Goal: Task Accomplishment & Management: Use online tool/utility

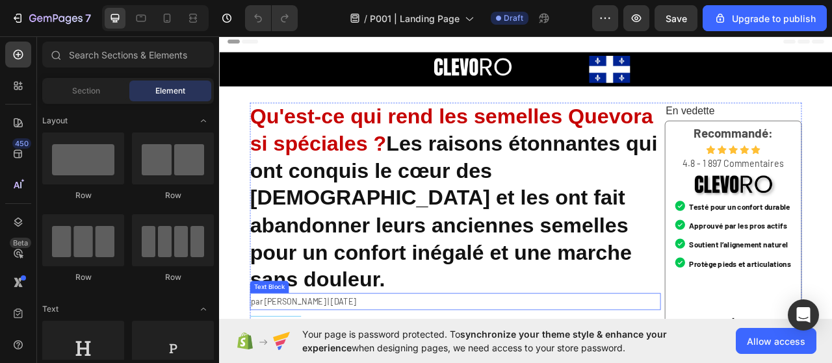
scroll to position [195, 0]
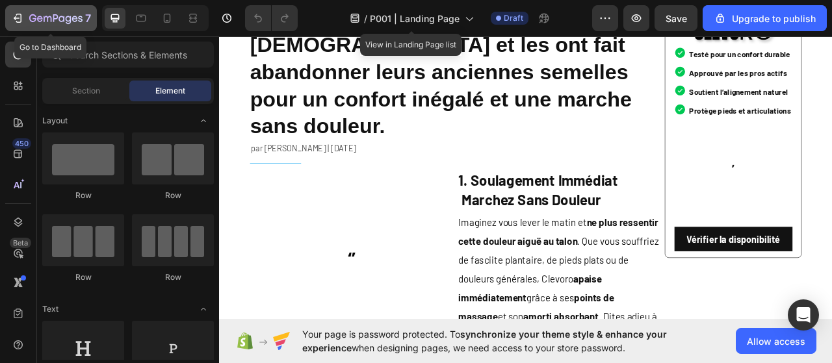
click at [24, 19] on div "7" at bounding box center [51, 18] width 80 height 16
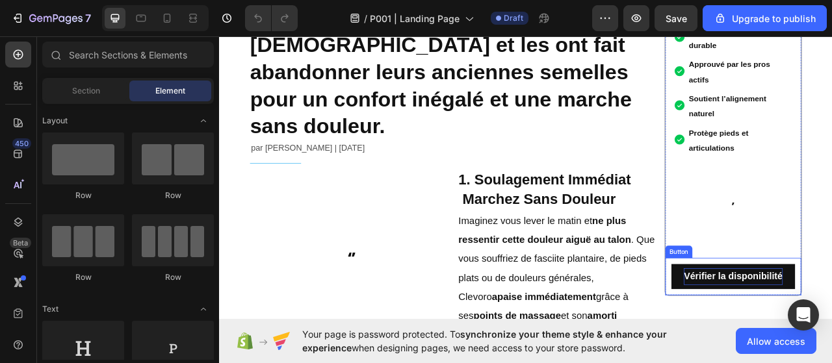
scroll to position [260, 0]
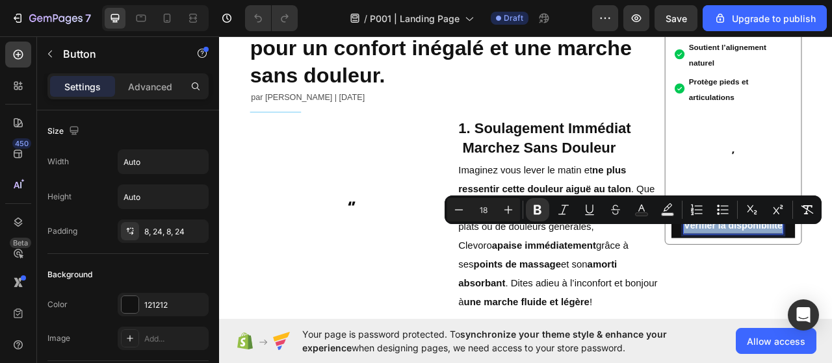
copy strong "Vérifier la disponibilité"
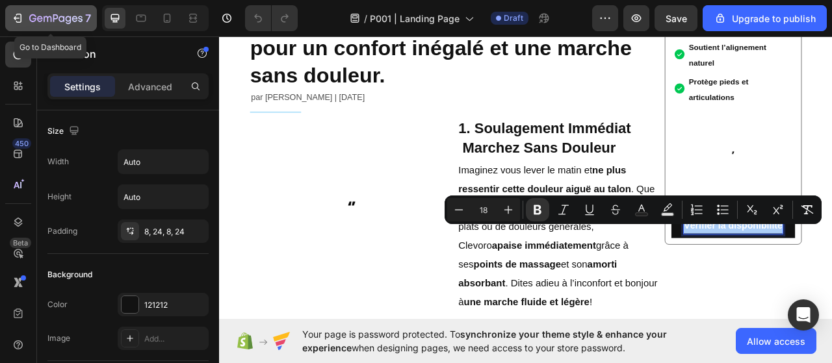
click at [25, 20] on div "7" at bounding box center [51, 18] width 80 height 16
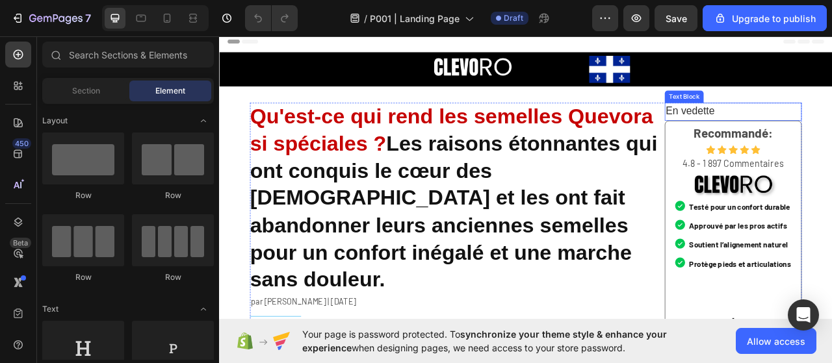
click at [817, 127] on span "En vedette" at bounding box center [818, 132] width 62 height 14
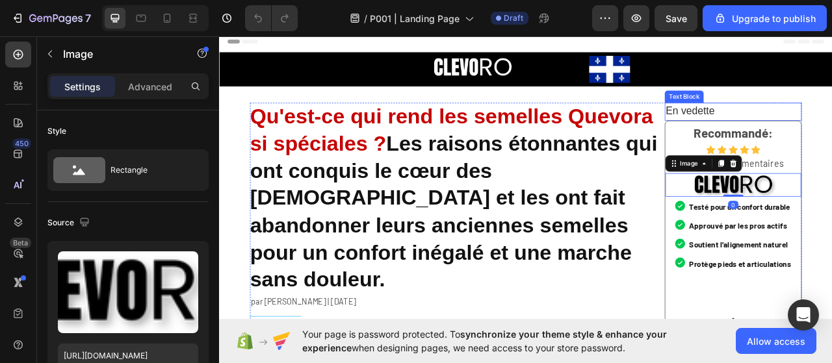
click at [832, 128] on span "En vedette" at bounding box center [818, 132] width 62 height 14
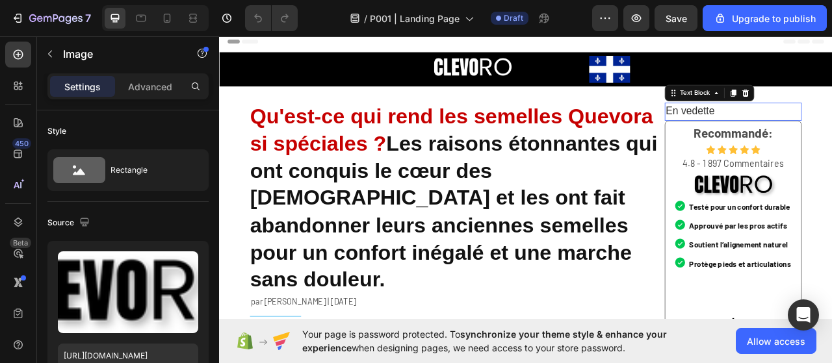
click at [832, 128] on span "En vedette" at bounding box center [818, 132] width 62 height 14
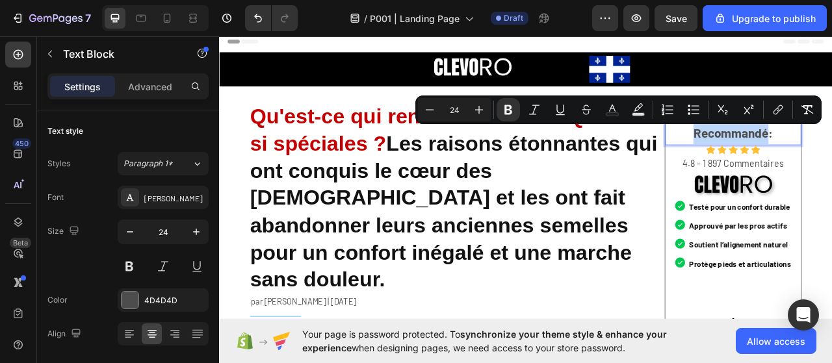
copy strong "Recommandé"
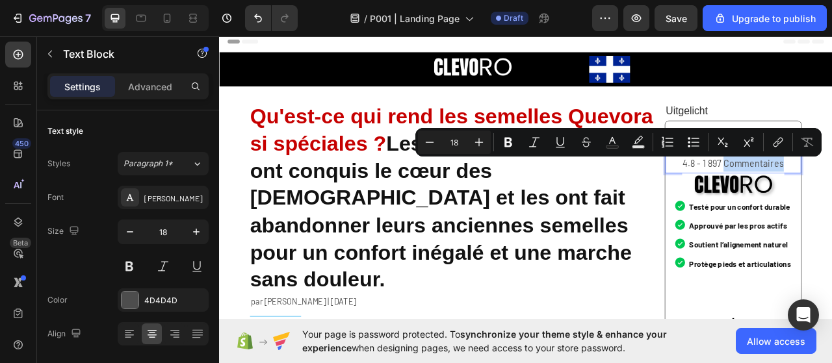
copy p "Commentaires"
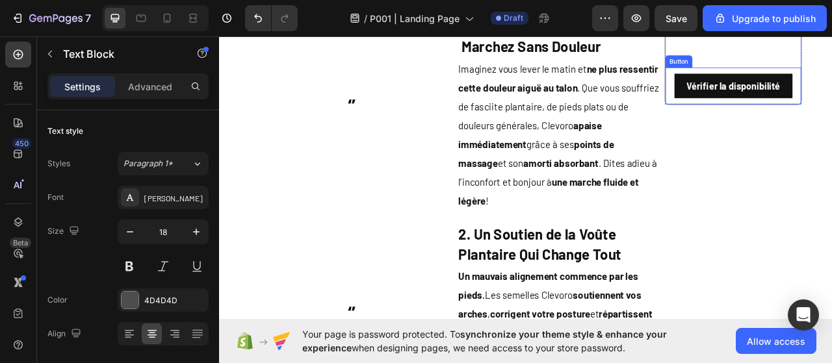
scroll to position [325, 0]
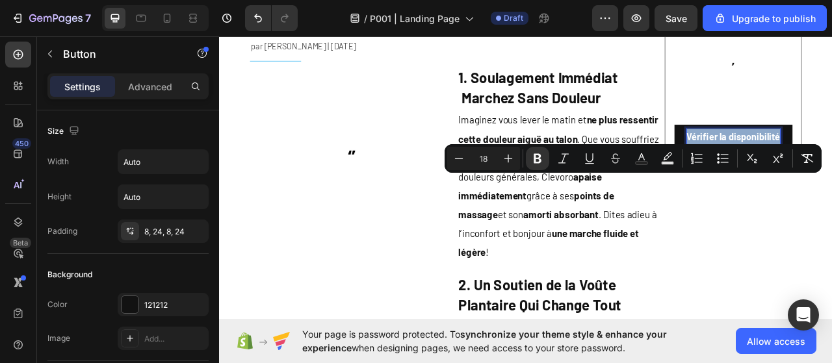
copy strong "Vérifier la disponibilité"
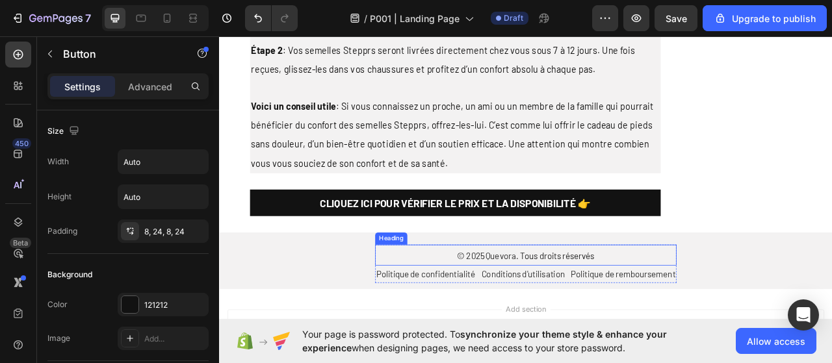
scroll to position [2991, 0]
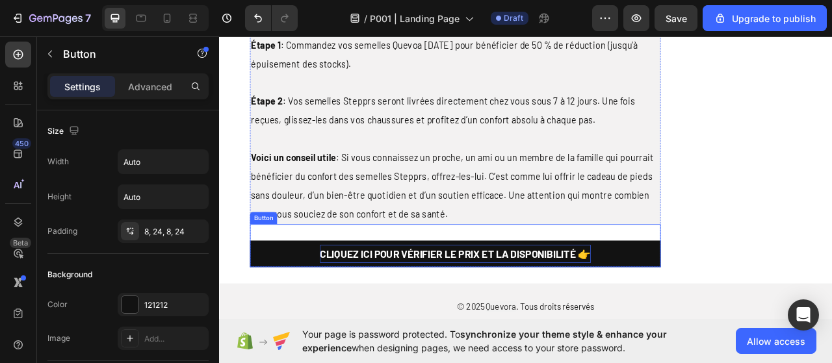
click at [479, 303] on p "CLIQUEZ ICI POUR VÉRIFIER LE PRIX ET LA DISPONIBILITÉ 👉" at bounding box center [519, 314] width 345 height 23
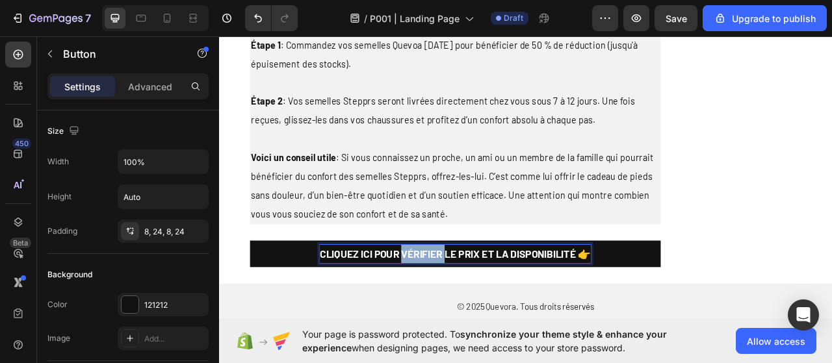
click at [479, 303] on p "CLIQUEZ ICI POUR VÉRIFIER LE PRIX ET LA DISPONIBILITÉ 👉" at bounding box center [519, 314] width 345 height 23
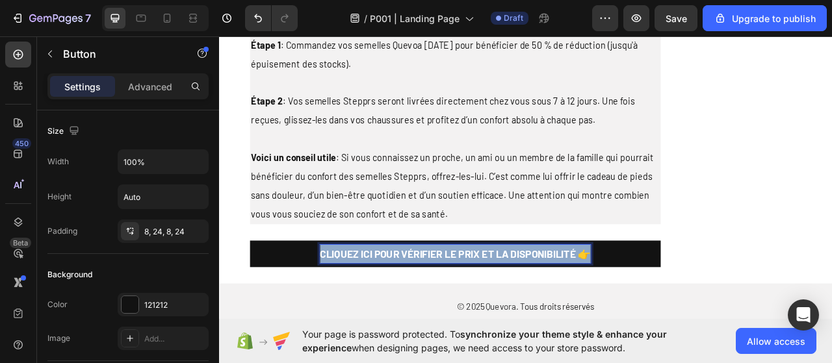
click at [479, 303] on p "CLIQUEZ ICI POUR VÉRIFIER LE PRIX ET LA DISPONIBILITÉ 👉" at bounding box center [519, 314] width 345 height 23
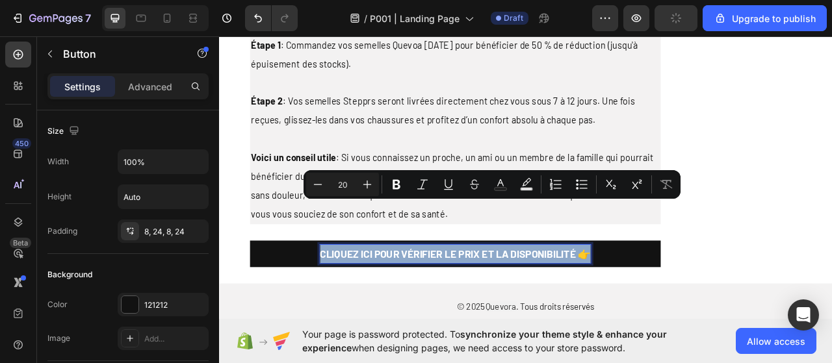
copy p "CLIQUEZ ICI POUR VÉRIFIER LE PRIX ET LA DISPONIBILITÉ 👉"
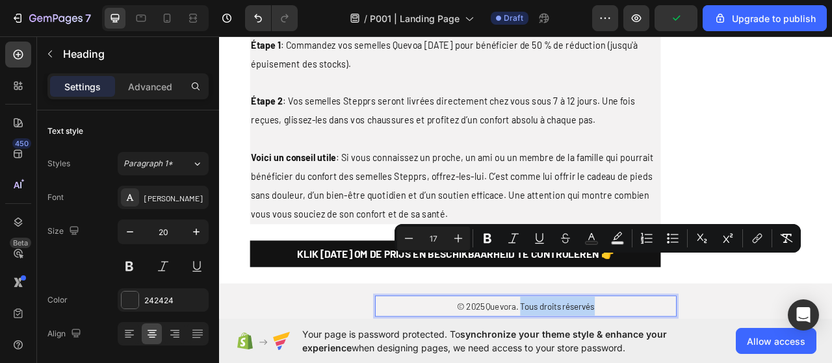
drag, startPoint x: 717, startPoint y: 322, endPoint x: 596, endPoint y: 316, distance: 120.4
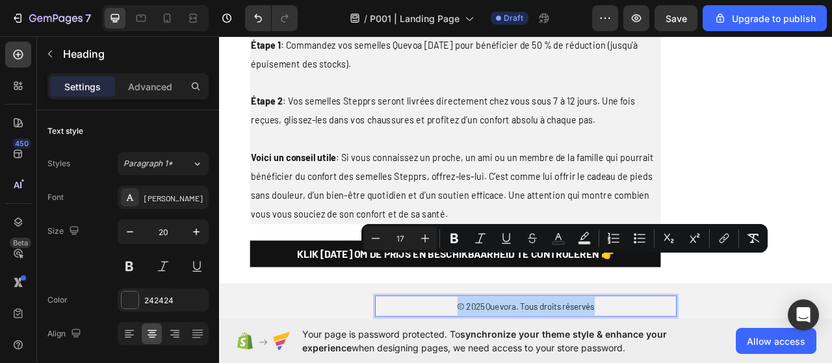
copy p "© 2025 Quevora . Tous droits réservés"
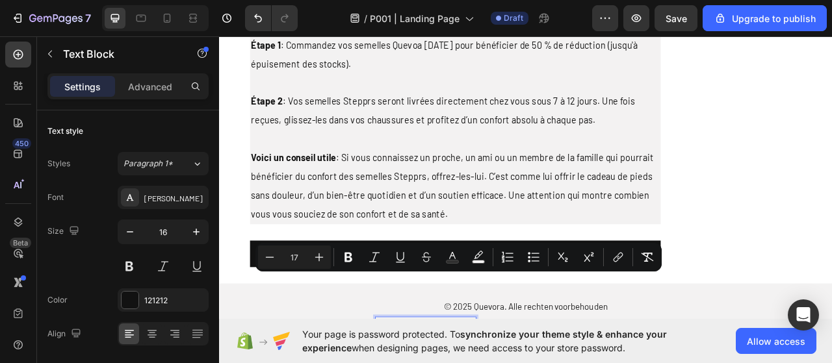
copy span "Politique de confidentialité"
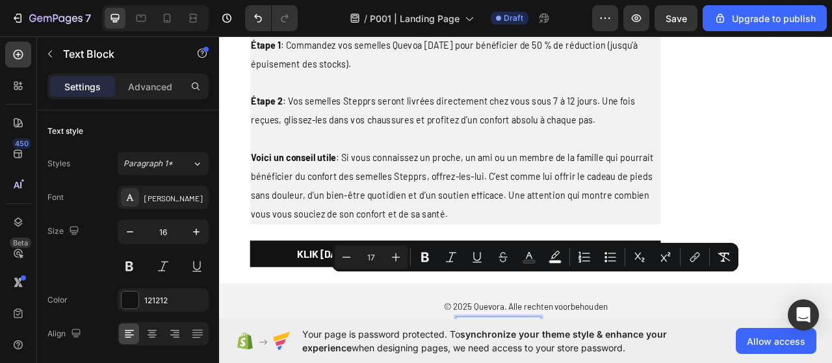
copy span "Conditions d'utilisation"
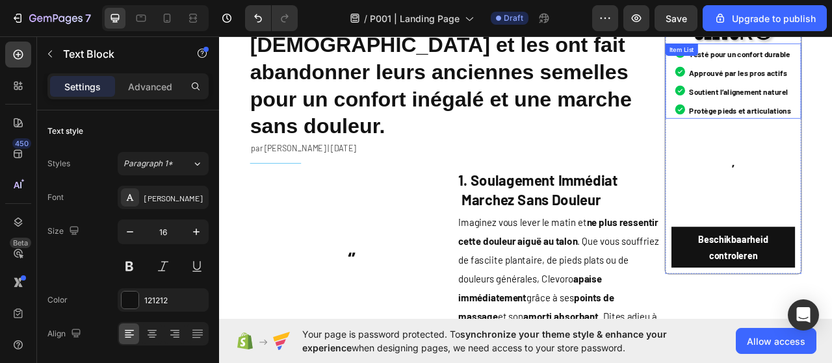
scroll to position [0, 0]
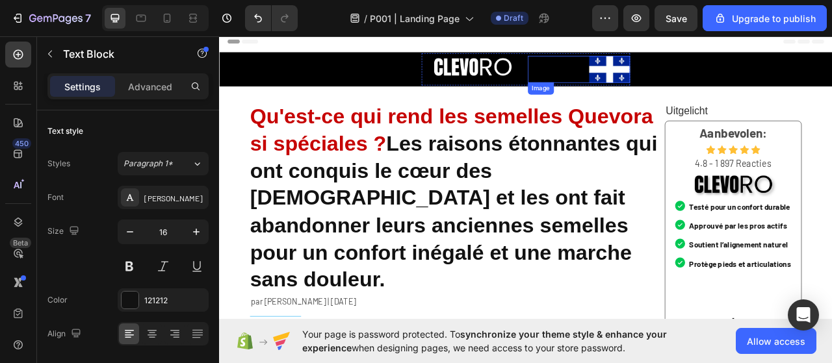
click at [690, 83] on img at bounding box center [716, 79] width 52 height 34
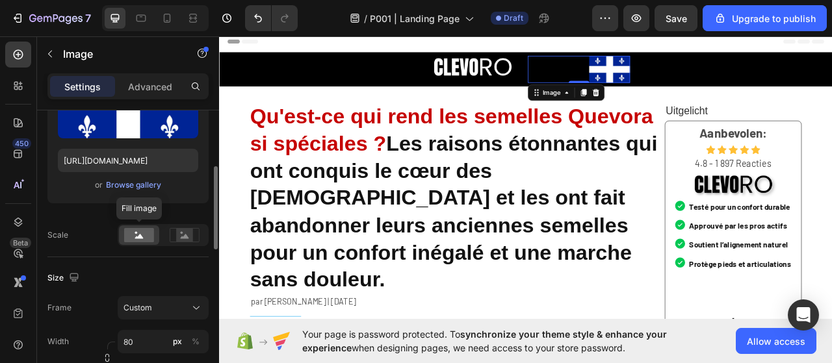
scroll to position [130, 0]
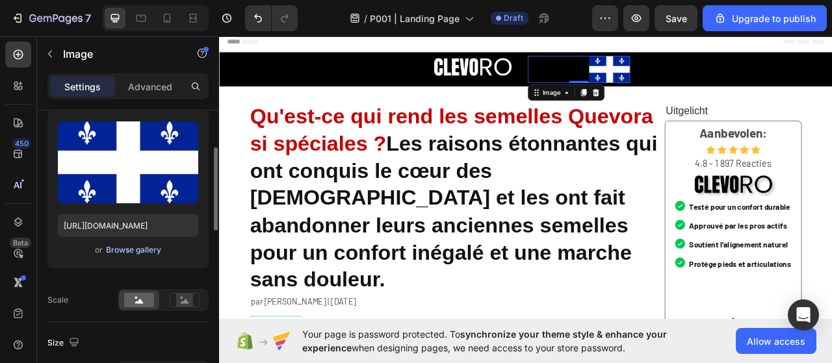
click at [131, 247] on div "Browse gallery" at bounding box center [133, 250] width 55 height 12
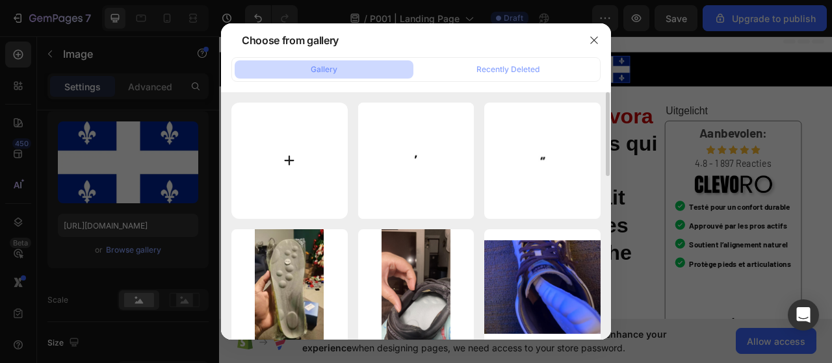
click at [295, 168] on input "file" at bounding box center [289, 161] width 116 height 116
type input "C:\fakepath\Ontwerp zonder titel.png"
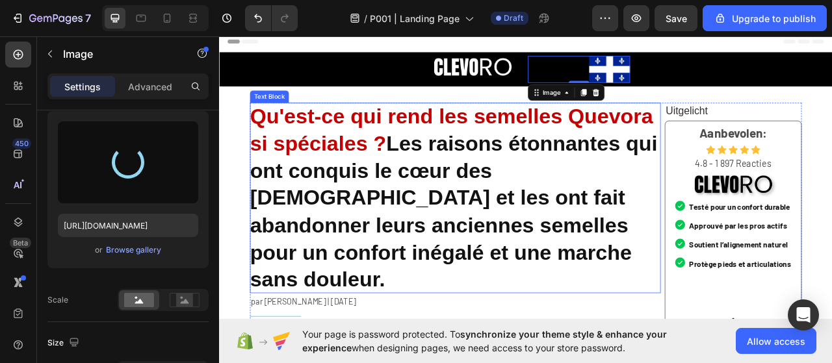
type input "https://cdn.shopify.com/s/files/1/0958/7110/7402/files/gempages_581381216104612…"
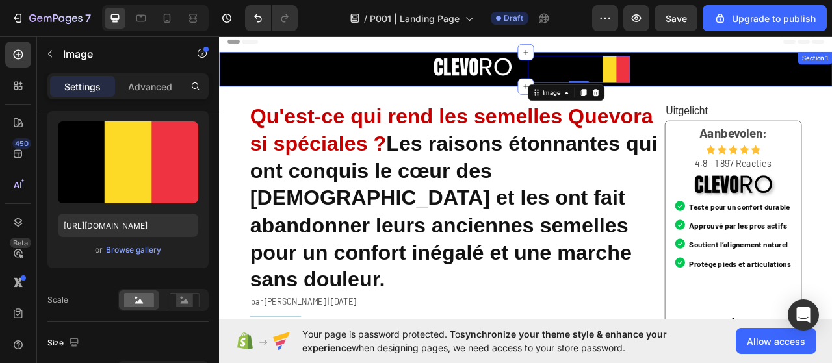
click at [385, 98] on div "Image Image 0 Row Section 1" at bounding box center [609, 80] width 780 height 44
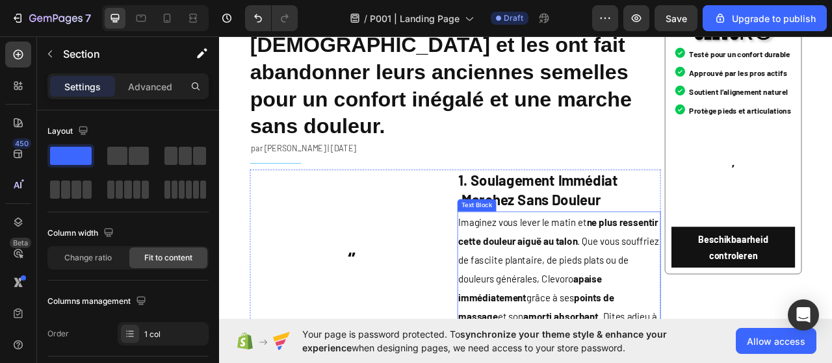
scroll to position [0, 0]
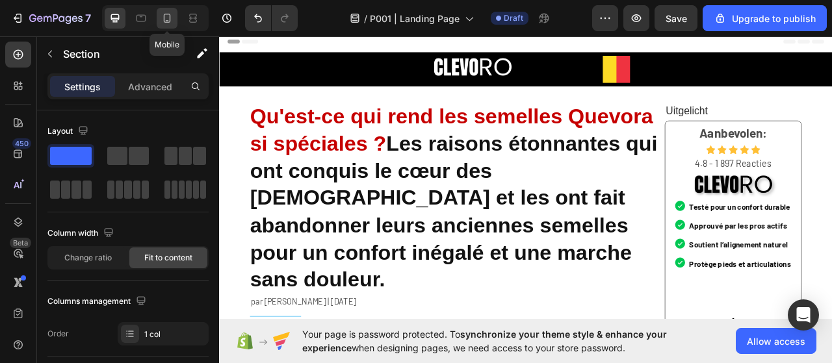
click at [172, 21] on icon at bounding box center [167, 18] width 13 height 13
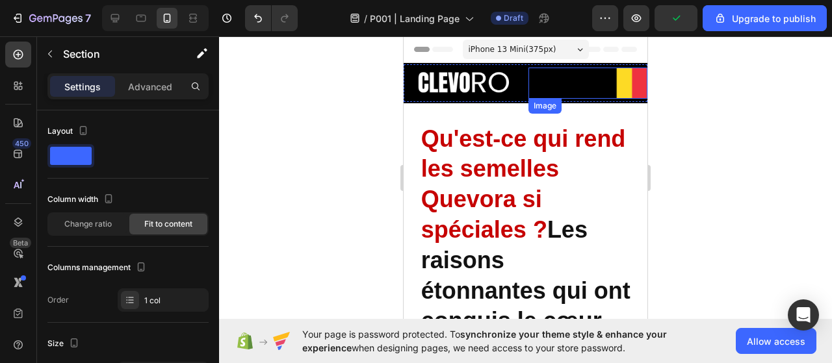
click at [607, 92] on img at bounding box center [624, 83] width 47 height 31
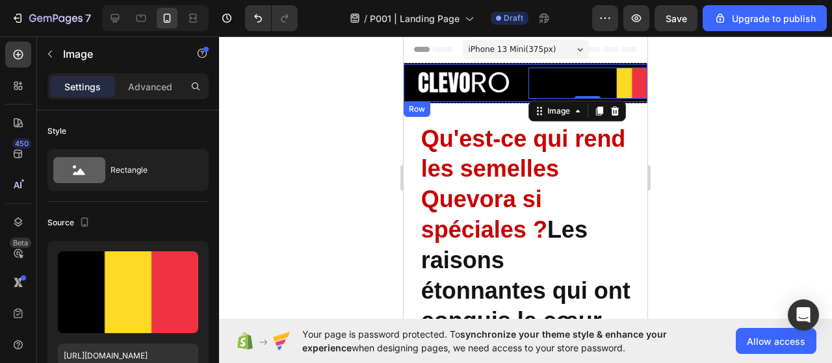
click at [467, 97] on div "Image Image 0 Row" at bounding box center [526, 83] width 244 height 38
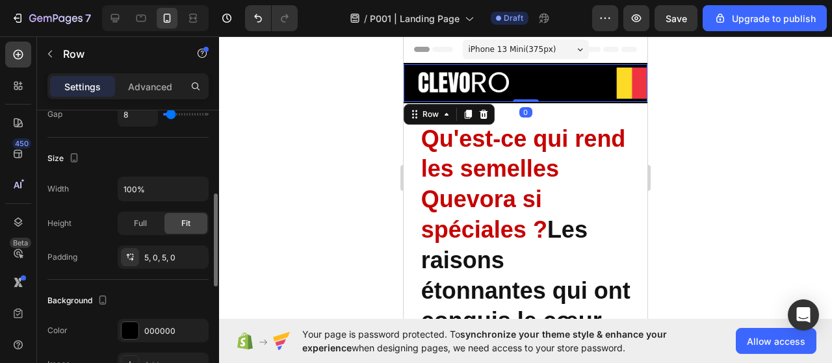
scroll to position [390, 0]
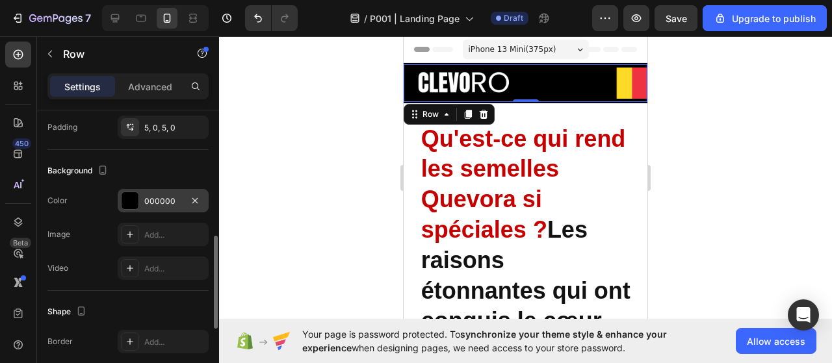
click at [127, 204] on div at bounding box center [130, 200] width 17 height 17
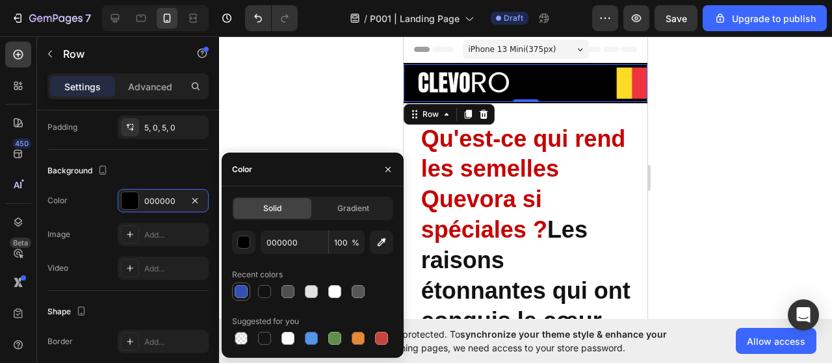
click at [238, 295] on div at bounding box center [241, 291] width 13 height 13
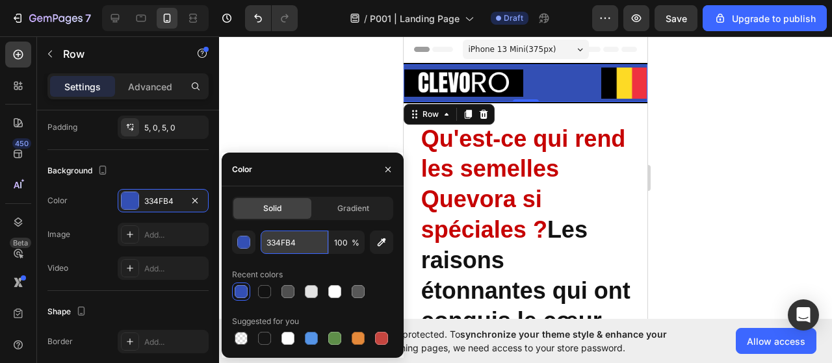
click at [297, 242] on input "334FB4" at bounding box center [295, 242] width 68 height 23
paste input "0090e3"
type input "0090e3"
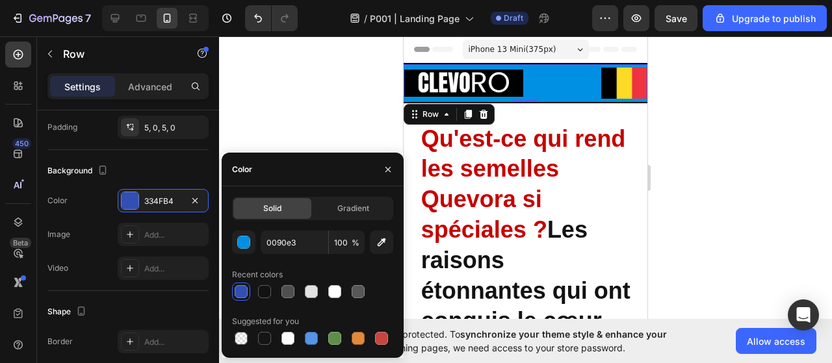
click at [541, 97] on div "Image Image Row 0" at bounding box center [526, 83] width 244 height 38
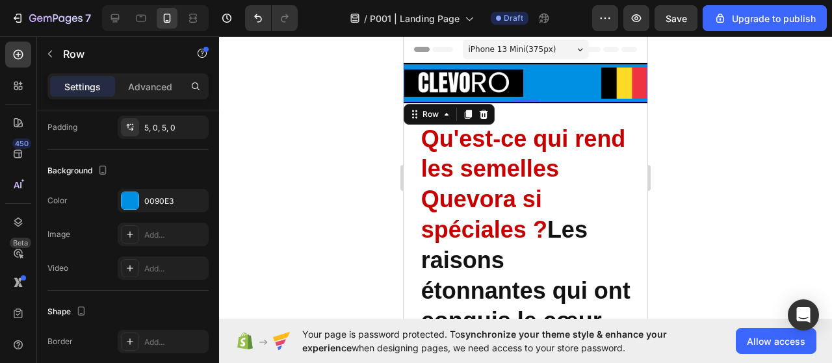
click at [559, 98] on div "Image Image Row 0 Section 1" at bounding box center [526, 83] width 244 height 40
click at [537, 165] on strong "Qu'est-ce qui rend les semelles Quevora si spéciales ?" at bounding box center [523, 184] width 205 height 118
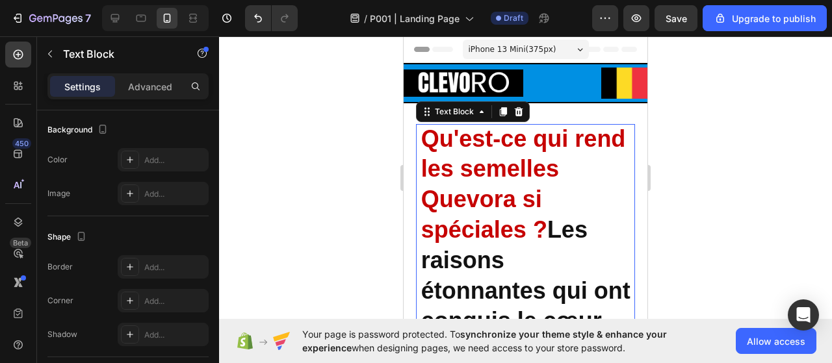
scroll to position [0, 0]
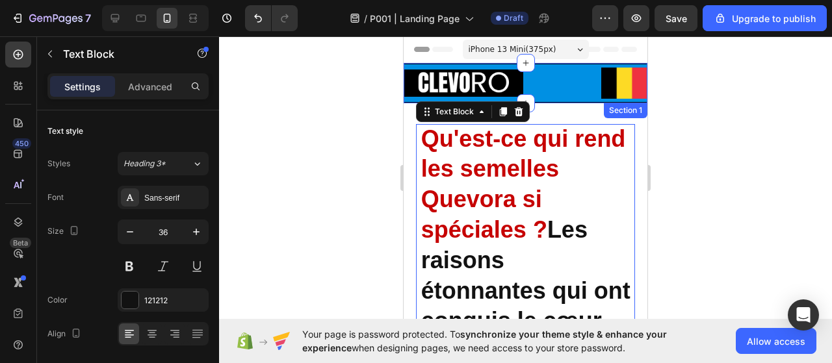
click at [570, 98] on div "Image Image Row" at bounding box center [526, 83] width 244 height 38
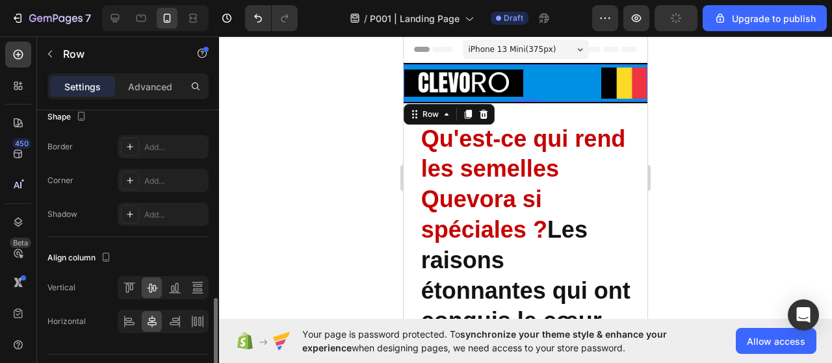
scroll to position [615, 0]
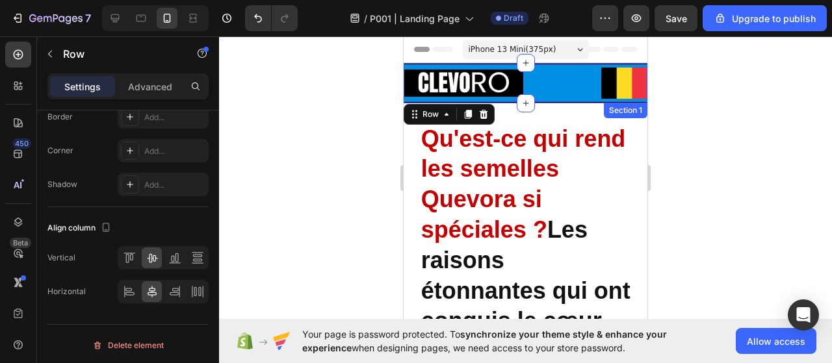
click at [586, 63] on div "Image Image Row 0 Section 1" at bounding box center [526, 83] width 244 height 40
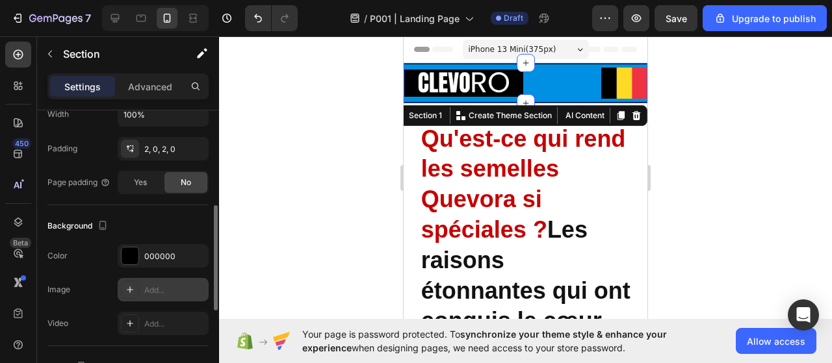
scroll to position [325, 0]
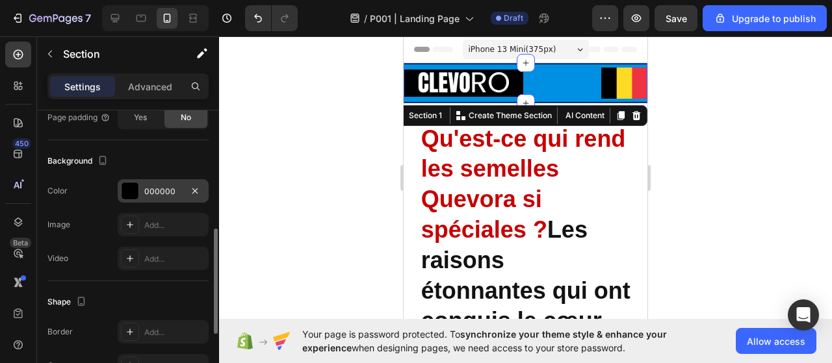
click at [133, 194] on div at bounding box center [130, 191] width 17 height 17
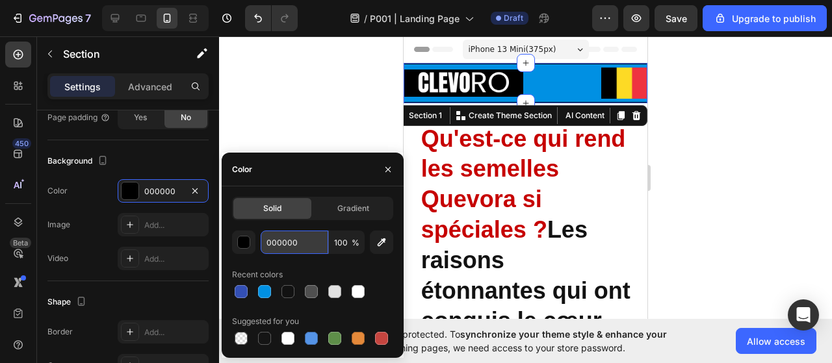
click at [285, 244] on input "000000" at bounding box center [295, 242] width 68 height 23
paste input "90e3"
type input "0090e3"
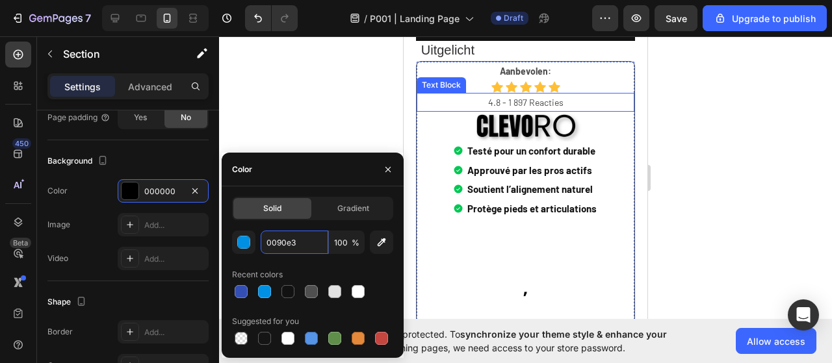
scroll to position [5072, 0]
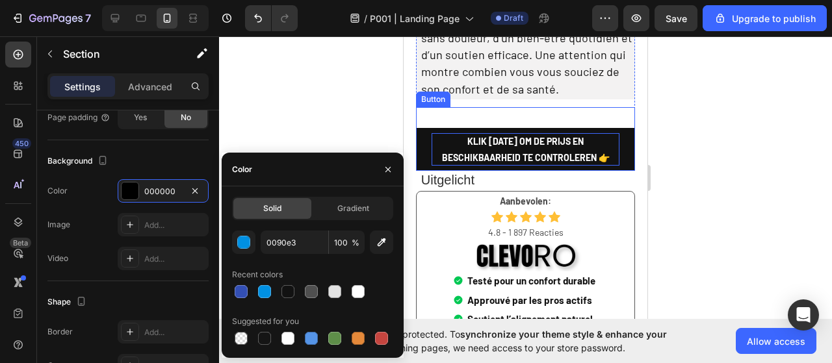
click at [522, 166] on p "KLIK HIER OM DE PRIJS EN BESCHIKBAARHEID TE CONTROLEREN 👉" at bounding box center [526, 149] width 189 height 33
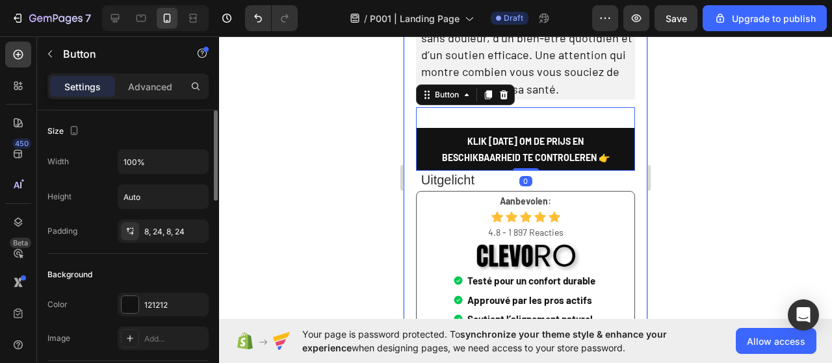
scroll to position [130, 0]
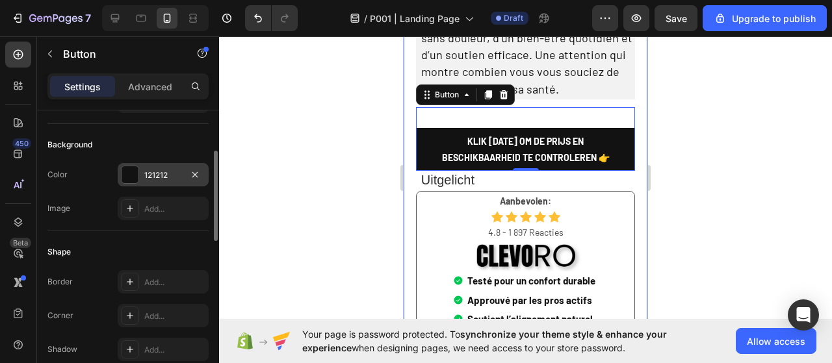
click at [168, 174] on div "121212" at bounding box center [163, 176] width 38 height 12
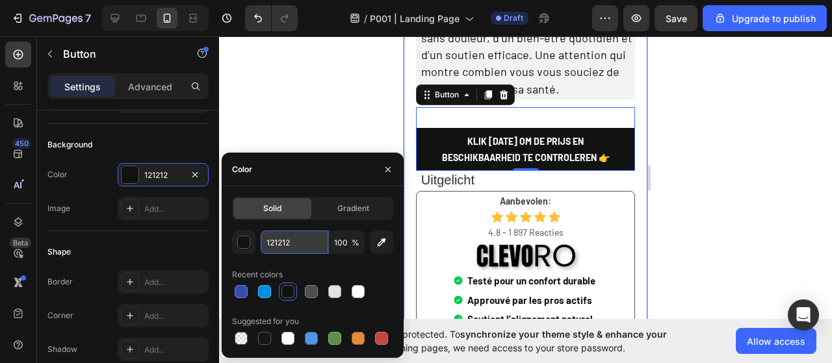
click at [286, 246] on input "121212" at bounding box center [295, 242] width 68 height 23
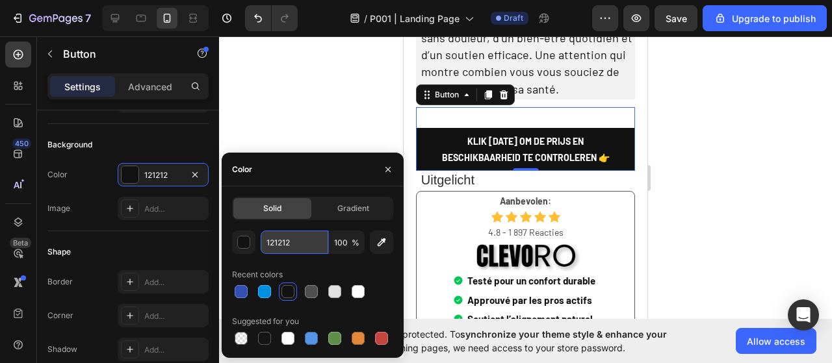
paste input "008500"
type input "008500"
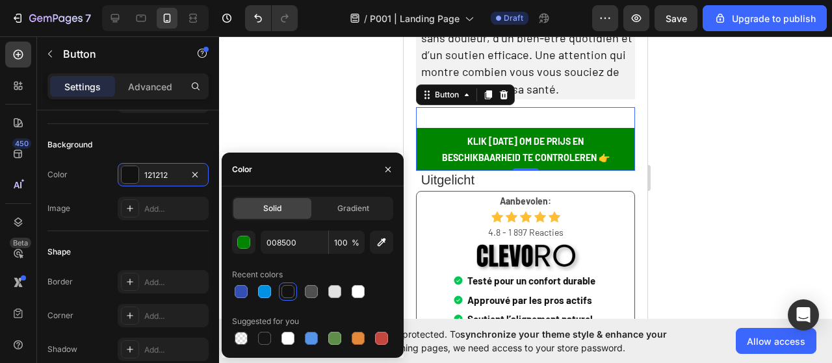
click at [750, 205] on div at bounding box center [525, 199] width 613 height 327
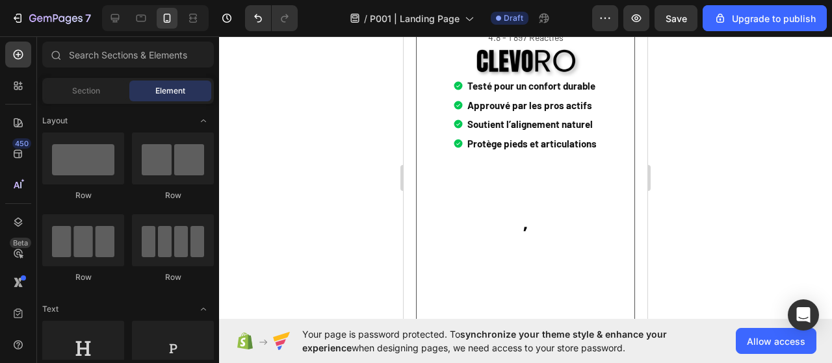
scroll to position [5462, 0]
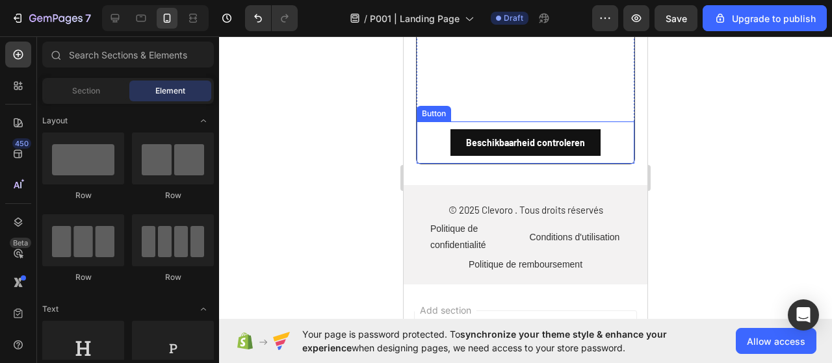
click at [454, 156] on button "Beschikbaarheid controleren" at bounding box center [526, 142] width 150 height 27
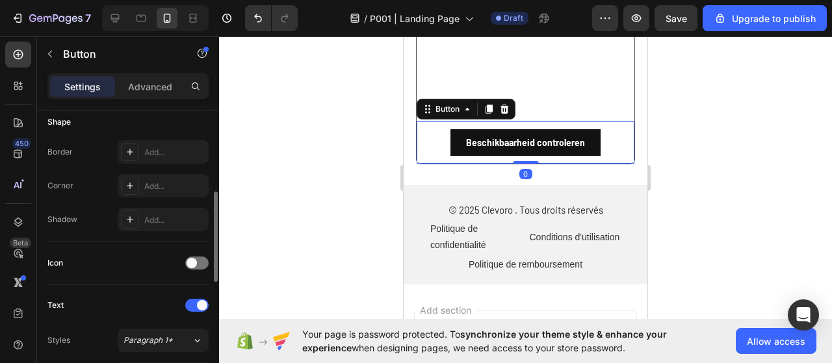
scroll to position [130, 0]
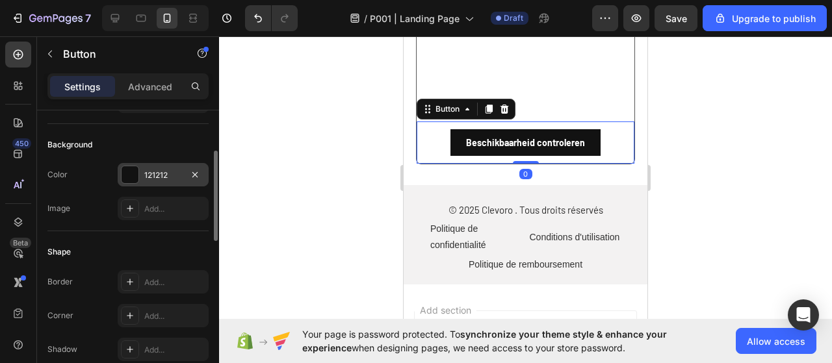
click at [157, 176] on div "121212" at bounding box center [163, 176] width 38 height 12
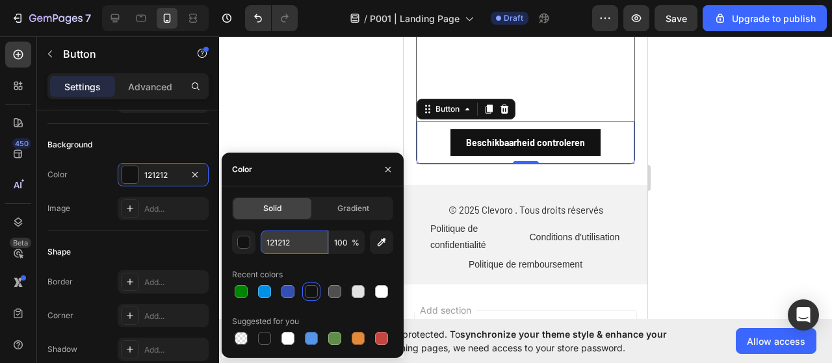
click at [317, 243] on input "121212" at bounding box center [295, 242] width 68 height 23
paste input "008500"
type input "008500"
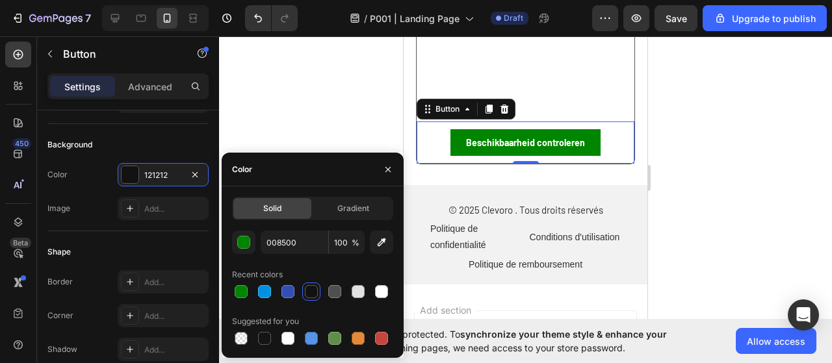
click at [760, 204] on div at bounding box center [525, 199] width 613 height 327
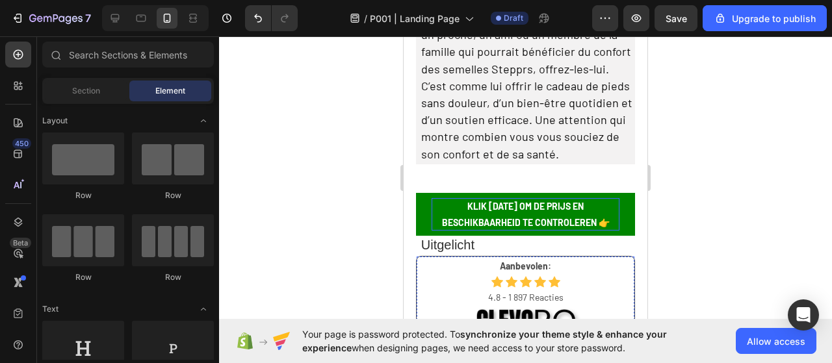
scroll to position [5072, 0]
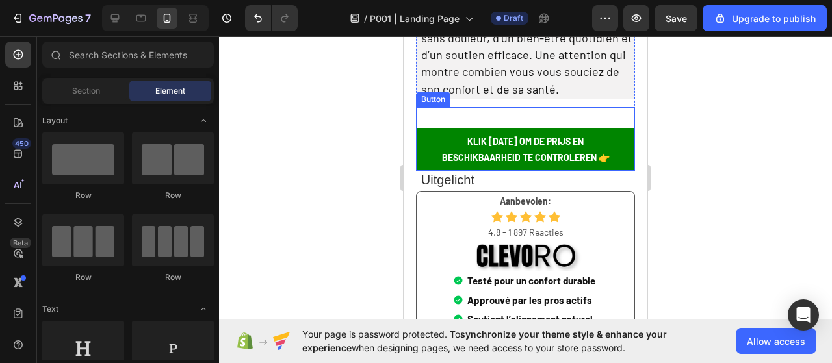
click at [622, 171] on button "KLIK HIER OM DE PRIJS EN BESCHIKBAARHEID TE CONTROLEREN 👉" at bounding box center [526, 149] width 220 height 43
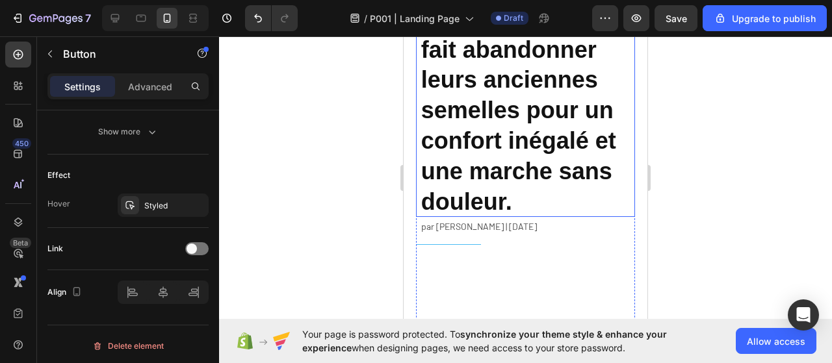
scroll to position [260, 0]
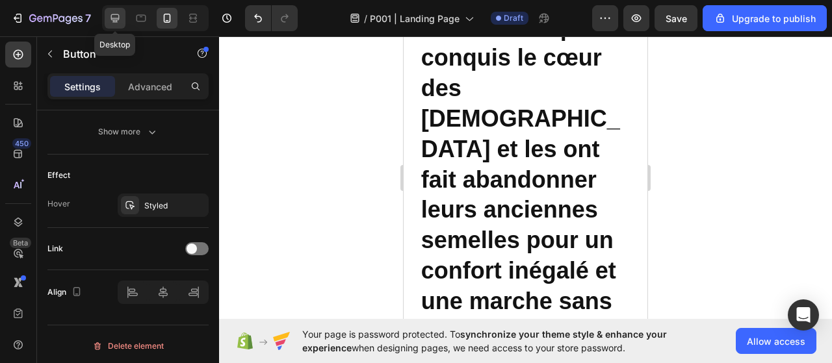
click at [120, 20] on icon at bounding box center [115, 18] width 13 height 13
type input "20"
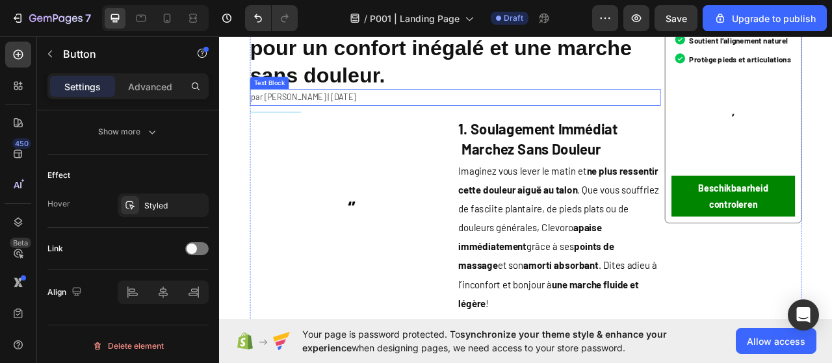
scroll to position [390, 0]
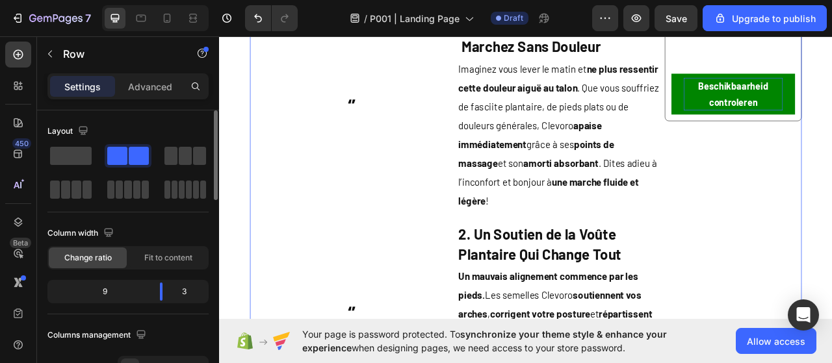
scroll to position [325, 0]
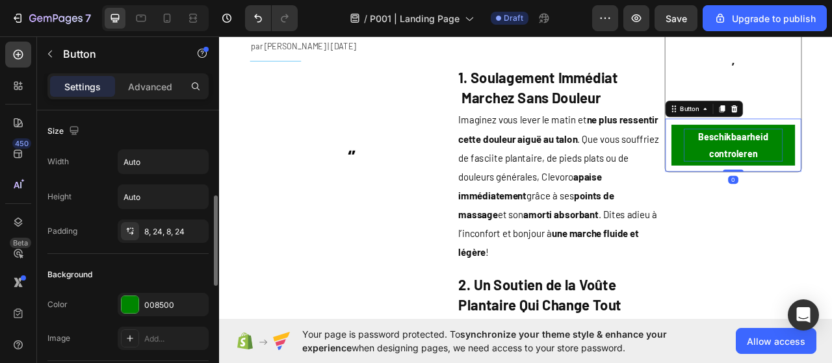
scroll to position [65, 0]
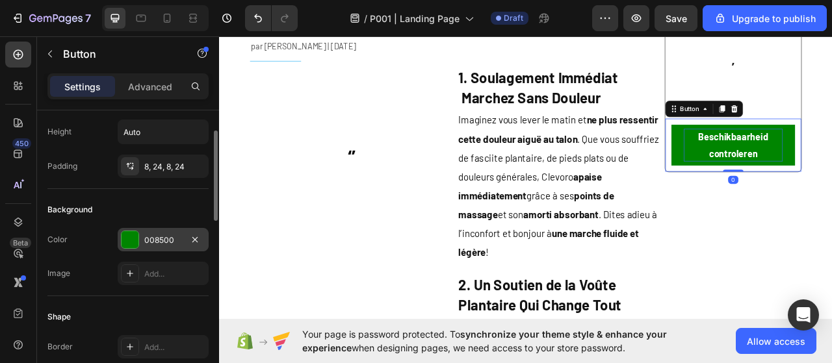
click at [154, 235] on div "008500" at bounding box center [163, 241] width 38 height 12
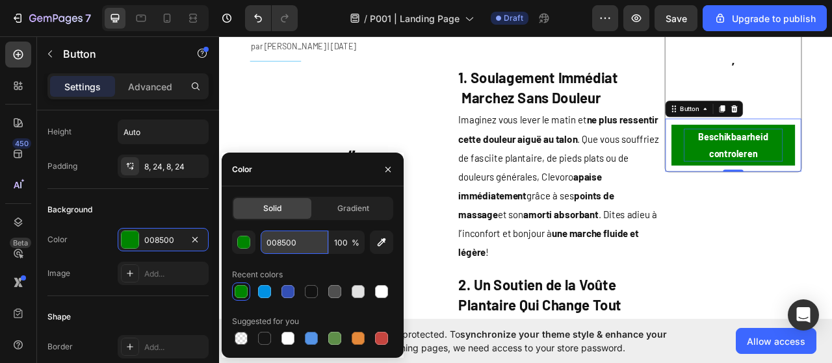
click at [284, 245] on input "008500" at bounding box center [295, 242] width 68 height 23
paste input "ff66"
type input "ff6600"
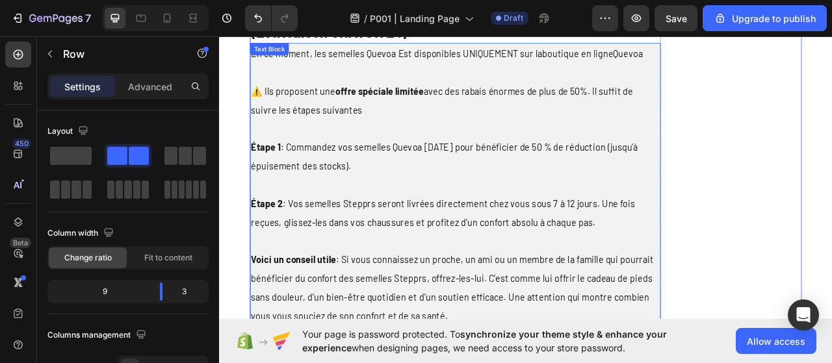
scroll to position [2991, 0]
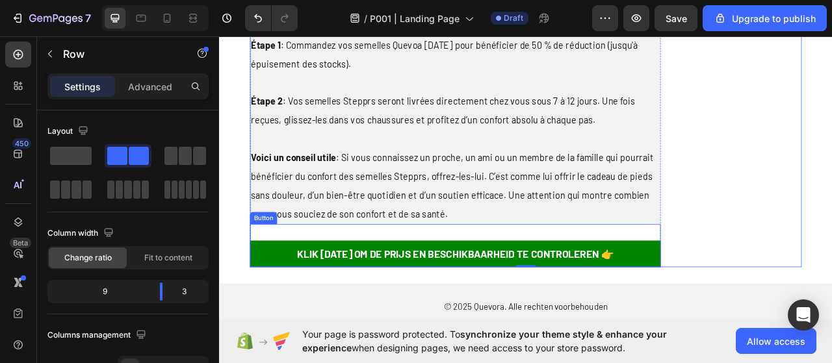
click at [342, 277] on div "KLIK HIER OM DE PRIJS EN BESCHIKBAARHEID TE CONTROLEREN 👉 Button" at bounding box center [519, 304] width 523 height 55
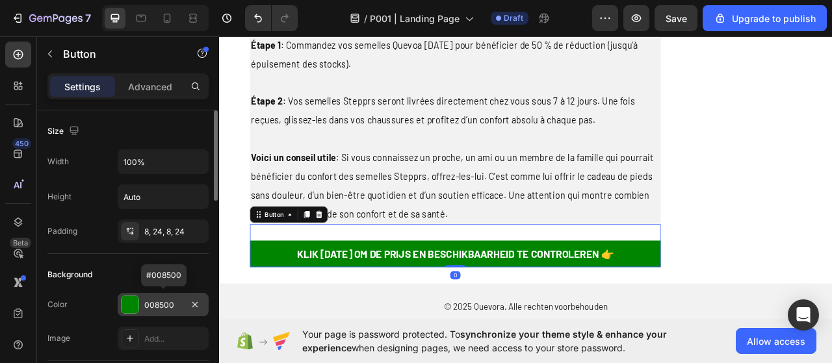
click at [174, 297] on div "008500" at bounding box center [163, 304] width 91 height 23
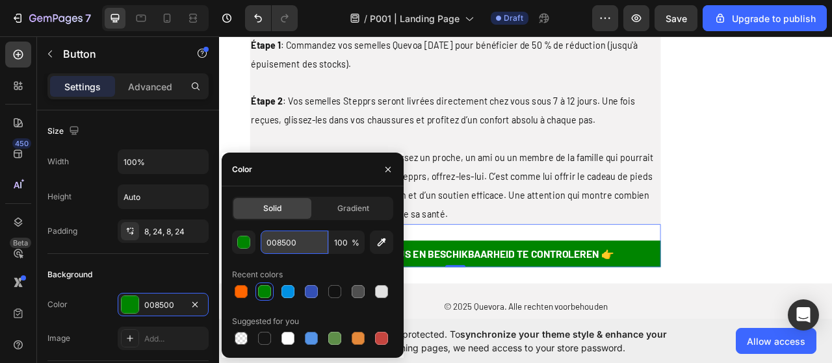
click at [294, 246] on input "008500" at bounding box center [295, 242] width 68 height 23
paste input "ff66"
type input "ff6600"
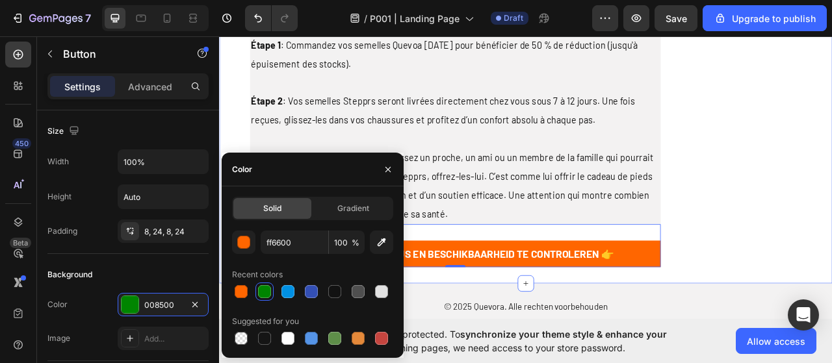
drag, startPoint x: 948, startPoint y: 232, endPoint x: 935, endPoint y: 239, distance: 14.5
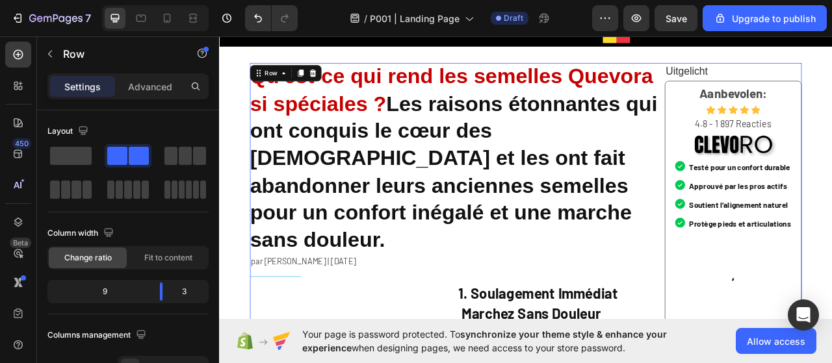
scroll to position [0, 0]
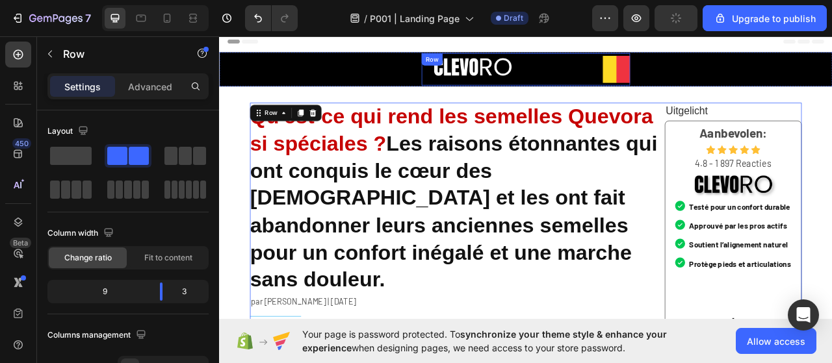
click at [552, 96] on div "Image" at bounding box center [542, 79] width 130 height 34
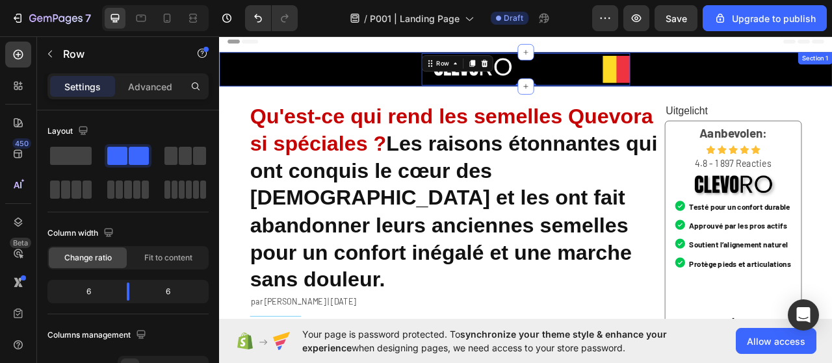
click at [279, 88] on div "Image Image Row 0 Section 1" at bounding box center [609, 80] width 780 height 44
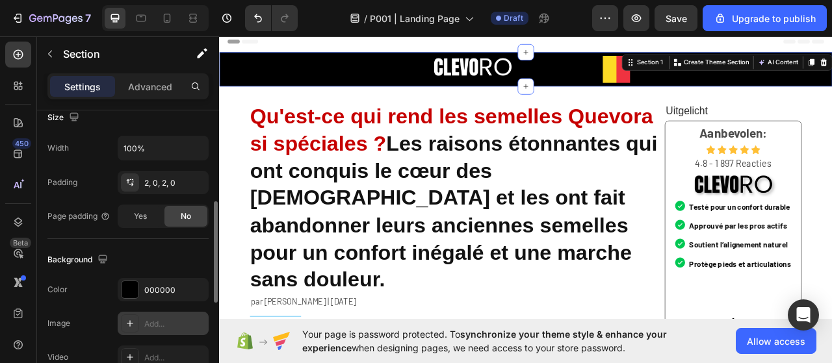
scroll to position [390, 0]
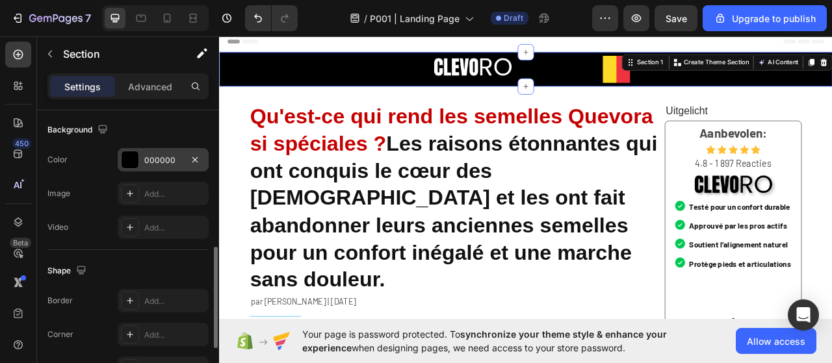
click at [135, 164] on div at bounding box center [130, 160] width 17 height 17
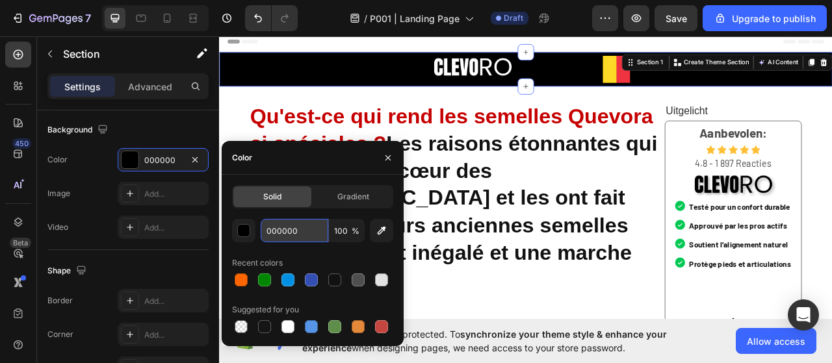
click at [287, 230] on input "000000" at bounding box center [295, 230] width 68 height 23
paste input "90e3"
type input "0090e3"
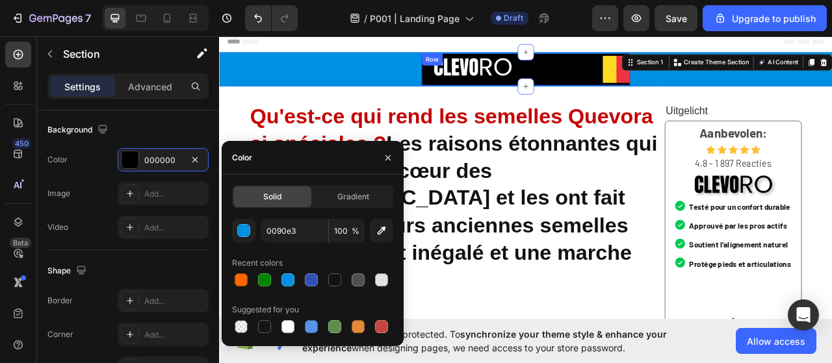
click at [549, 96] on div "Image" at bounding box center [542, 79] width 130 height 34
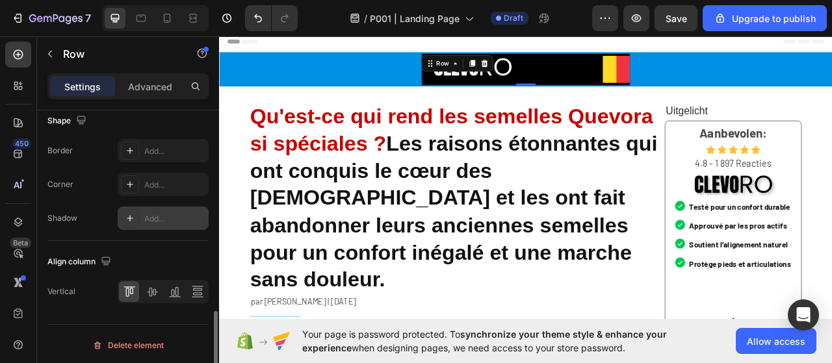
scroll to position [454, 0]
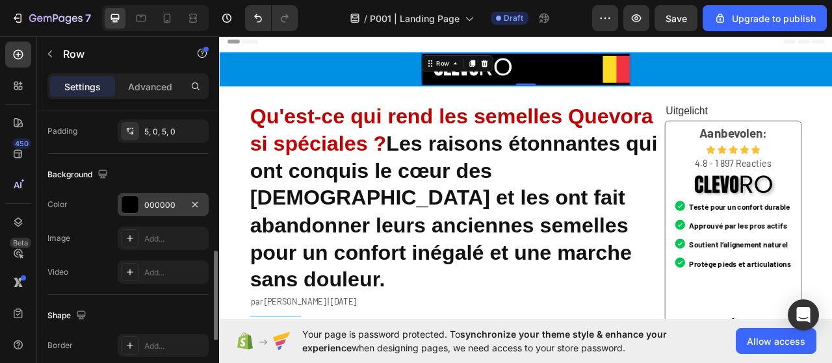
click at [157, 207] on div "000000" at bounding box center [163, 206] width 38 height 12
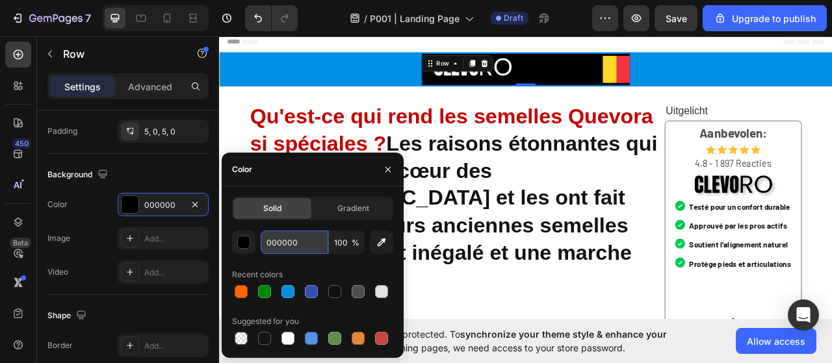
click at [272, 243] on input "000000" at bounding box center [295, 242] width 68 height 23
paste input "90e3"
type input "0090e3"
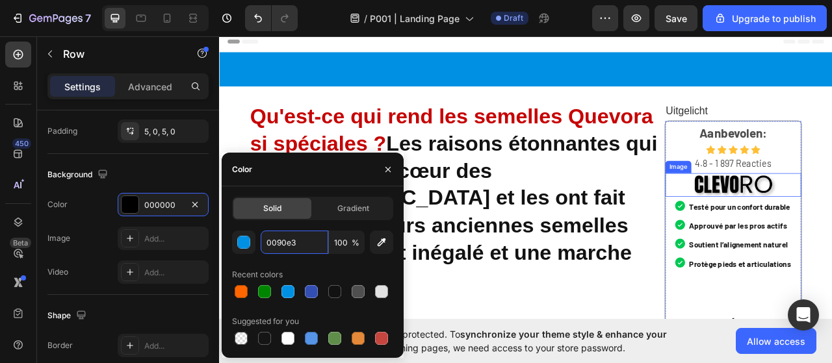
scroll to position [195, 0]
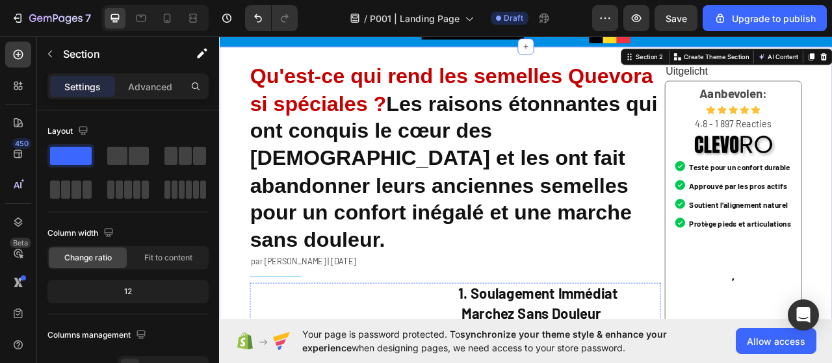
scroll to position [0, 0]
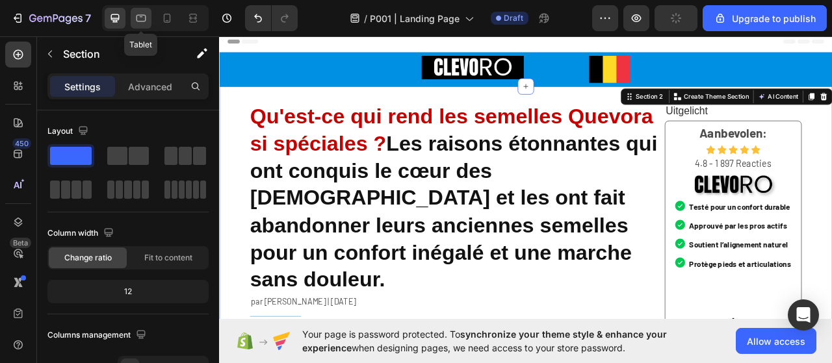
click at [150, 16] on div at bounding box center [141, 18] width 21 height 21
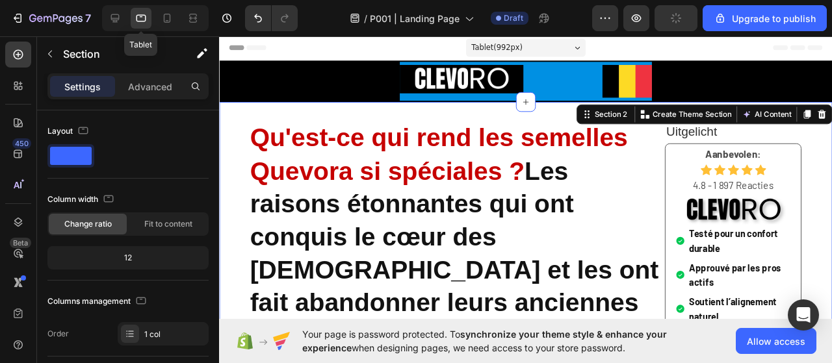
scroll to position [25, 0]
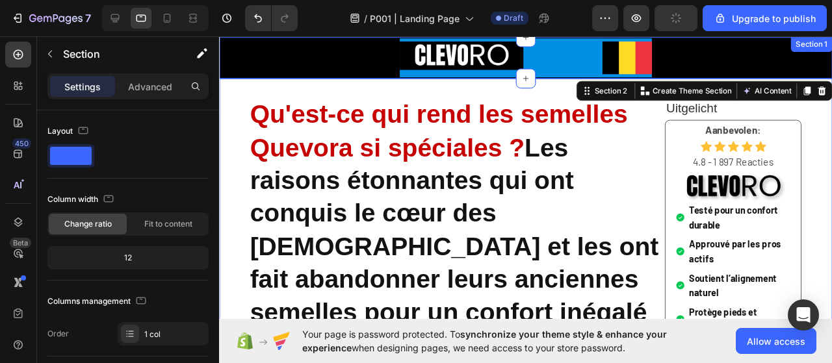
click at [325, 73] on div "Image Image Row Section 1" at bounding box center [541, 59] width 645 height 44
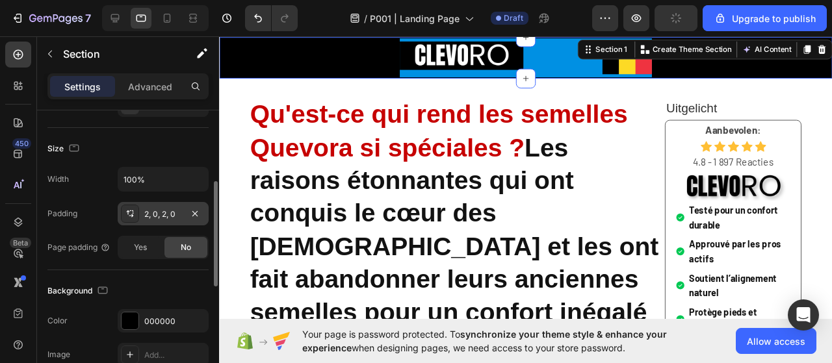
scroll to position [390, 0]
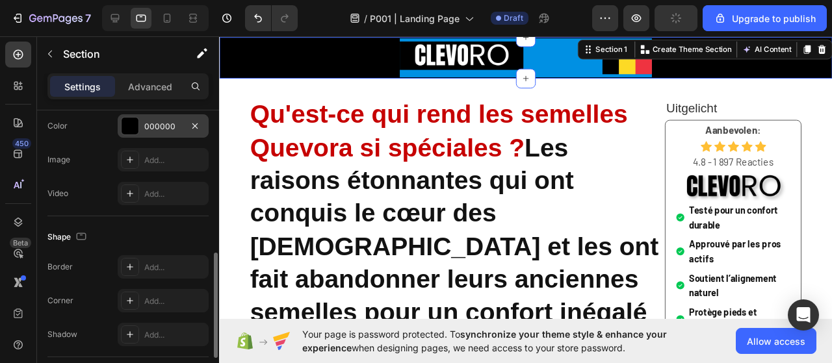
click at [140, 130] on div "000000" at bounding box center [163, 125] width 91 height 23
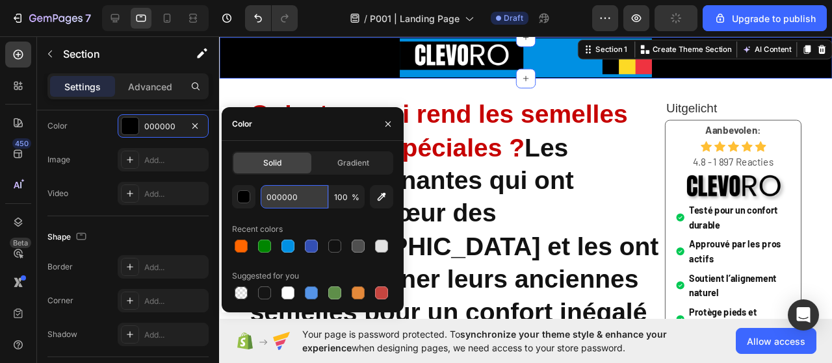
click at [302, 200] on input "000000" at bounding box center [295, 196] width 68 height 23
paste input "90e3"
type input "0090e3"
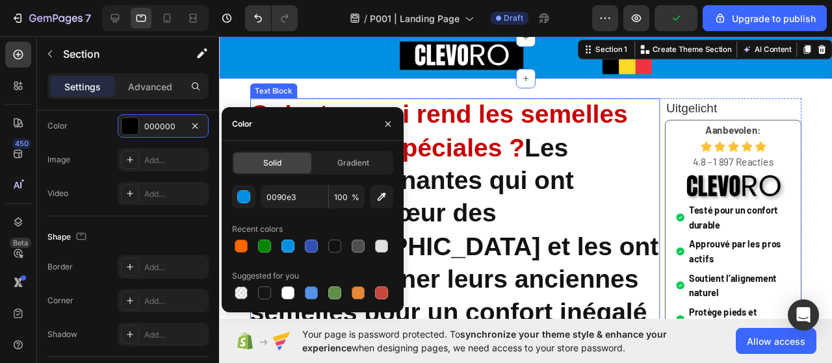
click at [631, 146] on p "Qu'est-ce qui rend les semelles Quevora si spéciales ? Les raisons étonnantes q…" at bounding box center [468, 239] width 432 height 277
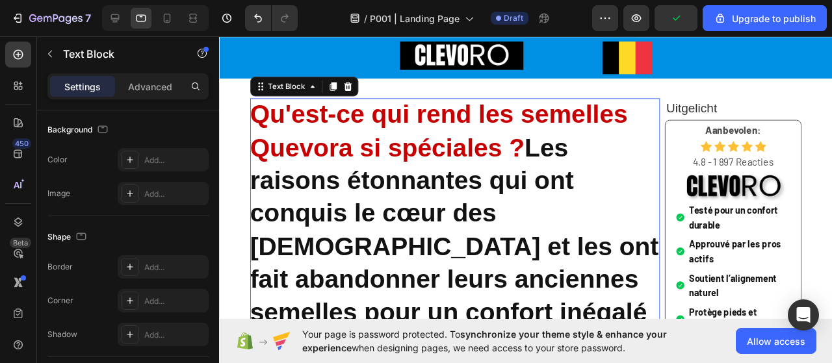
scroll to position [0, 0]
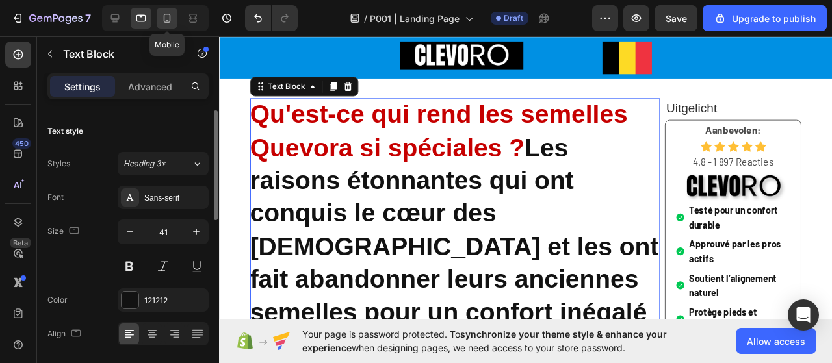
click at [170, 24] on icon at bounding box center [167, 18] width 13 height 13
type input "36"
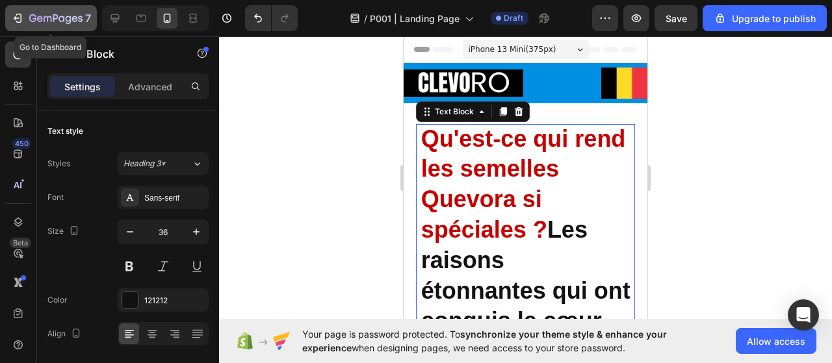
click at [11, 16] on icon "button" at bounding box center [17, 18] width 13 height 13
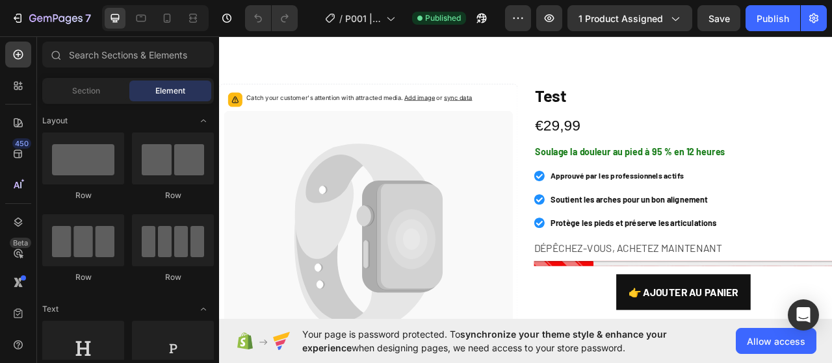
scroll to position [455, 0]
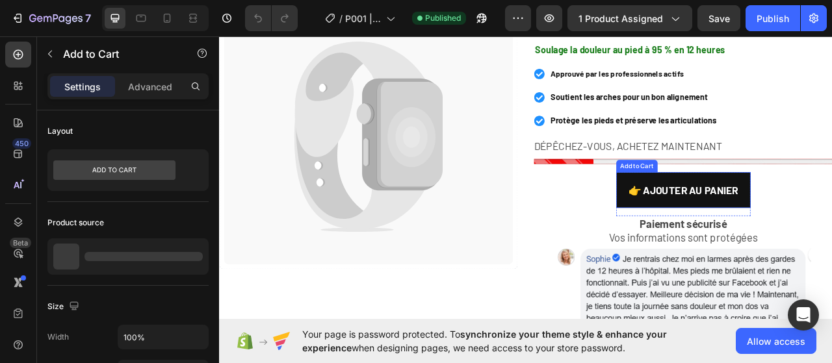
click at [730, 242] on button "👉 AJOUTER AU PANIER" at bounding box center [809, 234] width 171 height 46
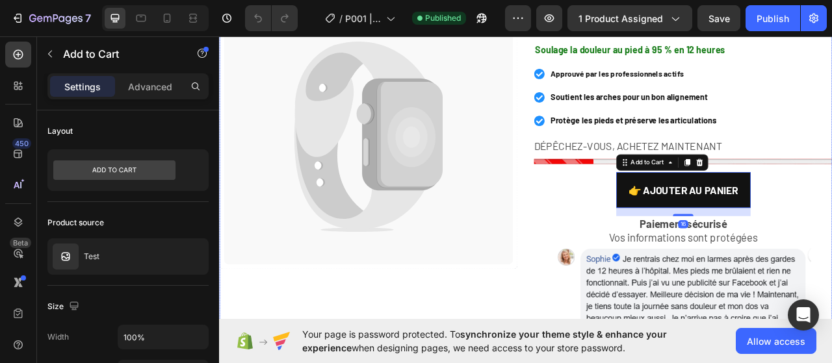
click at [676, 230] on div "Test Product Title €29,99 Product Price Product Price Soulage la douleur au pie…" at bounding box center [810, 343] width 380 height 750
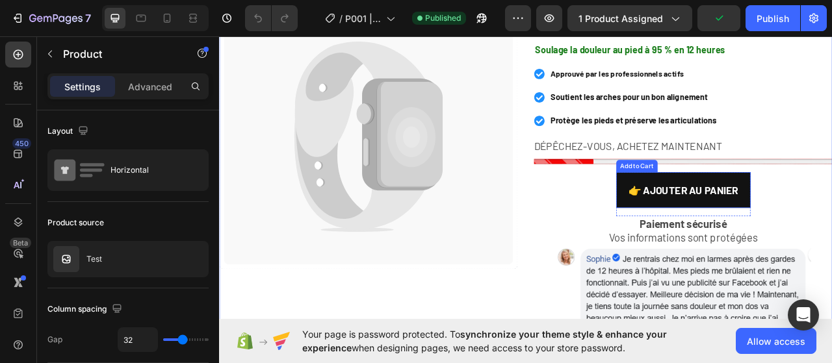
click at [724, 240] on button "👉 AJOUTER AU PANIER" at bounding box center [809, 234] width 171 height 46
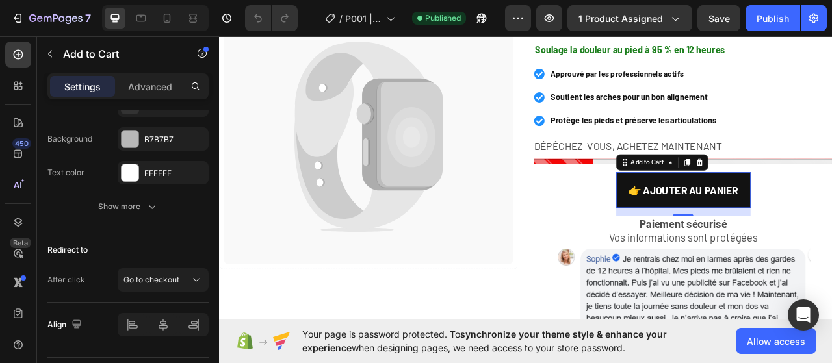
scroll to position [1202, 0]
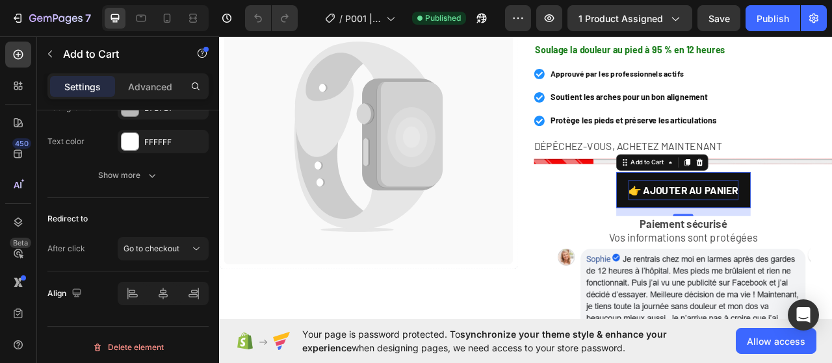
click at [740, 237] on div "👉 AJOUTER AU PANIER" at bounding box center [810, 233] width 140 height 26
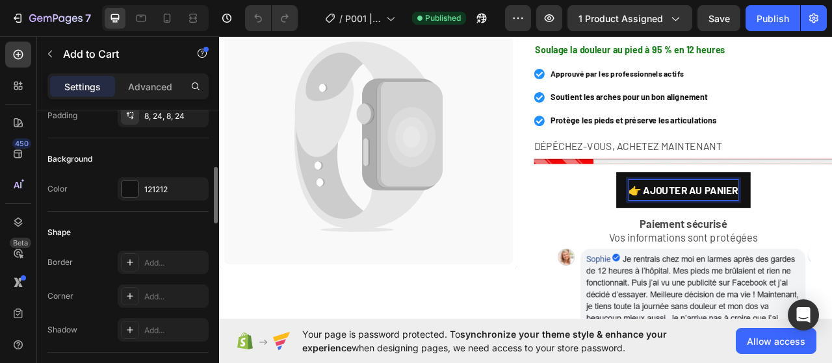
scroll to position [226, 0]
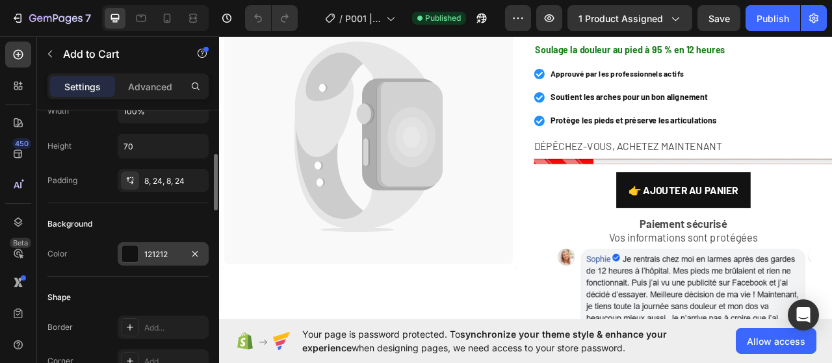
click at [161, 245] on div "121212" at bounding box center [163, 254] width 91 height 23
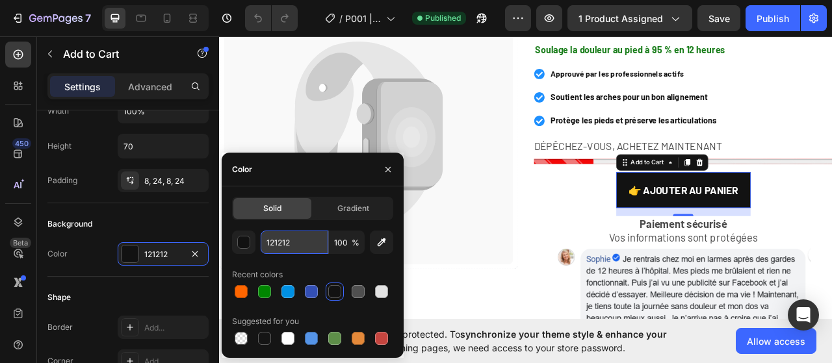
click at [295, 248] on input "121212" at bounding box center [295, 242] width 68 height 23
paste input "008500"
type input "008500"
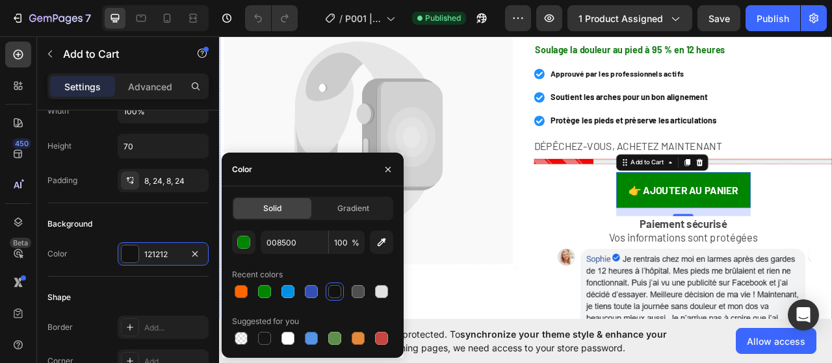
click at [832, 249] on div "Test Product Title €29,99 Product Price Product Price Soulage la douleur au pie…" at bounding box center [810, 343] width 380 height 750
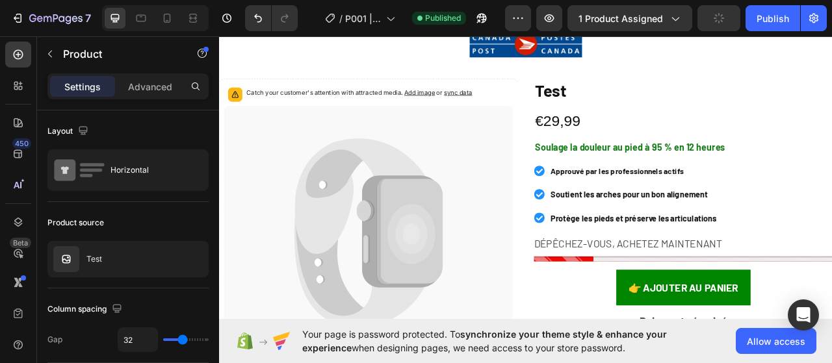
scroll to position [0, 0]
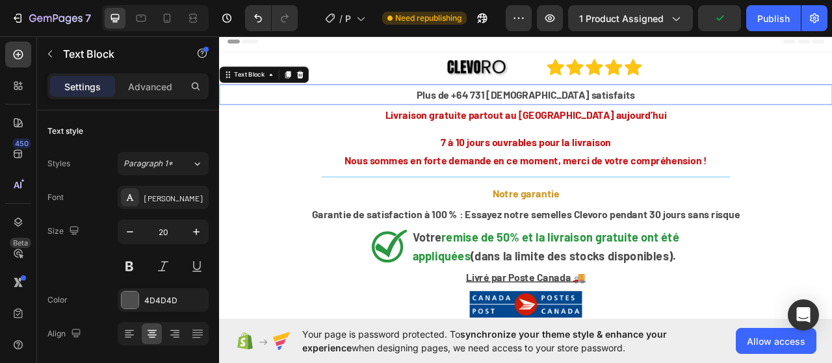
click at [626, 115] on strong "Plus de +64 731 Québécois satisfaits" at bounding box center [609, 112] width 278 height 16
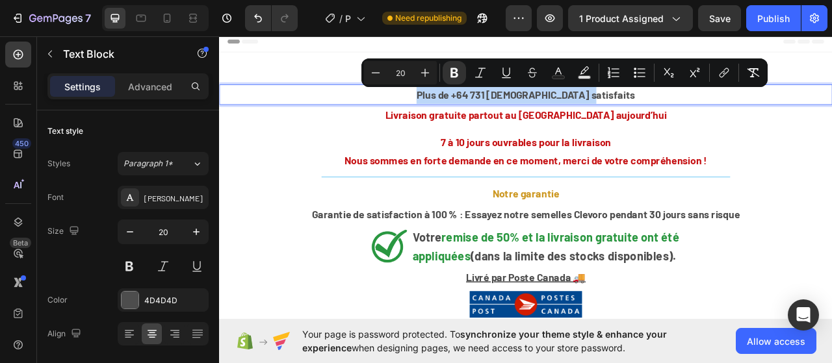
copy strong "Plus de +64 731 Québécois satisfaits"
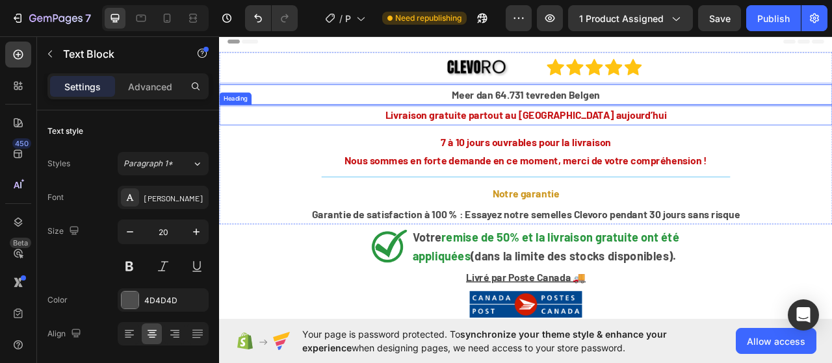
click at [598, 142] on strong "Livraison gratuite partout au Québec aujourd’hui" at bounding box center [609, 138] width 358 height 16
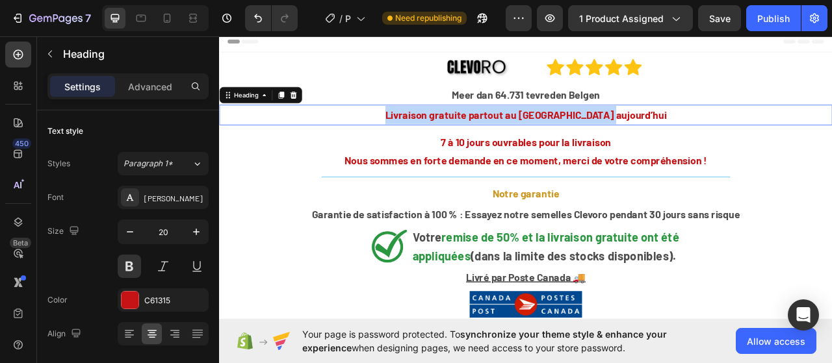
click at [598, 142] on strong "Livraison gratuite partout au Québec aujourd’hui" at bounding box center [609, 138] width 358 height 16
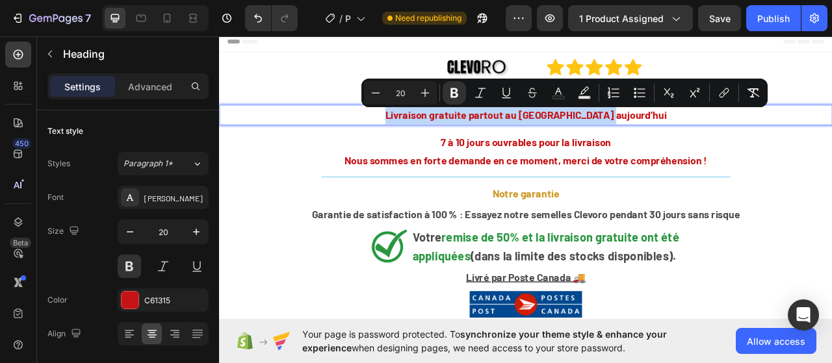
copy strong "Livraison gratuite partout au Québec aujourd’hui"
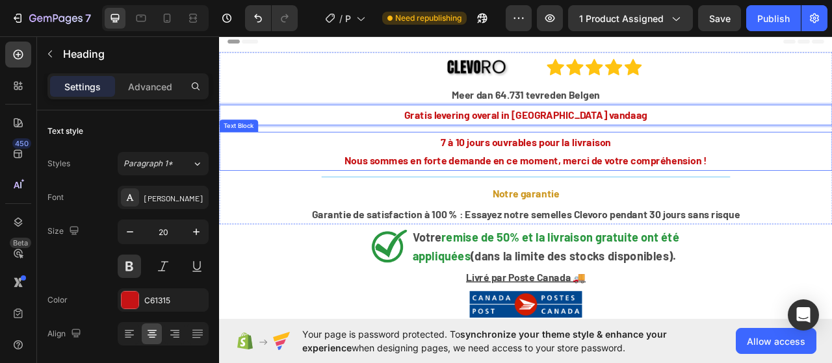
click at [551, 172] on strong "7 à 10 jours ouvrables pour la livraison" at bounding box center [609, 173] width 217 height 16
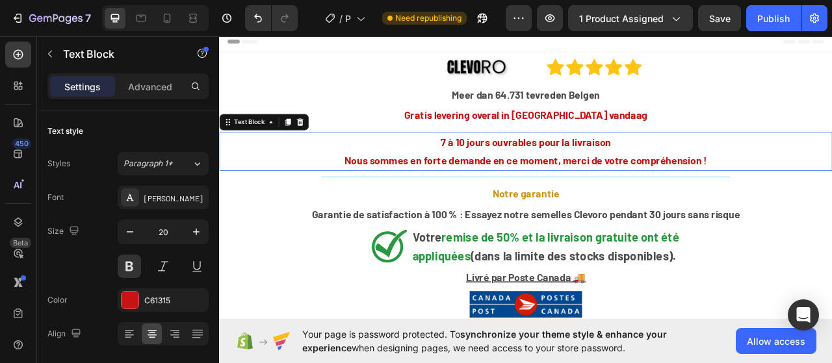
click at [551, 172] on strong "7 à 10 jours ouvrables pour la livraison" at bounding box center [609, 173] width 217 height 16
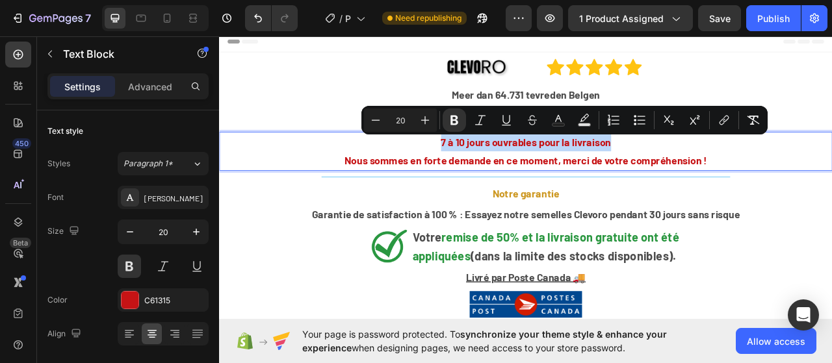
copy strong "7 à 10 jours ouvrables pour la livraison"
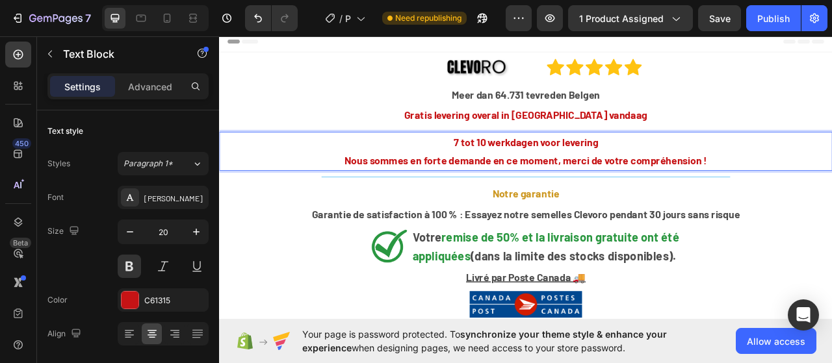
click at [524, 192] on strong "Nous sommes en forte demande en ce moment, merci de votre compréhension !" at bounding box center [609, 196] width 462 height 16
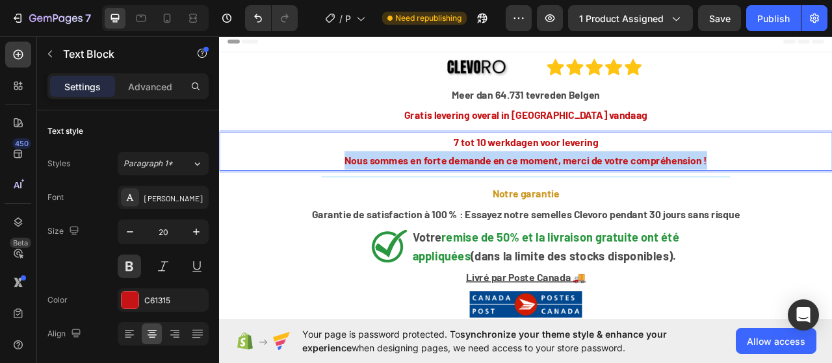
click at [524, 192] on strong "Nous sommes en forte demande en ce moment, merci de votre compréhension !" at bounding box center [609, 196] width 462 height 16
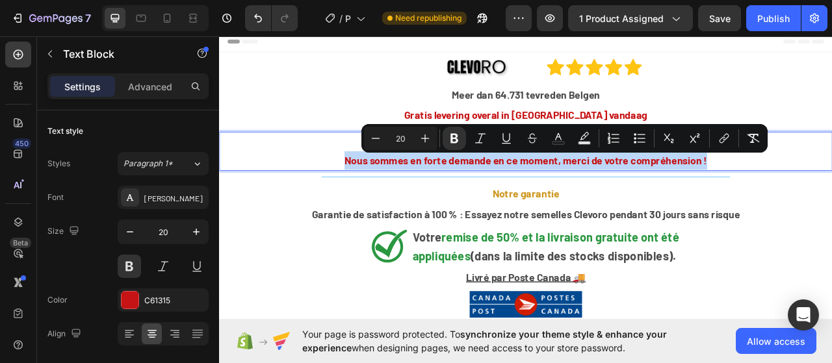
copy strong "Nous sommes en forte demande en ce moment, merci de votre compréhension !"
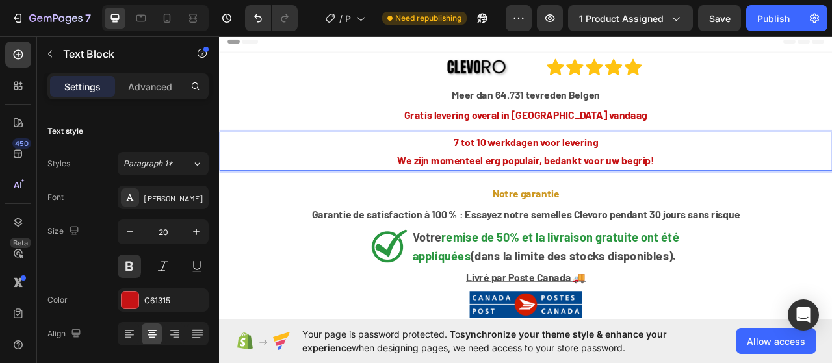
click at [551, 170] on strong "7 tot 10 werkdagen voor levering" at bounding box center [610, 173] width 184 height 16
click at [547, 193] on strong "We zijn momenteel erg populair, bedankt voor uw begrip!" at bounding box center [609, 196] width 327 height 16
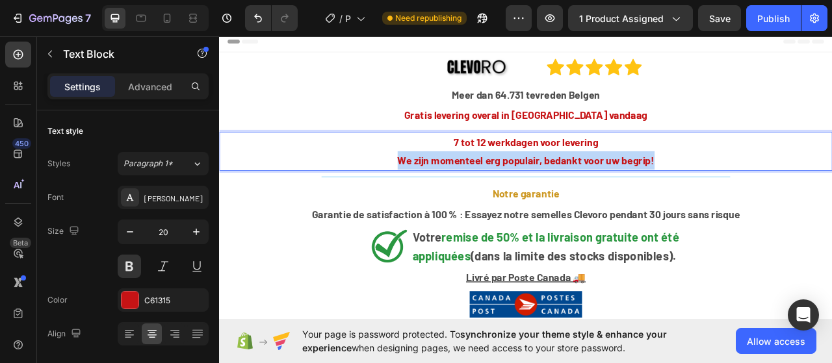
click at [547, 193] on strong "We zijn momenteel erg populair, bedankt voor uw begrip!" at bounding box center [609, 196] width 327 height 16
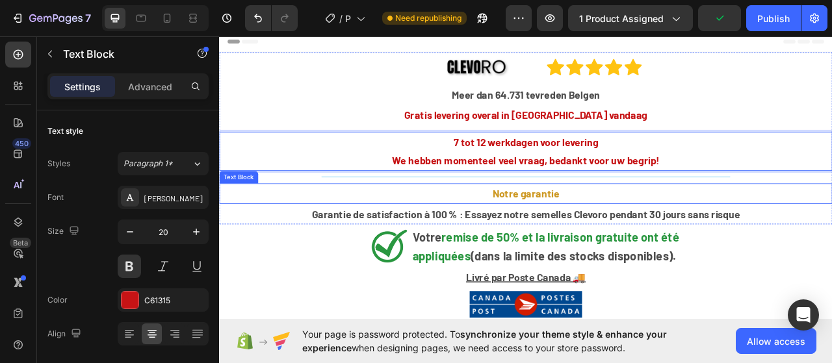
click at [605, 240] on strong "Notre garantie" at bounding box center [609, 238] width 85 height 16
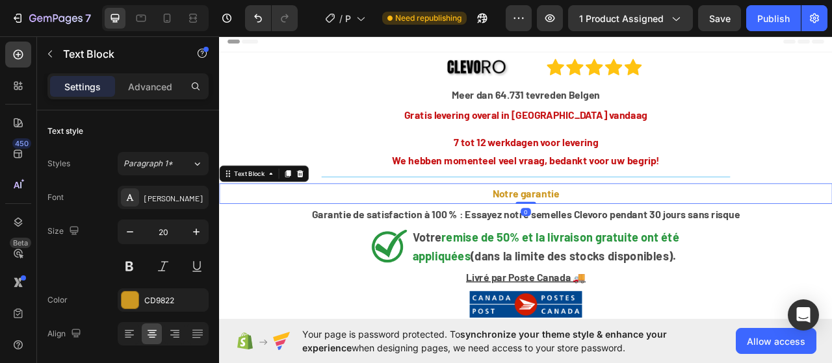
click at [605, 239] on strong "Notre garantie" at bounding box center [609, 238] width 85 height 16
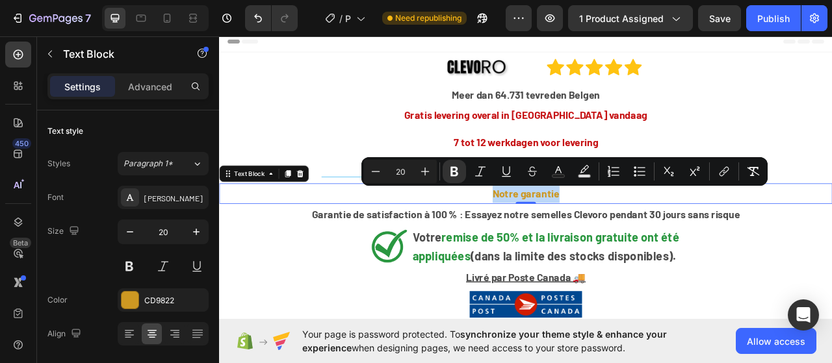
copy strong "Notre garantie"
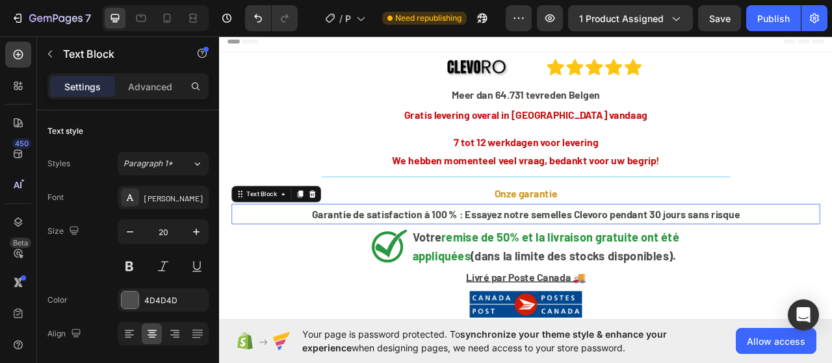
click at [583, 266] on strong "Garantie de satisfaction à 100 % : Essayez notre semelles Clevoro pendant 30 jo…" at bounding box center [609, 264] width 545 height 16
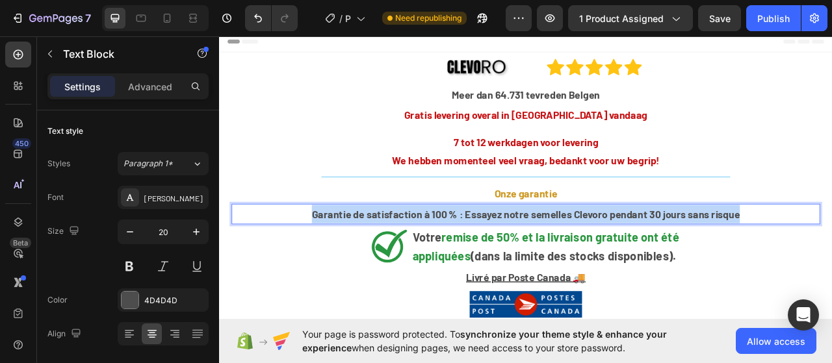
click at [583, 266] on strong "Garantie de satisfaction à 100 % : Essayez notre semelles Clevoro pendant 30 jo…" at bounding box center [609, 264] width 545 height 16
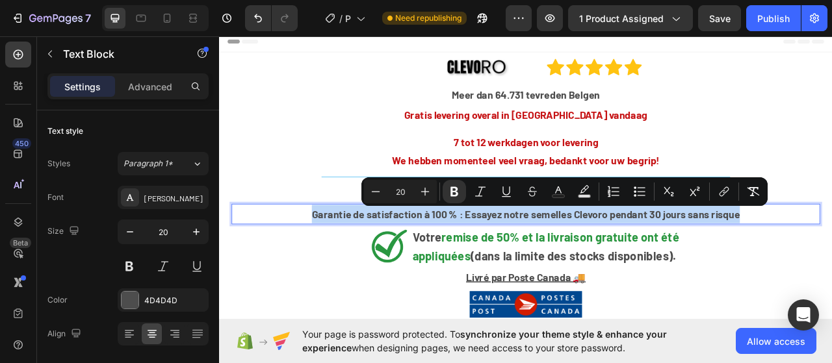
copy strong "Garantie de satisfaction à 100 % : Essayez notre semelles Clevoro pendant 30 jo…"
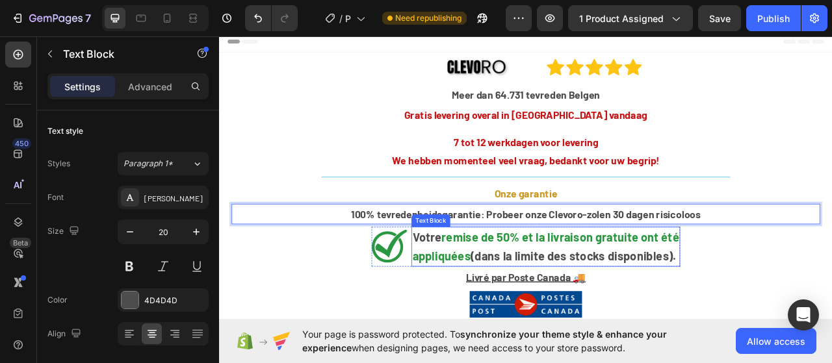
click at [536, 306] on p "appliquées (dans la limite des stocks disponibles)." at bounding box center [634, 318] width 339 height 24
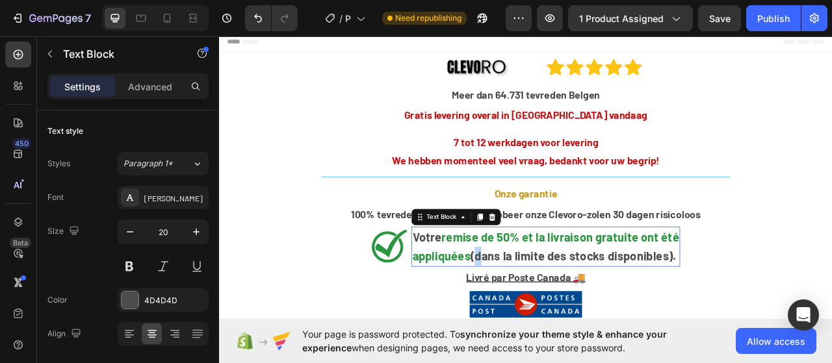
click at [536, 306] on p "appliquées (dans la limite des stocks disponibles)." at bounding box center [634, 318] width 339 height 24
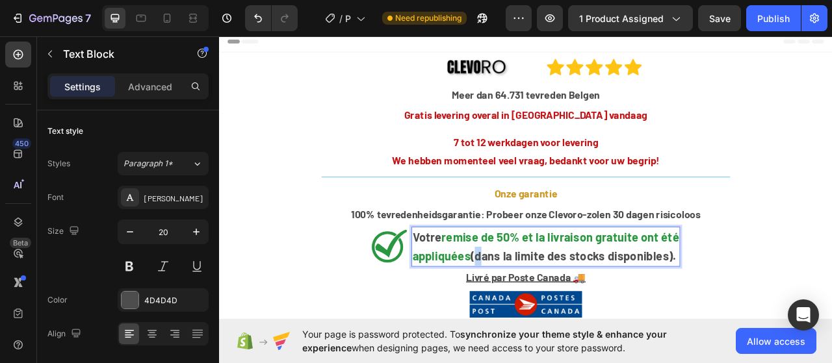
click at [535, 306] on p "appliquées (dans la limite des stocks disponibles)." at bounding box center [634, 318] width 339 height 24
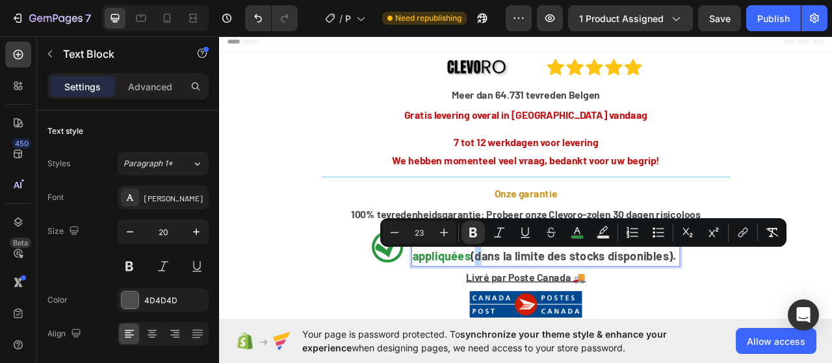
click at [515, 312] on strong "appliquées" at bounding box center [502, 317] width 74 height 18
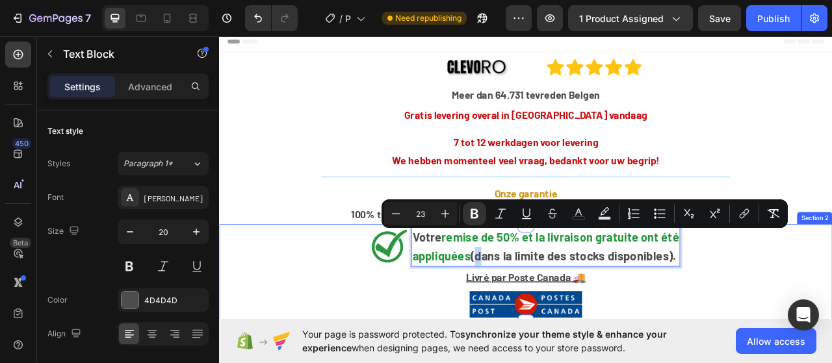
drag, startPoint x: 463, startPoint y: 298, endPoint x: 828, endPoint y: 326, distance: 366.5
click at [828, 326] on div "Image Votre remise de 50% et la livraison gratuite ont été appliquées (dans la …" at bounding box center [609, 338] width 780 height 116
copy div "Votre remise de 50% et la livraison gratuite ont été appliquées (dans la limite…"
click at [799, 320] on p "appliquées (dans la limite des stocks disponibles)." at bounding box center [634, 318] width 339 height 24
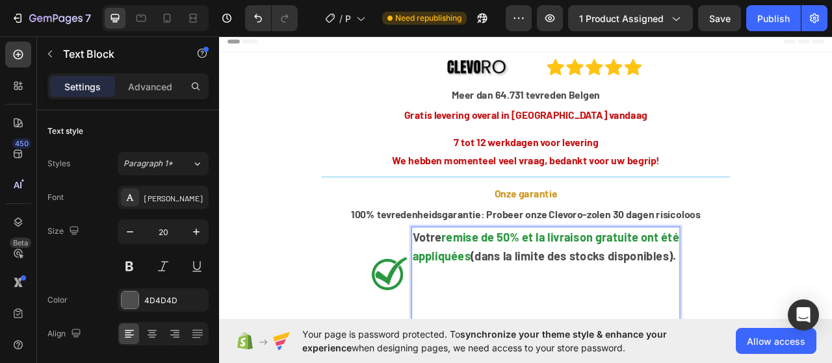
scroll to position [7, 0]
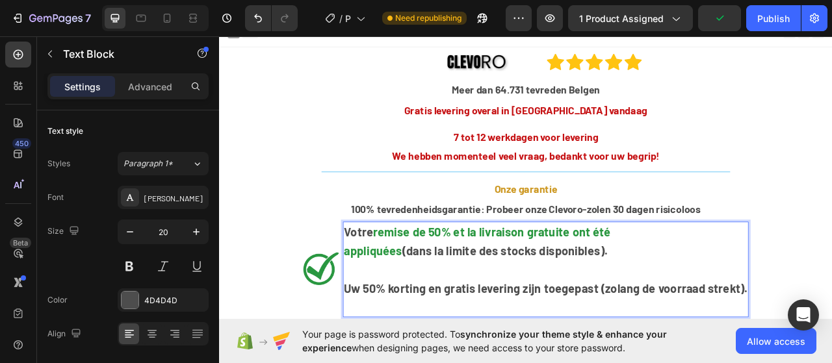
click at [696, 363] on strong "Uw 50% korting en gratis levering zijn toegepast (zolang de voorraad strekt)." at bounding box center [635, 358] width 514 height 18
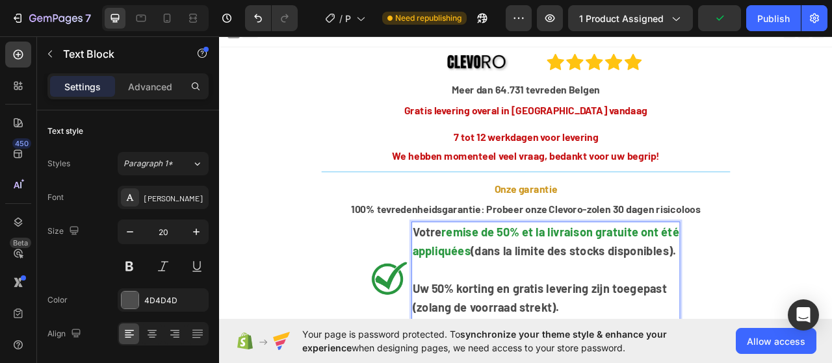
scroll to position [8, 0]
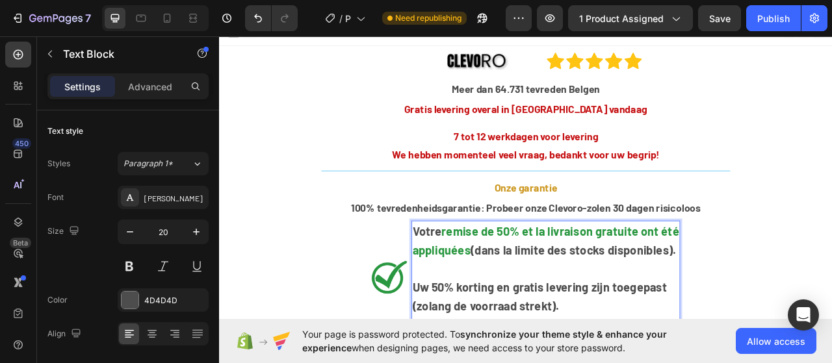
click at [709, 362] on strong "Uw 50% korting en gratis levering zijn toegepast" at bounding box center [627, 357] width 324 height 18
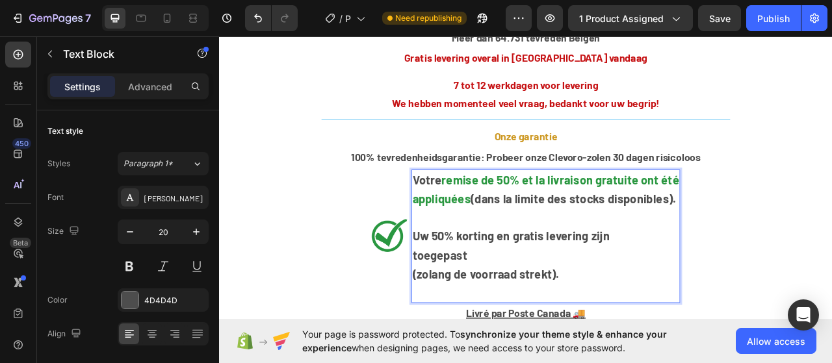
click at [465, 347] on strong "(zolang de voorraad strekt)." at bounding box center [558, 340] width 187 height 18
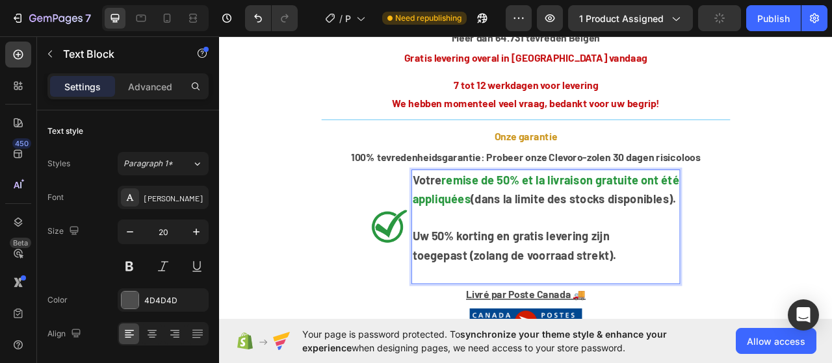
click at [523, 222] on strong "remise de 50% et la livraison gratuite ont été" at bounding box center [653, 220] width 302 height 18
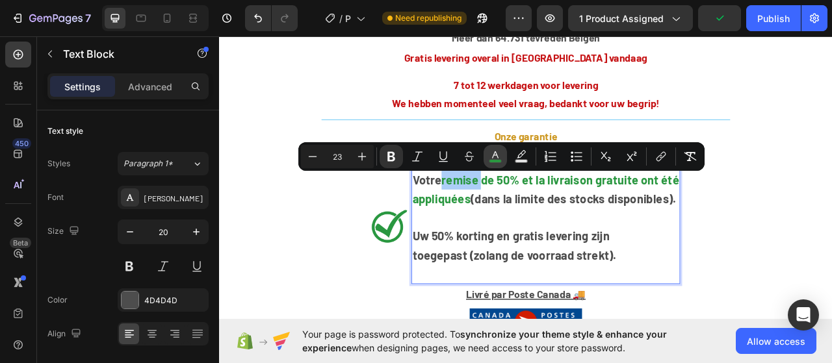
click at [490, 160] on rect "Editor contextual toolbar" at bounding box center [496, 161] width 12 height 3
type input "2A9740"
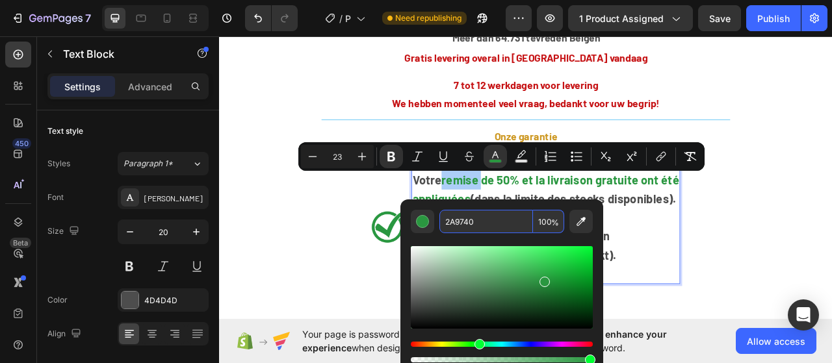
click at [488, 217] on input "2A9740" at bounding box center [487, 221] width 94 height 23
click at [749, 293] on p "Uw 50% korting en gratis levering zijn" at bounding box center [634, 292] width 339 height 24
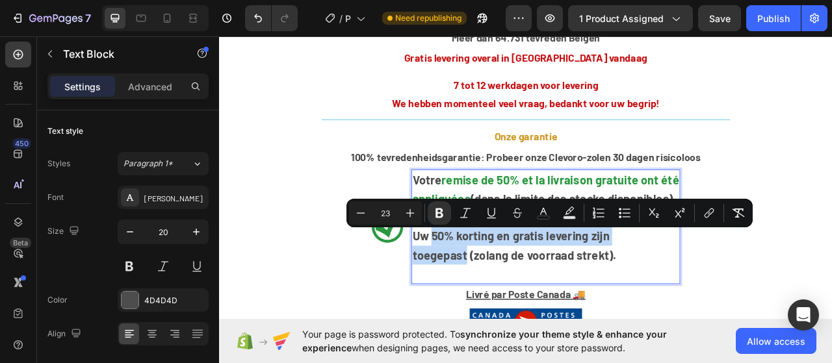
drag, startPoint x: 486, startPoint y: 296, endPoint x: 526, endPoint y: 321, distance: 47.6
click at [526, 321] on div "Votre remise de 50% et la livraison gratuite ont été appliquées (dans la limite…" at bounding box center [635, 280] width 342 height 146
click at [538, 217] on icon "Editor contextual toolbar" at bounding box center [543, 213] width 13 height 13
type input "4D4D4D"
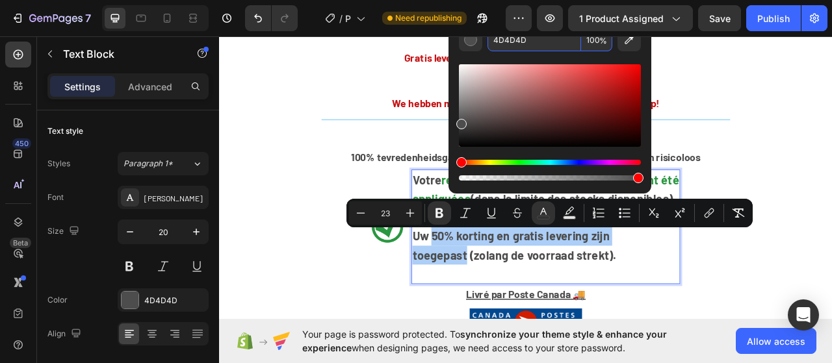
click at [531, 40] on input "4D4D4D" at bounding box center [535, 39] width 94 height 23
paste input "2A9740"
type input "2A9740"
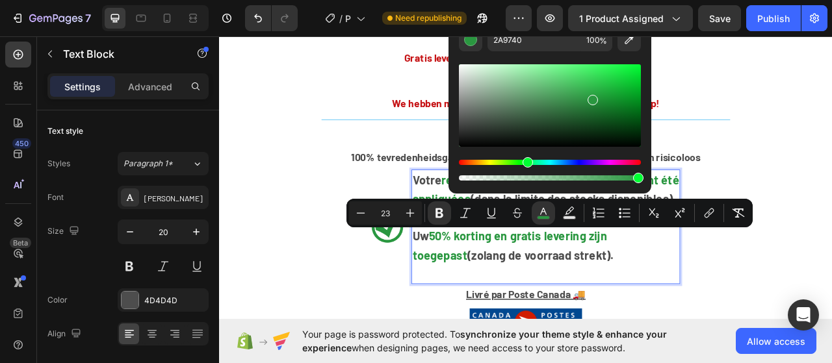
click at [592, 310] on strong "(zolang de voorraad strekt)." at bounding box center [628, 316] width 187 height 18
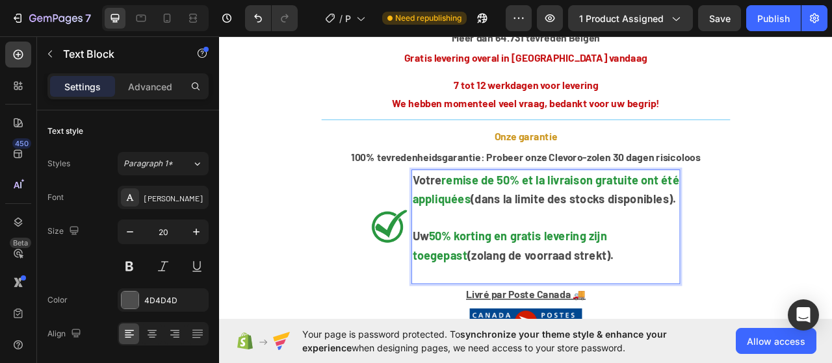
click at [592, 310] on strong "(zolang de voorraad strekt)." at bounding box center [628, 316] width 187 height 18
click at [592, 309] on strong "(zolang de voorraad strekt)." at bounding box center [628, 316] width 187 height 18
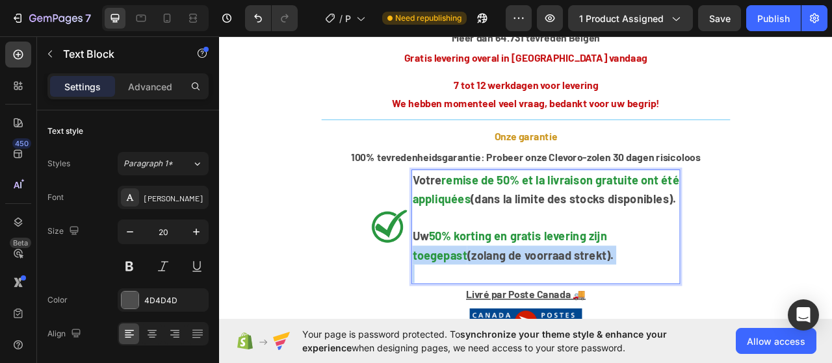
click at [592, 309] on strong "(zolang de voorraad strekt)." at bounding box center [628, 316] width 187 height 18
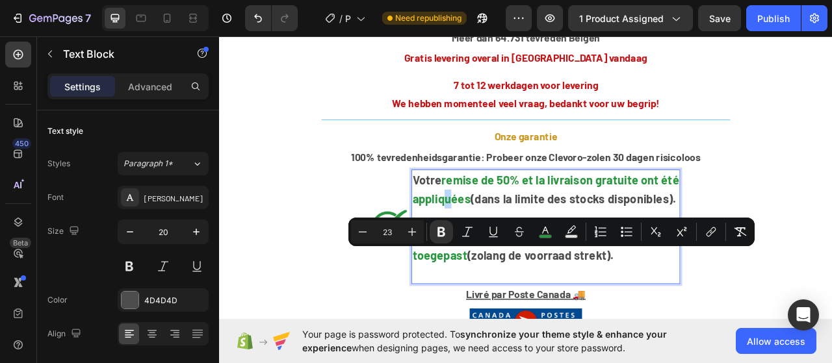
click at [505, 243] on strong "appliquées" at bounding box center [502, 244] width 74 height 18
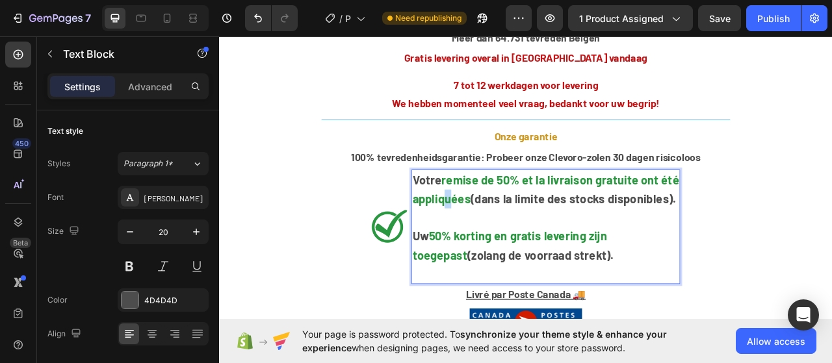
click at [505, 243] on strong "appliquées" at bounding box center [502, 244] width 74 height 18
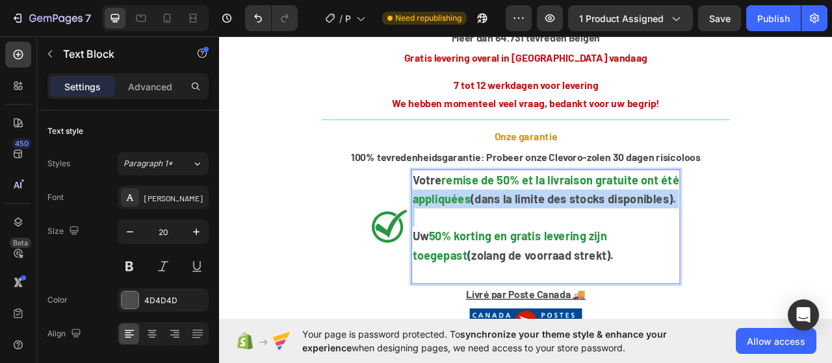
click at [505, 243] on strong "appliquées" at bounding box center [502, 244] width 74 height 18
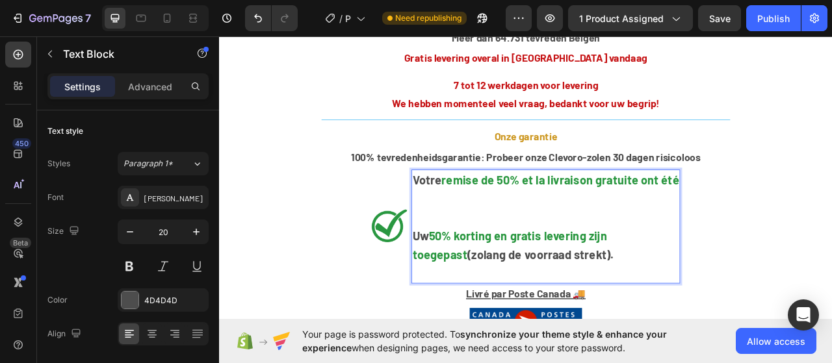
click at [514, 220] on strong "remise de 50% et la livraison gratuite ont été" at bounding box center [653, 220] width 302 height 18
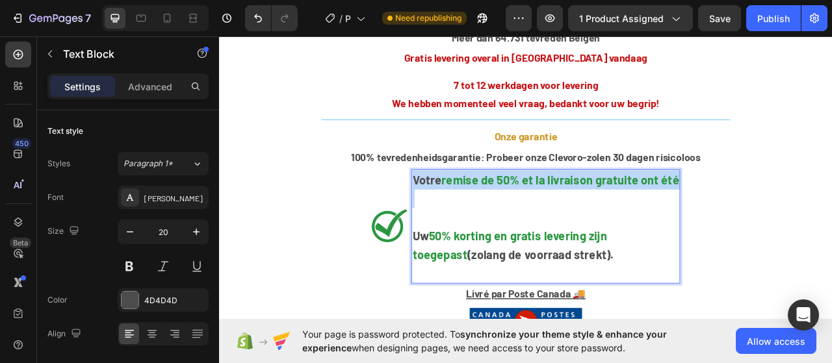
click at [514, 220] on strong "remise de 50% et la livraison gratuite ont été" at bounding box center [653, 220] width 302 height 18
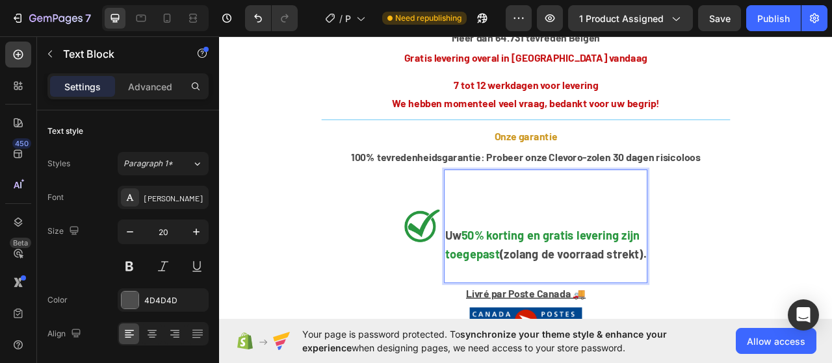
click at [507, 295] on strong "Uw" at bounding box center [517, 291] width 21 height 18
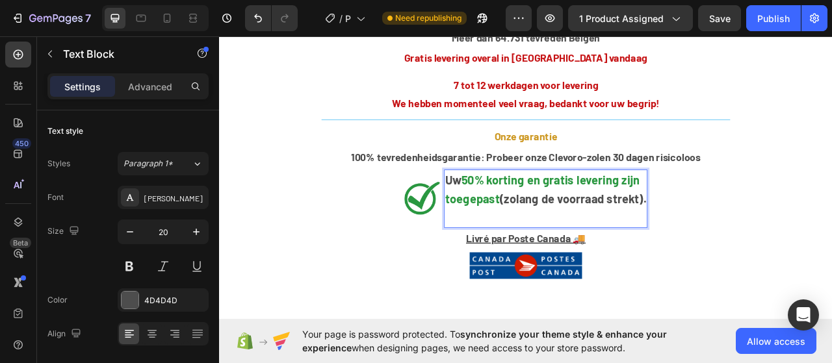
click at [507, 275] on p "Rich Text Editor. Editing area: main" at bounding box center [635, 268] width 256 height 23
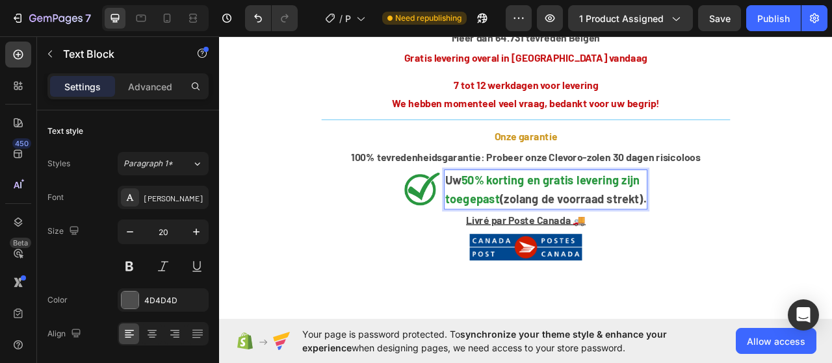
click at [559, 233] on p "toegepast (zolang de voorraad strekt)." at bounding box center [635, 245] width 256 height 24
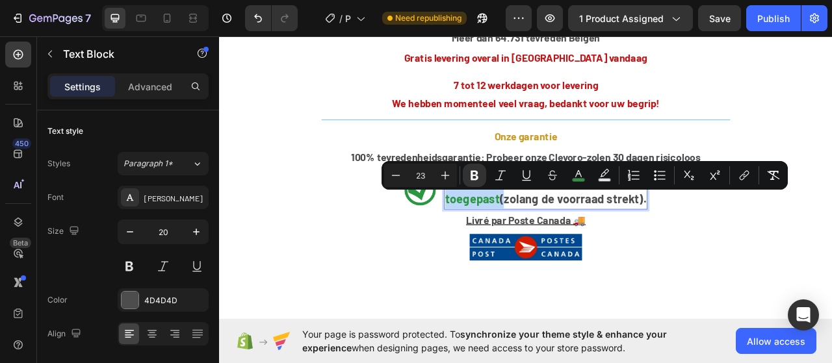
click at [486, 189] on div "Minus 23 Plus Bold Italic Underline Strikethrough color Text Background Color N…" at bounding box center [585, 175] width 406 height 29
click at [531, 248] on strong "toegepast" at bounding box center [542, 244] width 70 height 18
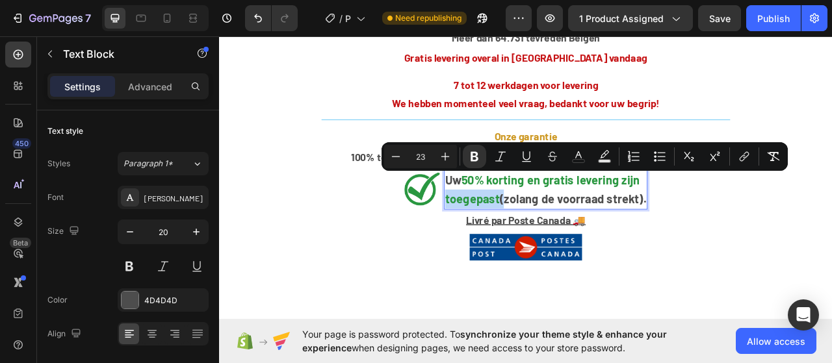
drag, startPoint x: 500, startPoint y: 225, endPoint x: 757, endPoint y: 247, distance: 257.8
click at [757, 247] on div "Uw 50% korting en gratis levering zijn toegepast (zolang de voorraad strekt)." at bounding box center [634, 232] width 259 height 51
click at [445, 159] on icon "Editor contextual toolbar" at bounding box center [445, 156] width 13 height 13
type input "24"
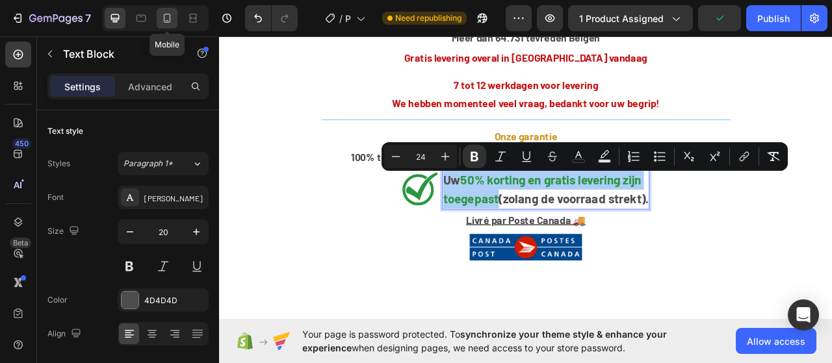
click at [169, 18] on icon at bounding box center [167, 18] width 7 height 9
type input "14"
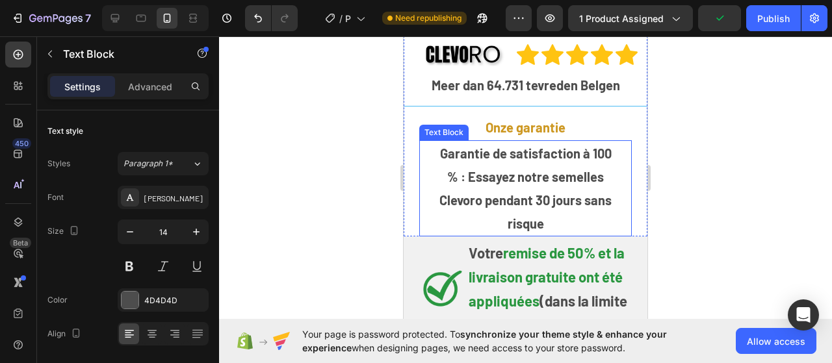
scroll to position [157, 0]
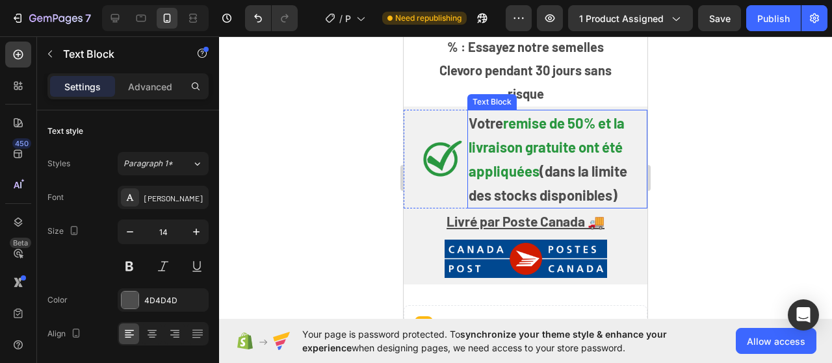
click at [548, 180] on p "appliquées (dans la limite des stocks disponibles)" at bounding box center [558, 183] width 178 height 48
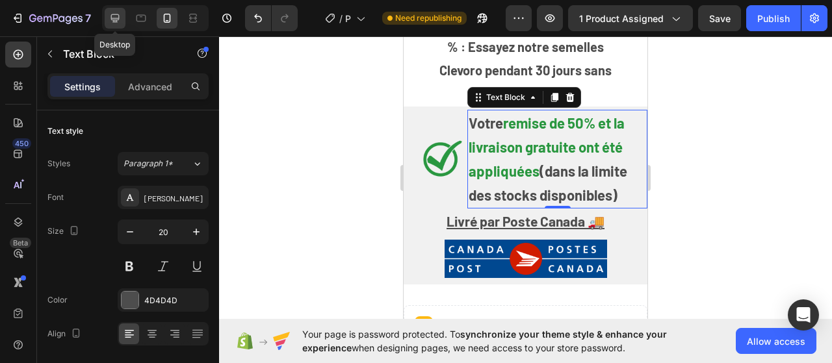
click at [120, 19] on icon at bounding box center [115, 18] width 13 height 13
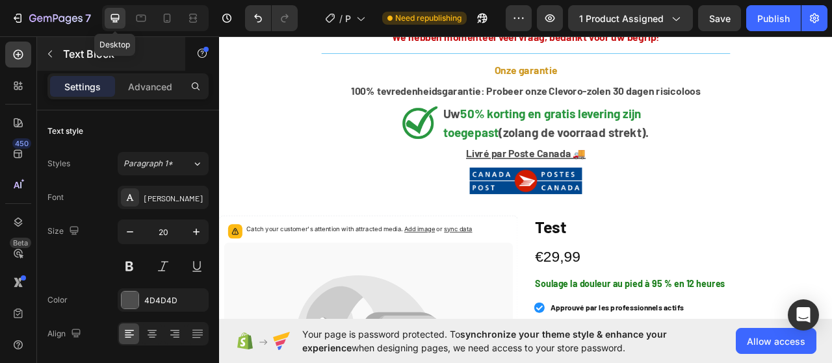
scroll to position [112, 0]
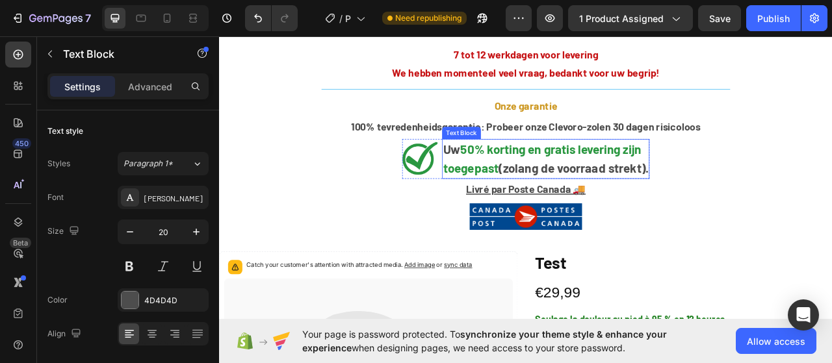
click at [590, 201] on strong "(zolang de voorraad strekt)." at bounding box center [670, 205] width 191 height 19
drag, startPoint x: 503, startPoint y: 183, endPoint x: 614, endPoint y: 192, distance: 111.6
click at [614, 192] on p "Uw 50% korting en gratis levering zijn" at bounding box center [634, 182] width 261 height 24
click at [536, 200] on strong "toegepast" at bounding box center [539, 205] width 71 height 19
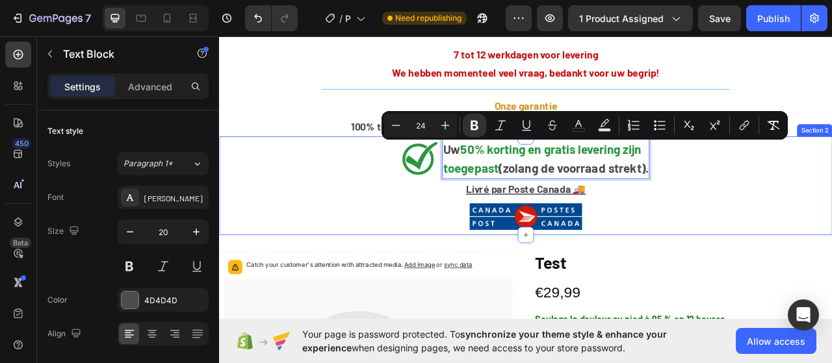
drag, startPoint x: 497, startPoint y: 185, endPoint x: 769, endPoint y: 209, distance: 273.6
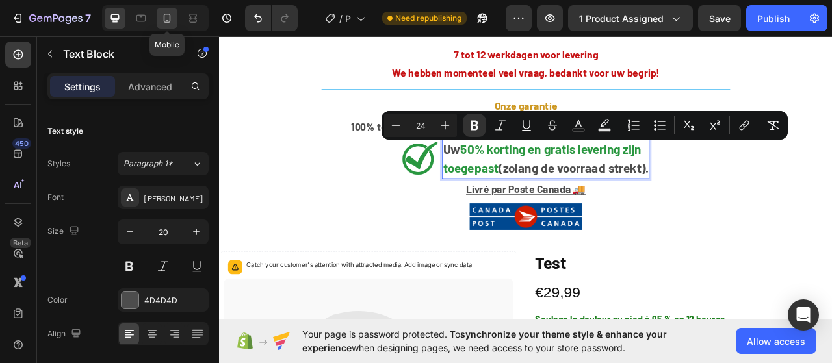
click at [163, 15] on icon at bounding box center [167, 18] width 13 height 13
type input "14"
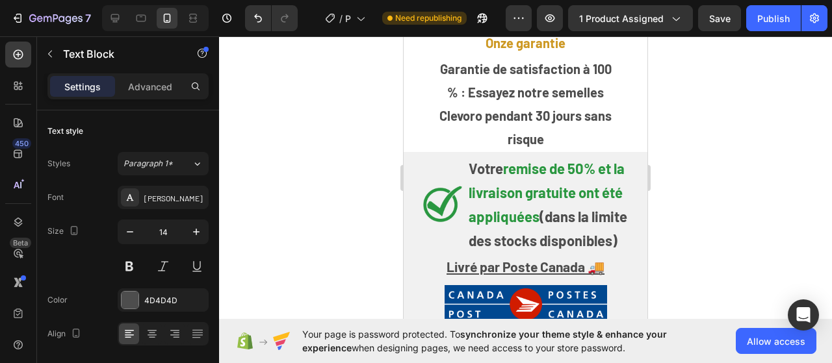
scroll to position [66, 0]
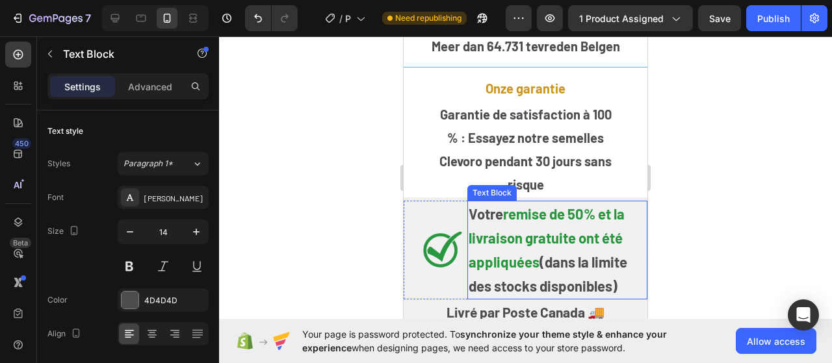
click at [511, 238] on strong "remise de 50% et la livraison gratuite ont été" at bounding box center [547, 225] width 156 height 41
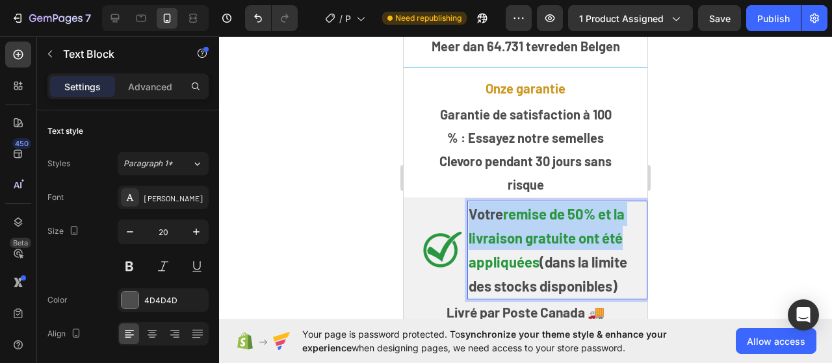
click at [511, 238] on strong "remise de 50% et la livraison gratuite ont été" at bounding box center [547, 225] width 156 height 41
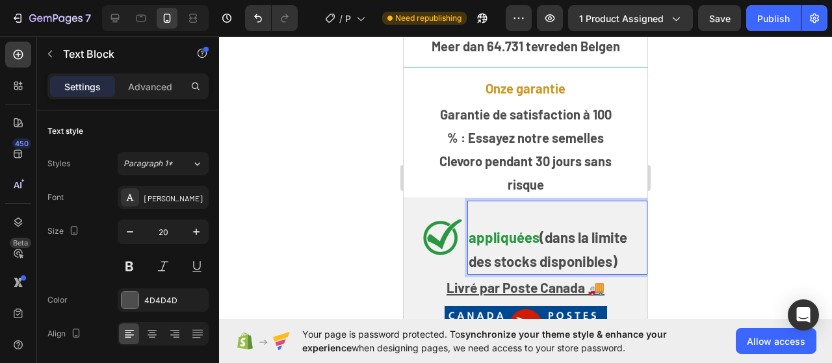
click at [513, 242] on strong "appliquées" at bounding box center [504, 237] width 71 height 17
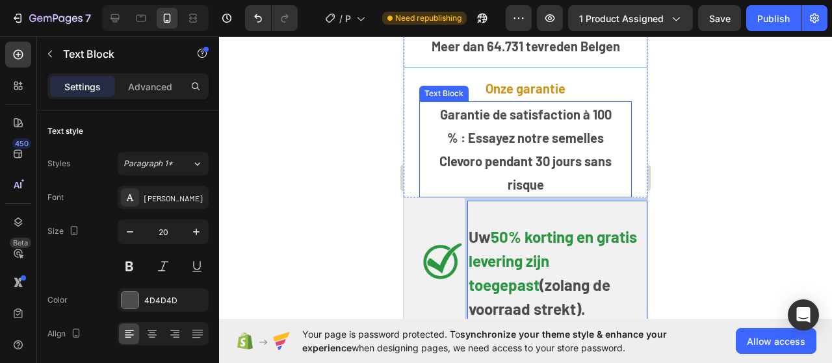
scroll to position [79, 0]
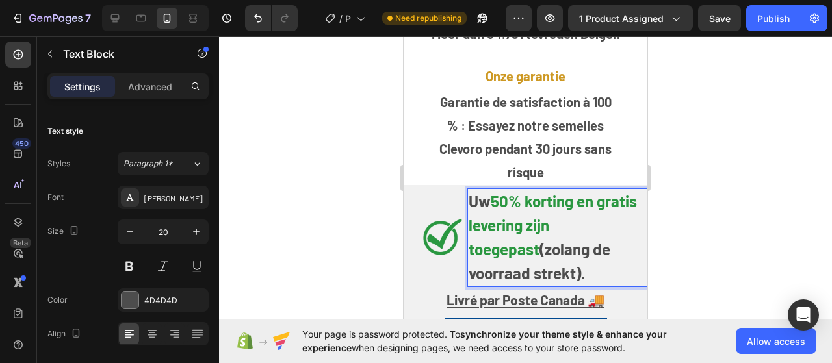
click at [518, 257] on strong "toegepast" at bounding box center [504, 249] width 71 height 19
drag, startPoint x: 599, startPoint y: 275, endPoint x: 472, endPoint y: 198, distance: 148.2
click at [472, 198] on div "Uw 50% korting en gratis levering zijn toegepast (zolang de voorraad strekt)." at bounding box center [558, 238] width 180 height 99
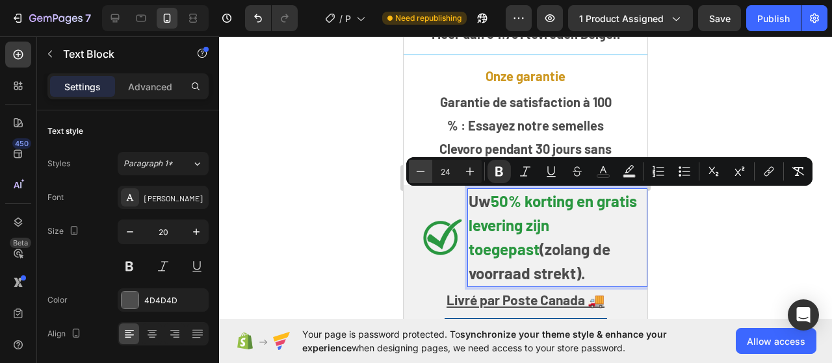
click at [421, 169] on icon "Editor contextual toolbar" at bounding box center [420, 171] width 13 height 13
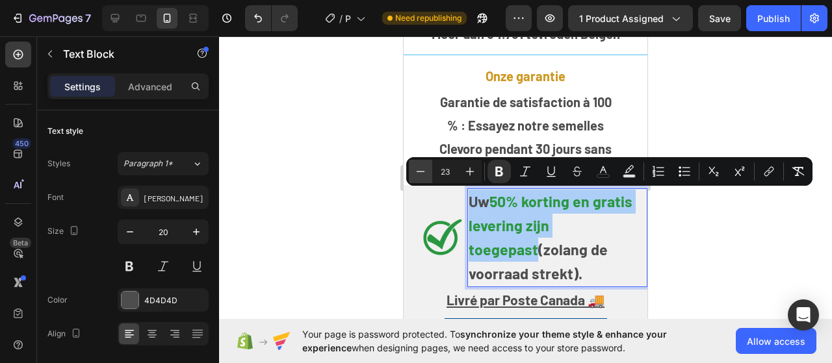
click at [421, 169] on icon "Editor contextual toolbar" at bounding box center [420, 171] width 13 height 13
click at [467, 171] on icon "Editor contextual toolbar" at bounding box center [470, 171] width 13 height 13
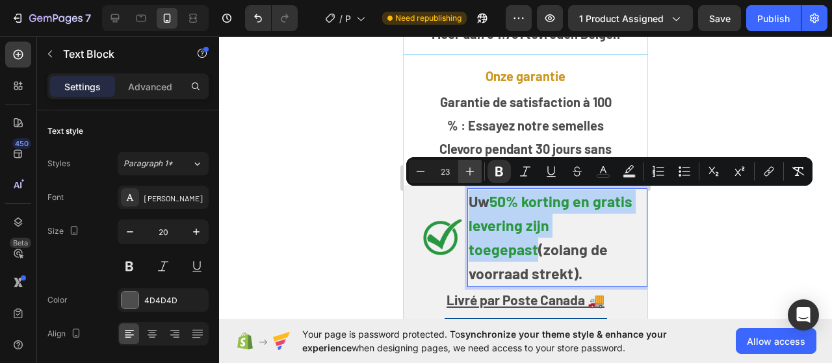
type input "24"
click at [597, 278] on p "toegepast (zolang de voorraad strekt)." at bounding box center [558, 262] width 178 height 48
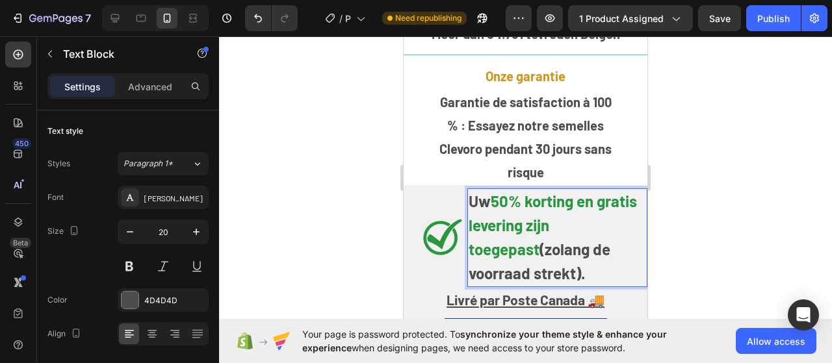
scroll to position [144, 0]
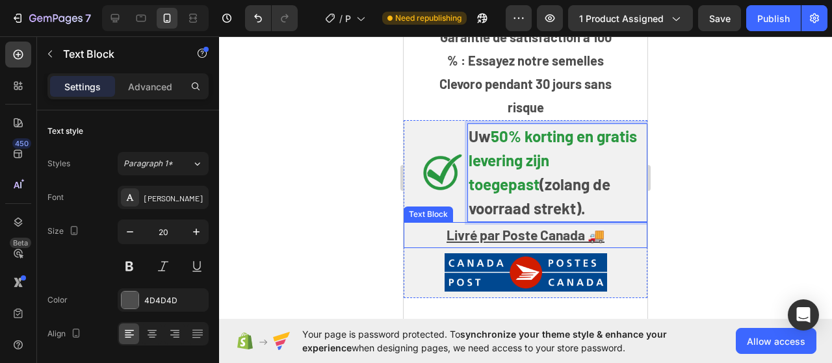
click at [468, 231] on u "Livré par Poste Canada 🚚" at bounding box center [526, 235] width 158 height 16
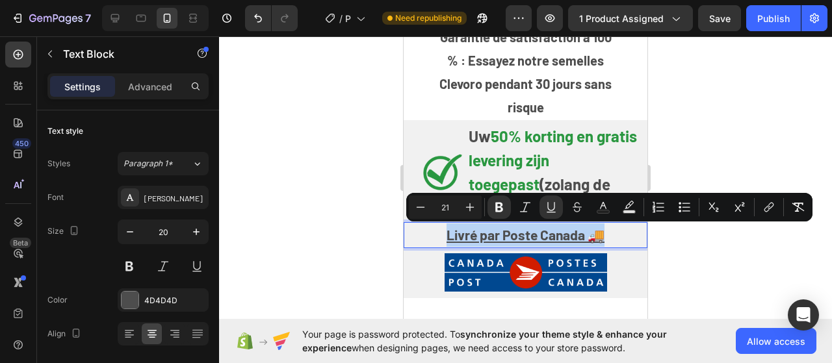
click at [468, 231] on u "Livré par Poste Canada 🚚" at bounding box center [526, 235] width 158 height 16
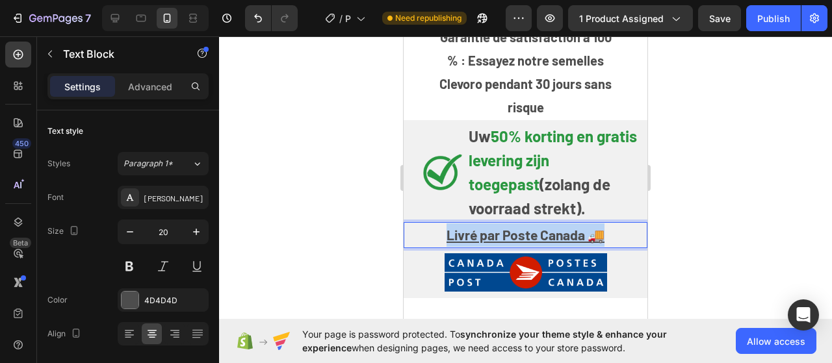
click at [468, 231] on u "Livré par Poste Canada 🚚" at bounding box center [526, 235] width 158 height 16
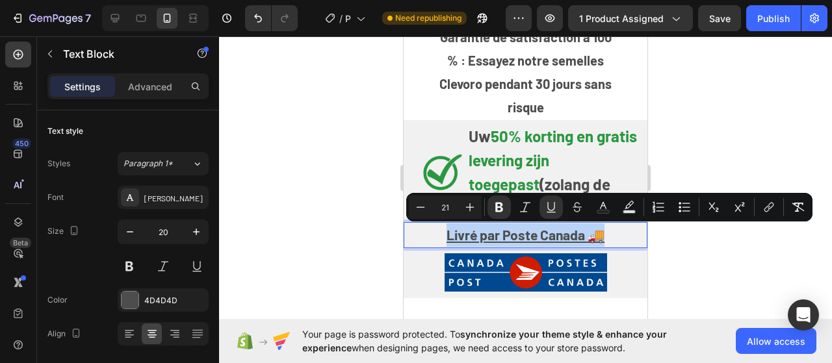
copy u "Livré par Poste Canada 🚚"
drag, startPoint x: 511, startPoint y: 233, endPoint x: 497, endPoint y: 240, distance: 15.1
click at [497, 240] on u "Livré par Poste Canada 🚚" at bounding box center [526, 235] width 158 height 16
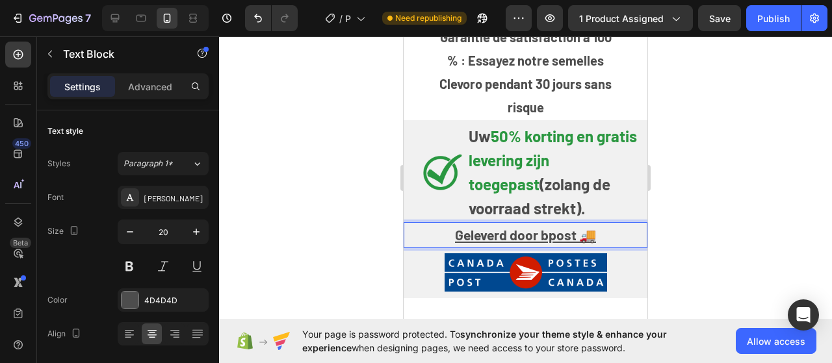
click at [498, 232] on u "Geleverd door bpost 🚚" at bounding box center [525, 235] width 141 height 16
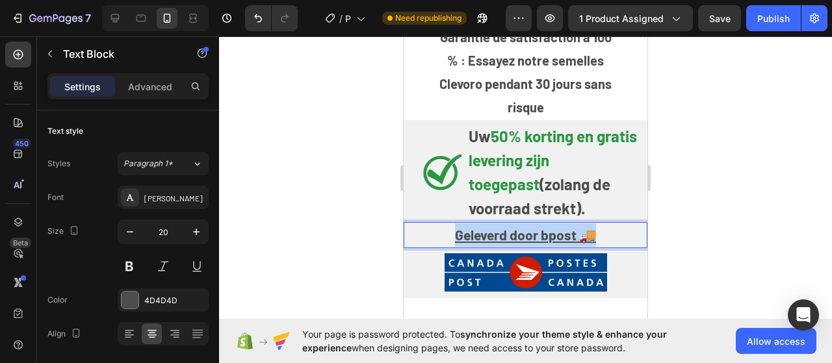
click at [498, 232] on u "Geleverd door bpost 🚚" at bounding box center [525, 235] width 141 height 16
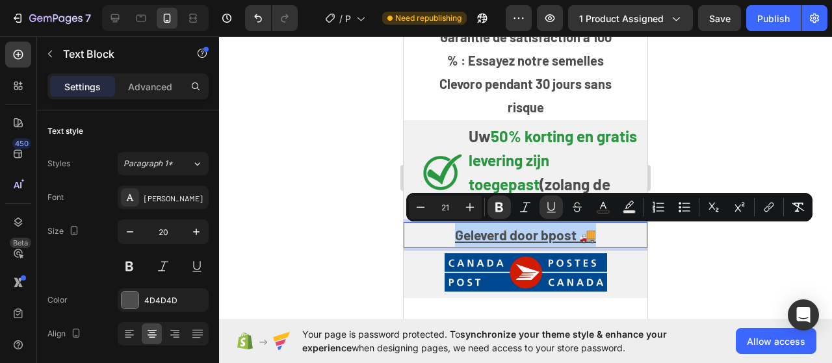
copy u "Geleverd door bpost 🚚"
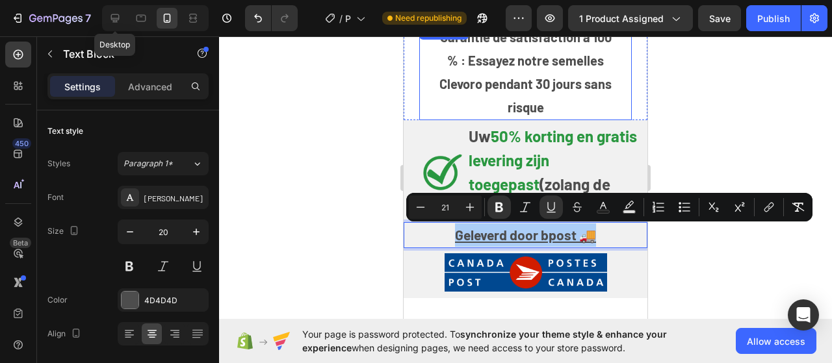
drag, startPoint x: 120, startPoint y: 21, endPoint x: 268, endPoint y: 86, distance: 162.2
click at [119, 20] on icon at bounding box center [115, 18] width 13 height 13
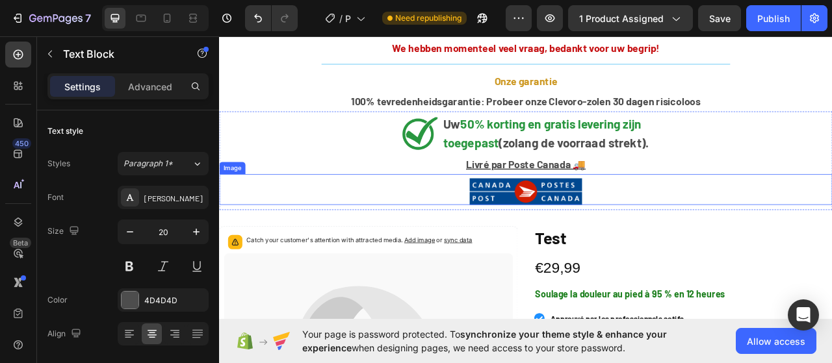
scroll to position [98, 0]
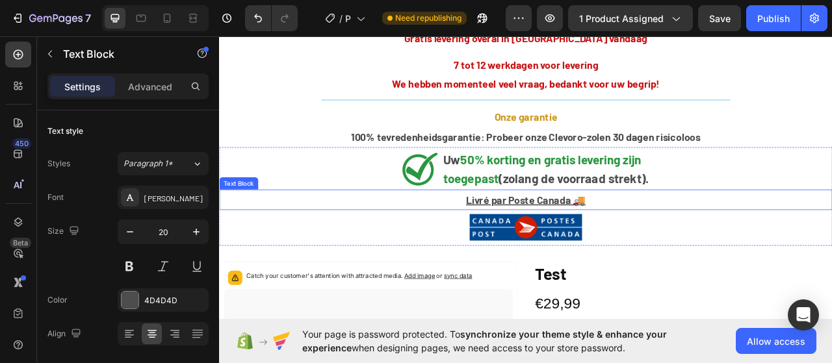
click at [564, 246] on u "Livré par Poste Canada 🚚" at bounding box center [609, 246] width 152 height 16
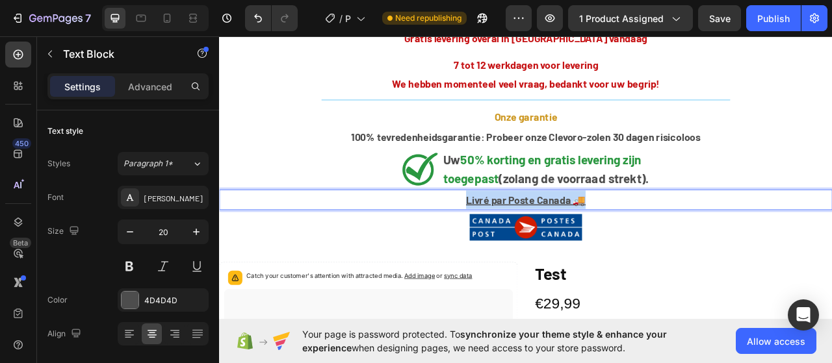
click at [564, 246] on u "Livré par Poste Canada 🚚" at bounding box center [609, 246] width 152 height 16
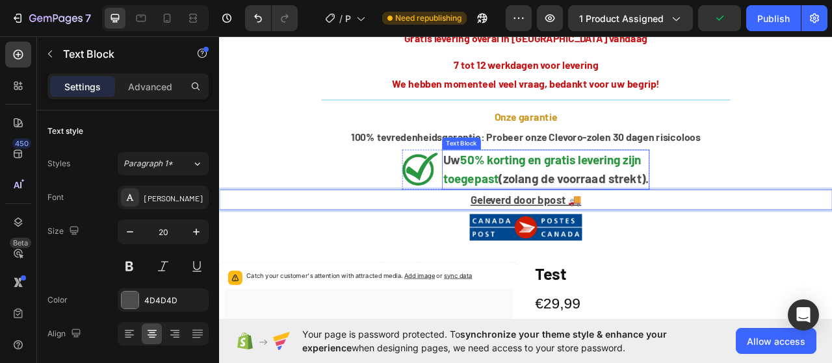
scroll to position [33, 0]
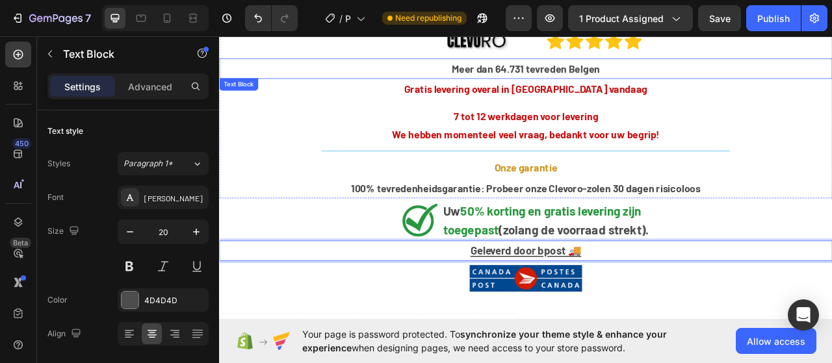
click at [598, 72] on strong "Meer dan 64.731 tevreden Belgen" at bounding box center [609, 79] width 189 height 16
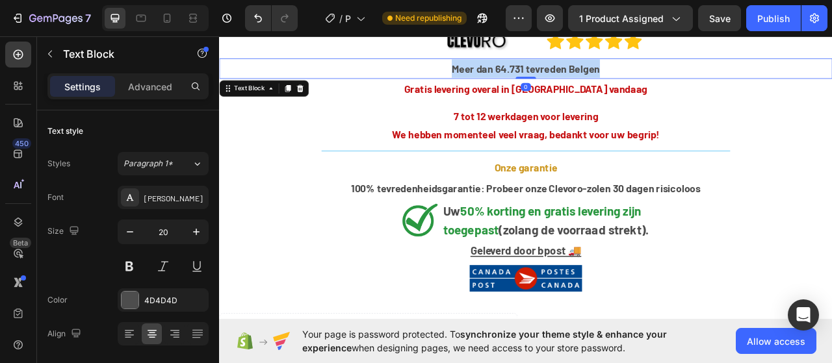
click at [598, 72] on strong "Meer dan 64.731 tevreden Belgen" at bounding box center [609, 79] width 189 height 16
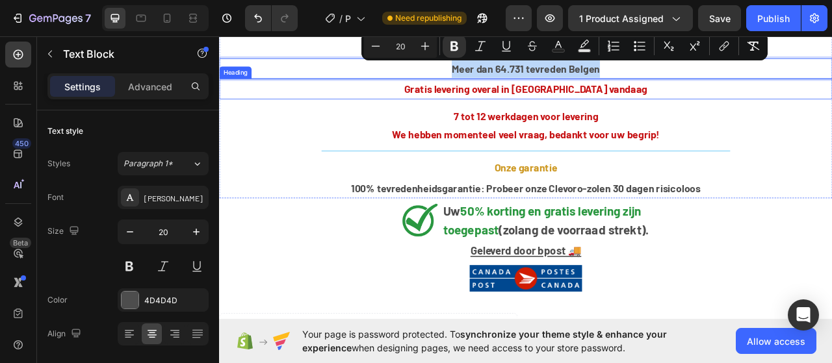
click at [587, 100] on strong "Gratis levering overal in België vandaag" at bounding box center [610, 105] width 310 height 16
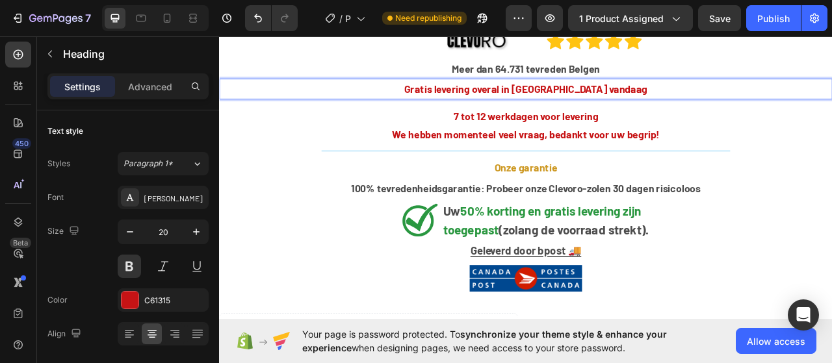
click at [587, 100] on strong "Gratis levering overal in België vandaag" at bounding box center [610, 105] width 310 height 16
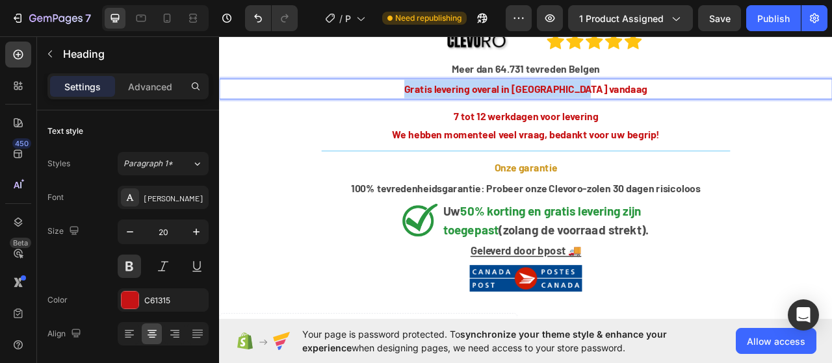
click at [587, 100] on strong "Gratis levering overal in België vandaag" at bounding box center [610, 105] width 310 height 16
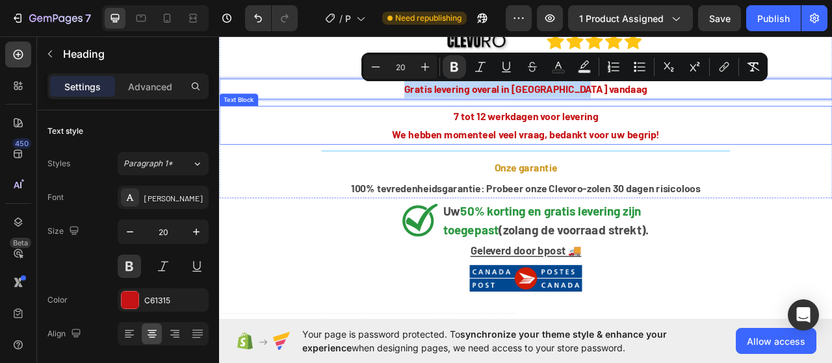
click at [577, 139] on strong "7 tot 12 werkdagen voor levering" at bounding box center [610, 139] width 184 height 16
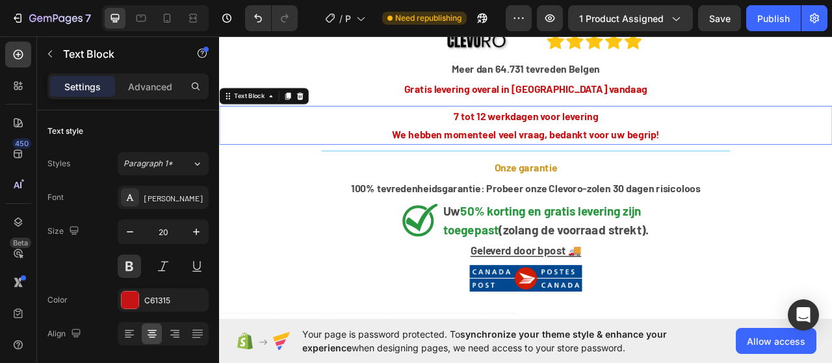
click at [577, 140] on strong "7 tot 12 werkdagen voor levering" at bounding box center [610, 139] width 184 height 16
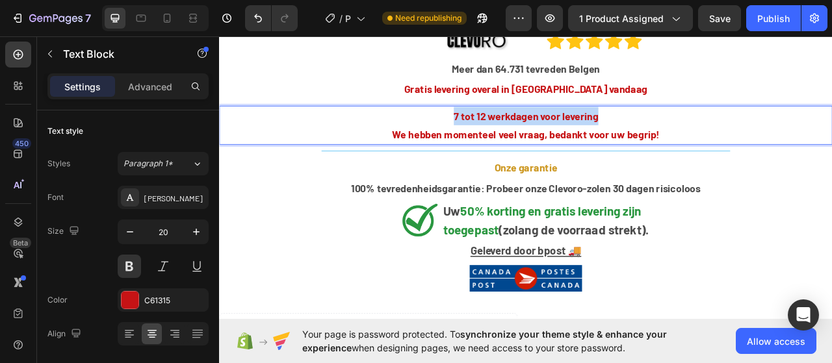
click at [577, 140] on strong "7 tot 12 werkdagen voor levering" at bounding box center [610, 139] width 184 height 16
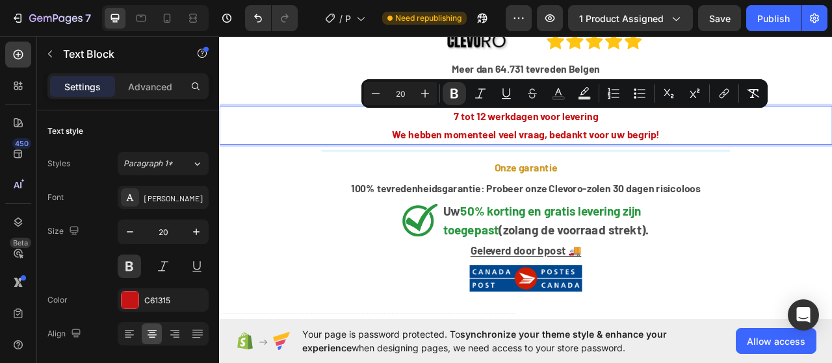
click at [573, 164] on strong "We hebben momenteel veel vraag, bedankt voor uw begrip!" at bounding box center [609, 163] width 341 height 16
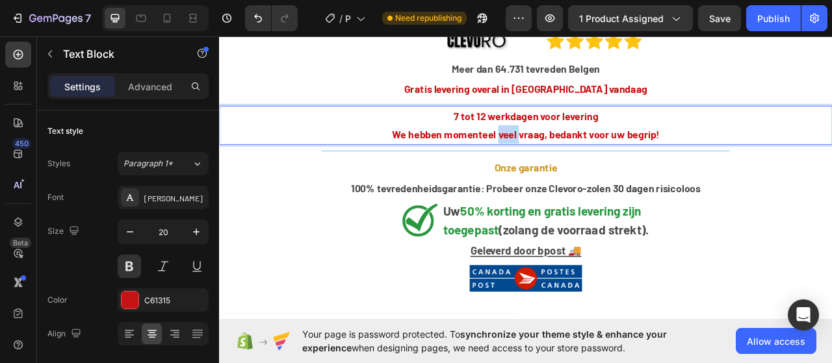
click at [573, 164] on strong "We hebben momenteel veel vraag, bedankt voor uw begrip!" at bounding box center [609, 163] width 341 height 16
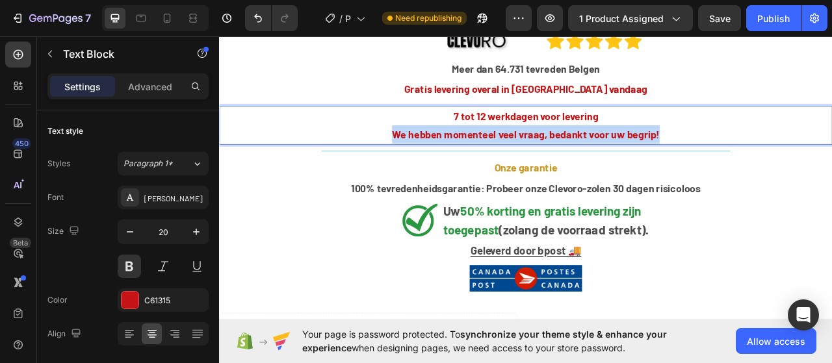
click at [573, 164] on strong "We hebben momenteel veel vraag, bedankt voor uw begrip!" at bounding box center [609, 163] width 341 height 16
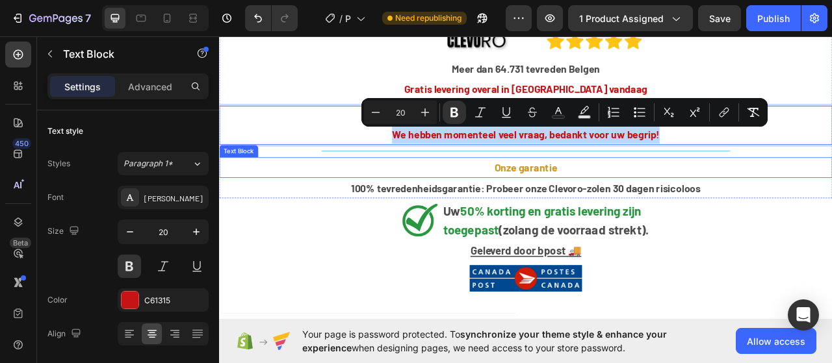
click at [589, 207] on strong "Onze garantie" at bounding box center [610, 205] width 80 height 16
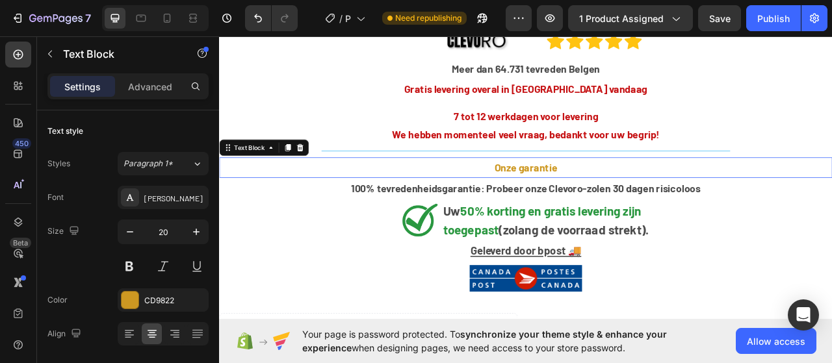
click at [590, 207] on strong "Onze garantie" at bounding box center [610, 205] width 80 height 16
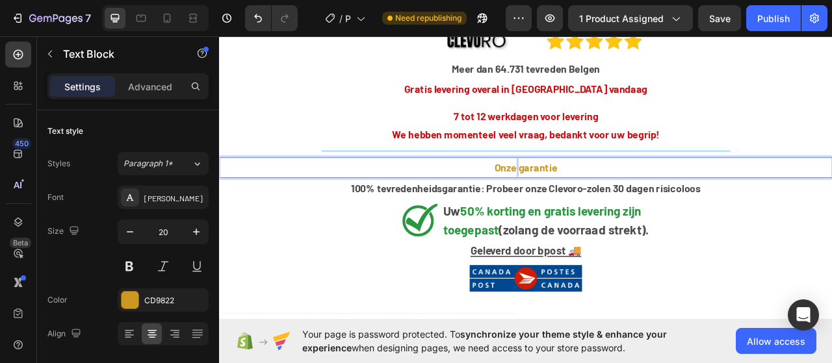
click at [590, 207] on strong "Onze garantie" at bounding box center [610, 205] width 80 height 16
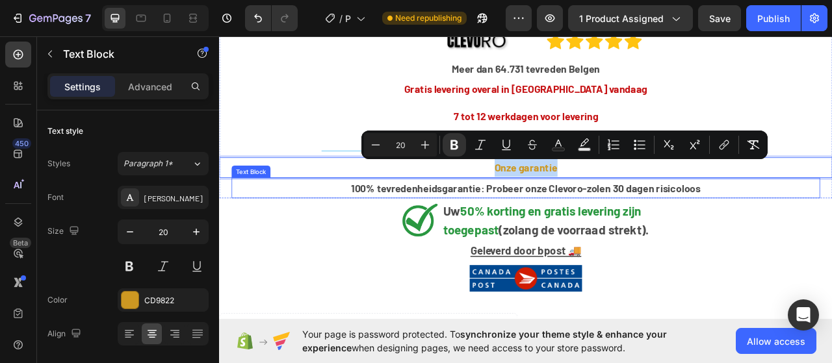
click at [576, 237] on strong "100% tevredenheidsgarantie: Probeer onze Clevoro-zolen 30 dagen risicoloos" at bounding box center [609, 231] width 445 height 16
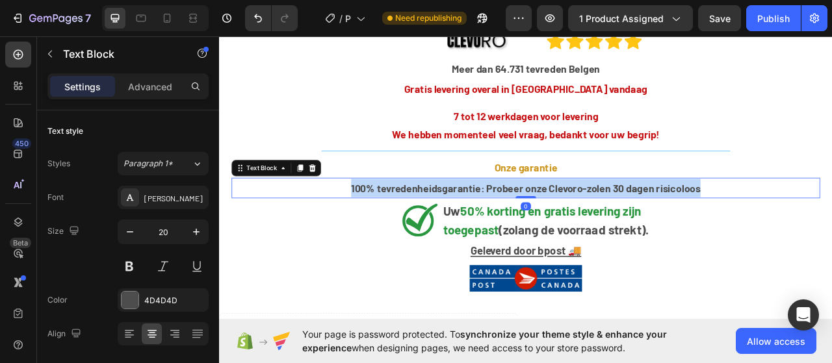
click at [576, 237] on strong "100% tevredenheidsgarantie: Probeer onze Clevoro-zolen 30 dagen risicoloos" at bounding box center [609, 231] width 445 height 16
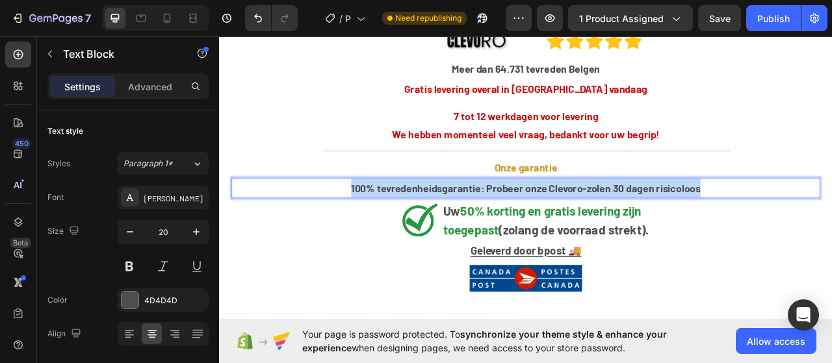
click at [576, 237] on strong "100% tevredenheidsgarantie: Probeer onze Clevoro-zolen 30 dagen risicoloos" at bounding box center [609, 231] width 445 height 16
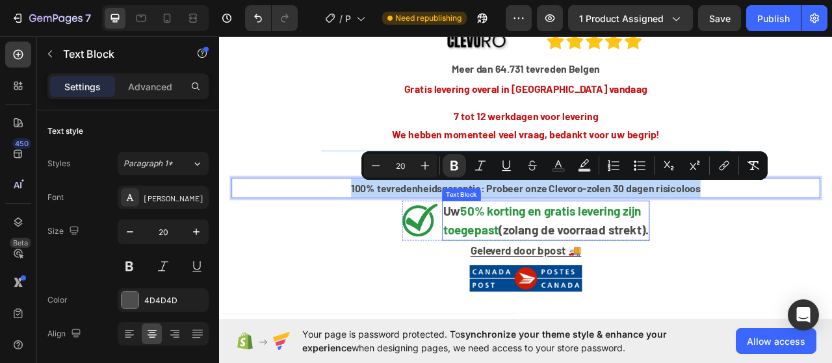
click at [574, 264] on strong "50% korting en gratis levering zijn" at bounding box center [641, 259] width 230 height 19
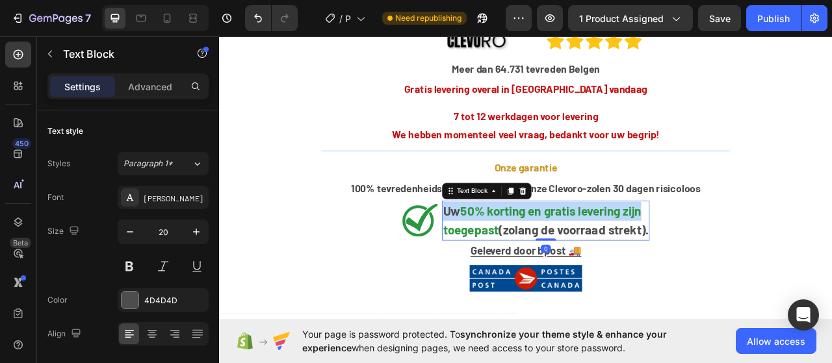
click at [574, 264] on strong "50% korting en gratis levering zijn" at bounding box center [641, 259] width 230 height 19
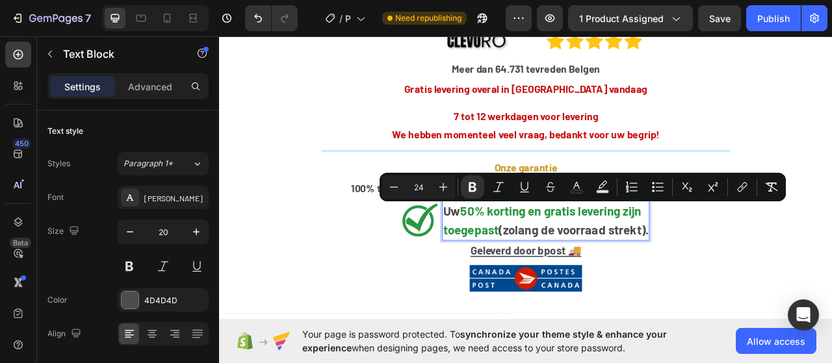
click at [578, 282] on strong "(zolang de voorraad strekt)." at bounding box center [670, 283] width 191 height 19
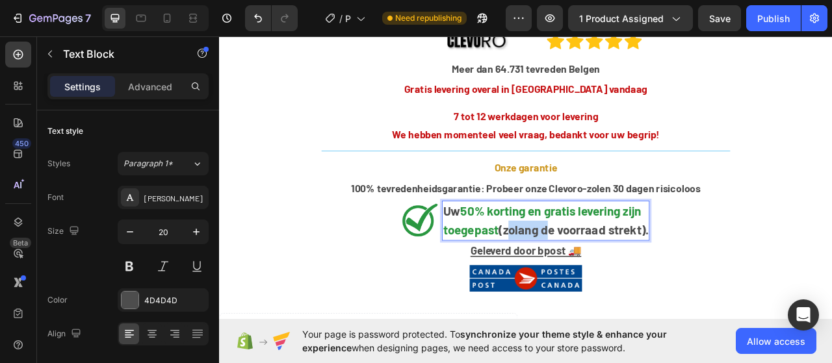
click at [578, 282] on strong "(zolang de voorraad strekt)." at bounding box center [670, 283] width 191 height 19
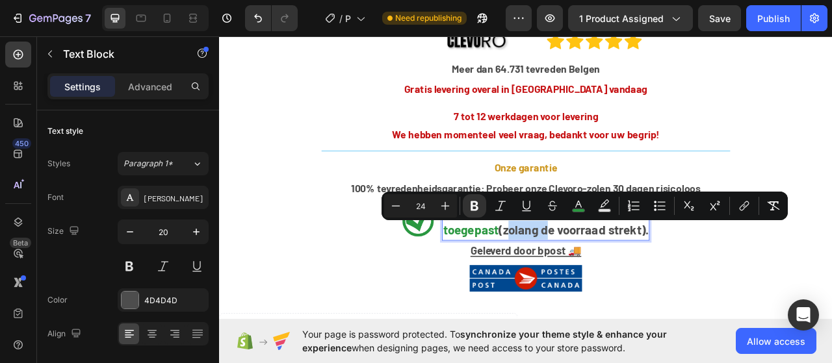
scroll to position [98, 0]
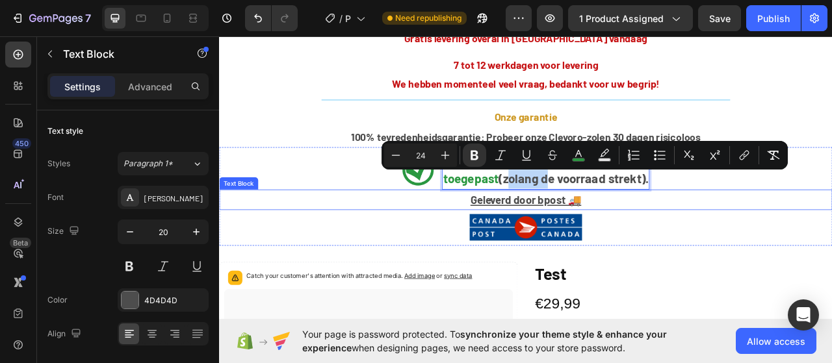
click at [576, 245] on u "Geleverd door bpost 🚚" at bounding box center [609, 245] width 141 height 16
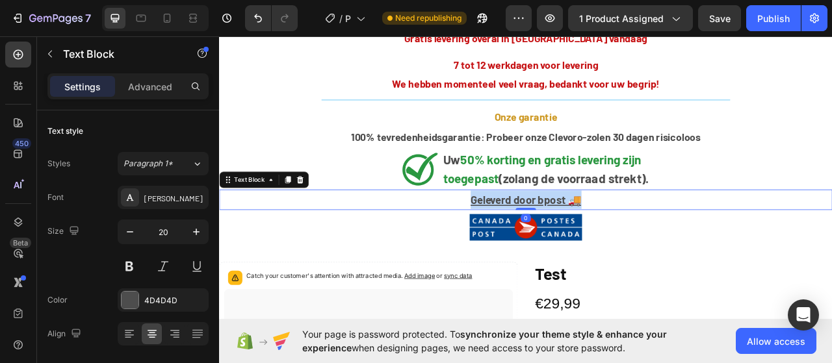
click at [576, 245] on u "Geleverd door bpost 🚚" at bounding box center [609, 245] width 141 height 16
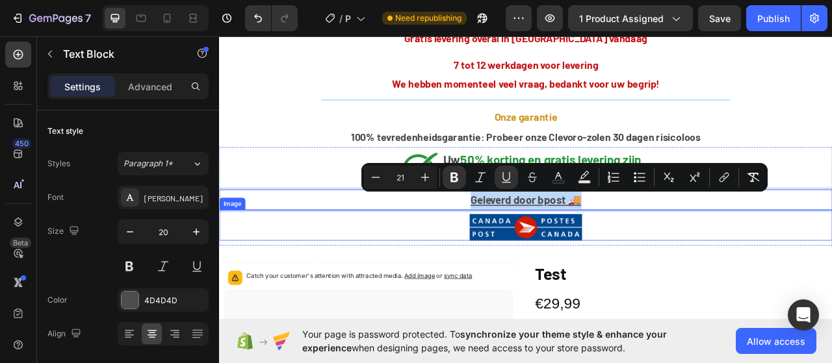
scroll to position [163, 0]
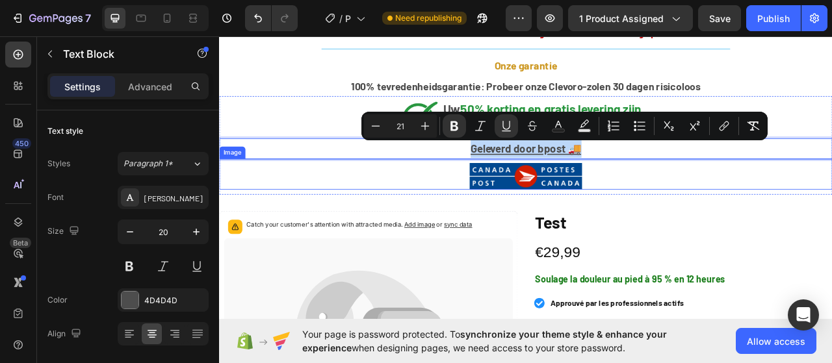
click at [570, 211] on img at bounding box center [609, 216] width 143 height 34
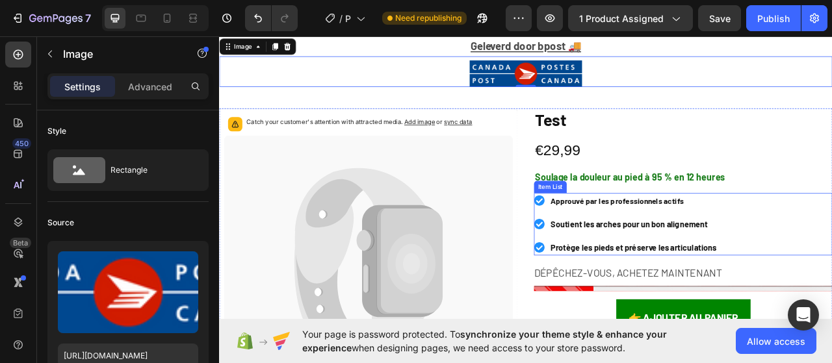
scroll to position [358, 0]
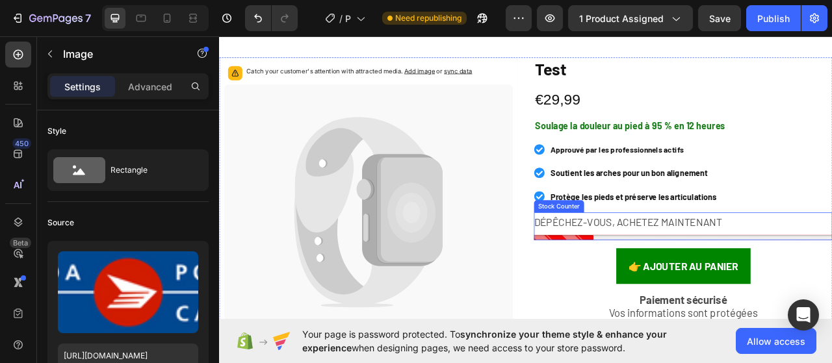
click at [710, 274] on p "DÉPÊCHEZ-VOUS, ACHETEZ MAINTENANT" at bounding box center [739, 273] width 239 height 23
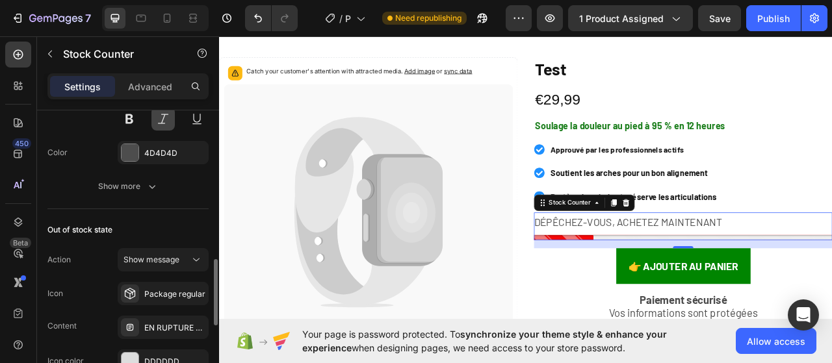
scroll to position [715, 0]
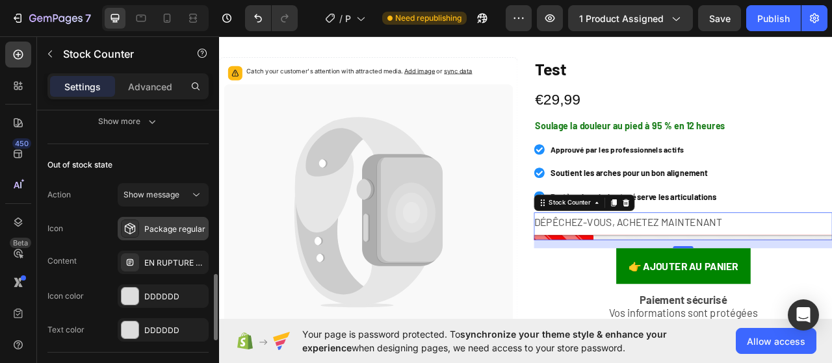
click at [170, 228] on div "Package regular" at bounding box center [174, 230] width 61 height 12
click at [169, 257] on div "EN RUPTURE DE STOCK" at bounding box center [174, 263] width 61 height 12
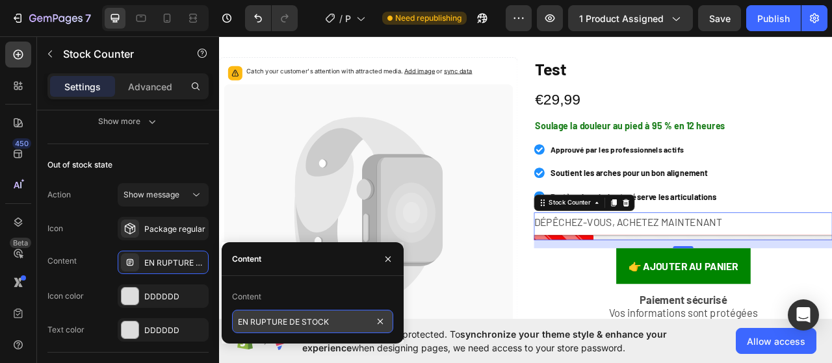
click at [298, 315] on input "EN RUPTURE DE STOCK" at bounding box center [312, 321] width 161 height 23
click at [299, 315] on input "EN RUPTURE DE STOCK" at bounding box center [312, 321] width 161 height 23
paste input "Uitverkocht"
paste input "ITVERKOCHT"
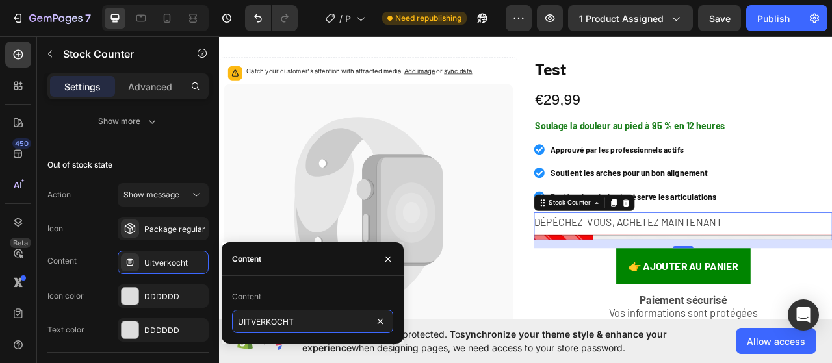
type input "UITVERKOCHT"
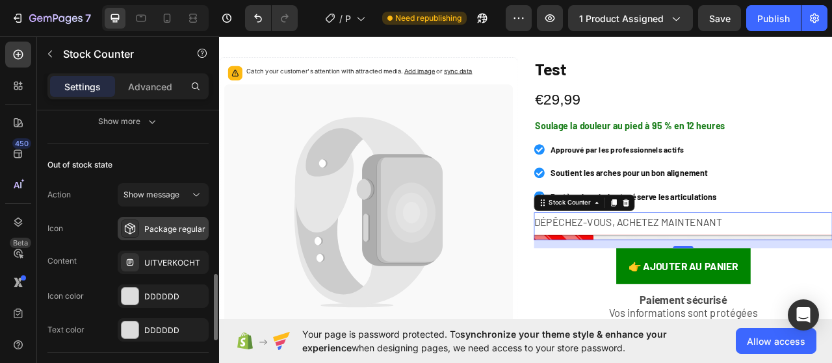
click at [180, 225] on div "Package regular" at bounding box center [174, 230] width 61 height 12
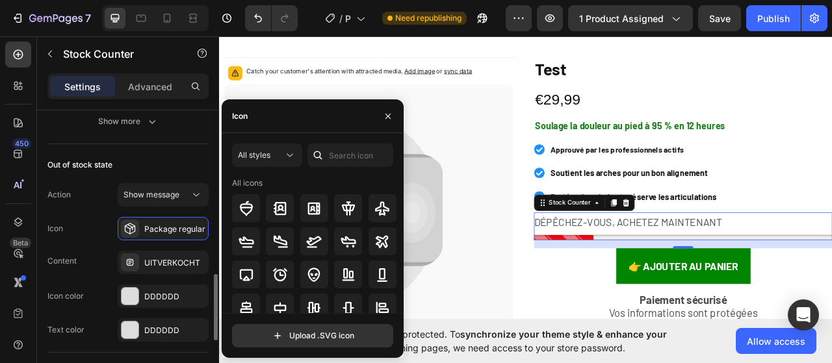
scroll to position [910, 0]
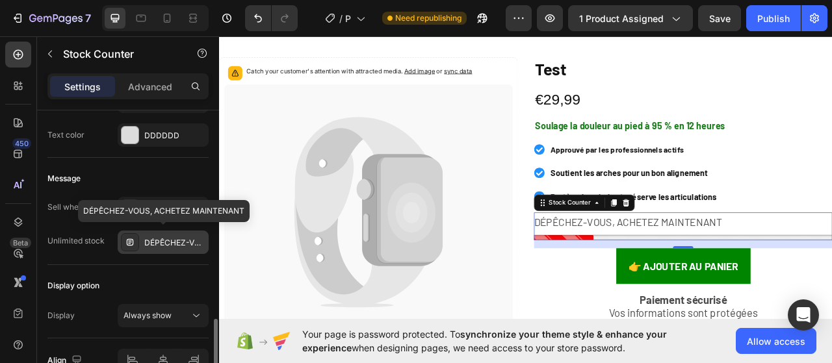
click at [173, 240] on div "DÉPÊCHEZ-VOUS, ACHETEZ MAINTENANT" at bounding box center [174, 243] width 61 height 12
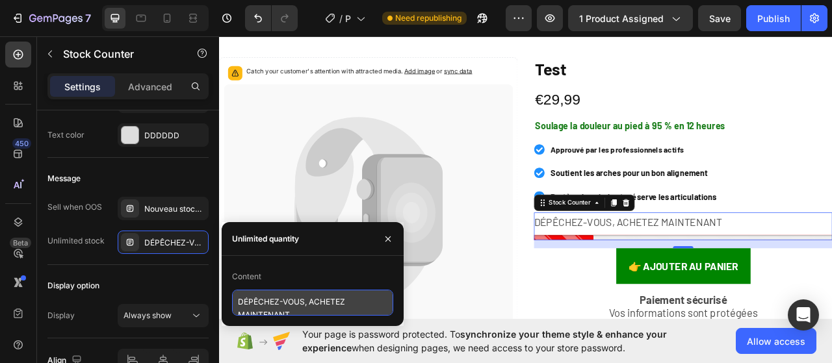
click at [248, 301] on textarea "DÉPÊCHEZ-VOUS, ACHETEZ MAINTENANT" at bounding box center [312, 303] width 161 height 26
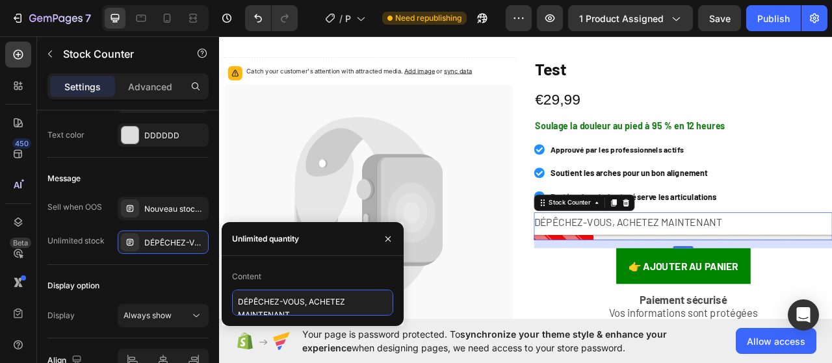
click at [248, 301] on textarea "DÉPÊCHEZ-VOUS, ACHETEZ MAINTENANT" at bounding box center [312, 303] width 161 height 26
paste textarea "WEES ER SNEL BIJ, KOOP NU"
type textarea "WEES ER SNEL BIJ, KOOP NU"
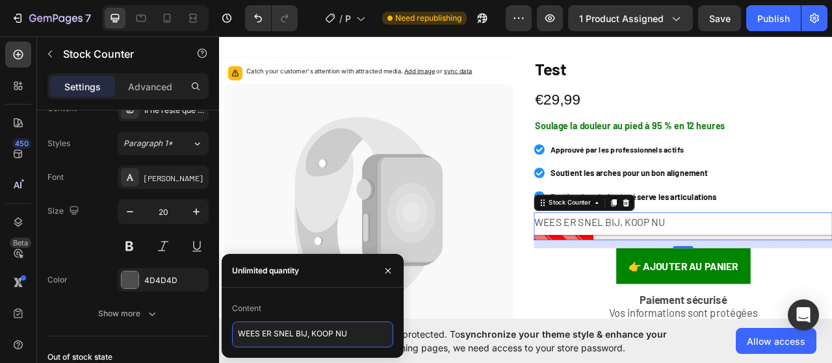
scroll to position [423, 0]
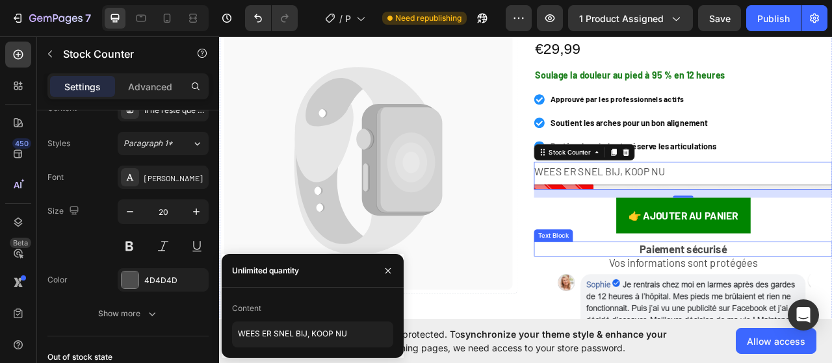
click at [774, 307] on strong "Paiement sécurisé" at bounding box center [809, 308] width 111 height 16
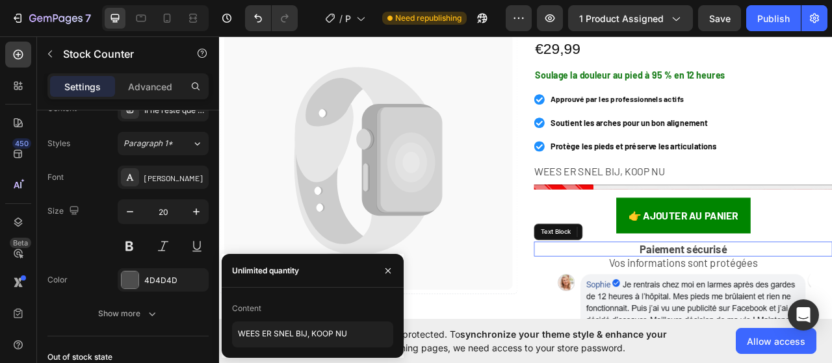
click at [774, 307] on strong "Paiement sécurisé" at bounding box center [809, 308] width 111 height 16
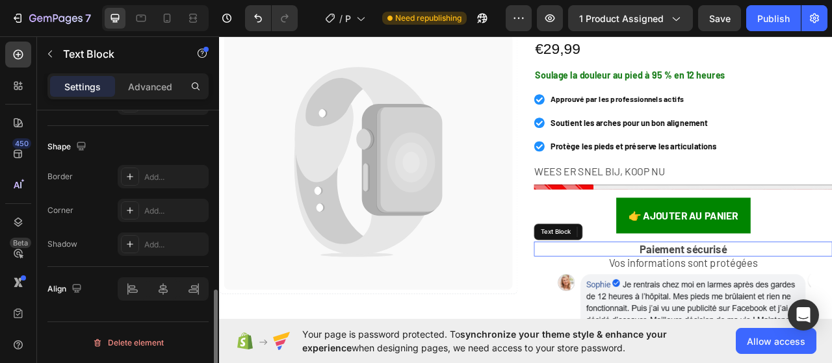
click at [774, 307] on strong "Paiement sécurisé" at bounding box center [809, 308] width 111 height 16
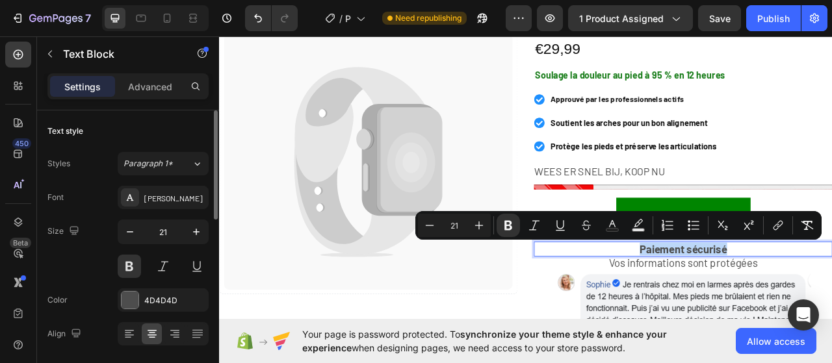
click at [774, 307] on strong "Paiement sécurisé" at bounding box center [809, 308] width 111 height 16
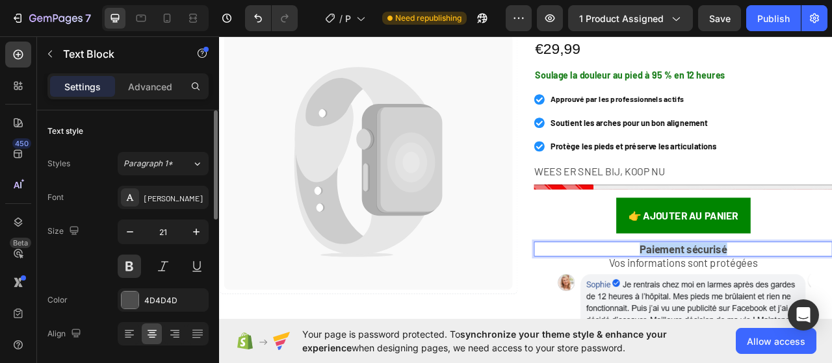
click at [774, 307] on strong "Paiement sécurisé" at bounding box center [809, 308] width 111 height 16
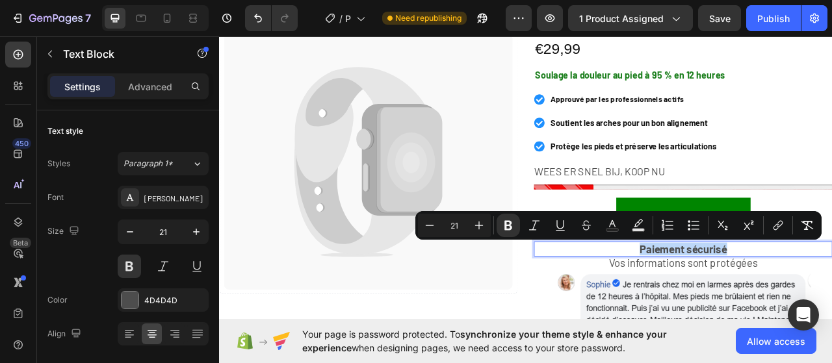
copy strong "Paiement sécurisé"
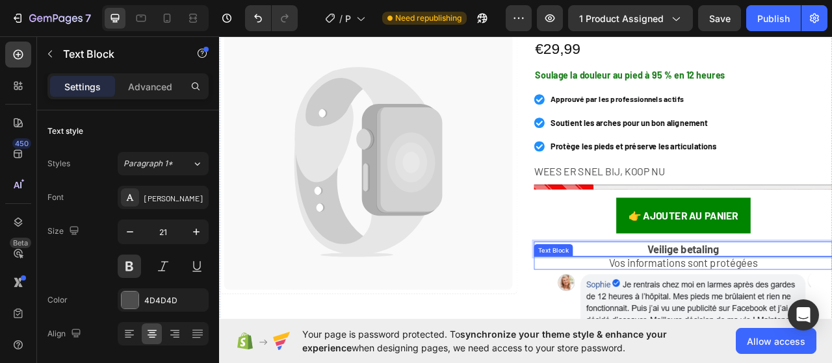
click at [797, 323] on span "Vos informations sont protégées" at bounding box center [809, 325] width 189 height 16
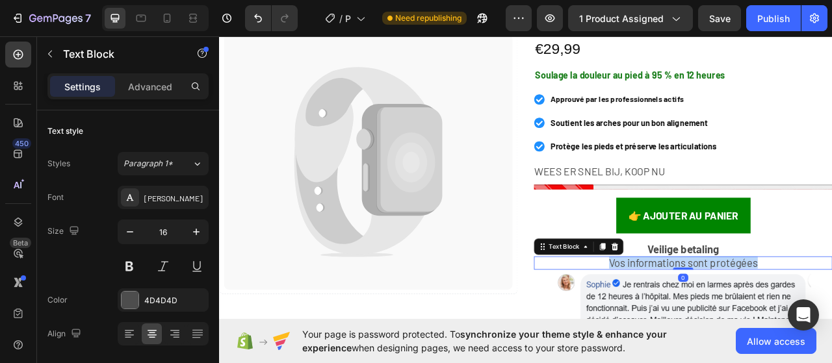
click at [797, 323] on span "Vos informations sont protégées" at bounding box center [809, 325] width 189 height 16
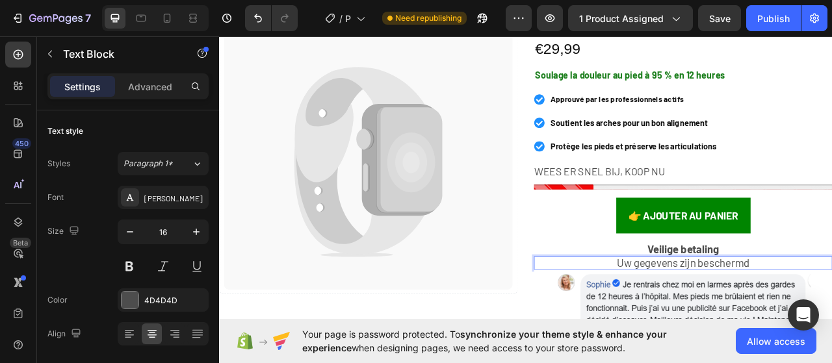
click at [760, 328] on span "Uw gegevens zijn beschermd" at bounding box center [810, 325] width 168 height 16
click at [760, 327] on span "Uw gegevens zijn beschermd" at bounding box center [810, 325] width 168 height 16
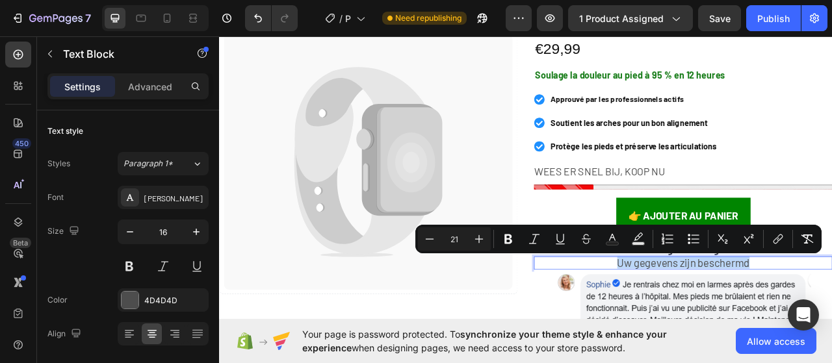
click at [760, 327] on span "Uw gegevens zijn beschermd" at bounding box center [810, 325] width 168 height 16
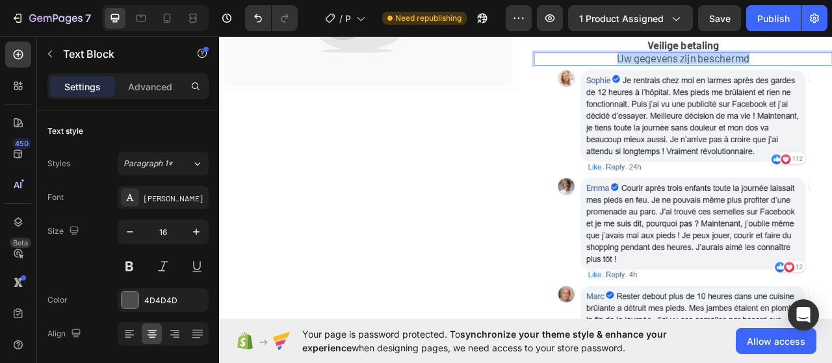
scroll to position [1009, 0]
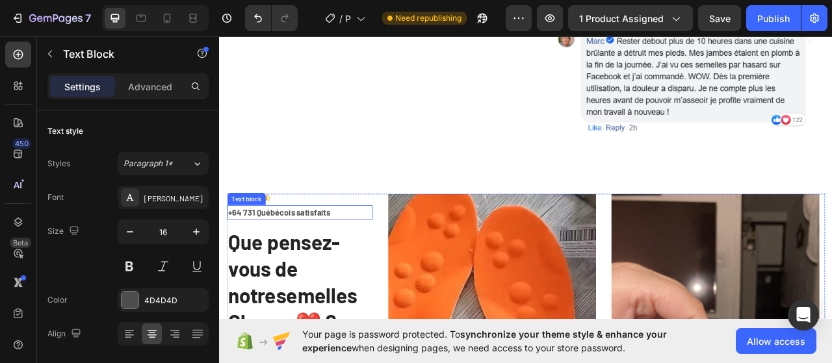
click at [315, 256] on strong "+64 731 Québécois satisfaits" at bounding box center [295, 262] width 130 height 12
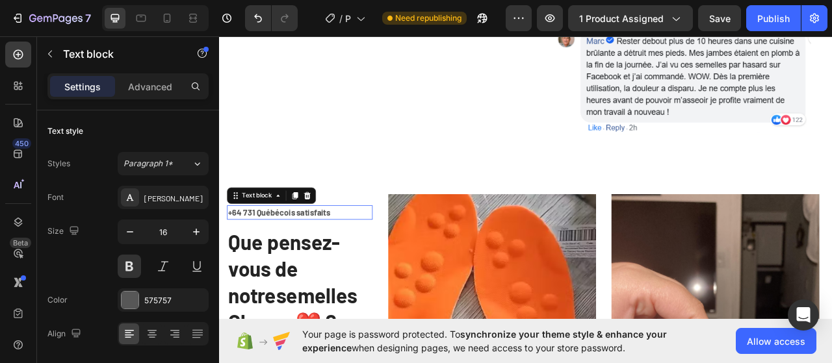
click at [315, 256] on strong "+64 731 Québécois satisfaits" at bounding box center [295, 262] width 130 height 12
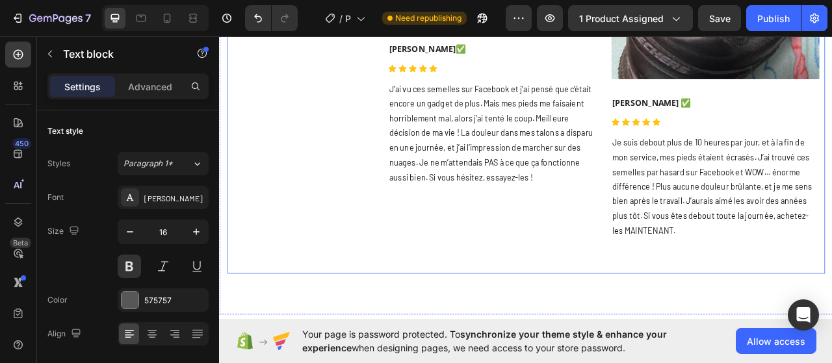
scroll to position [1789, 0]
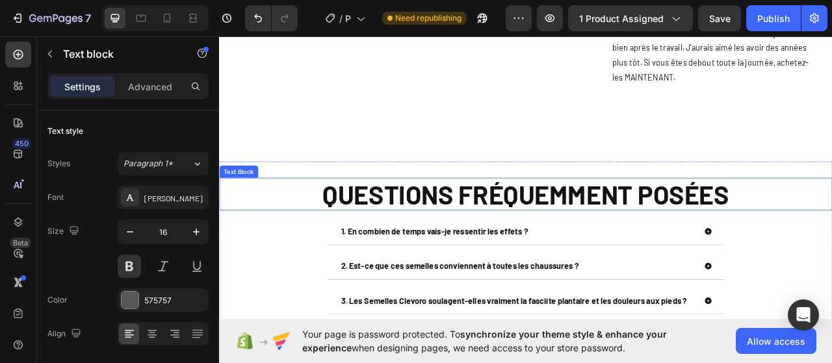
click at [421, 237] on p "QUESTIONS FRÉQUEMMENT POSÉES" at bounding box center [609, 238] width 778 height 39
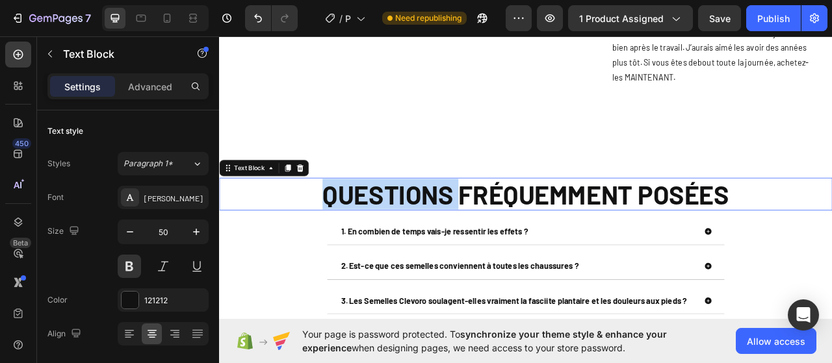
click at [421, 237] on p "QUESTIONS FRÉQUEMMENT POSÉES" at bounding box center [609, 238] width 778 height 39
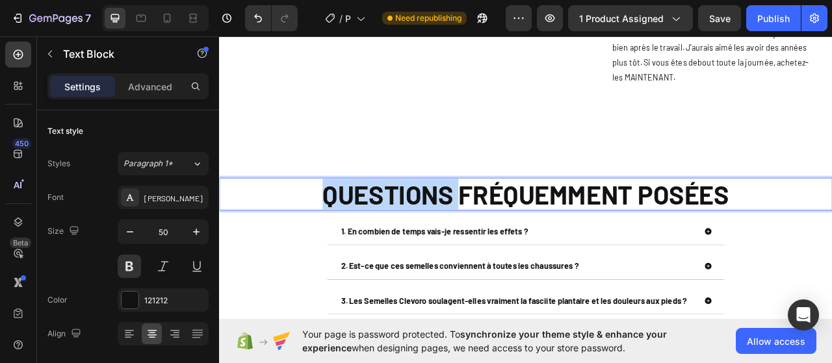
click at [421, 237] on p "QUESTIONS FRÉQUEMMENT POSÉES" at bounding box center [609, 238] width 778 height 39
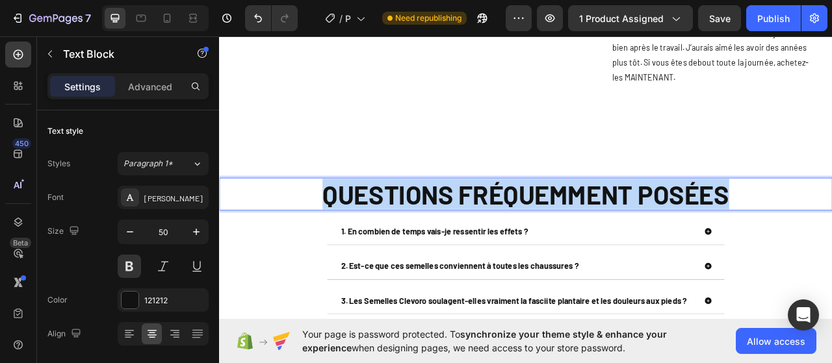
click at [421, 237] on p "QUESTIONS FRÉQUEMMENT POSÉES" at bounding box center [609, 238] width 778 height 39
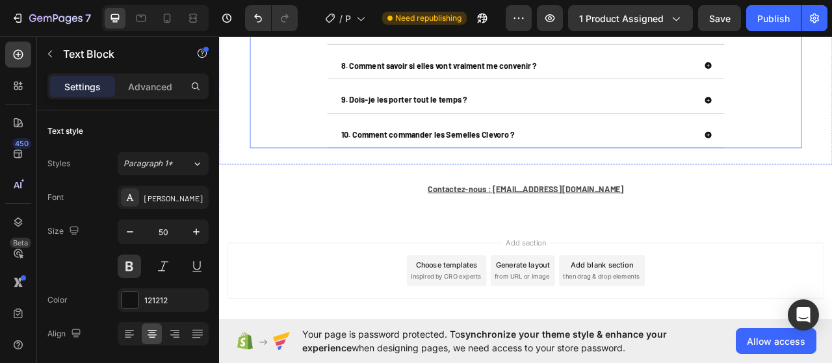
scroll to position [2347, 0]
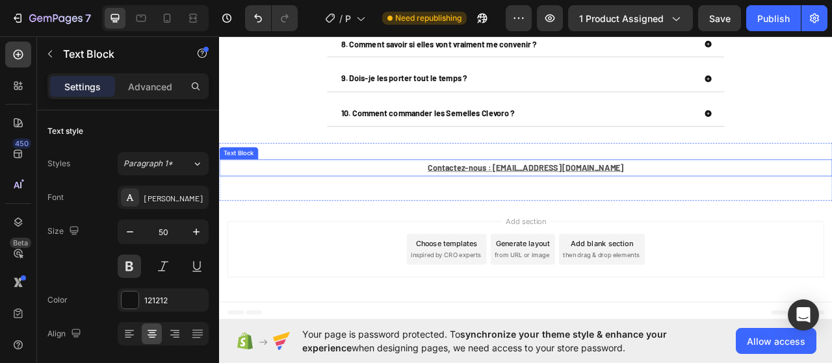
click at [559, 206] on u "Contactez-nous : contact@Quevora.com" at bounding box center [609, 204] width 250 height 12
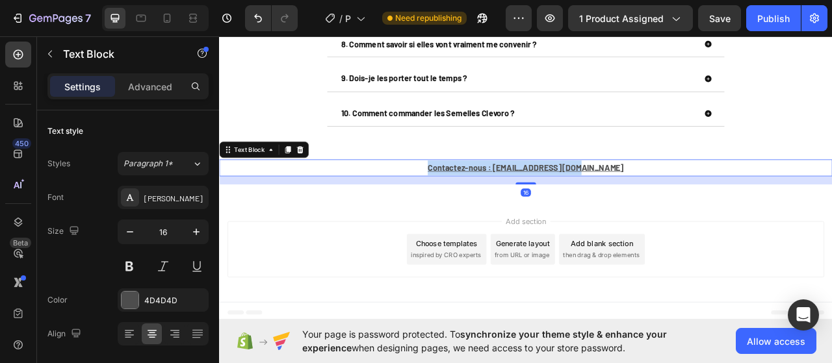
click at [559, 206] on u "Contactez-nous : contact@Quevora.com" at bounding box center [609, 204] width 250 height 12
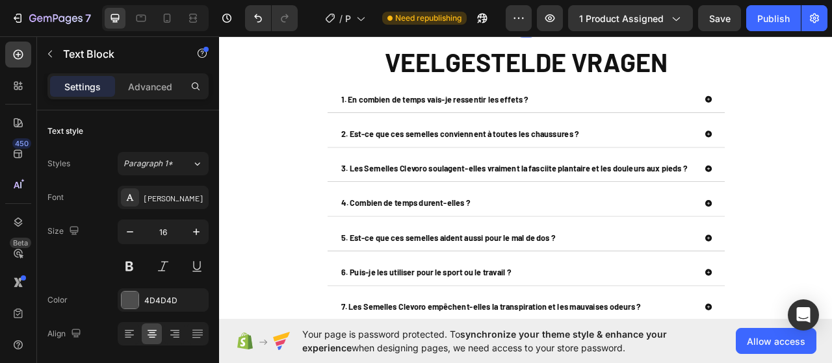
scroll to position [1762, 0]
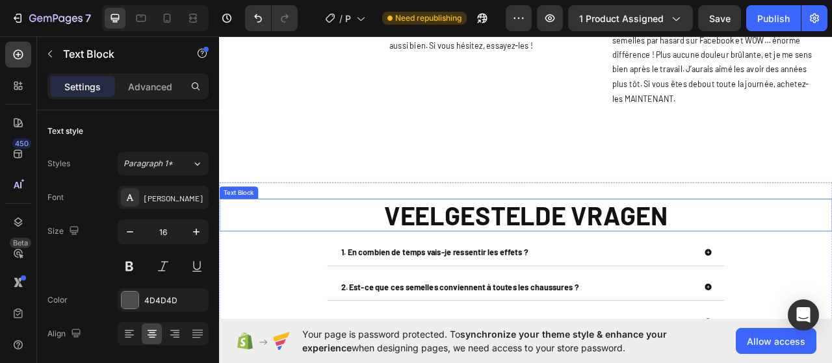
click at [537, 265] on p "VEELGESTELDE VRAGEN" at bounding box center [609, 265] width 778 height 39
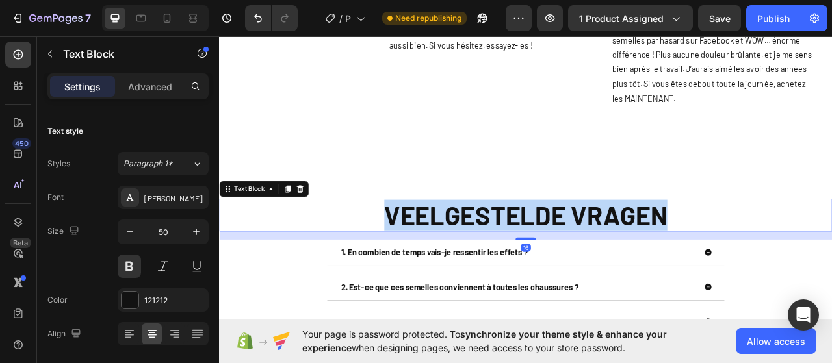
click at [537, 265] on p "VEELGESTELDE VRAGEN" at bounding box center [609, 265] width 778 height 39
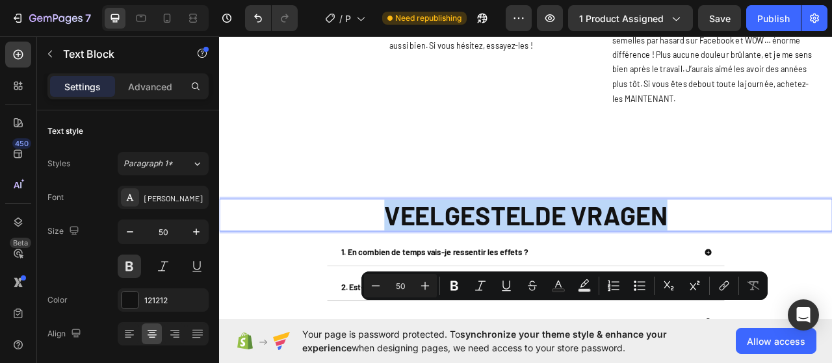
type input "16"
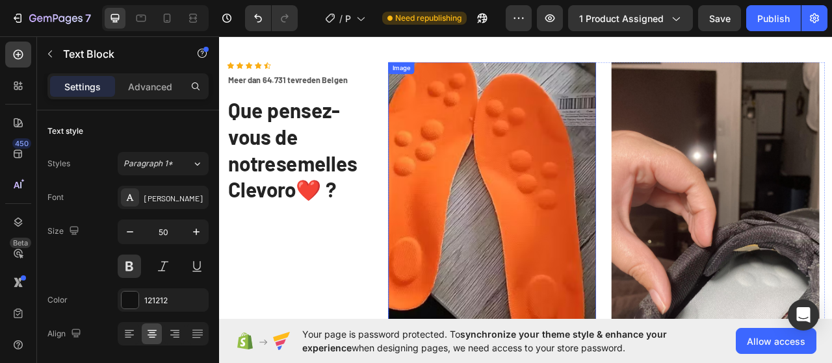
scroll to position [1112, 0]
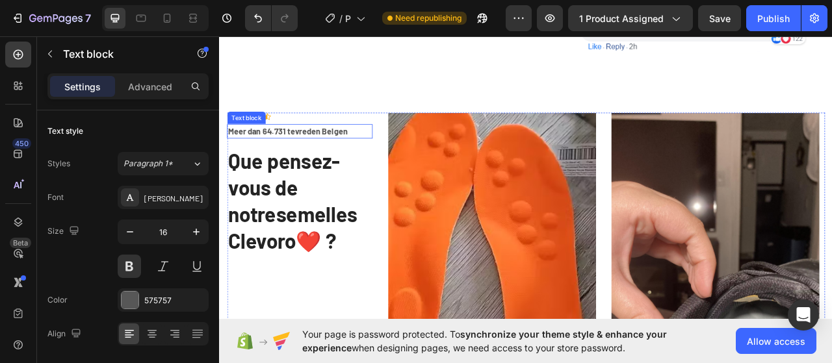
click at [354, 159] on p "Meer dan 64.731 tevreden Belgen" at bounding box center [321, 159] width 183 height 16
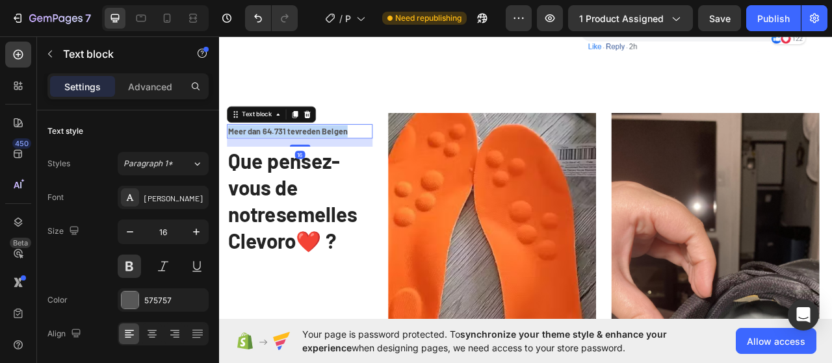
click at [354, 159] on p "Meer dan 64.731 tevreden Belgen" at bounding box center [321, 159] width 183 height 16
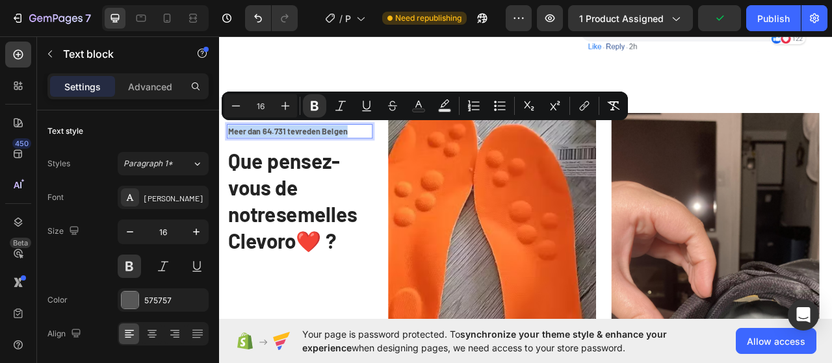
click at [337, 159] on p "Meer dan 64.731 tevreden Belgen" at bounding box center [321, 159] width 183 height 16
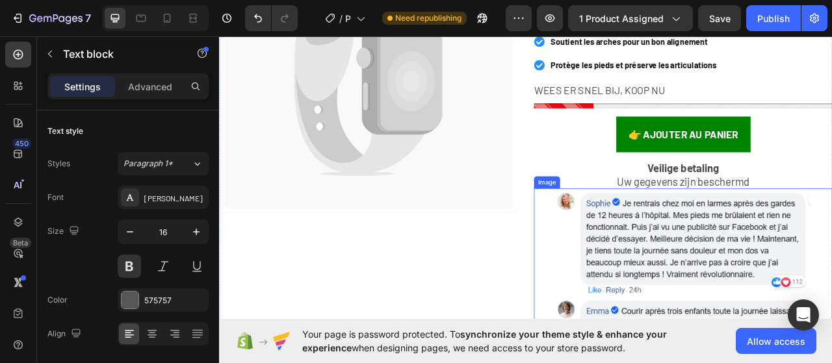
scroll to position [397, 0]
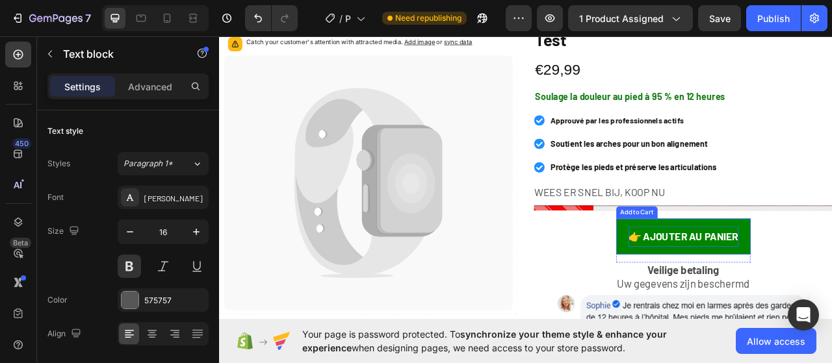
click at [776, 290] on div "👉 AJOUTER AU PANIER" at bounding box center [810, 293] width 140 height 26
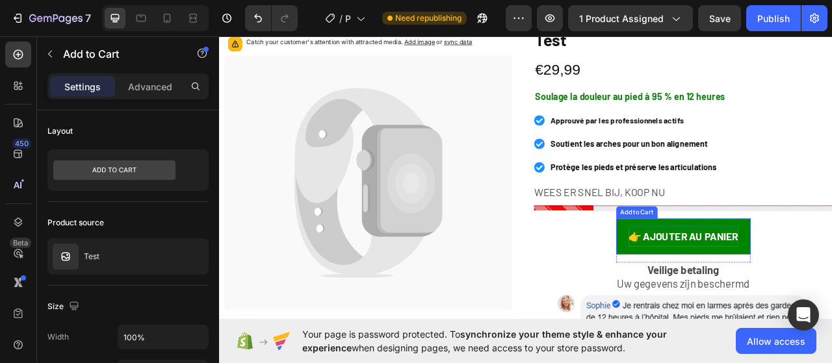
click at [776, 290] on div "👉 AJOUTER AU PANIER" at bounding box center [810, 293] width 140 height 26
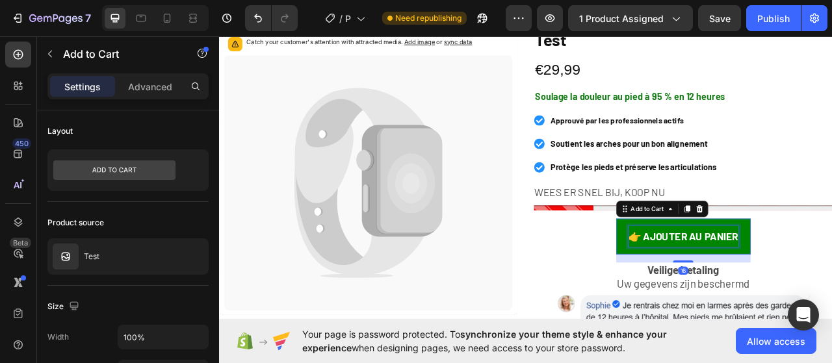
click at [776, 290] on p "👉 AJOUTER AU PANIER" at bounding box center [810, 293] width 140 height 26
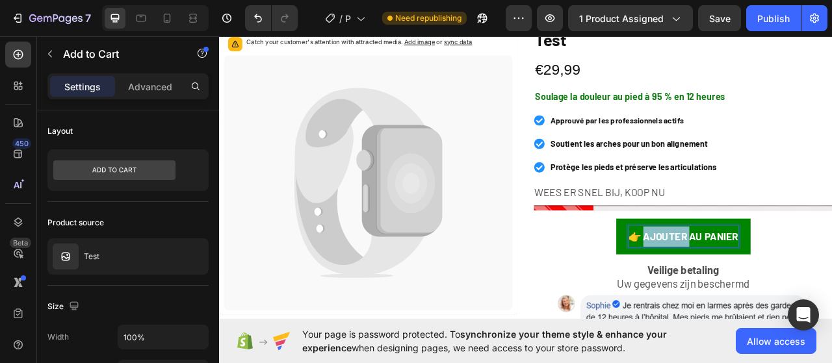
click at [776, 290] on p "👉 AJOUTER AU PANIER" at bounding box center [810, 293] width 140 height 26
click at [777, 289] on p "👉 AJOUTER AU PANIER" at bounding box center [810, 293] width 140 height 26
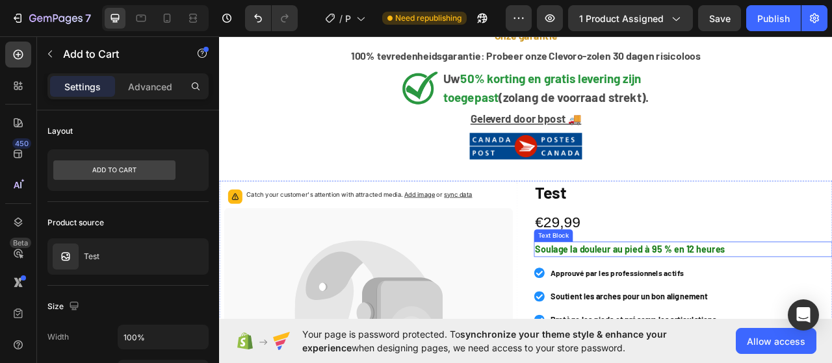
scroll to position [137, 0]
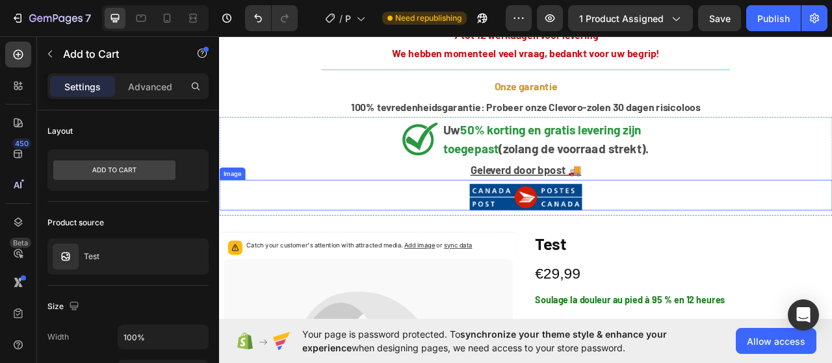
click at [654, 243] on img at bounding box center [609, 243] width 143 height 34
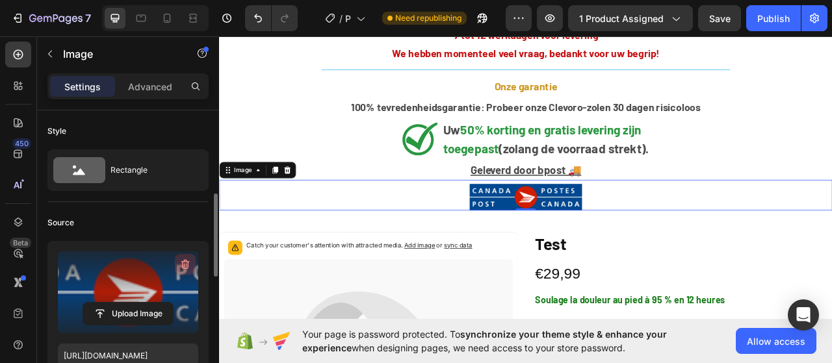
scroll to position [130, 0]
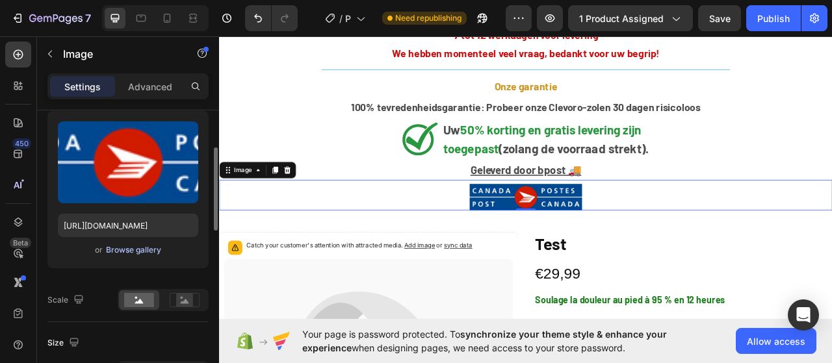
click at [134, 252] on div "Browse gallery" at bounding box center [133, 250] width 55 height 12
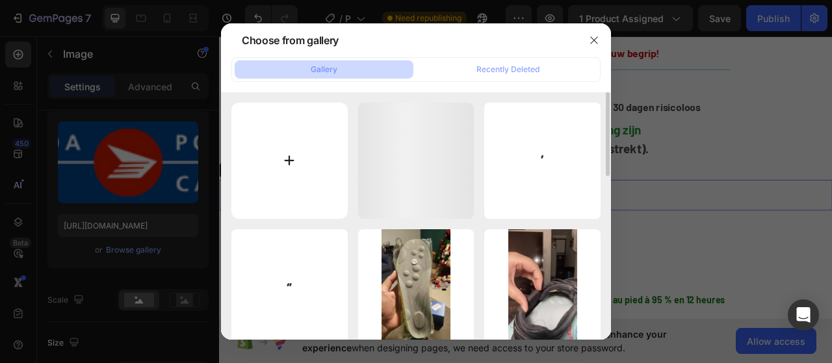
click at [276, 150] on input "file" at bounding box center [289, 161] width 116 height 116
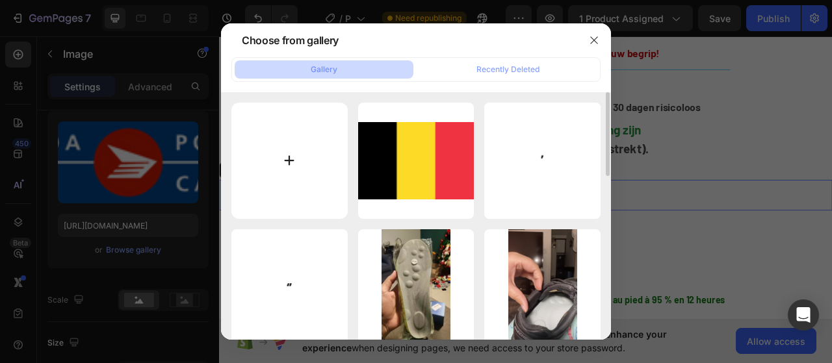
type input "C:\fakepath\Ontwerp zonder titel.png"
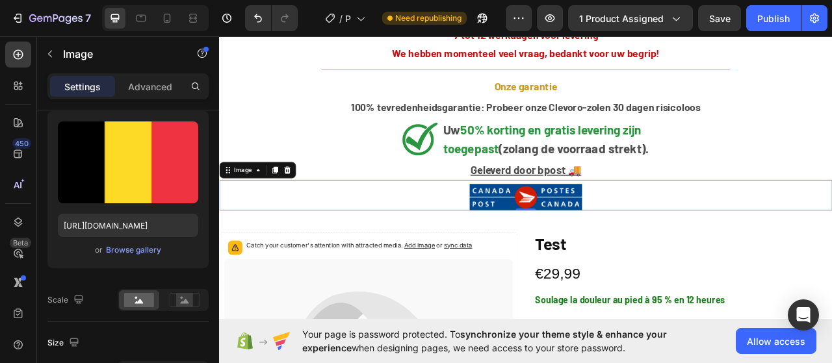
type input "https://cdn.shopify.com/s/files/1/0958/7110/7402/files/gempages_581381216104612…"
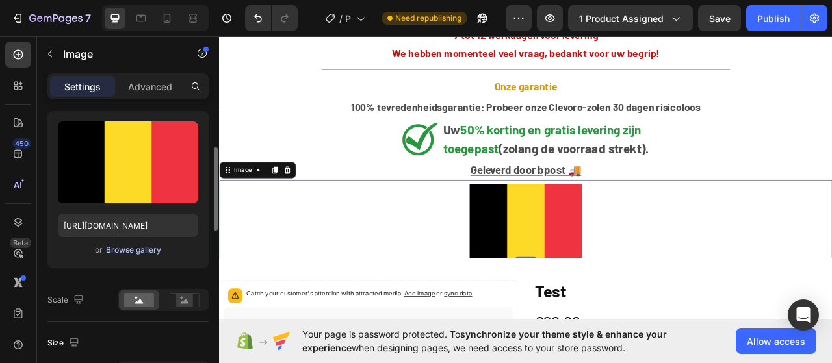
click at [129, 248] on div "Browse gallery" at bounding box center [133, 250] width 55 height 12
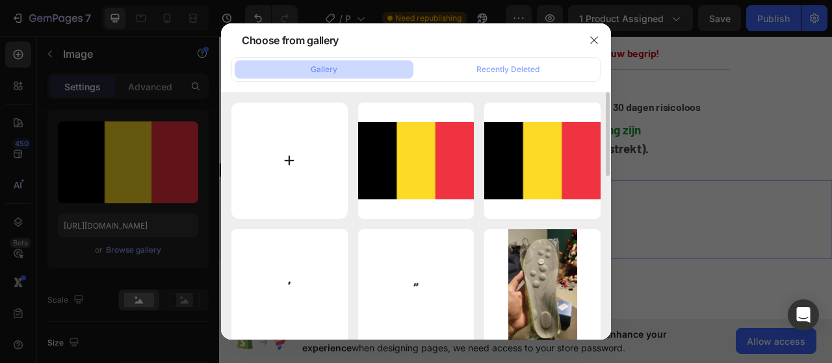
click at [263, 152] on input "file" at bounding box center [289, 161] width 116 height 116
type input "C:\fakepath\Archivo_Bpost_logo.svg"
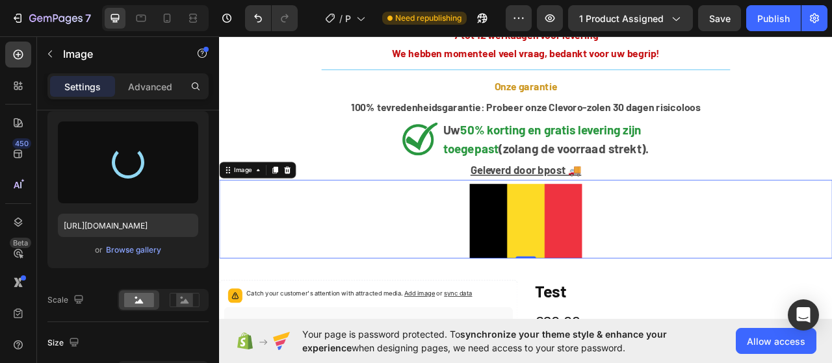
type input "[URL][DOMAIN_NAME]"
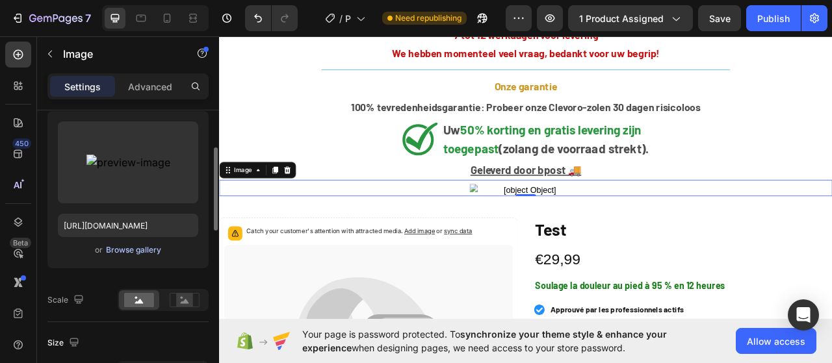
click at [133, 248] on div "Browse gallery" at bounding box center [133, 250] width 55 height 12
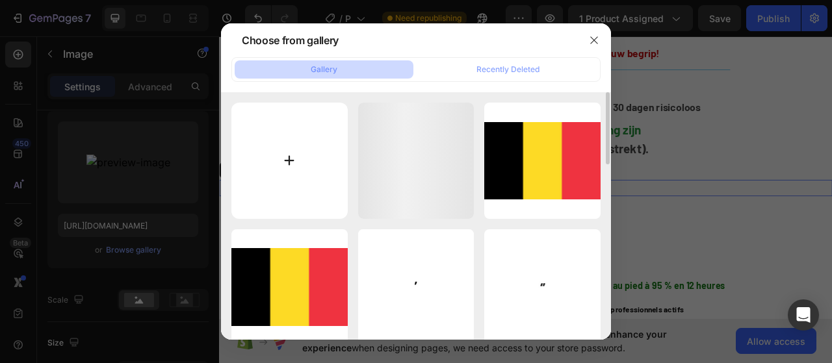
click at [268, 163] on input "file" at bounding box center [289, 161] width 116 height 116
type input "C:\fakepath\Archivo_Bpost_logo (1).svg"
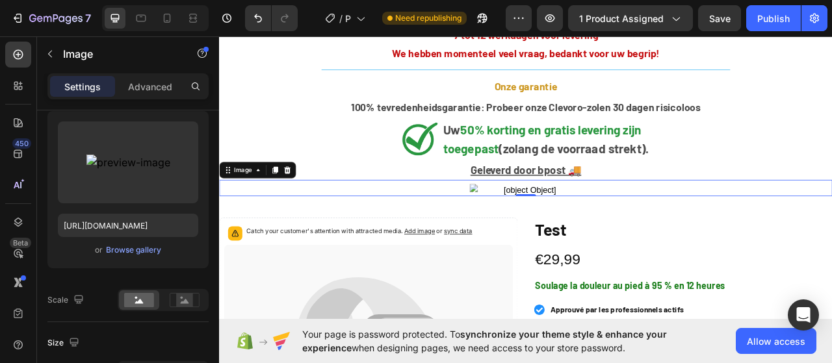
click at [564, 231] on img at bounding box center [609, 234] width 143 height 16
click at [138, 245] on div "Browse gallery" at bounding box center [133, 250] width 55 height 12
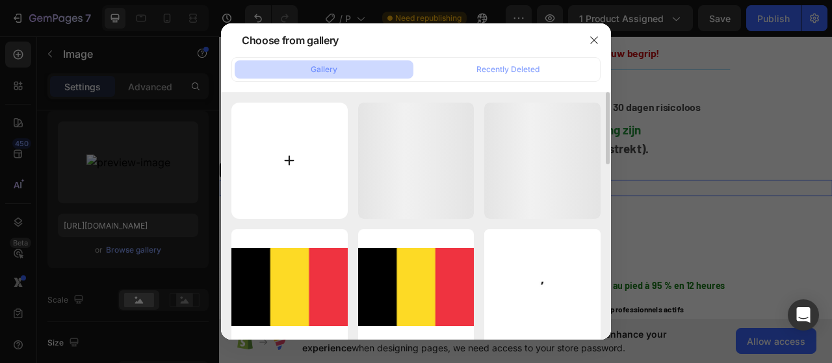
click at [267, 174] on input "file" at bounding box center [289, 161] width 116 height 116
click at [600, 36] on button "button" at bounding box center [594, 40] width 21 height 21
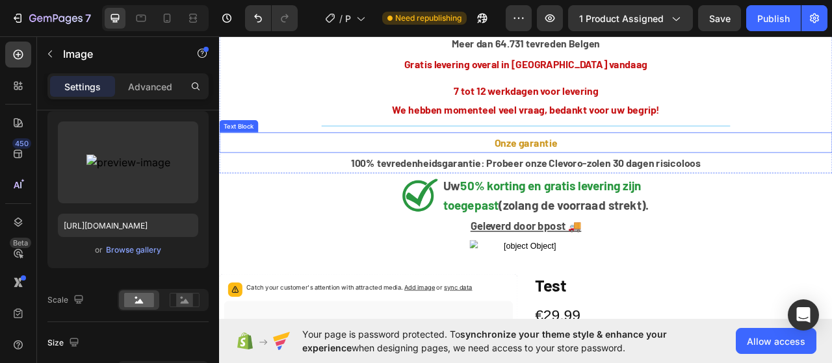
scroll to position [260, 0]
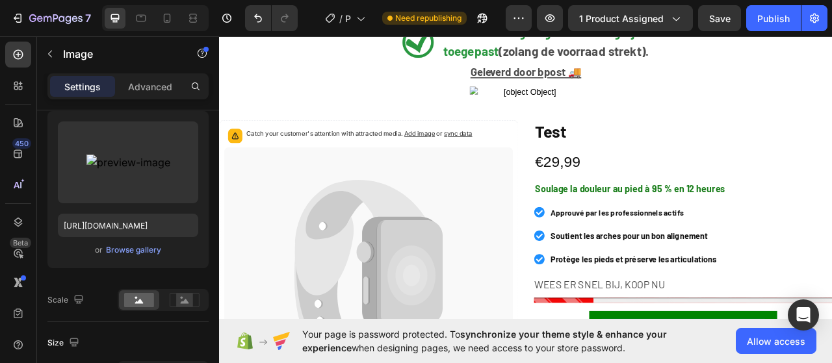
click at [570, 112] on img at bounding box center [609, 109] width 143 height 16
click at [570, 101] on img at bounding box center [609, 109] width 143 height 16
click at [135, 253] on div "Browse gallery" at bounding box center [133, 250] width 55 height 12
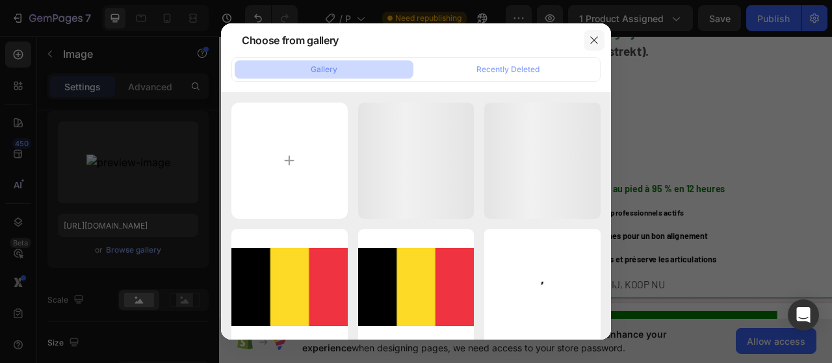
click at [594, 33] on button "button" at bounding box center [594, 40] width 21 height 21
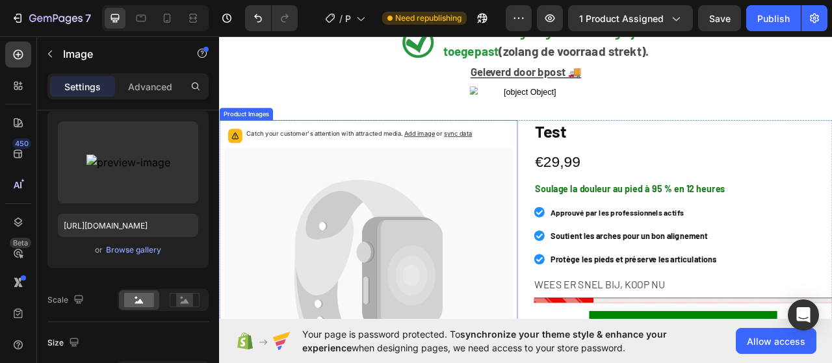
scroll to position [195, 0]
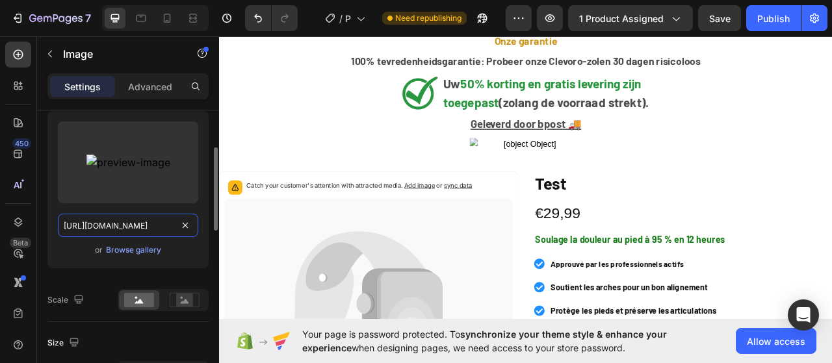
click at [127, 228] on input "[URL][DOMAIN_NAME]" at bounding box center [128, 225] width 140 height 23
paste input "www.google.com/url?sa=i&url=https%3A%2F%2Fwww.startpeople.be%2F&psig=AOvVaw3FSz…"
type input "https://www.google.com/url?sa=i&url=https%3A%2F%2Fwww.startpeople.be%2F&psig=AO…"
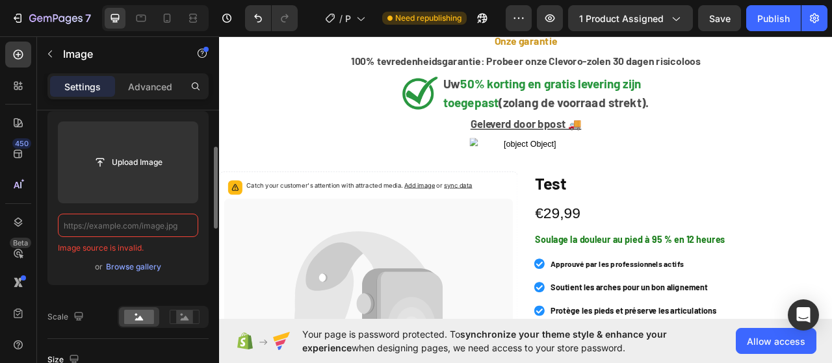
scroll to position [0, 0]
click at [120, 263] on div "Browse gallery" at bounding box center [133, 267] width 55 height 12
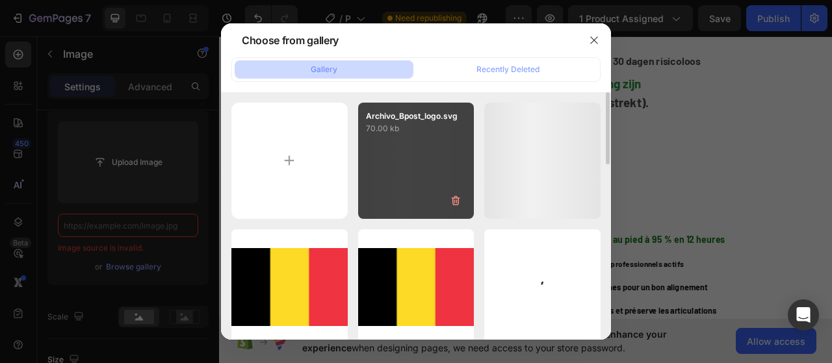
click at [421, 181] on div "Archivo_Bpost_logo.svg 70.00 kb" at bounding box center [416, 161] width 116 height 116
type input "[URL][DOMAIN_NAME]"
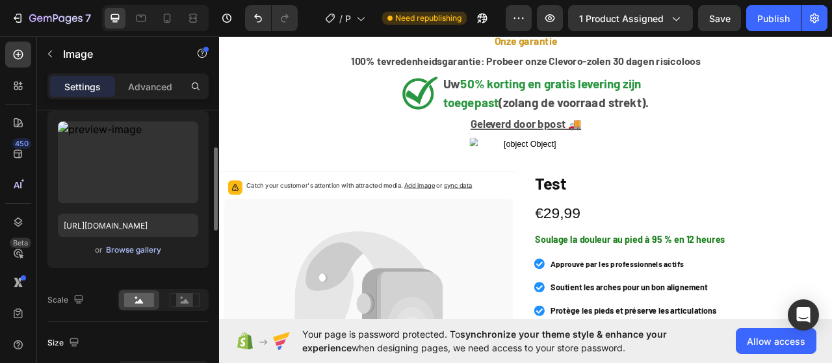
click at [138, 248] on div "Browse gallery" at bounding box center [133, 250] width 55 height 12
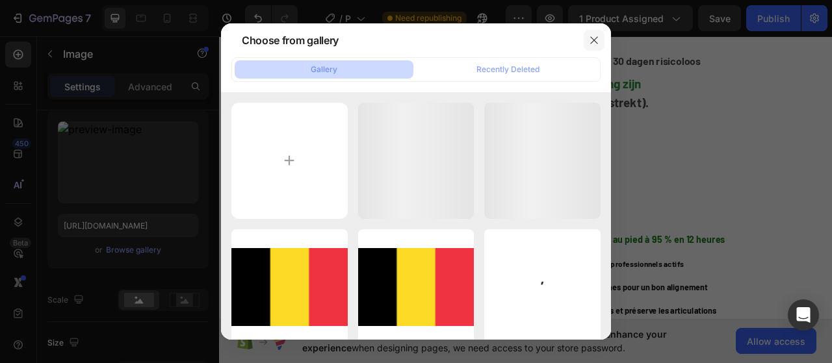
click at [598, 46] on button "button" at bounding box center [594, 40] width 21 height 21
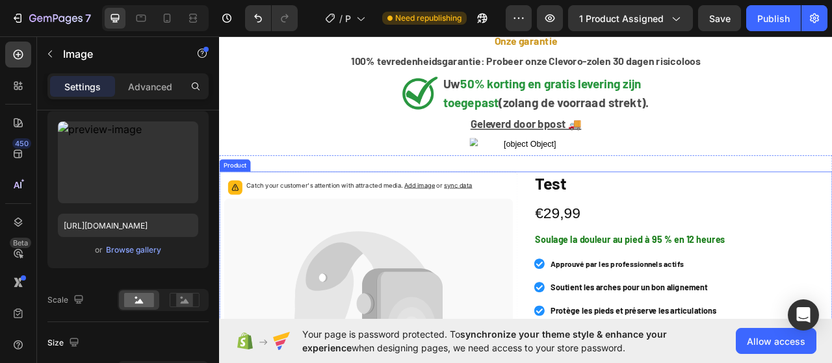
scroll to position [130, 0]
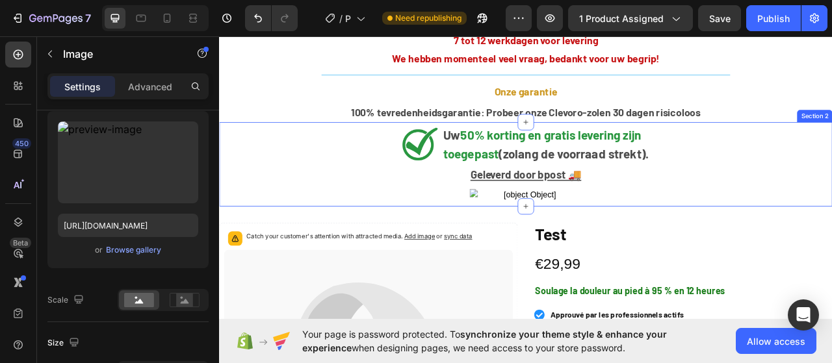
click at [570, 248] on div "Image Uw 50% korting en gratis levering zijn toegepast (zolang de voorraad stre…" at bounding box center [609, 200] width 780 height 107
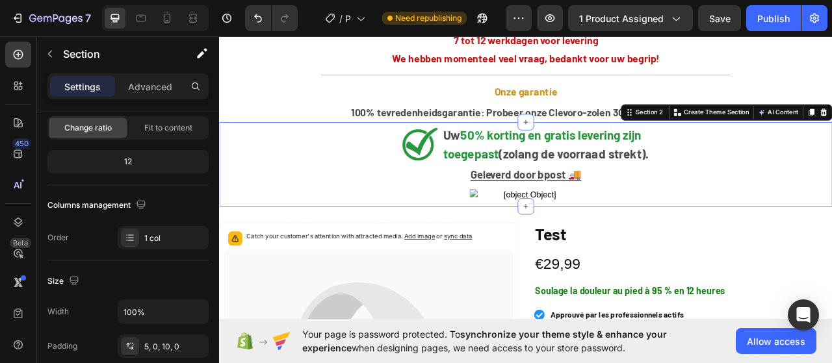
scroll to position [0, 0]
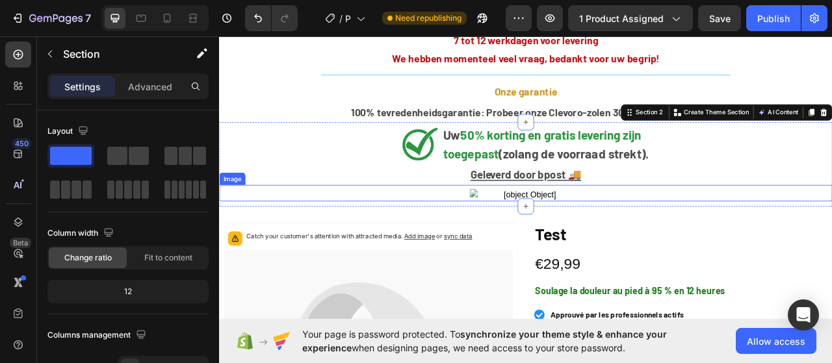
click at [570, 237] on img at bounding box center [609, 240] width 143 height 16
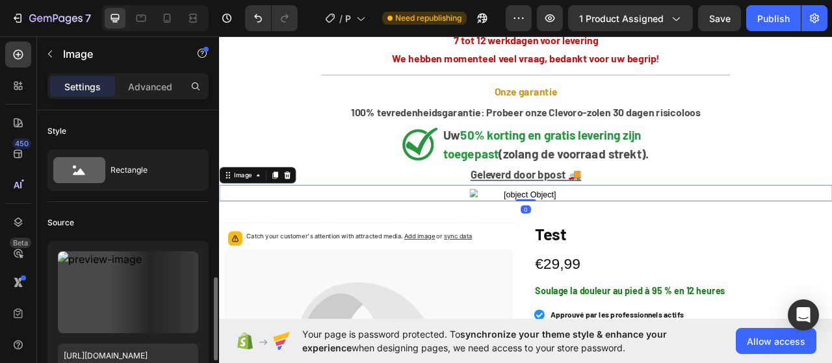
scroll to position [130, 0]
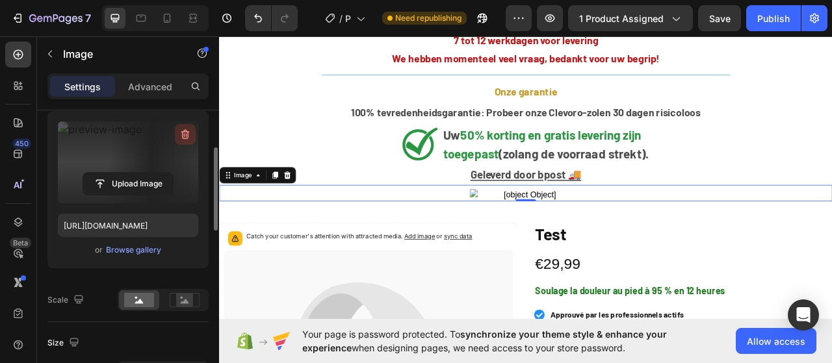
click at [185, 135] on icon "button" at bounding box center [185, 134] width 13 height 13
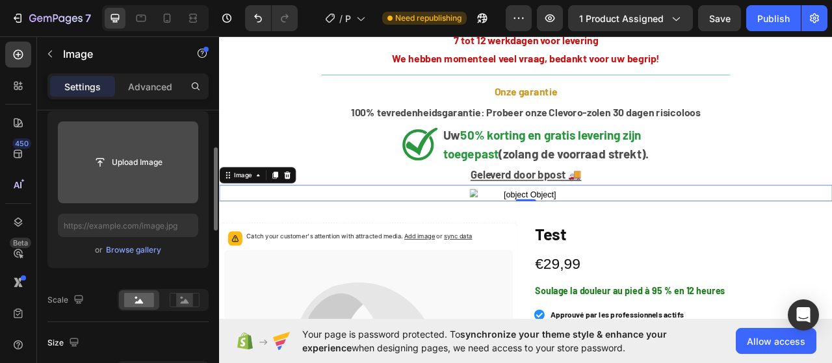
click at [133, 161] on input "file" at bounding box center [128, 163] width 90 height 22
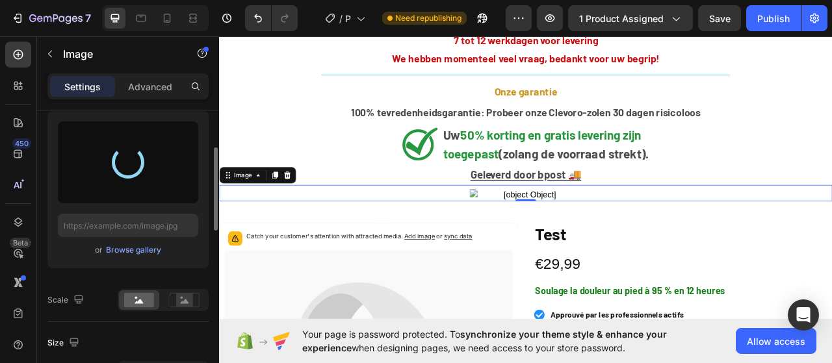
type input "[URL][DOMAIN_NAME]"
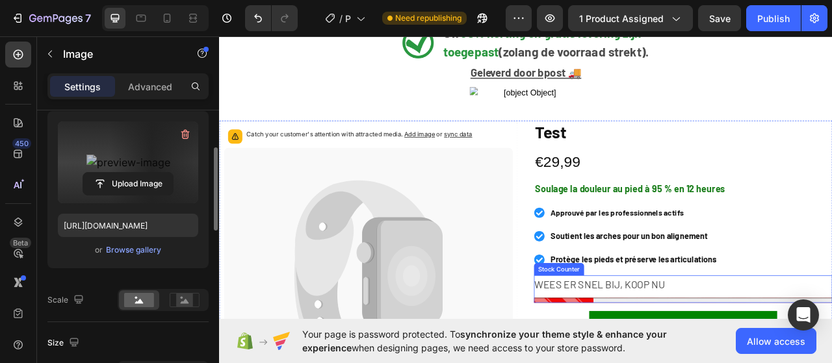
scroll to position [195, 0]
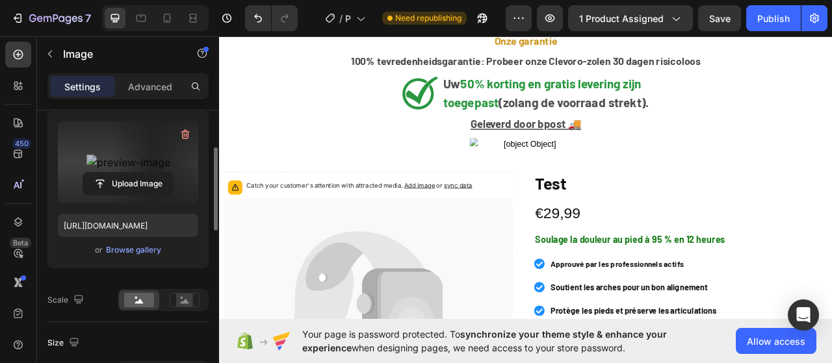
click at [586, 172] on img at bounding box center [609, 175] width 143 height 16
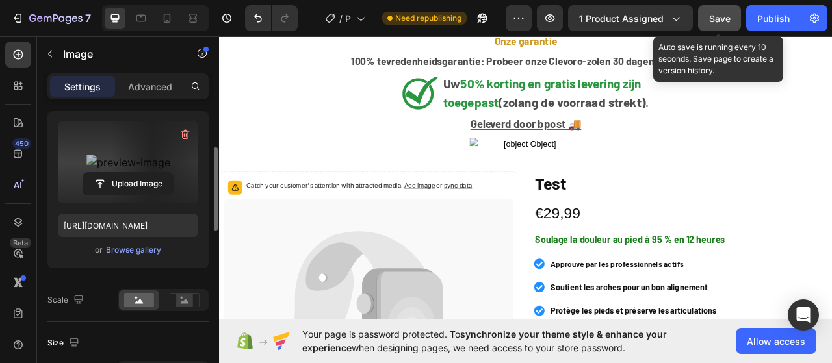
click at [720, 25] on button "Save" at bounding box center [719, 18] width 43 height 26
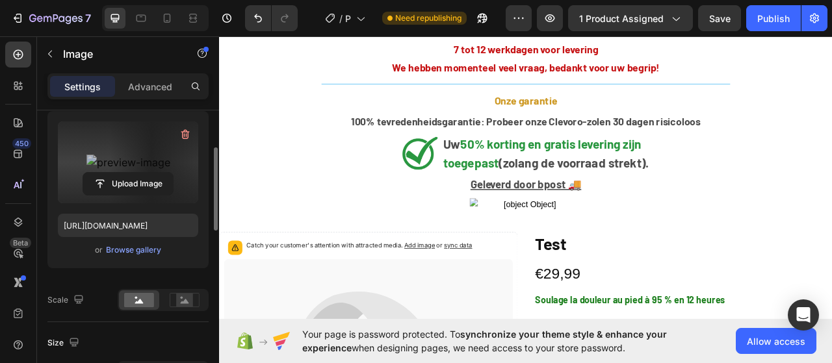
scroll to position [0, 0]
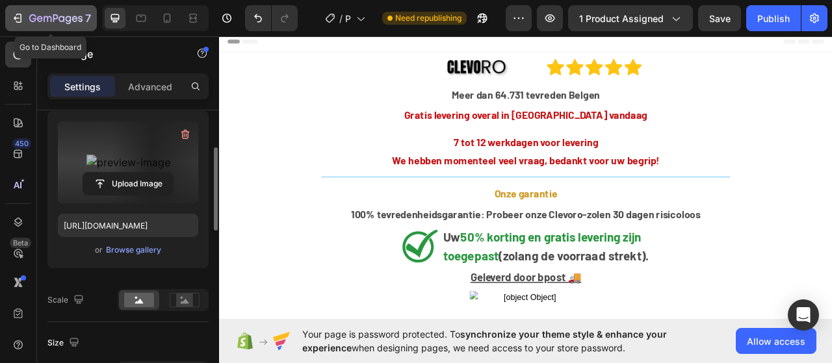
click at [17, 16] on icon "button" at bounding box center [17, 18] width 13 height 13
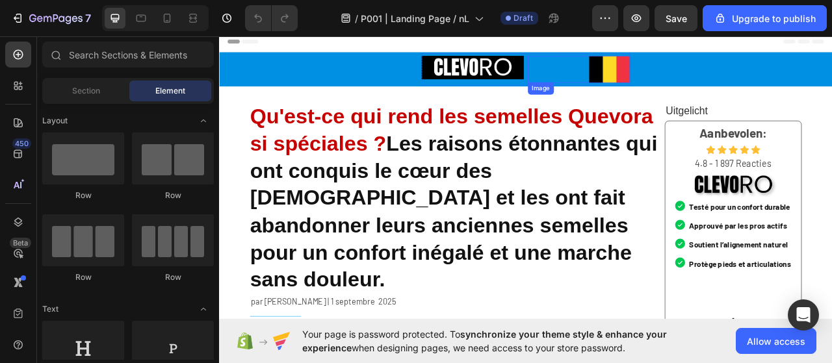
click at [705, 78] on img at bounding box center [716, 79] width 52 height 34
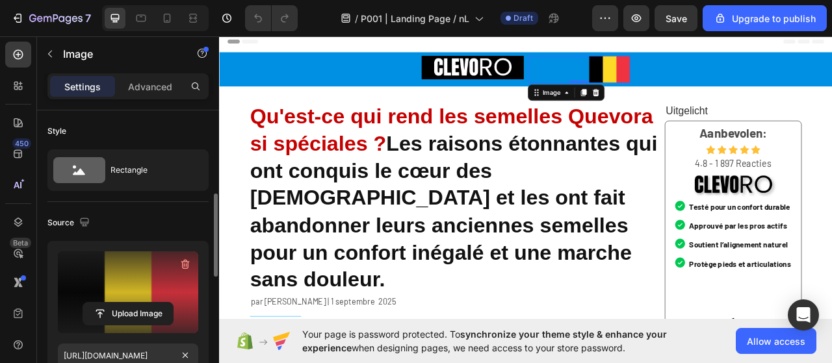
scroll to position [130, 0]
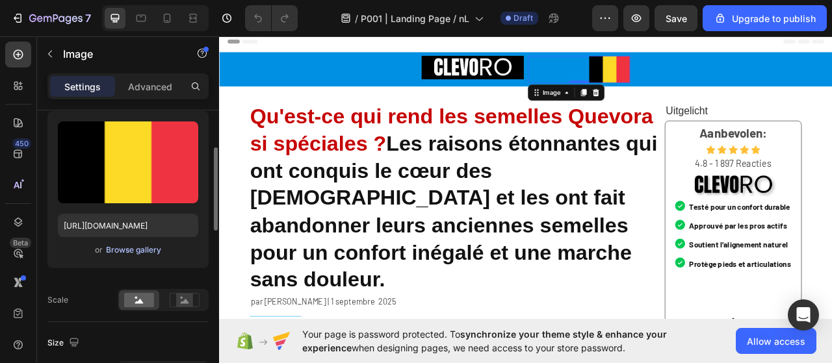
click at [130, 250] on div "Browse gallery" at bounding box center [133, 250] width 55 height 12
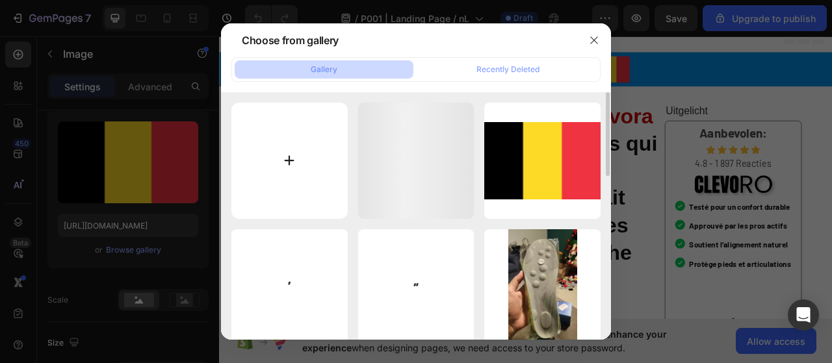
click at [263, 168] on input "file" at bounding box center [289, 161] width 116 height 116
type input "C:\fakepath\Ontwerp zonder titel (1).png"
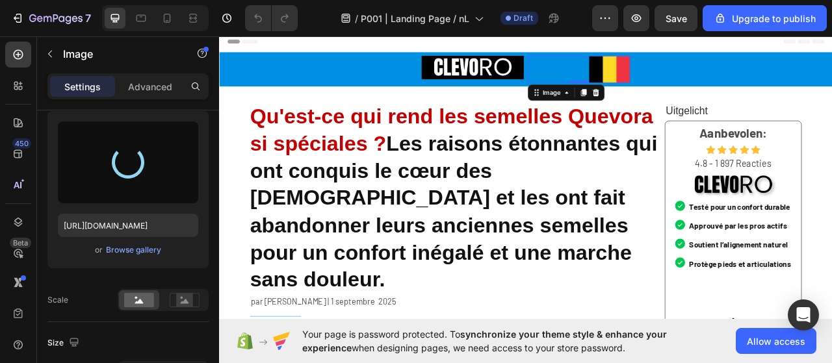
type input "[URL][DOMAIN_NAME]"
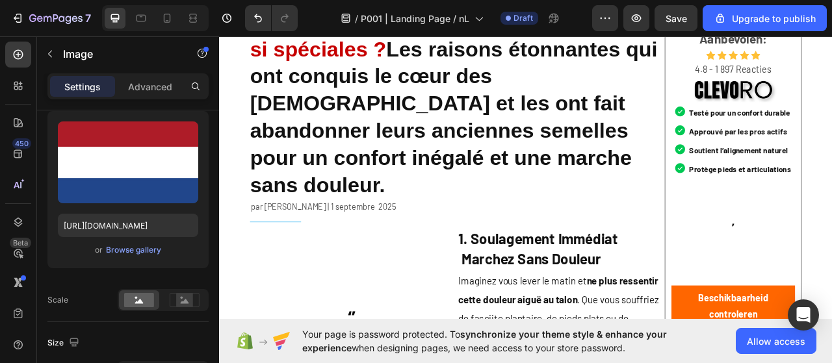
scroll to position [0, 0]
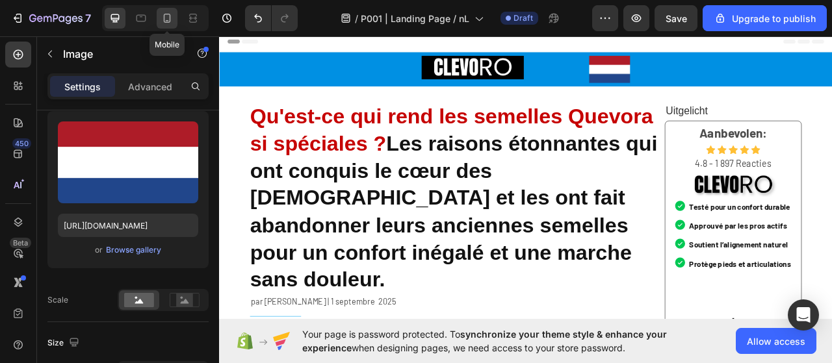
click at [159, 21] on div at bounding box center [167, 18] width 21 height 21
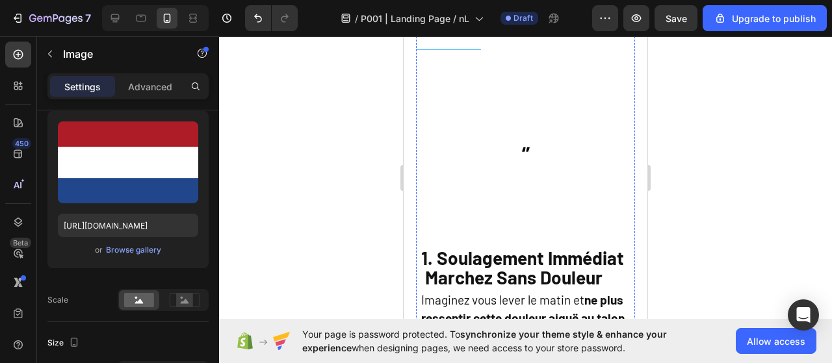
scroll to position [520, 0]
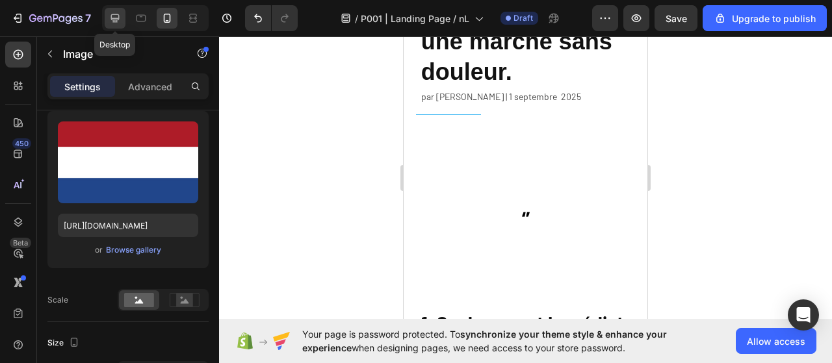
click at [114, 18] on icon at bounding box center [115, 18] width 8 height 8
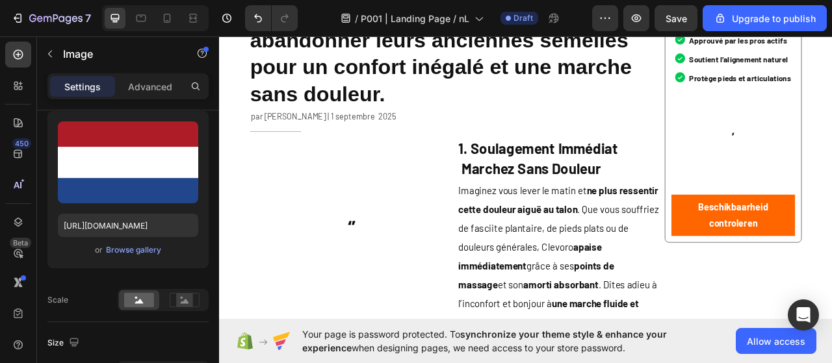
scroll to position [34, 0]
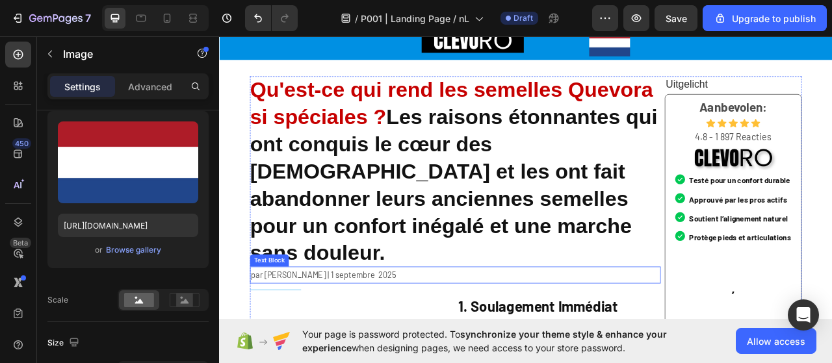
click at [350, 332] on p "par [PERSON_NAME] | 1 septembre 2025" at bounding box center [519, 341] width 520 height 19
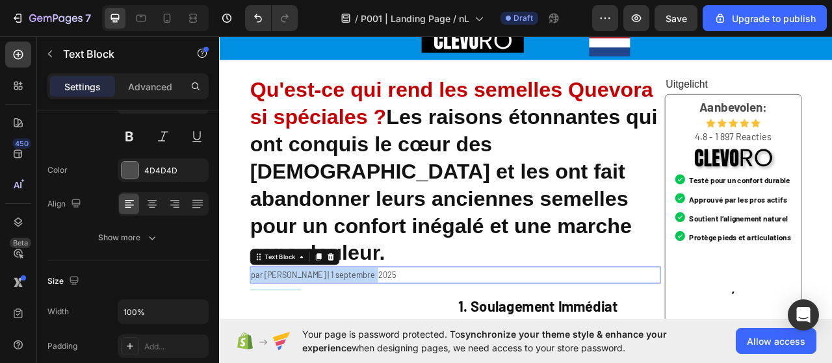
click at [350, 332] on p "par [PERSON_NAME] | 1 septembre 2025" at bounding box center [519, 341] width 520 height 19
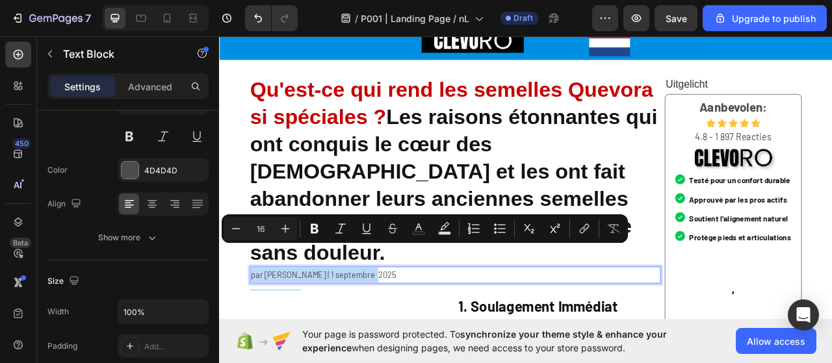
scroll to position [0, 0]
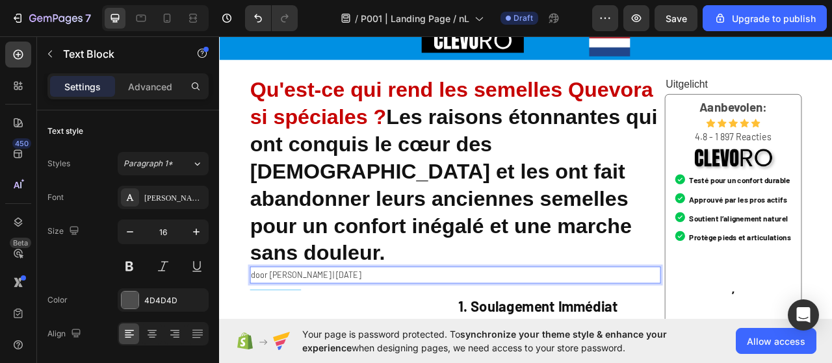
click at [344, 332] on p "door Anna Jansen | 1 september 2025" at bounding box center [519, 341] width 520 height 19
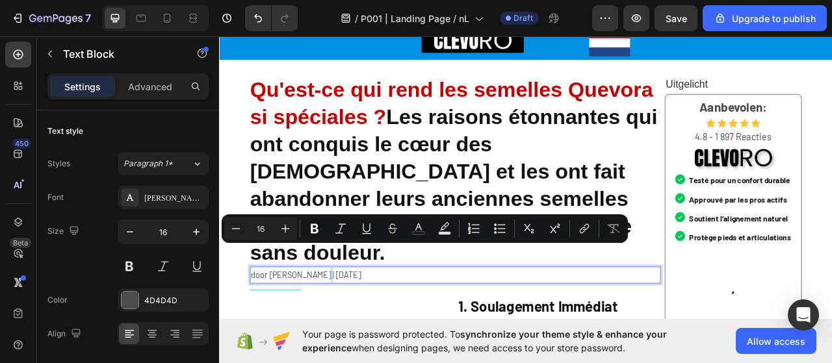
click at [562, 332] on p "door Anna Jansen | 1 september 2025" at bounding box center [519, 341] width 520 height 19
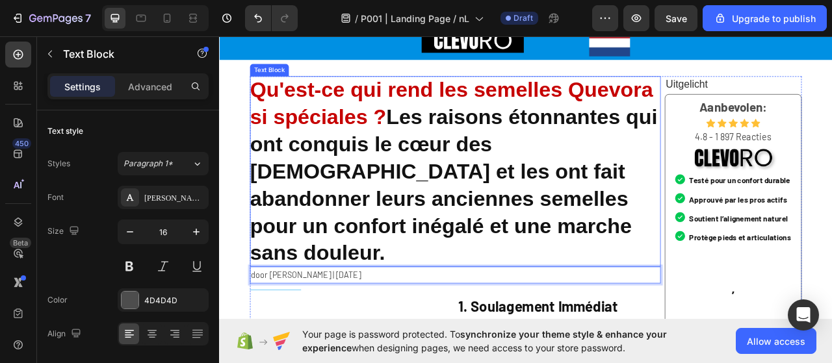
click at [345, 149] on strong "Qu'est-ce qui rend les semelles Quevora si spéciales ?" at bounding box center [514, 122] width 513 height 64
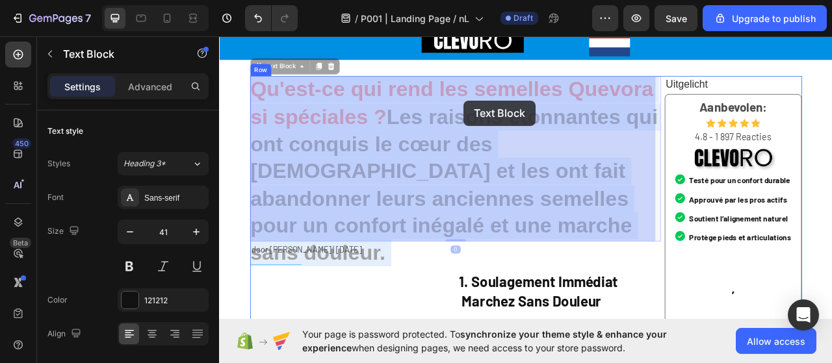
drag, startPoint x: 412, startPoint y: 105, endPoint x: 522, endPoint y: 123, distance: 111.9
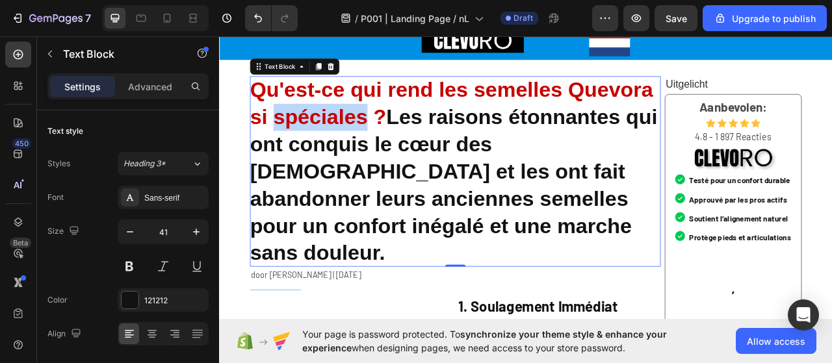
click at [362, 141] on strong "Qu'est-ce qui rend les semelles Quevora si spéciales ?" at bounding box center [514, 122] width 513 height 64
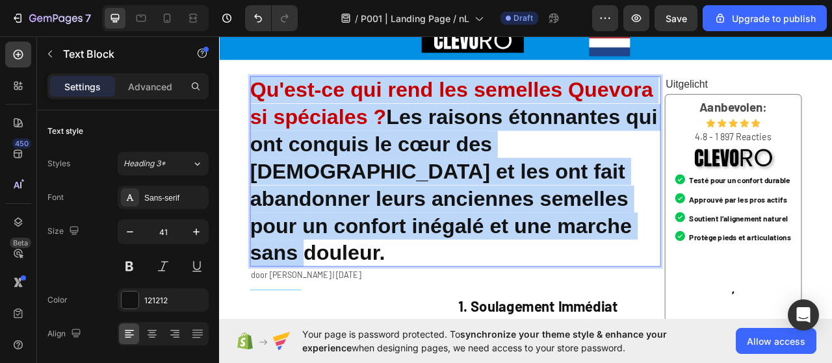
click at [362, 141] on strong "Qu'est-ce qui rend les semelles Quevora si spéciales ?" at bounding box center [514, 122] width 513 height 64
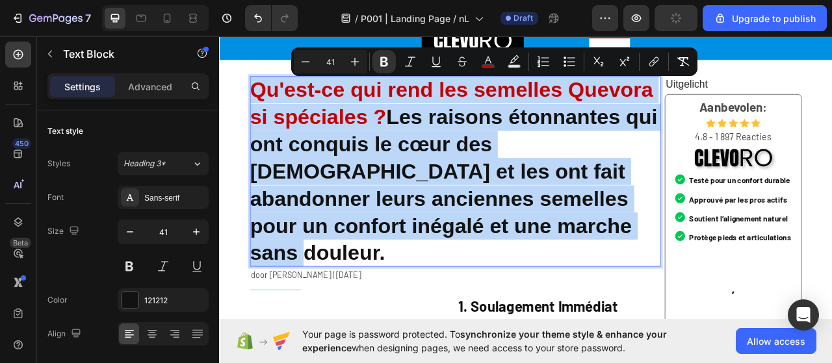
copy p "Qu'est-ce qui rend les semelles Quevora si spéciales ? Les raisons étonnantes q…"
click at [654, 203] on strong "Les raisons étonnantes qui ont conquis le cœur des [DEMOGRAPHIC_DATA] et les on…" at bounding box center [517, 226] width 519 height 203
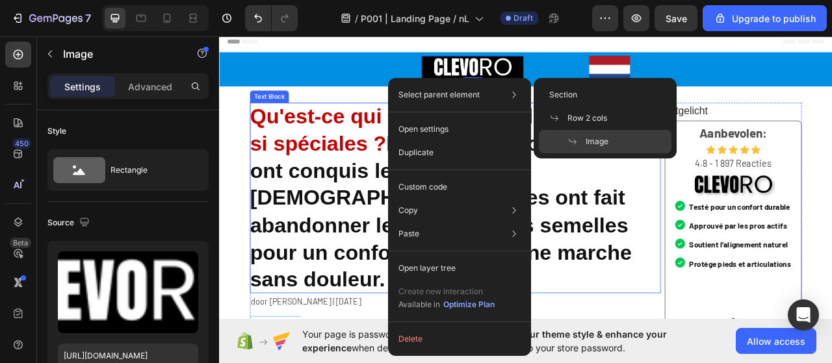
click at [664, 236] on p "Qu'est-ce qui rend les semelles Quevora si spéciales ? Les raisons étonnantes q…" at bounding box center [519, 243] width 523 height 243
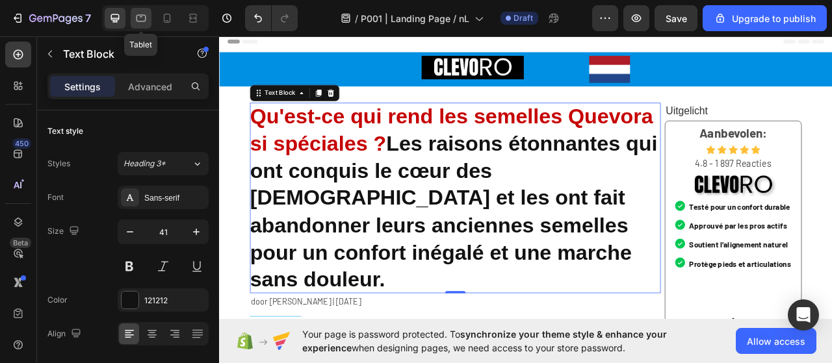
click at [144, 20] on icon at bounding box center [141, 18] width 13 height 13
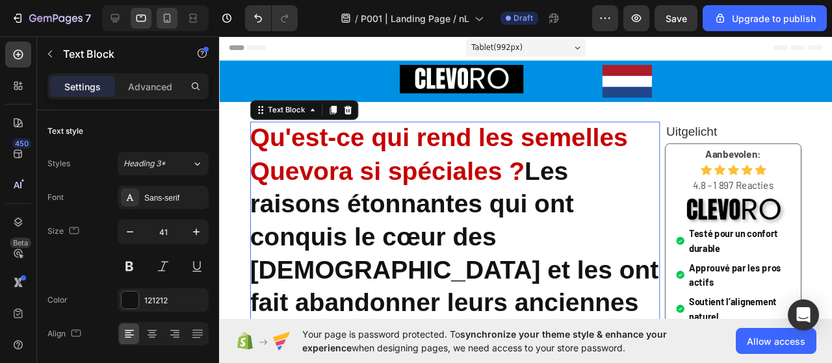
scroll to position [46, 0]
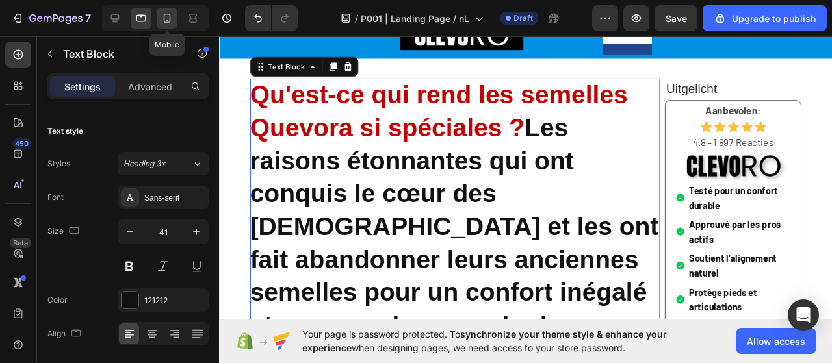
click at [160, 21] on div at bounding box center [167, 18] width 21 height 21
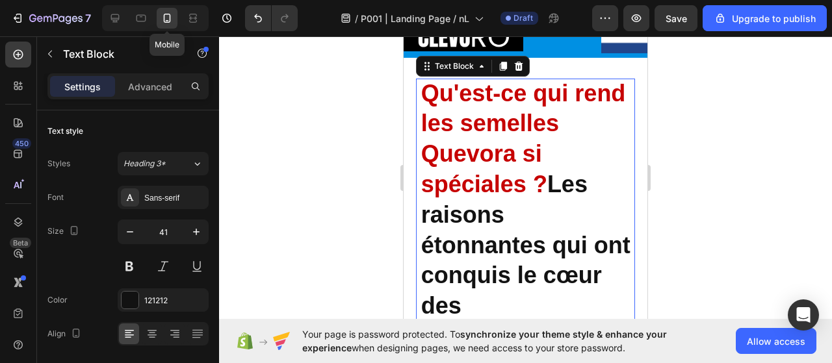
type input "36"
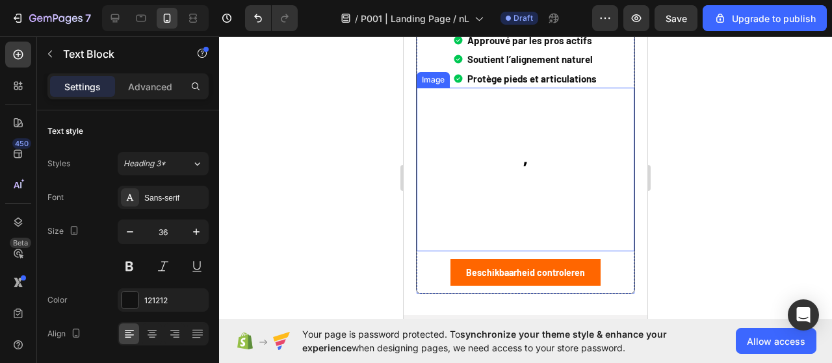
scroll to position [5462, 0]
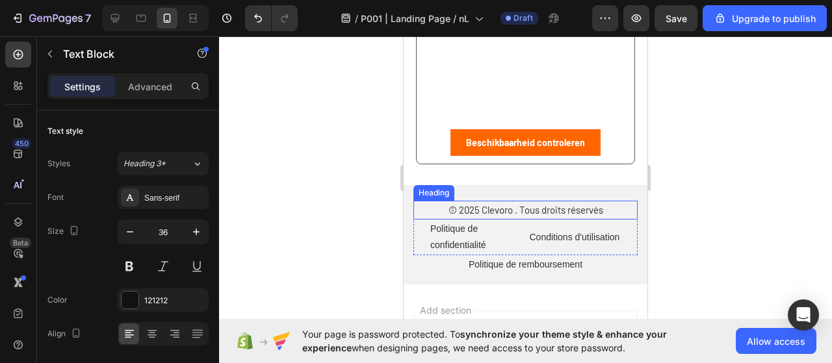
click at [483, 216] on span "© 2025 Clevoro . Tous droits réservés" at bounding box center [526, 210] width 155 height 12
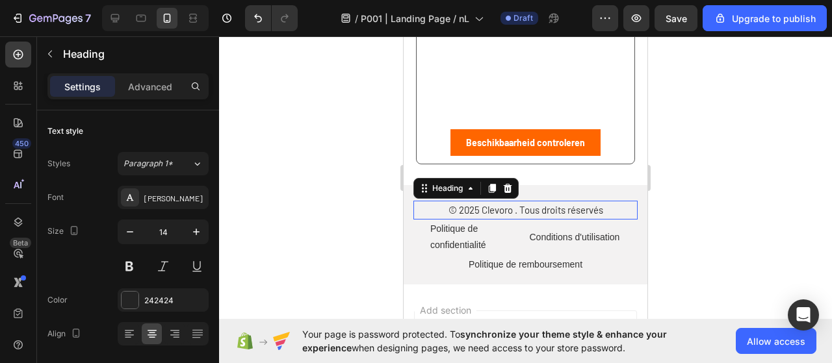
click at [483, 216] on span "© 2025 Clevoro . Tous droits réservés" at bounding box center [526, 210] width 155 height 12
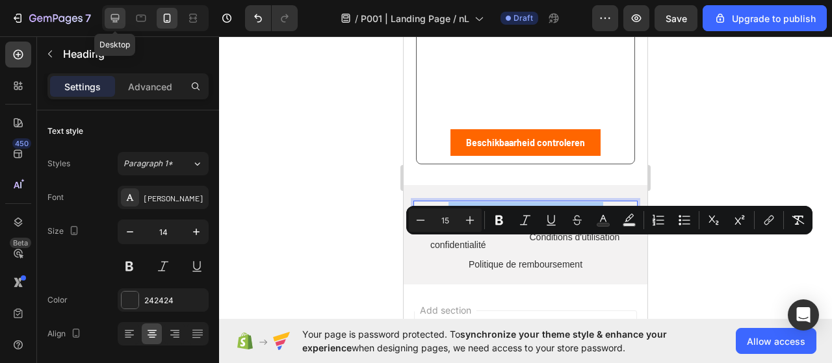
click at [115, 20] on icon at bounding box center [115, 18] width 8 height 8
type input "20"
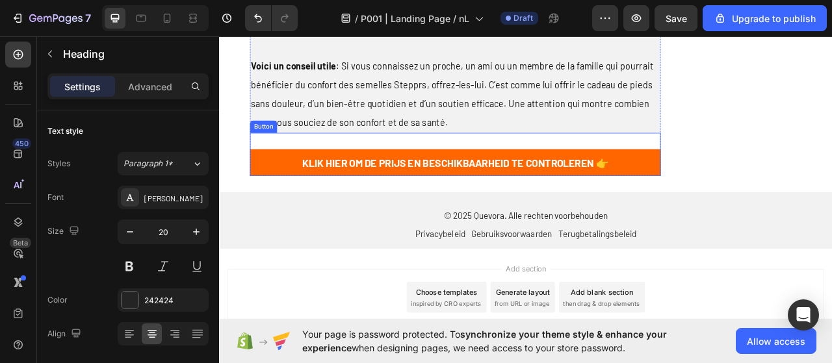
scroll to position [3055, 0]
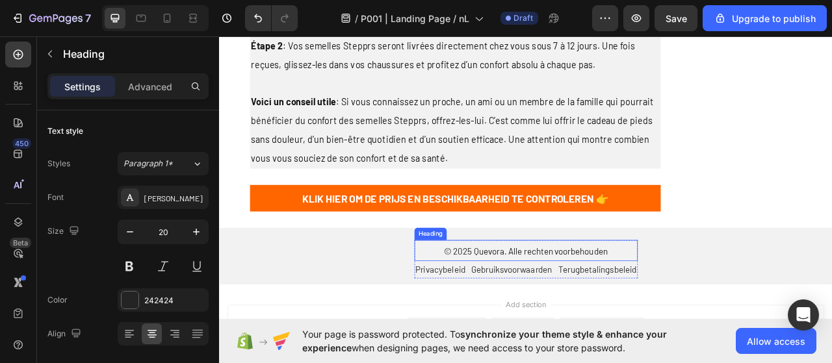
click at [532, 304] on span "© 2025 Quevora. Alle rechten voorbehouden" at bounding box center [609, 310] width 208 height 13
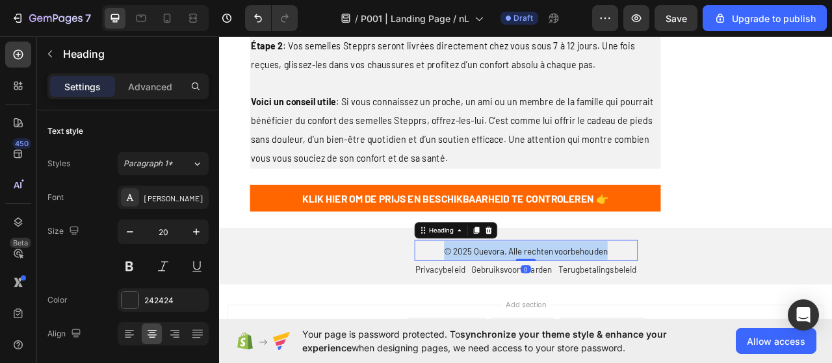
click at [532, 304] on span "© 2025 Quevora. Alle rechten voorbehouden" at bounding box center [609, 310] width 208 height 13
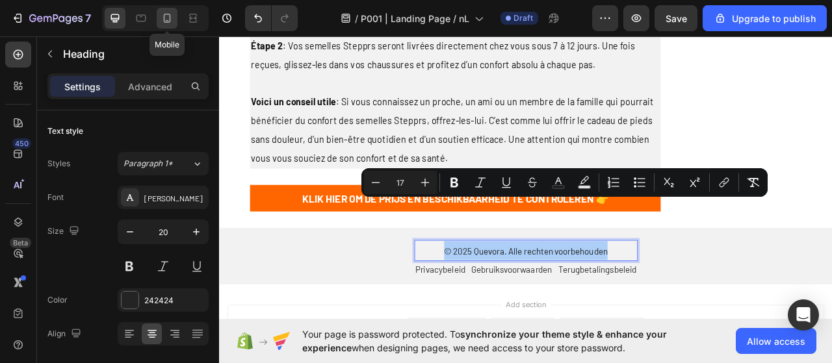
click at [161, 20] on icon at bounding box center [167, 18] width 13 height 13
type input "14"
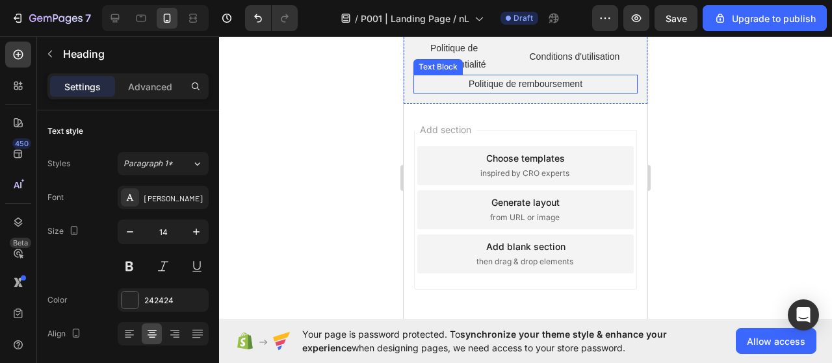
scroll to position [5578, 0]
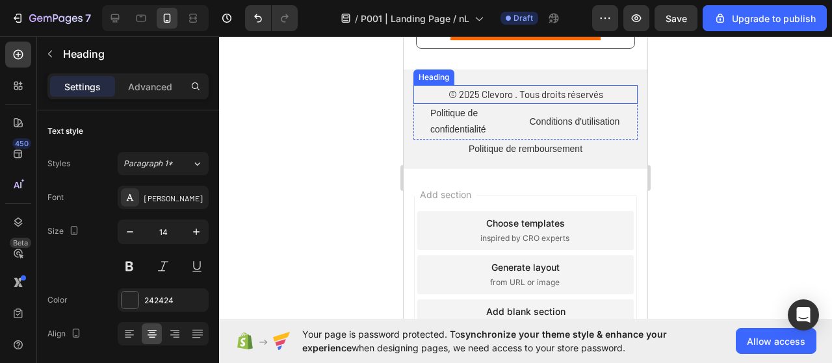
click at [484, 100] on span "© 2025 Clevoro . Tous droits réservés" at bounding box center [526, 94] width 155 height 12
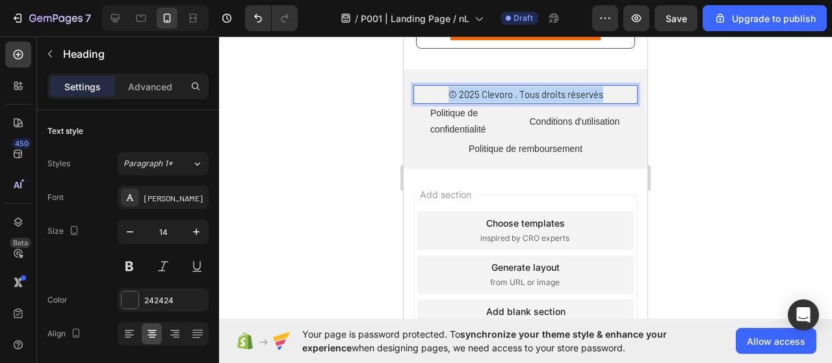
click at [484, 100] on span "© 2025 Clevoro . Tous droits réservés" at bounding box center [526, 94] width 155 height 12
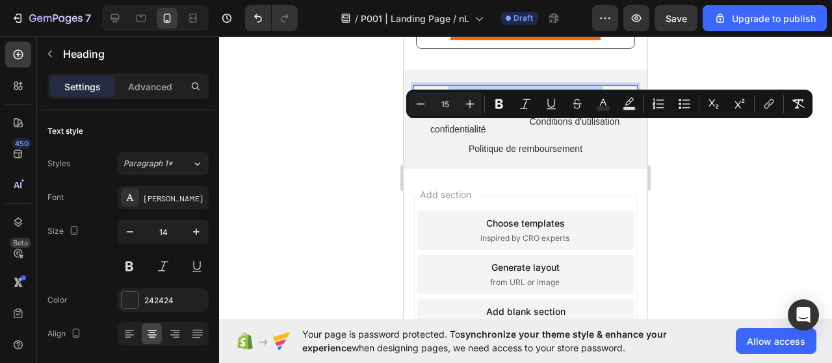
type input "17"
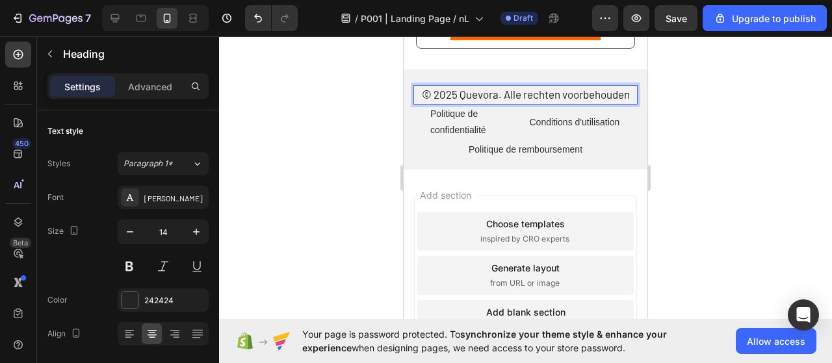
click at [484, 101] on span "© 2025 Quevora. Alle rechten voorbehouden" at bounding box center [526, 94] width 208 height 13
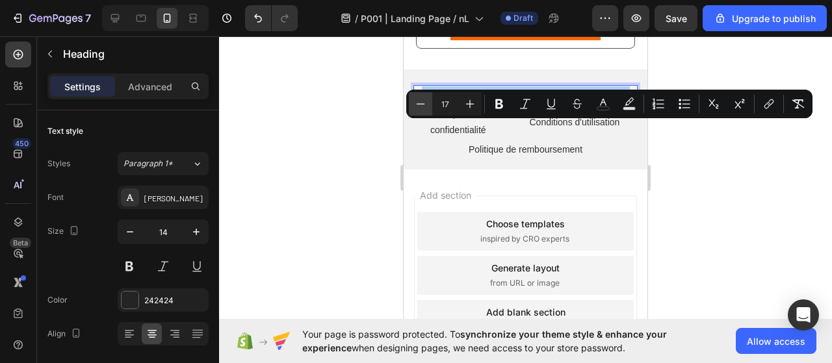
click at [420, 103] on icon "Editor contextual toolbar" at bounding box center [420, 104] width 13 height 13
type input "16"
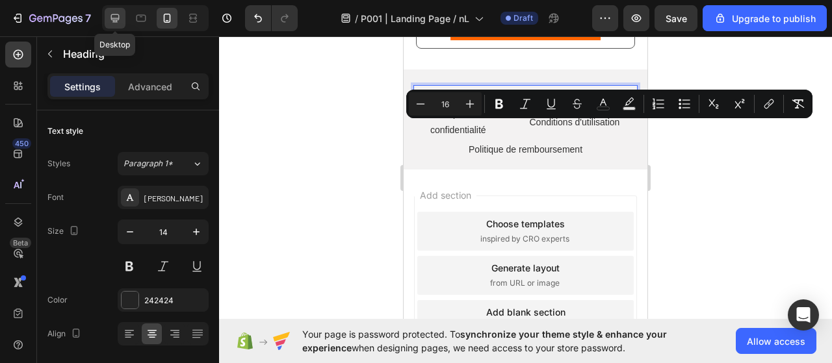
click at [116, 17] on icon at bounding box center [115, 18] width 13 height 13
type input "20"
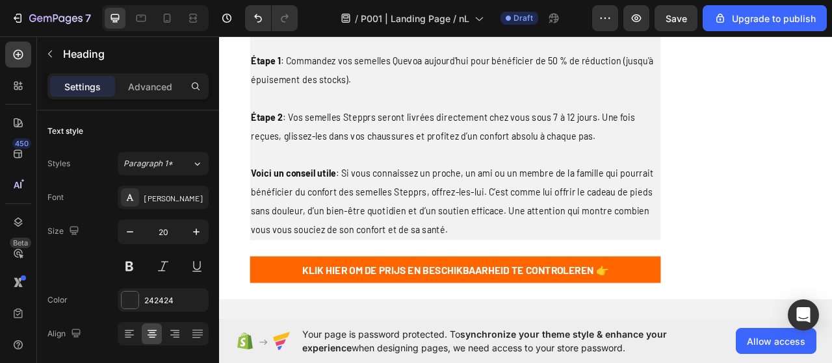
scroll to position [3100, 0]
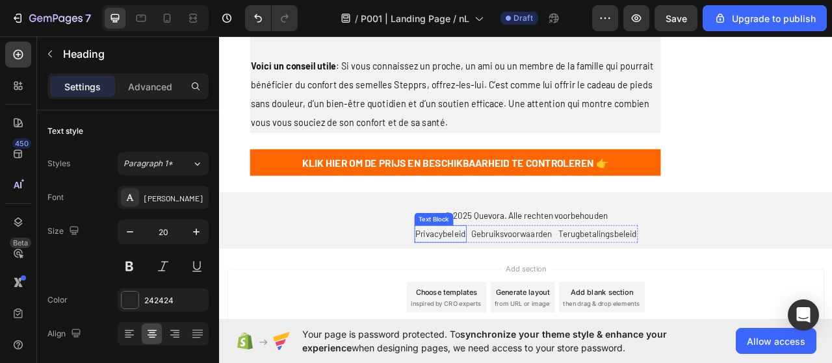
click at [521, 282] on span "Privacybeleid" at bounding box center [501, 288] width 64 height 13
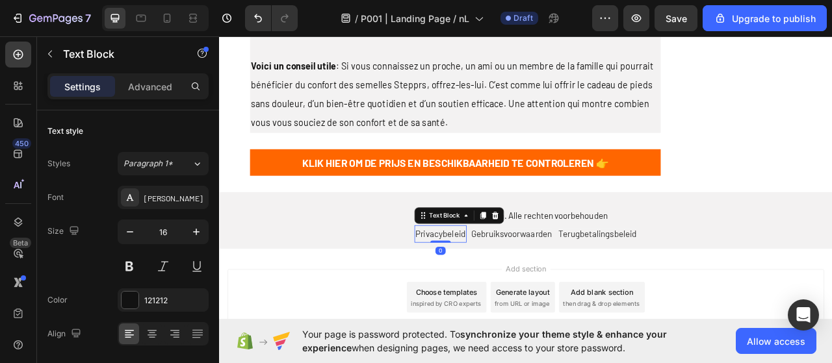
click at [508, 282] on span "Privacybeleid" at bounding box center [501, 288] width 64 height 13
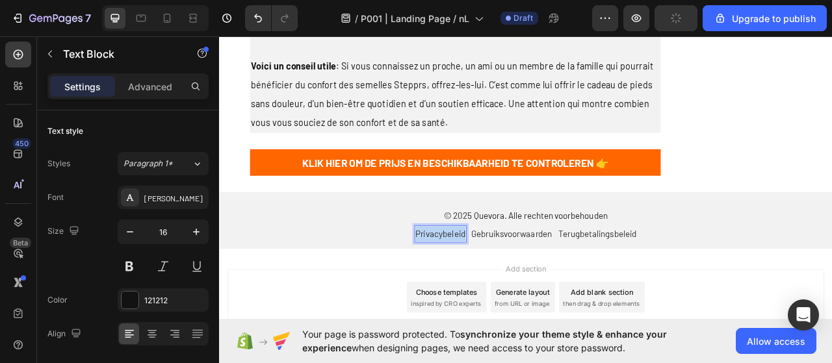
click at [508, 282] on span "Privacybeleid" at bounding box center [501, 288] width 64 height 13
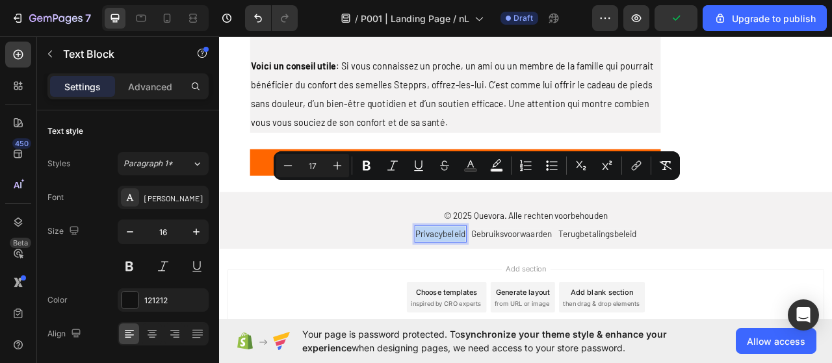
copy span "Privacybeleid"
click at [171, 31] on div at bounding box center [155, 18] width 107 height 26
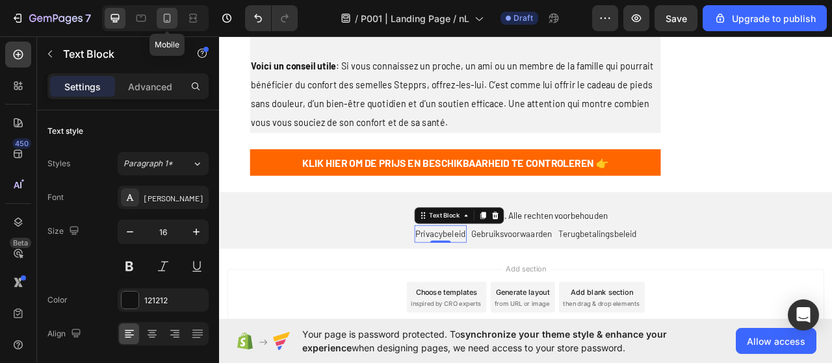
click at [170, 24] on icon at bounding box center [167, 18] width 13 height 13
type input "14"
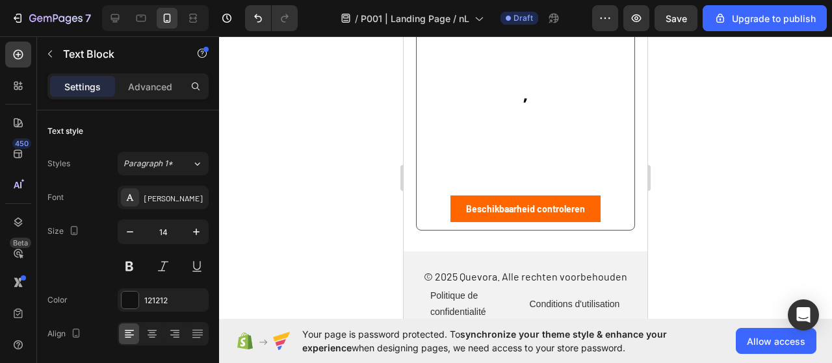
scroll to position [5643, 0]
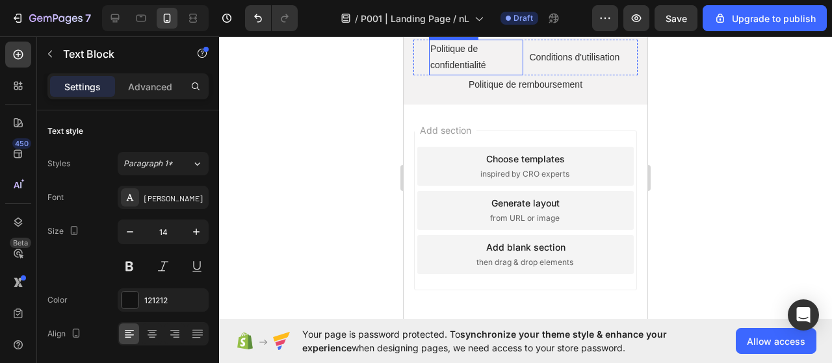
click at [459, 70] on span "Politique de confidentialité" at bounding box center [458, 57] width 56 height 27
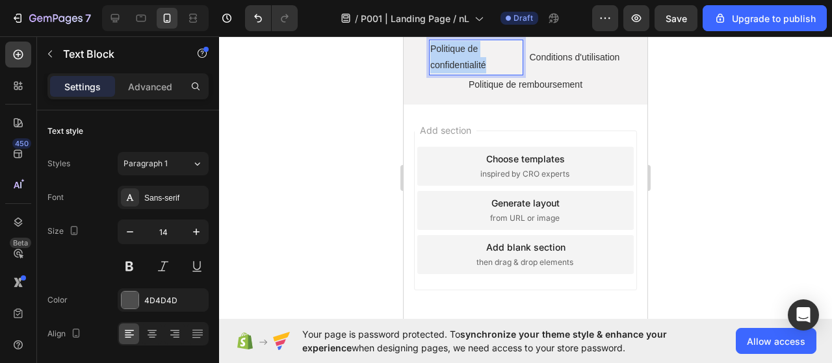
click at [459, 70] on span "Politique de confidentialité" at bounding box center [458, 57] width 56 height 27
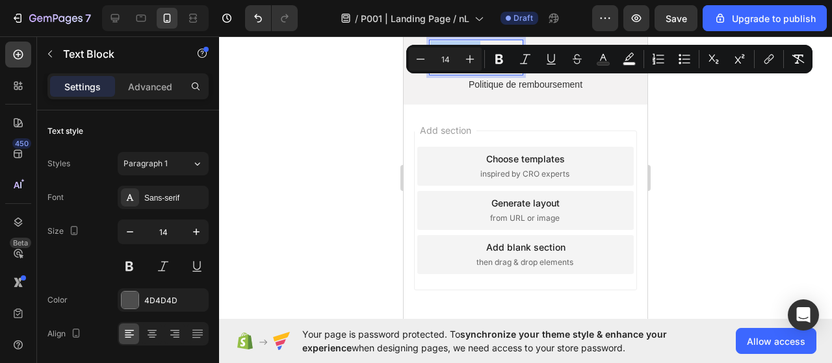
type input "17"
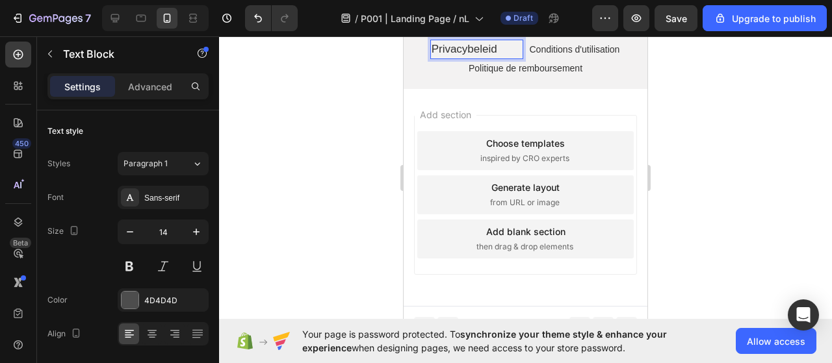
click at [457, 55] on span "Privacybeleid" at bounding box center [465, 49] width 66 height 12
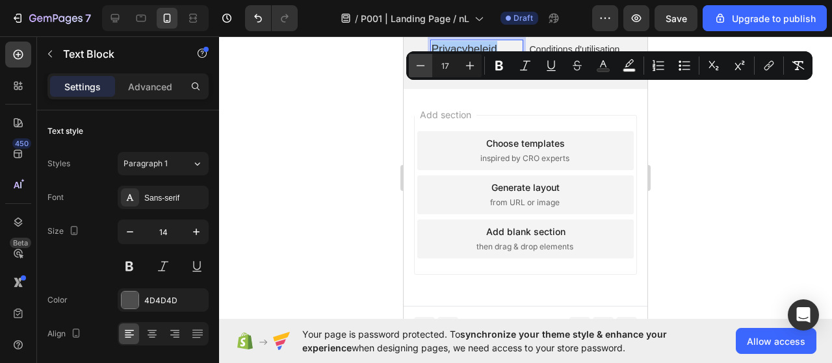
click at [427, 65] on icon "Editor contextual toolbar" at bounding box center [420, 65] width 13 height 13
type input "16"
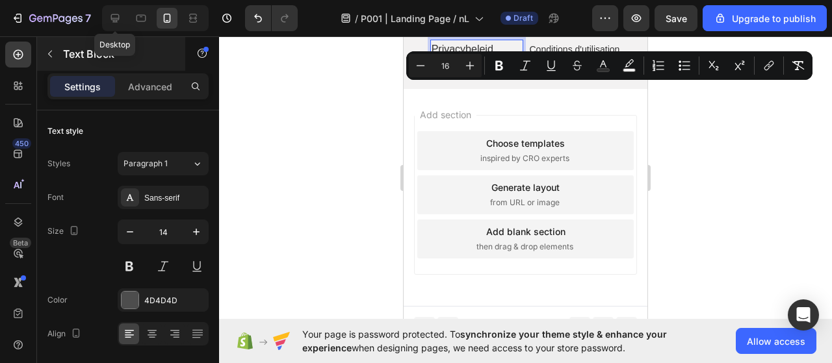
drag, startPoint x: 118, startPoint y: 24, endPoint x: 153, endPoint y: 41, distance: 38.4
click at [118, 24] on icon at bounding box center [115, 18] width 13 height 13
type input "16"
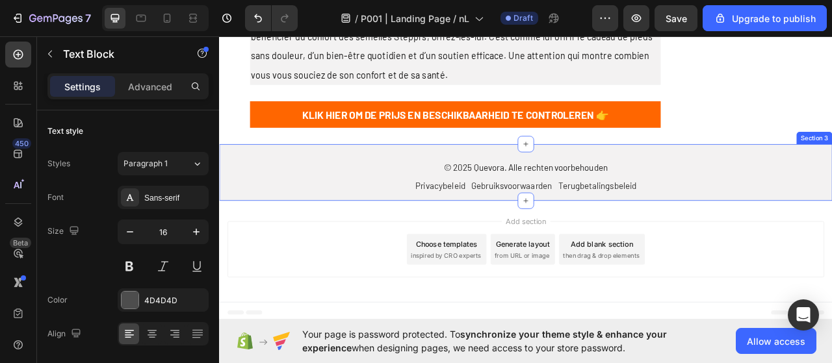
scroll to position [3055, 0]
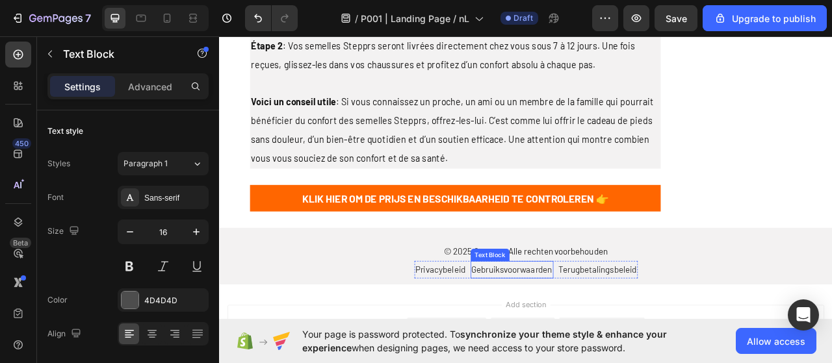
click at [577, 328] on span "Gebruiksvoorwaarden" at bounding box center [591, 334] width 103 height 13
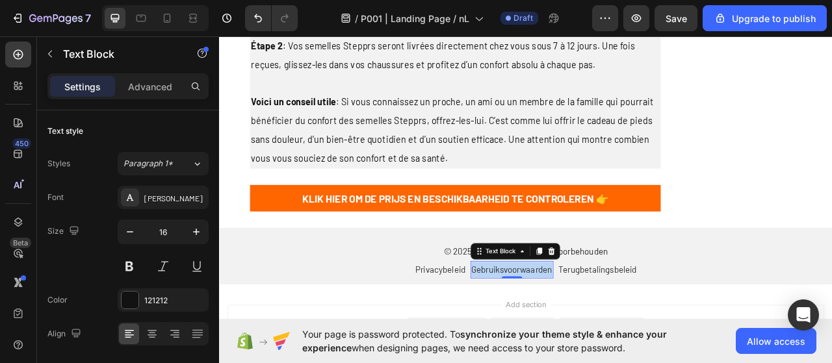
click at [577, 328] on span "Gebruiksvoorwaarden" at bounding box center [591, 334] width 103 height 13
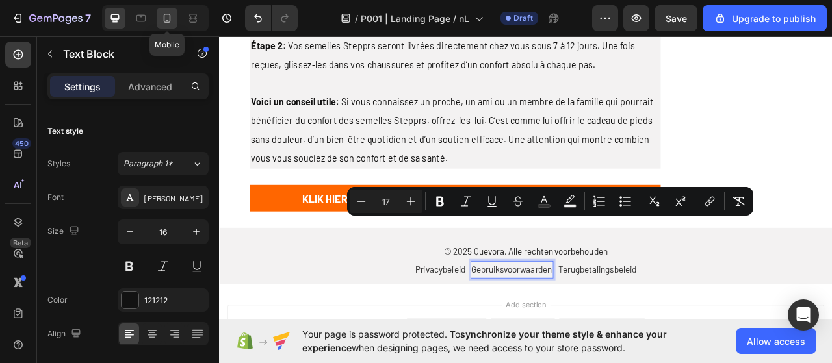
click at [163, 20] on icon at bounding box center [167, 18] width 13 height 13
type input "14"
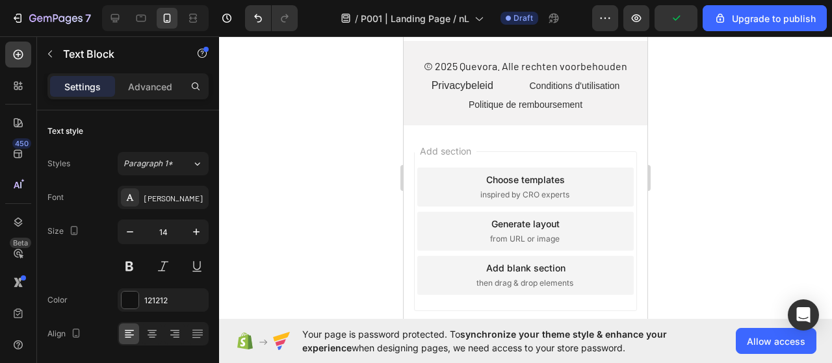
scroll to position [5643, 0]
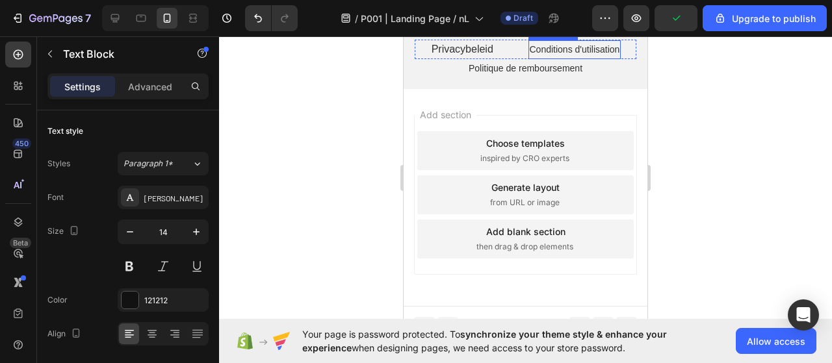
click at [540, 55] on span "Conditions d'utilisation" at bounding box center [575, 49] width 90 height 10
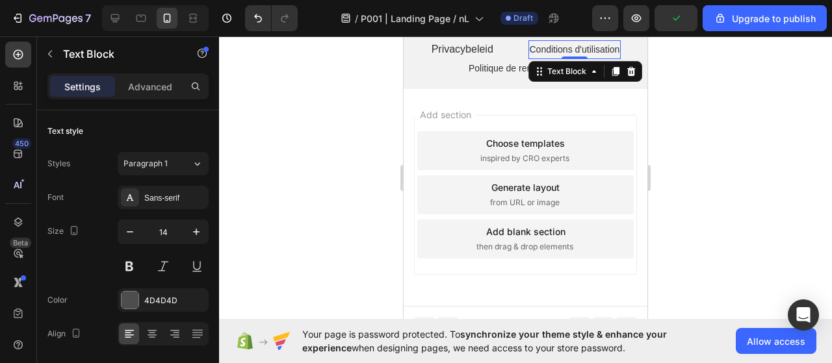
click at [540, 55] on span "Conditions d'utilisation" at bounding box center [575, 49] width 90 height 10
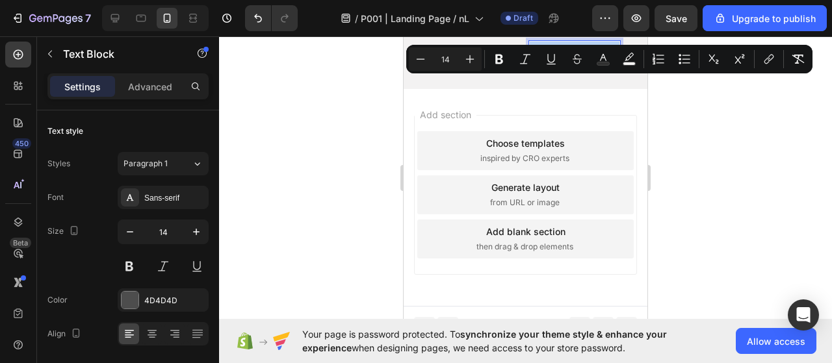
type input "17"
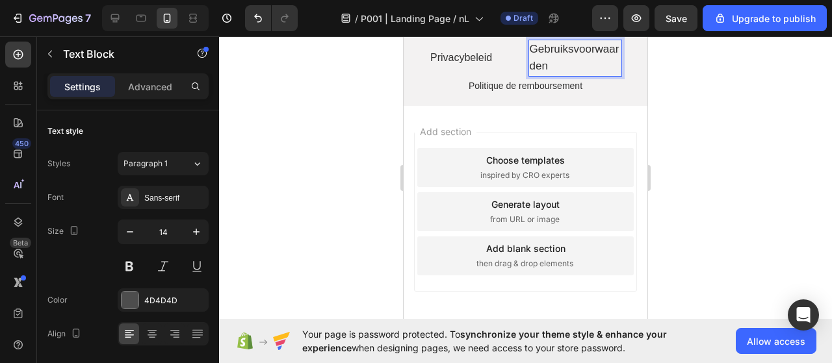
click at [540, 72] on span "Gebruiksvoorwaarden" at bounding box center [575, 57] width 90 height 29
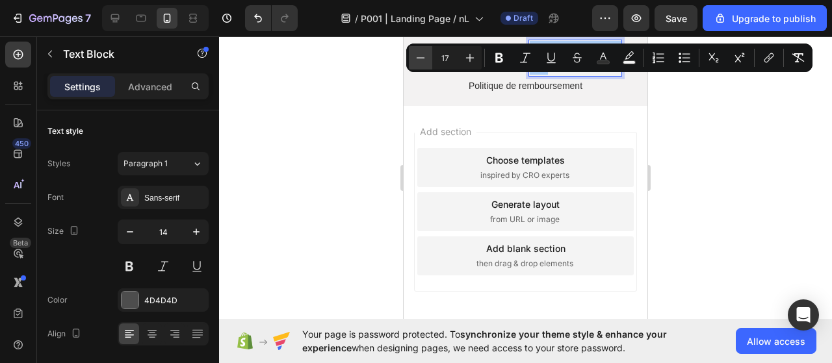
click at [416, 56] on icon "Editor contextual toolbar" at bounding box center [420, 57] width 13 height 13
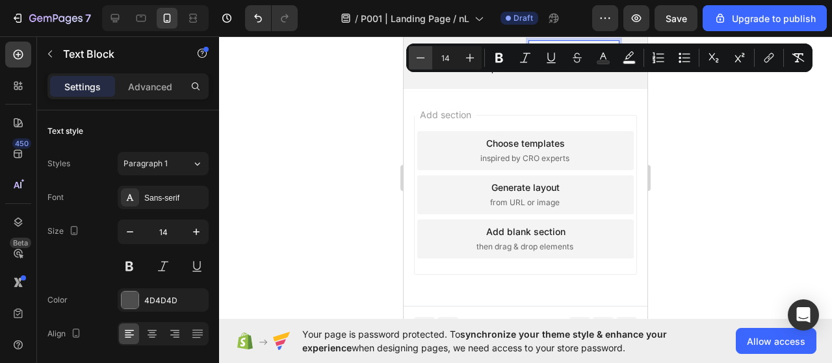
click at [416, 56] on icon "Editor contextual toolbar" at bounding box center [420, 57] width 13 height 13
type input "13"
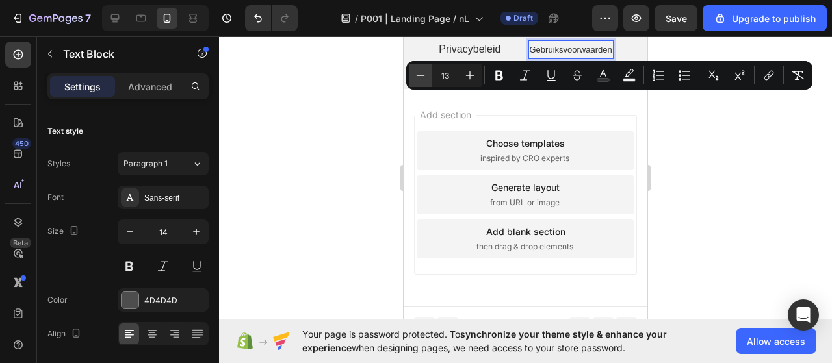
scroll to position [5627, 0]
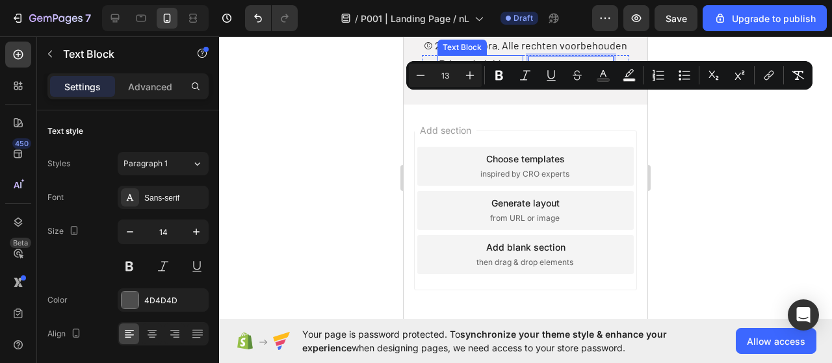
click at [445, 70] on span "Privacybeleid" at bounding box center [470, 64] width 62 height 11
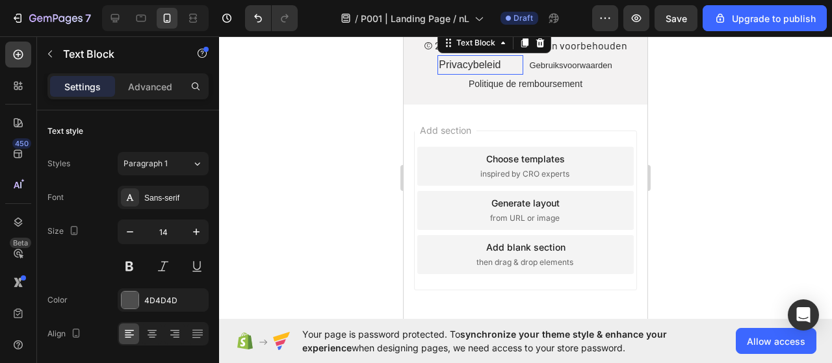
click at [445, 70] on span "Privacybeleid" at bounding box center [470, 64] width 62 height 11
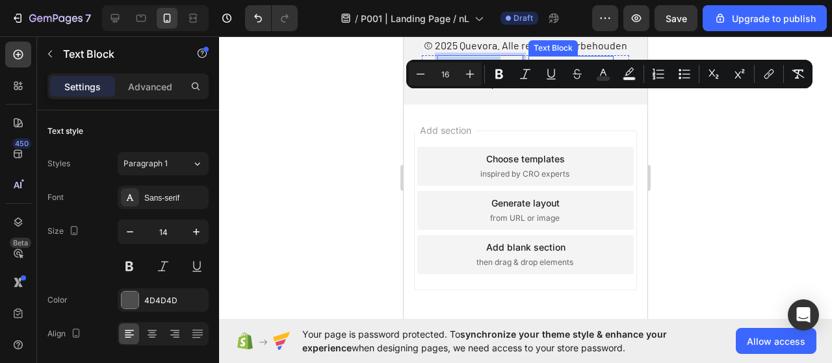
click at [572, 70] on span "Gebruiksvoorwaarden" at bounding box center [571, 65] width 83 height 10
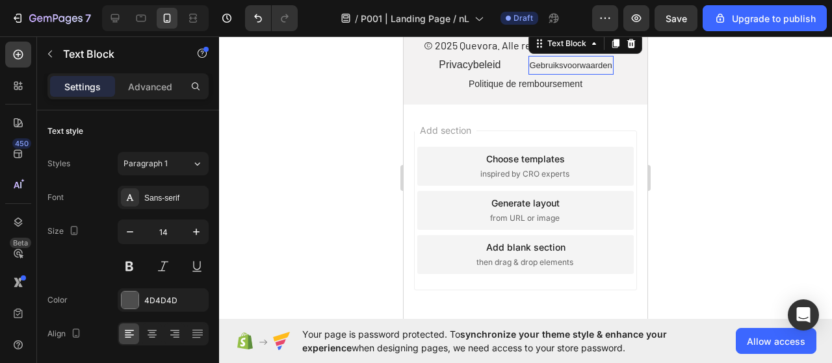
click at [572, 70] on span "Gebruiksvoorwaarden" at bounding box center [571, 65] width 83 height 10
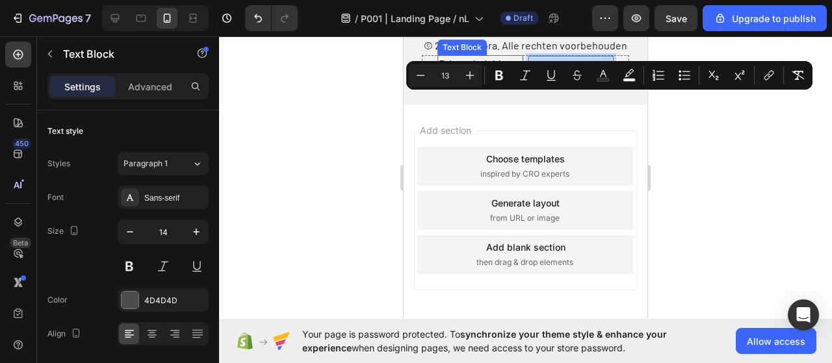
click at [469, 70] on span "Privacybeleid" at bounding box center [470, 64] width 62 height 11
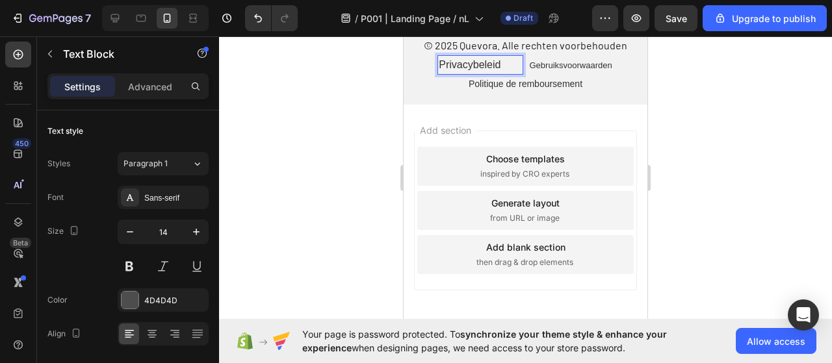
click at [469, 70] on span "Privacybeleid" at bounding box center [470, 64] width 62 height 11
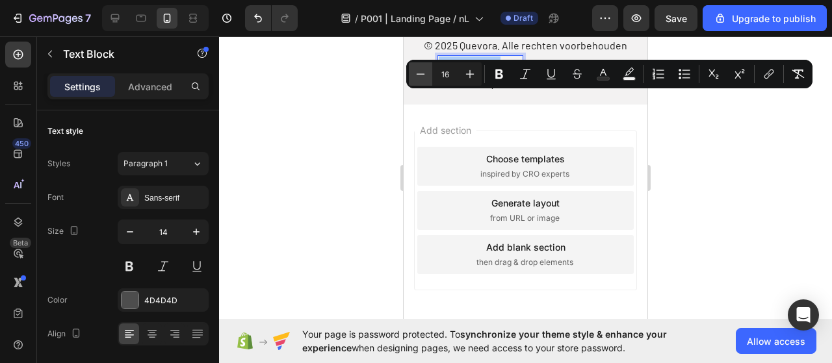
click at [423, 76] on icon "Editor contextual toolbar" at bounding box center [420, 74] width 13 height 13
type input "13"
click at [490, 88] on span "Politique de remboursement" at bounding box center [526, 83] width 114 height 10
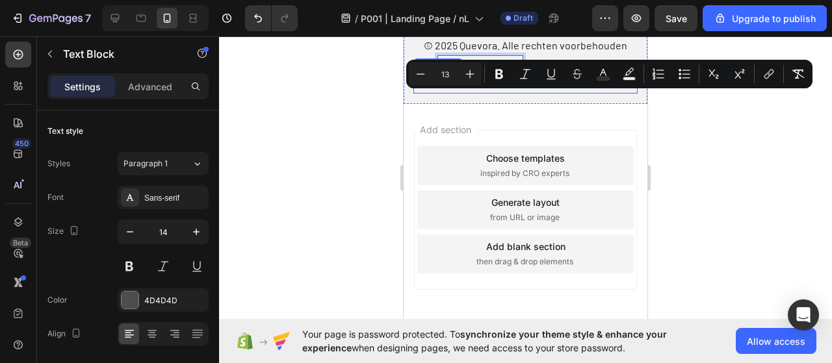
click at [490, 88] on span "Politique de remboursement" at bounding box center [526, 83] width 114 height 10
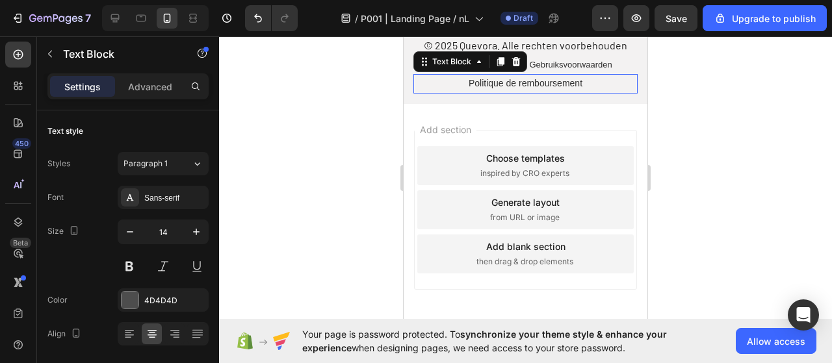
click at [490, 88] on span "Politique de remboursement" at bounding box center [526, 83] width 114 height 10
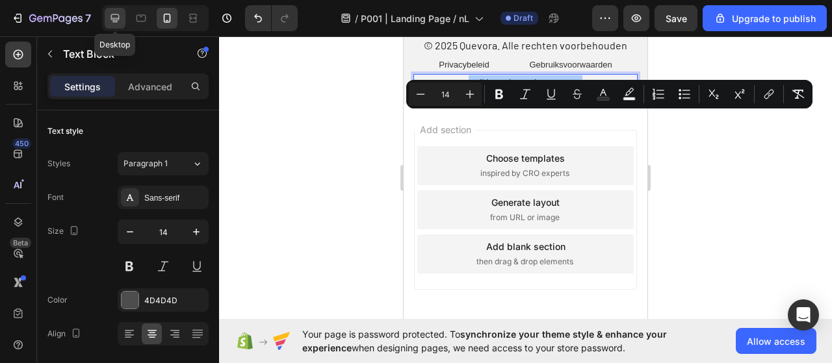
click at [116, 20] on icon at bounding box center [115, 18] width 8 height 8
type input "16"
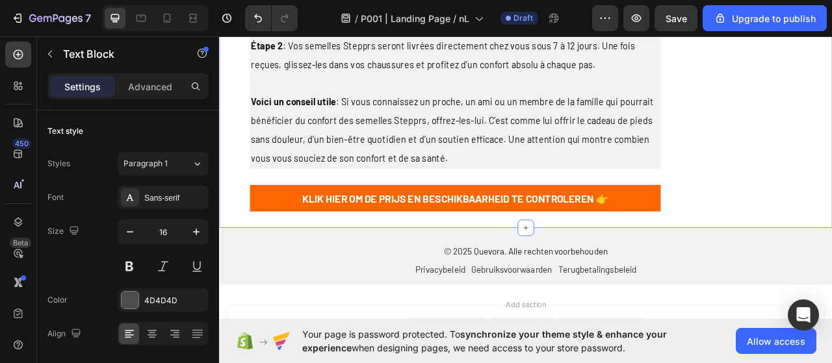
scroll to position [3100, 0]
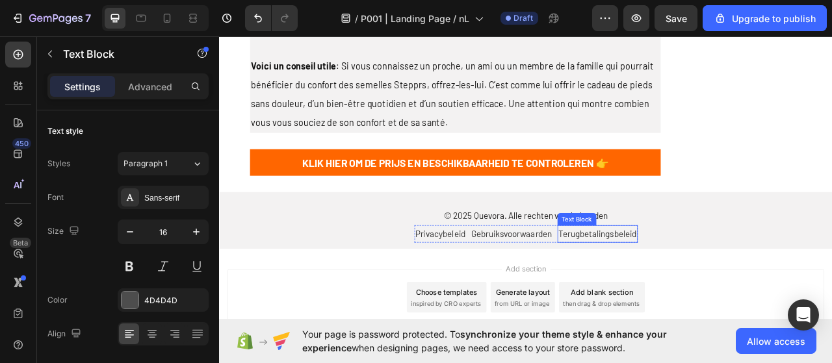
click at [678, 282] on span "Terugbetalingsbeleid" at bounding box center [700, 288] width 99 height 13
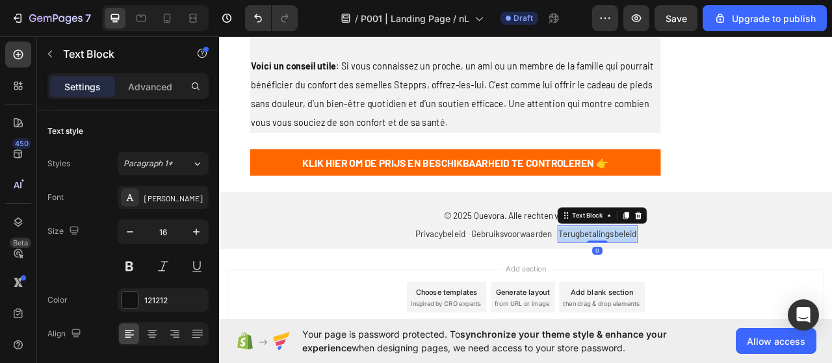
click at [678, 282] on span "Terugbetalingsbeleid" at bounding box center [700, 288] width 99 height 13
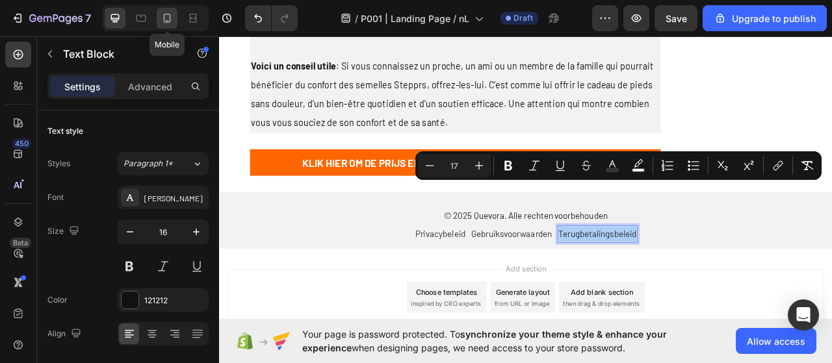
click at [161, 17] on icon at bounding box center [167, 18] width 13 height 13
type input "14"
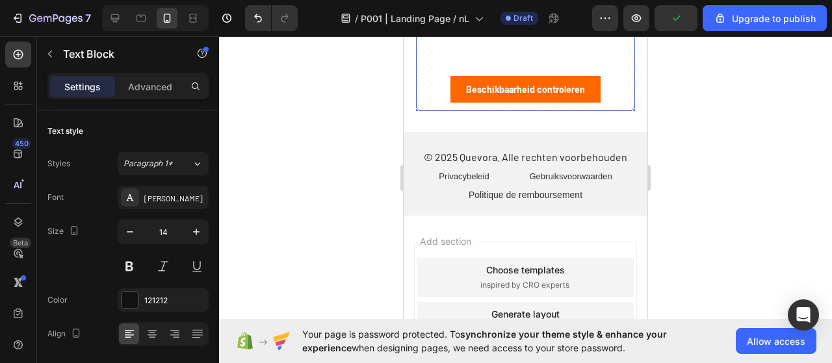
scroll to position [5627, 0]
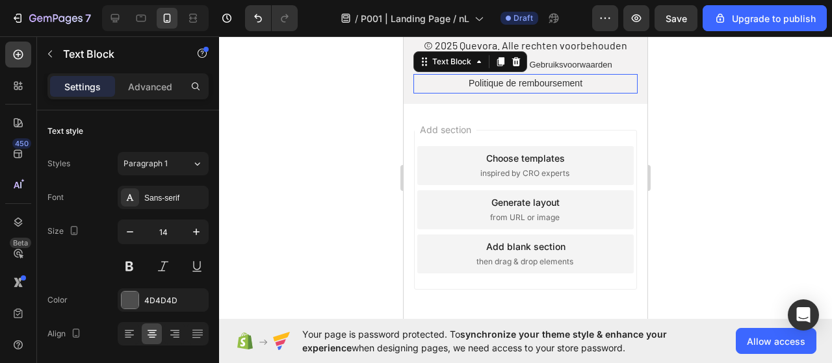
click at [522, 88] on span "Politique de remboursement" at bounding box center [526, 83] width 114 height 10
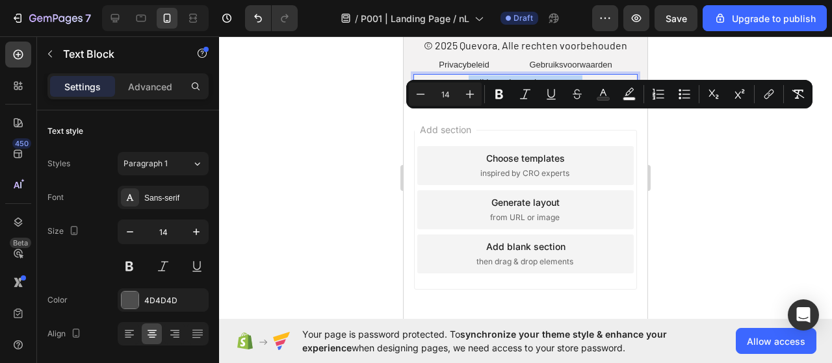
type input "17"
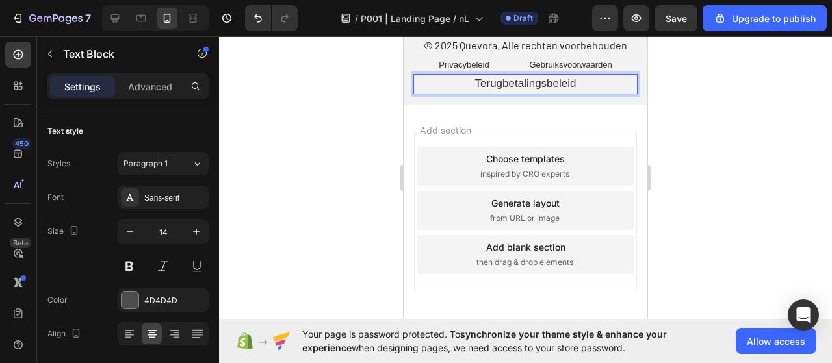
click at [522, 90] on span "Terugbetalingsbeleid" at bounding box center [525, 83] width 101 height 12
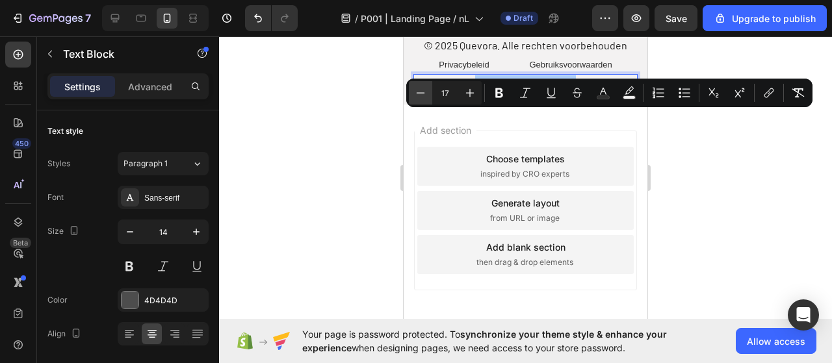
click at [424, 94] on icon "Editor contextual toolbar" at bounding box center [420, 92] width 13 height 13
type input "16"
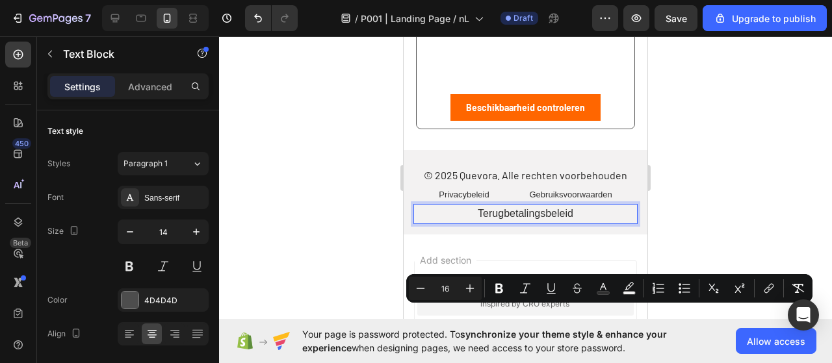
scroll to position [5432, 0]
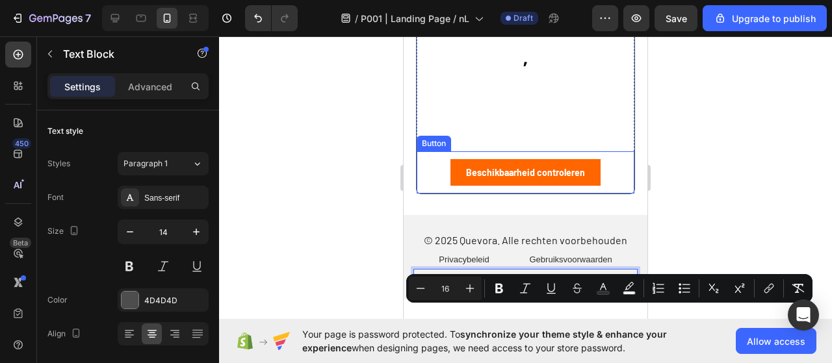
click at [430, 194] on div "Beschikbaarheid controleren Button" at bounding box center [526, 173] width 218 height 42
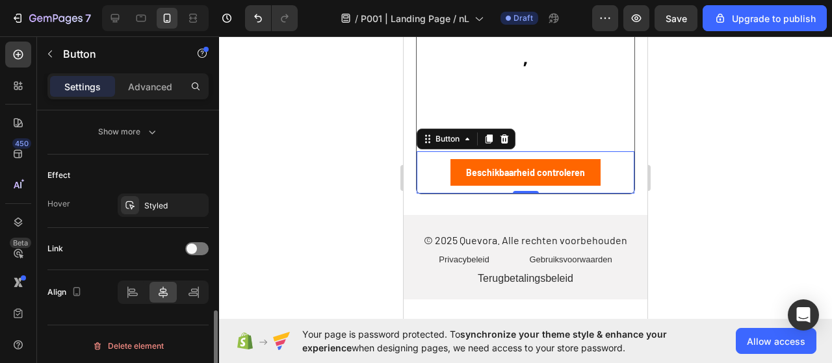
scroll to position [574, 0]
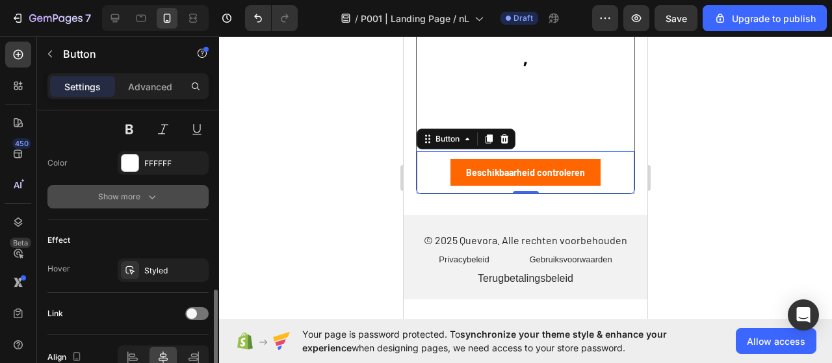
click at [137, 202] on button "Show more" at bounding box center [127, 196] width 161 height 23
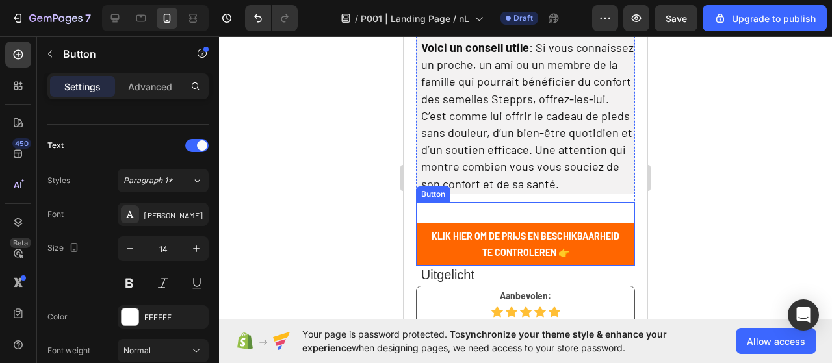
scroll to position [5042, 0]
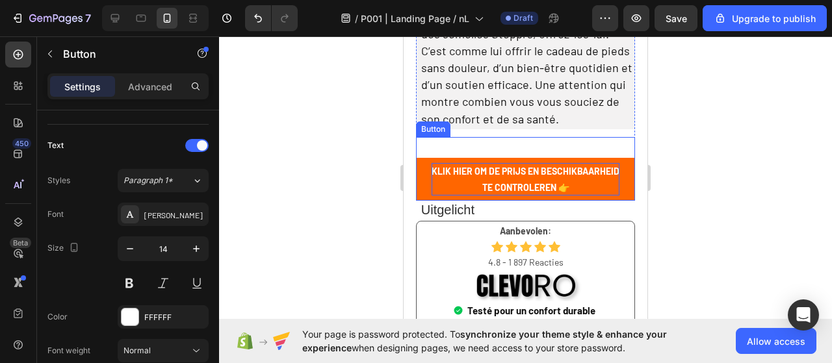
click at [432, 196] on p "KLIK HIER OM DE PRIJS EN BESCHIKBAARHEID TE CONTROLEREN 👉" at bounding box center [526, 179] width 189 height 33
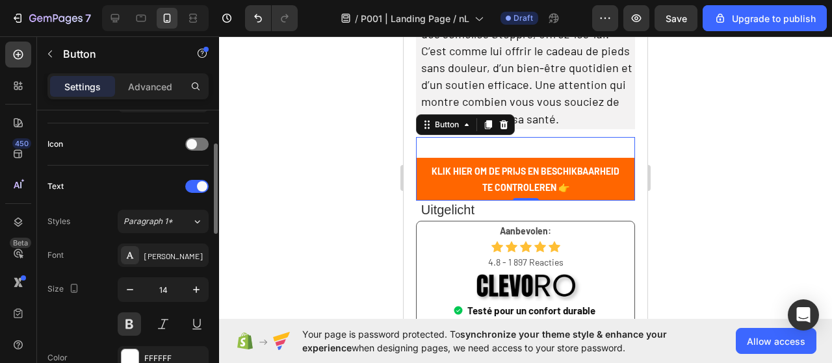
scroll to position [249, 0]
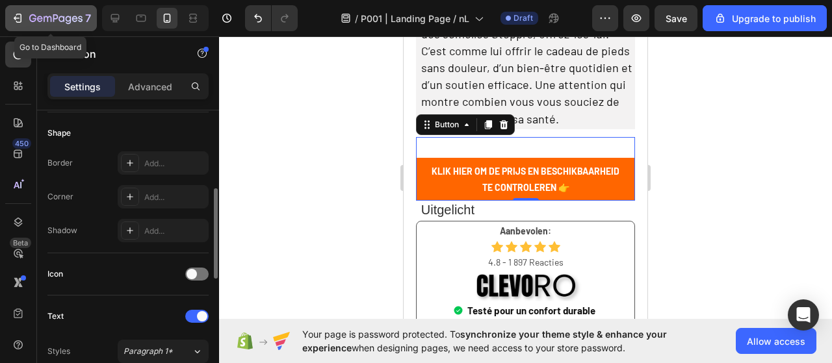
click at [22, 21] on icon "button" at bounding box center [17, 18] width 13 height 13
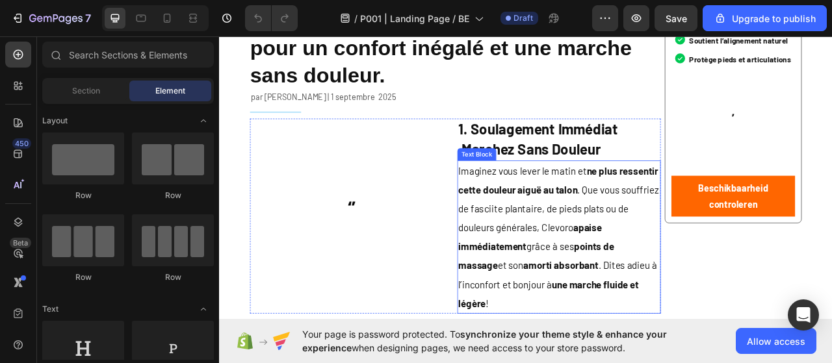
scroll to position [195, 0]
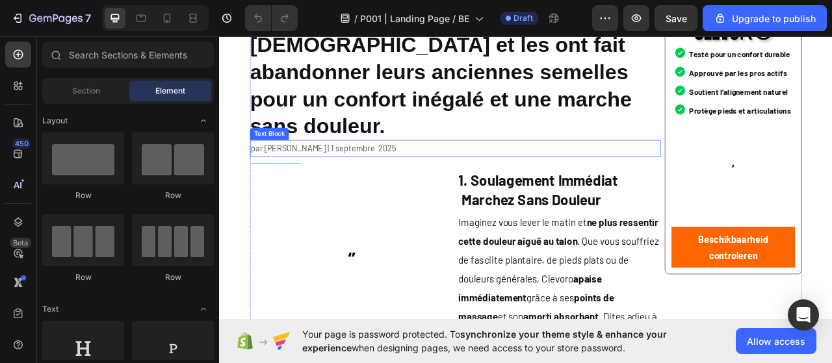
click at [351, 171] on p "par [PERSON_NAME] | 1 septembre 2025" at bounding box center [519, 180] width 520 height 19
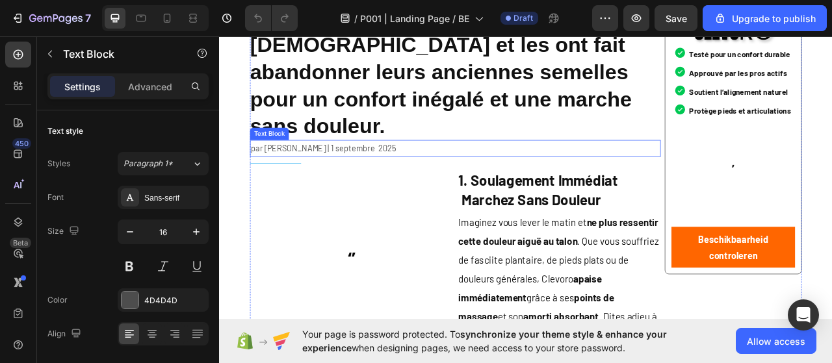
click at [351, 171] on p "par [PERSON_NAME] | 1 septembre 2025" at bounding box center [519, 180] width 520 height 19
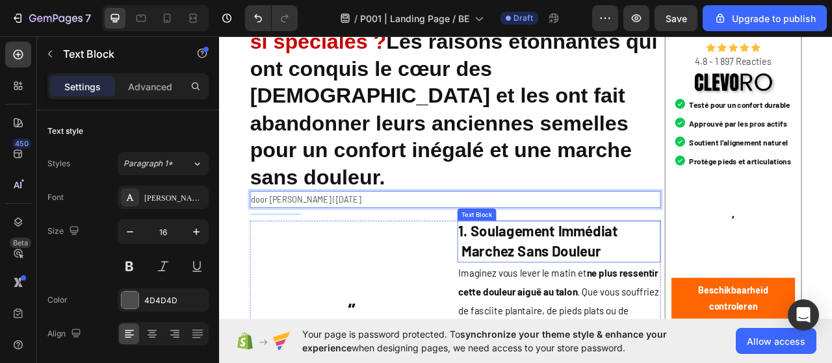
scroll to position [65, 0]
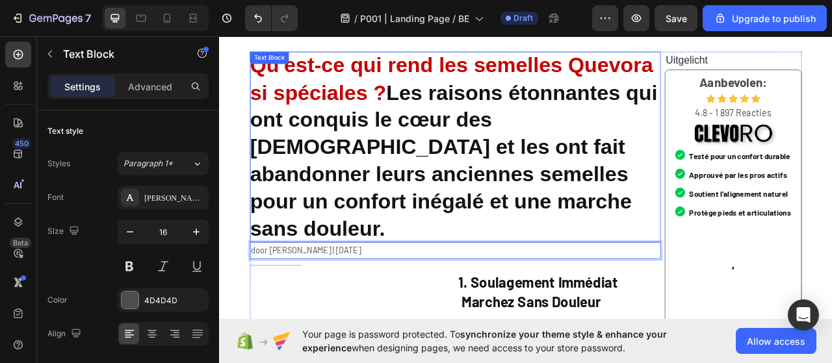
click at [414, 115] on strong "Qu'est-ce qui rend les semelles Quevora si spéciales ?" at bounding box center [514, 91] width 513 height 64
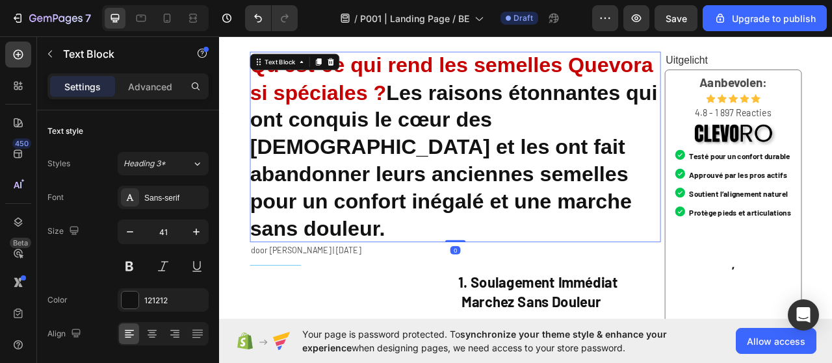
click at [428, 112] on strong "Qu'est-ce qui rend les semelles Quevora si spéciales ?" at bounding box center [514, 91] width 513 height 64
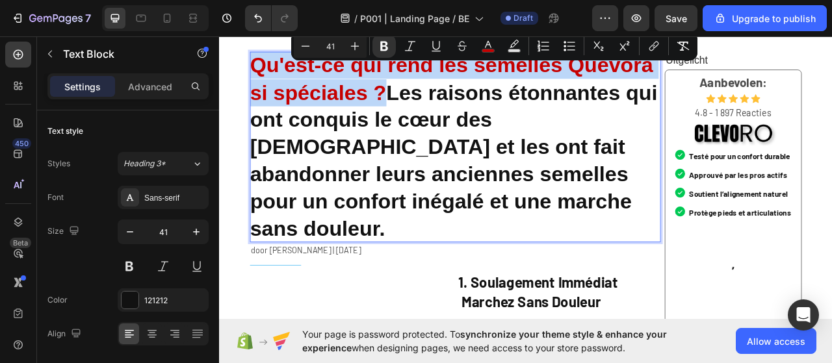
drag, startPoint x: 428, startPoint y: 112, endPoint x: 262, endPoint y: 74, distance: 170.2
click at [262, 74] on strong "Qu'est-ce qui rend les semelles Quevora si spéciales ?" at bounding box center [514, 91] width 513 height 64
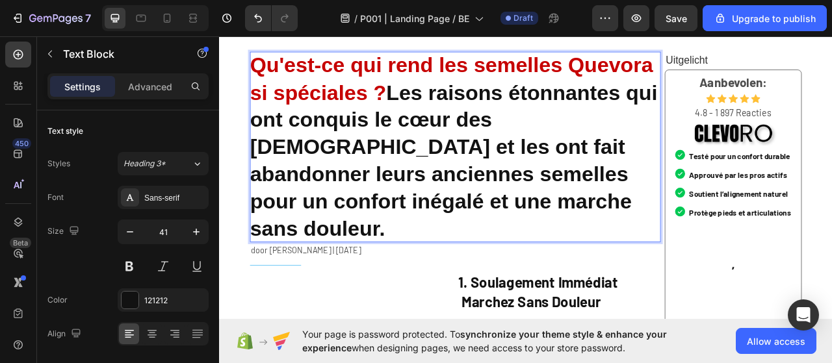
drag, startPoint x: 290, startPoint y: 103, endPoint x: 273, endPoint y: 165, distance: 64.0
click at [274, 165] on strong "Les raisons étonnantes qui ont conquis le cœur des [DEMOGRAPHIC_DATA] et les on…" at bounding box center [517, 195] width 519 height 203
click at [655, 144] on strong "Les raisons étonnantes qui ont conquis le cœur des [DEMOGRAPHIC_DATA] et les on…" at bounding box center [517, 195] width 519 height 203
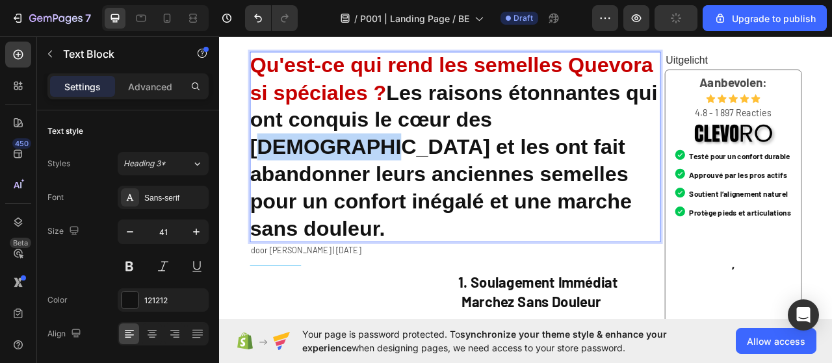
click at [656, 144] on strong "Les raisons étonnantes qui ont conquis le cœur des [DEMOGRAPHIC_DATA] et les on…" at bounding box center [517, 195] width 519 height 203
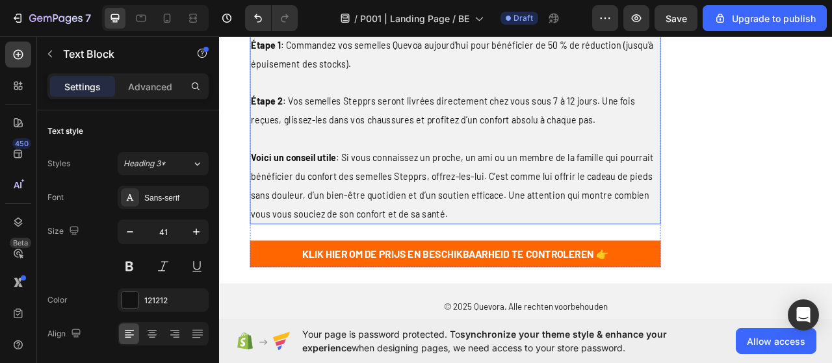
scroll to position [3107, 0]
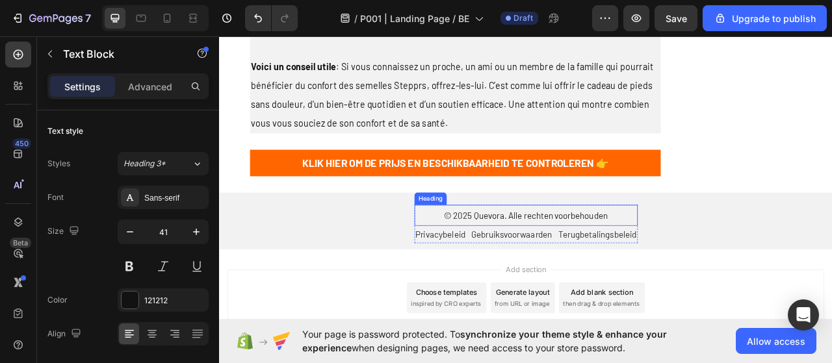
click at [570, 259] on span "© 2025 Quevora. Alle rechten voorbehouden" at bounding box center [609, 265] width 208 height 13
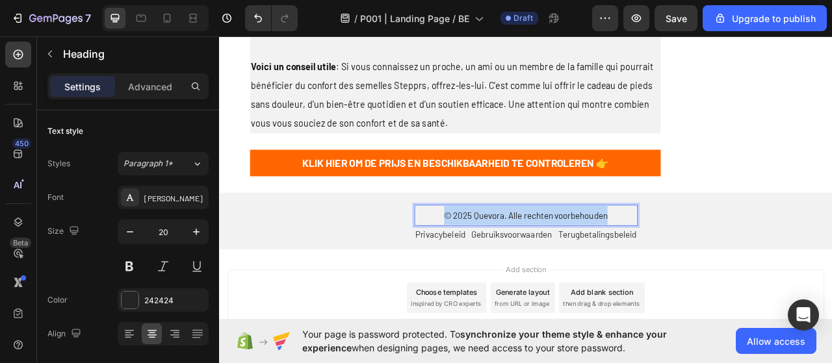
click at [570, 259] on span "© 2025 Quevora. Alle rechten voorbehouden" at bounding box center [609, 265] width 208 height 13
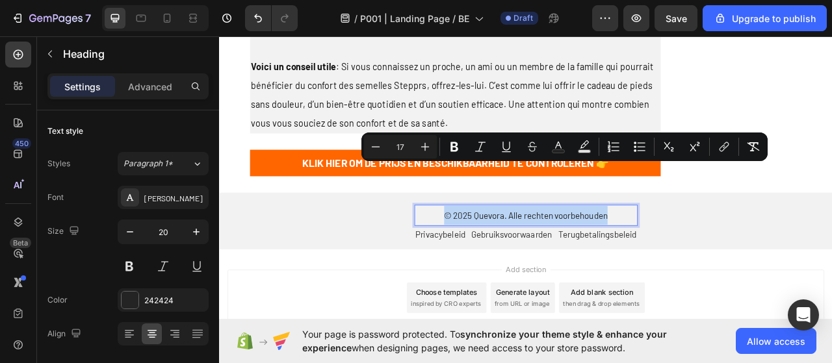
copy span "© 2025 Quevora. Alle rechten voorbehouden"
click at [174, 18] on div at bounding box center [167, 18] width 21 height 21
type input "14"
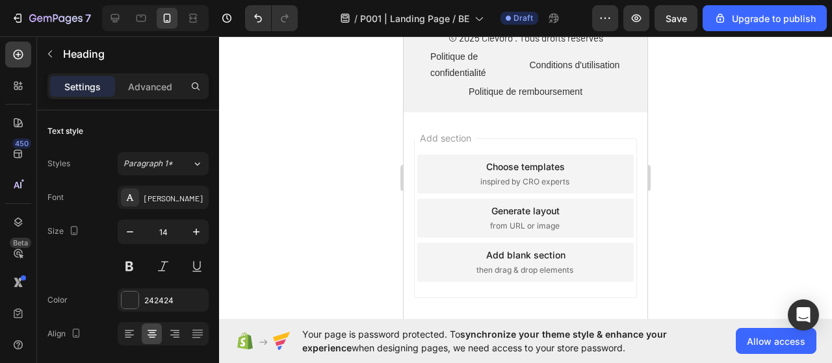
scroll to position [5577, 0]
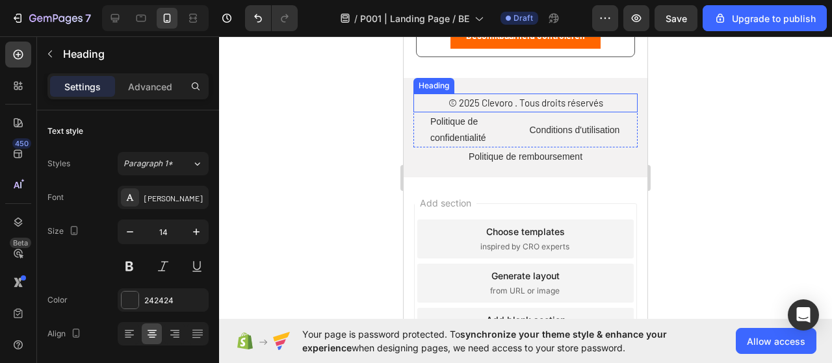
click at [486, 109] on span "© 2025 Clevoro . Tous droits réservés" at bounding box center [526, 103] width 155 height 12
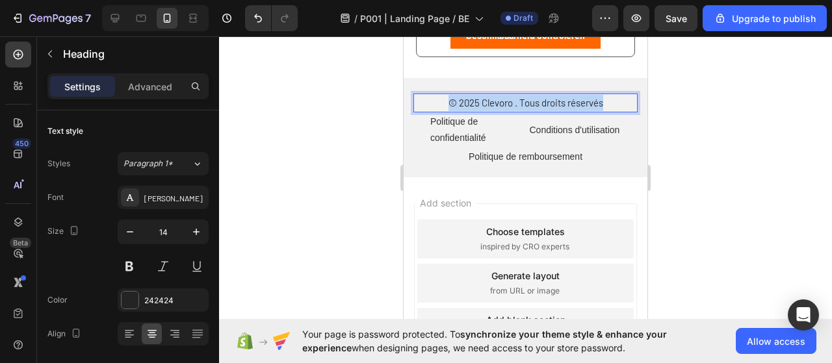
click at [486, 109] on span "© 2025 Clevoro . Tous droits réservés" at bounding box center [526, 103] width 155 height 12
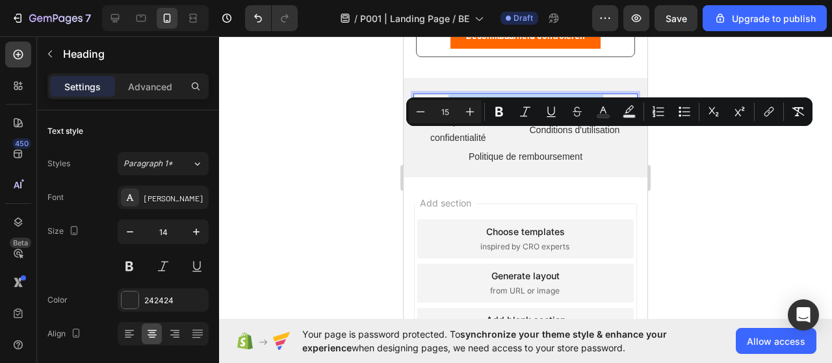
type input "17"
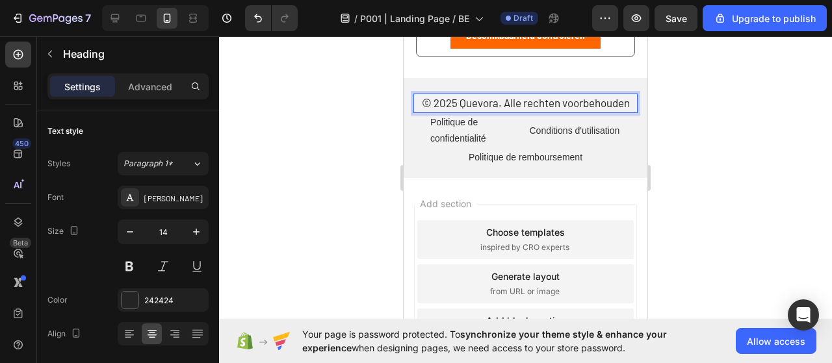
click at [484, 109] on span "© 2025 Quevora. Alle rechten voorbehouden" at bounding box center [526, 102] width 208 height 13
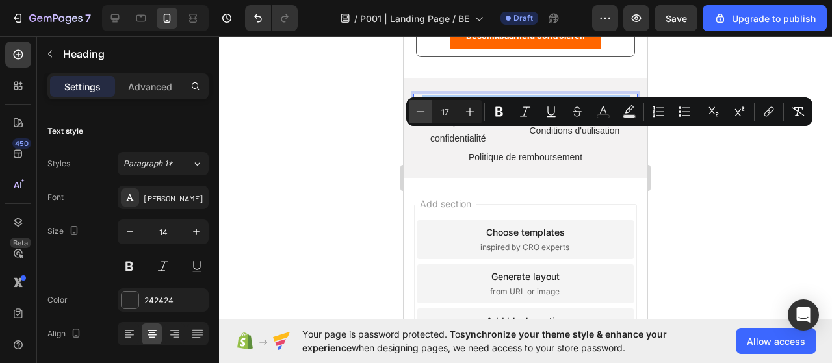
click at [410, 109] on button "Minus" at bounding box center [420, 111] width 23 height 23
type input "16"
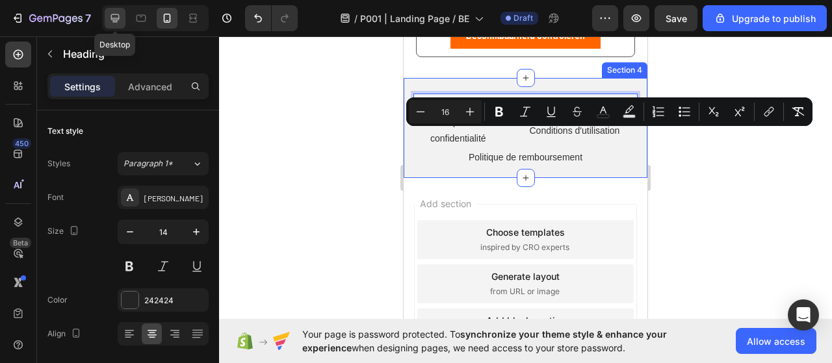
click at [116, 21] on icon at bounding box center [115, 18] width 8 height 8
type input "20"
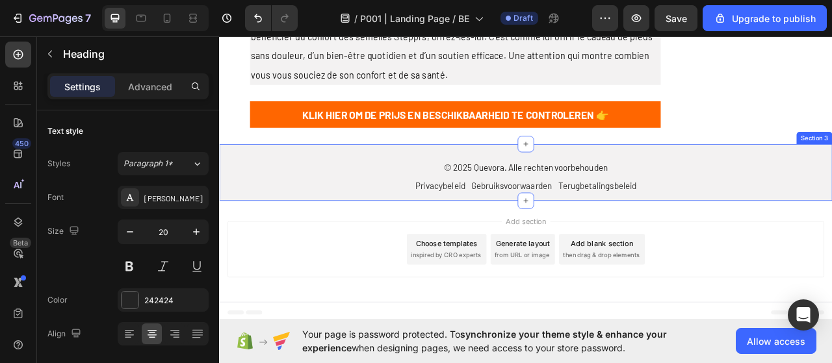
scroll to position [3061, 0]
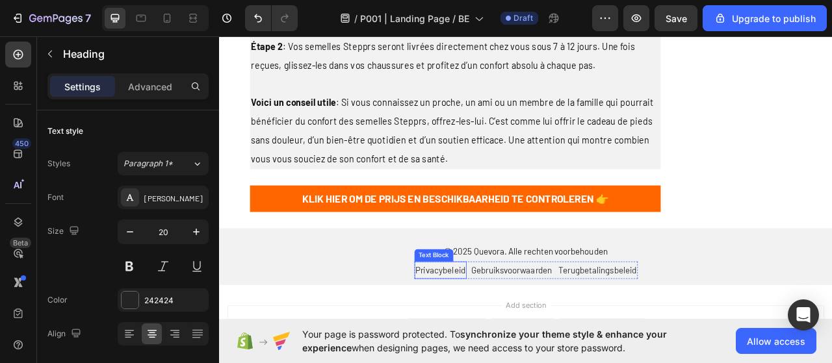
click at [503, 328] on span "Privacybeleid" at bounding box center [501, 334] width 64 height 13
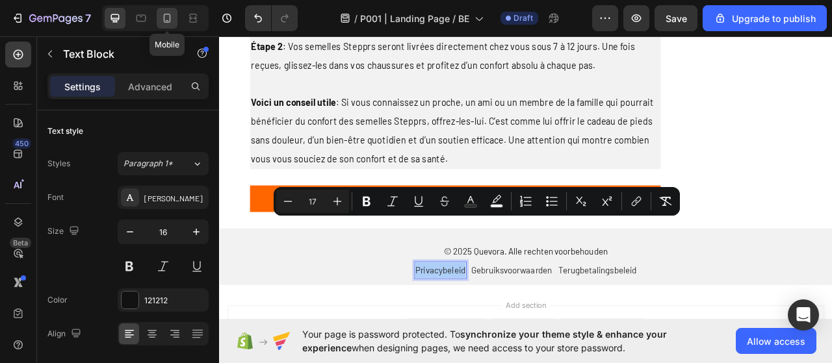
click at [172, 18] on icon at bounding box center [167, 18] width 13 height 13
type input "14"
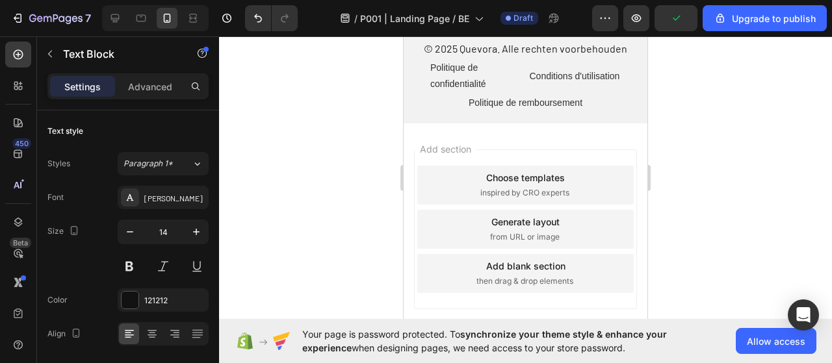
scroll to position [5650, 0]
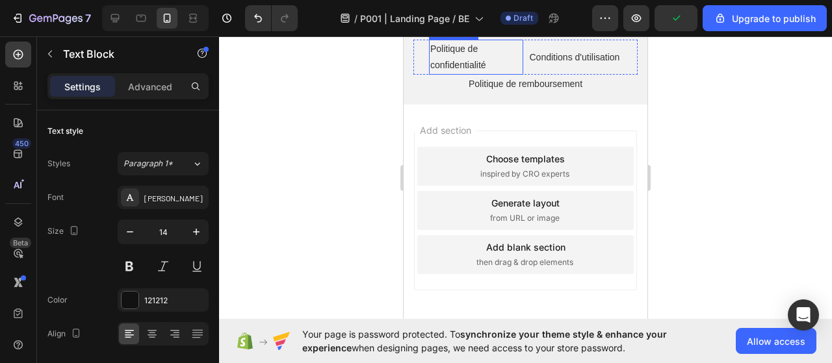
click at [455, 70] on span "Politique de confidentialité" at bounding box center [458, 57] width 56 height 27
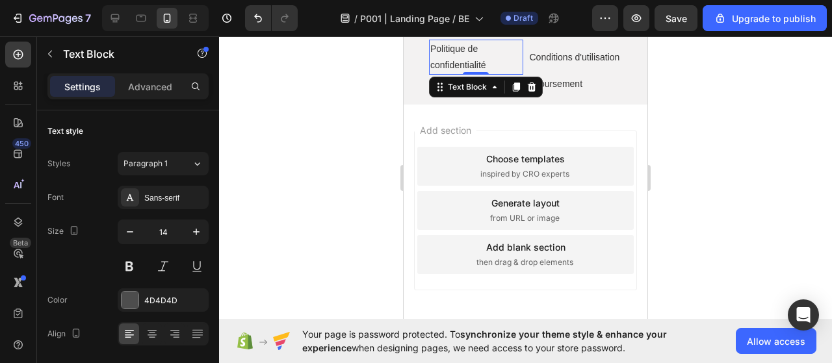
click at [455, 70] on span "Politique de confidentialité" at bounding box center [458, 57] width 56 height 27
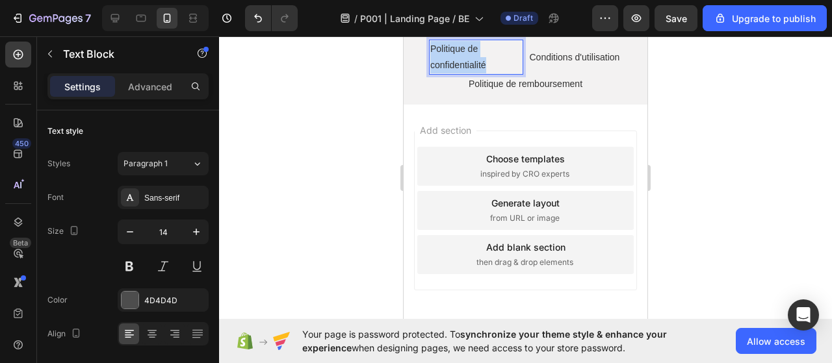
click at [455, 70] on span "Politique de confidentialité" at bounding box center [458, 57] width 56 height 27
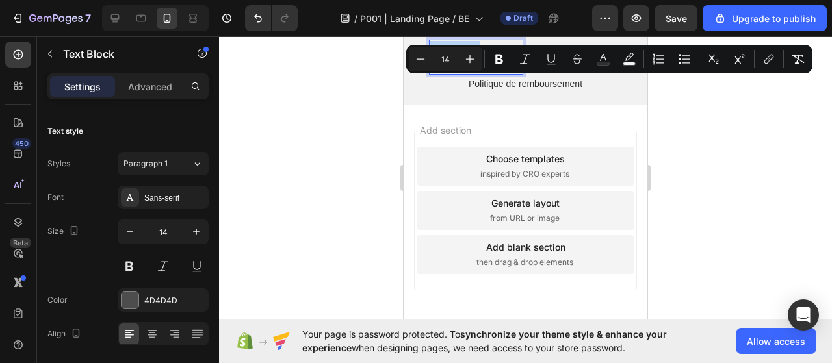
type input "17"
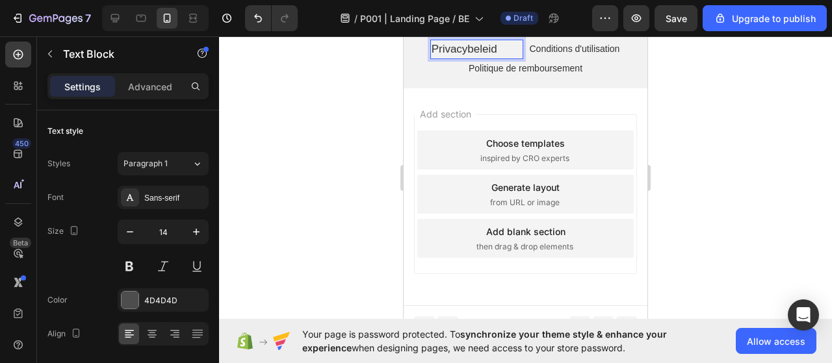
click at [455, 55] on span "Privacybeleid" at bounding box center [465, 49] width 66 height 12
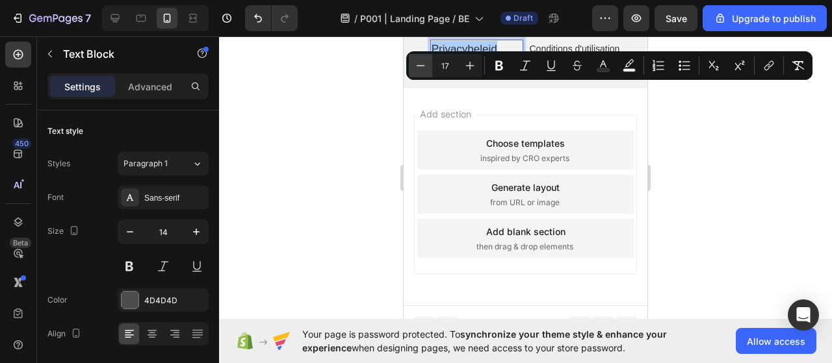
click at [419, 62] on icon "Editor contextual toolbar" at bounding box center [420, 65] width 13 height 13
click at [423, 71] on icon "Editor contextual toolbar" at bounding box center [420, 65] width 13 height 13
type input "15"
click at [475, 78] on div "Politique de remboursement" at bounding box center [526, 68] width 224 height 19
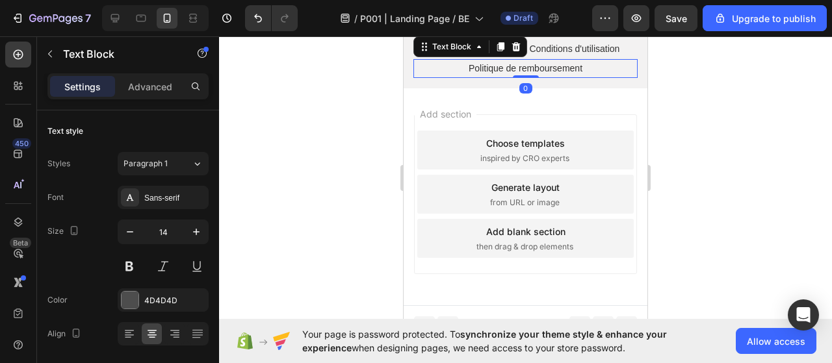
click at [568, 54] on span "Conditions d'utilisation" at bounding box center [575, 49] width 90 height 10
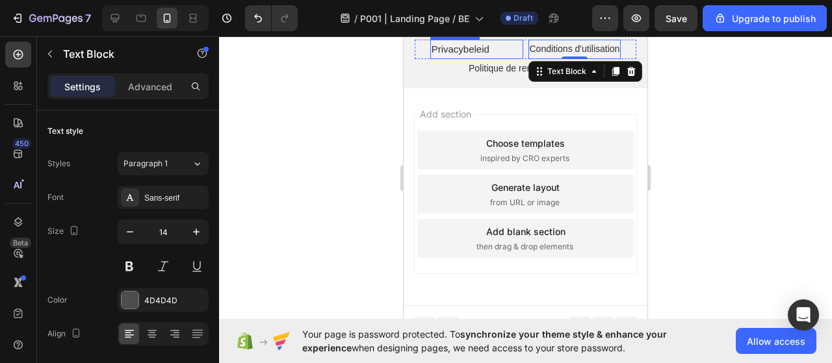
click at [471, 55] on span "Privacybeleid" at bounding box center [461, 49] width 58 height 11
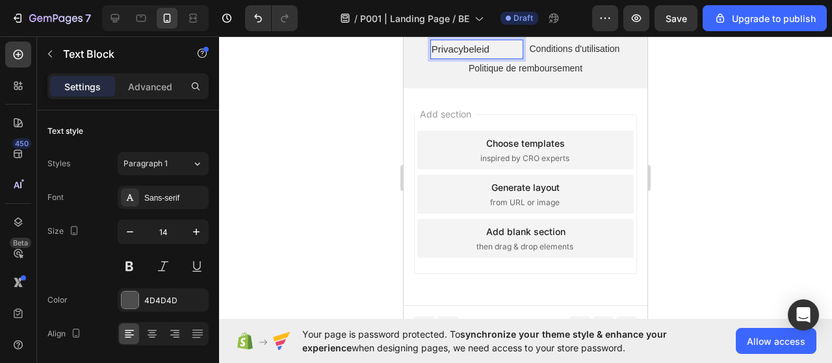
click at [471, 55] on span "Privacybeleid" at bounding box center [461, 49] width 58 height 11
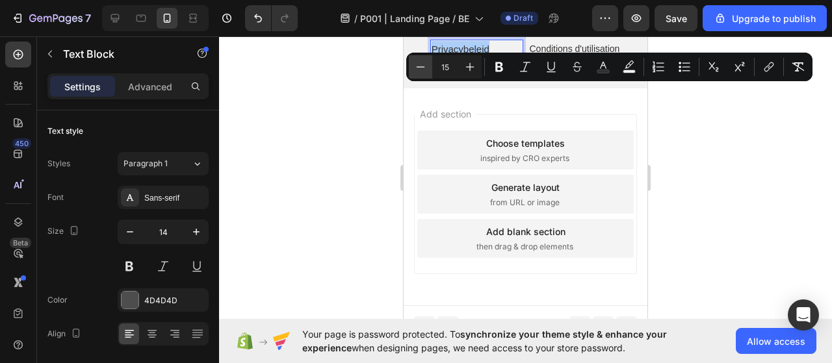
click at [429, 70] on button "Minus" at bounding box center [420, 66] width 23 height 23
click at [465, 67] on icon "Editor contextual toolbar" at bounding box center [470, 66] width 13 height 13
type input "15"
click at [111, 23] on icon at bounding box center [115, 18] width 13 height 13
type input "16"
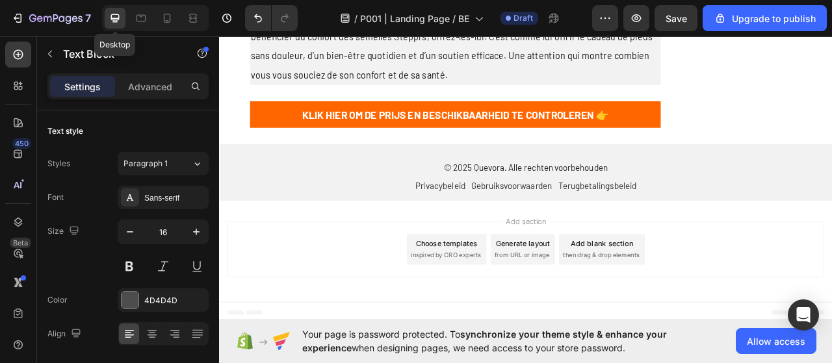
scroll to position [3061, 0]
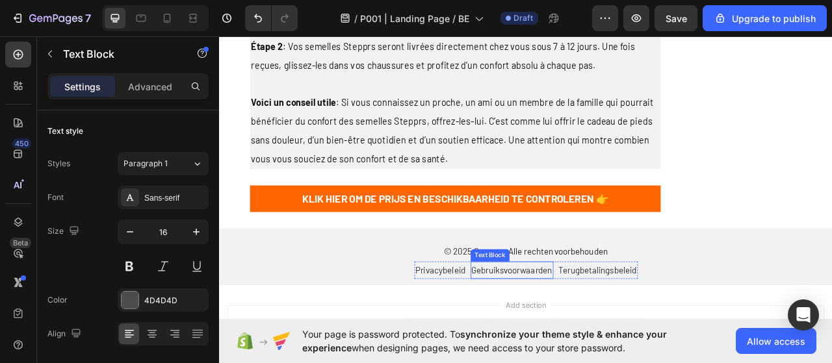
click at [583, 328] on span "Gebruiksvoorwaarden" at bounding box center [591, 334] width 103 height 13
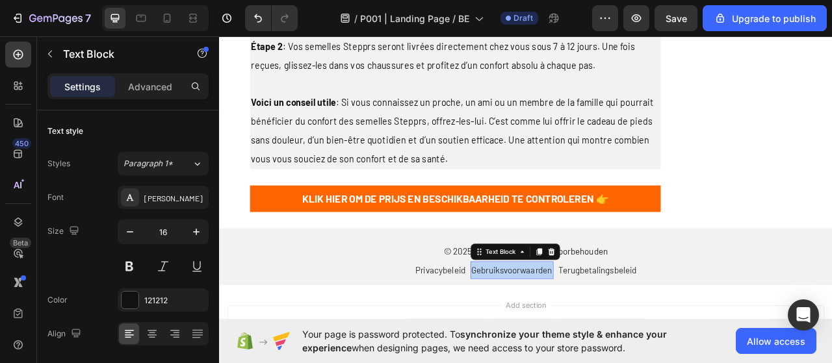
click at [583, 328] on span "Gebruiksvoorwaarden" at bounding box center [591, 334] width 103 height 13
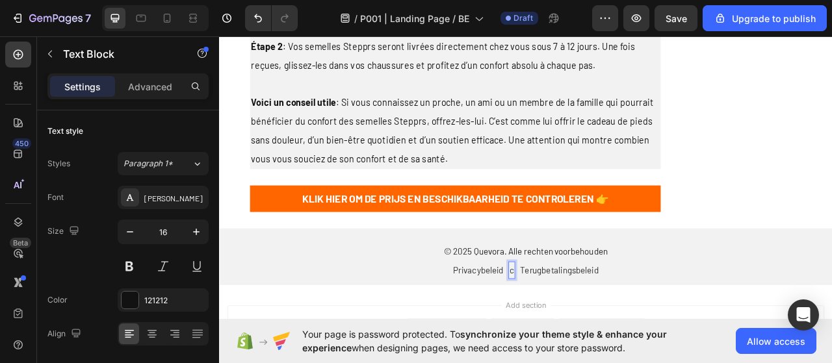
click at [588, 324] on div "c" at bounding box center [591, 335] width 8 height 22
click at [588, 328] on span "c" at bounding box center [591, 334] width 6 height 13
click at [554, 331] on span "Gebruiksvoorwaarden" at bounding box center [594, 336] width 81 height 10
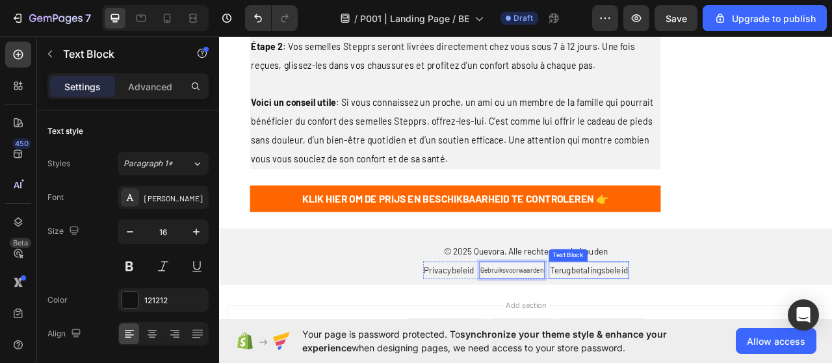
click at [679, 328] on span "Terugbetalingsbeleid" at bounding box center [689, 334] width 99 height 13
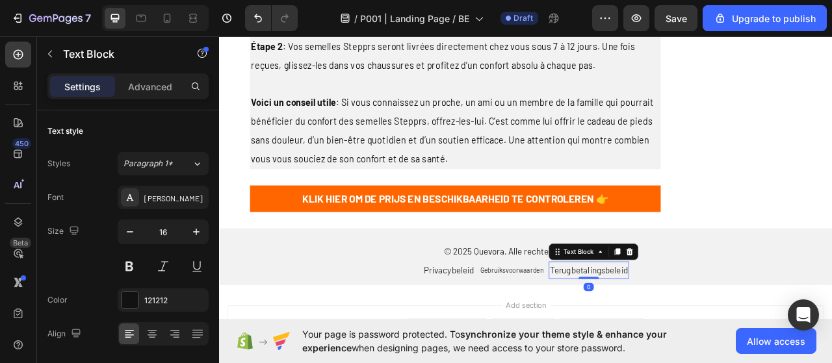
click at [652, 328] on span "Terugbetalingsbeleid" at bounding box center [689, 334] width 99 height 13
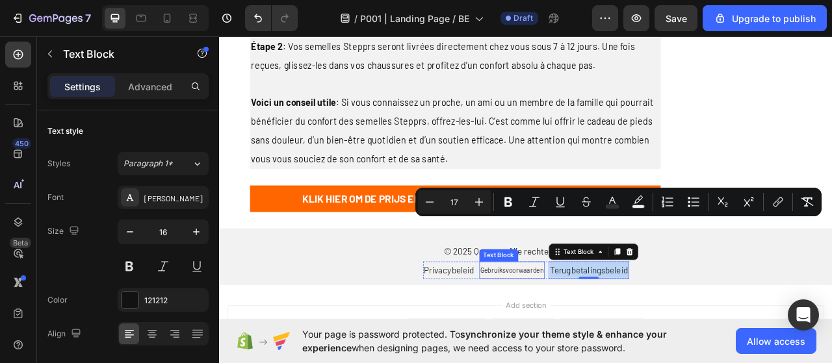
click at [595, 330] on span "Gebruiksvoorwaarden" at bounding box center [591, 335] width 81 height 10
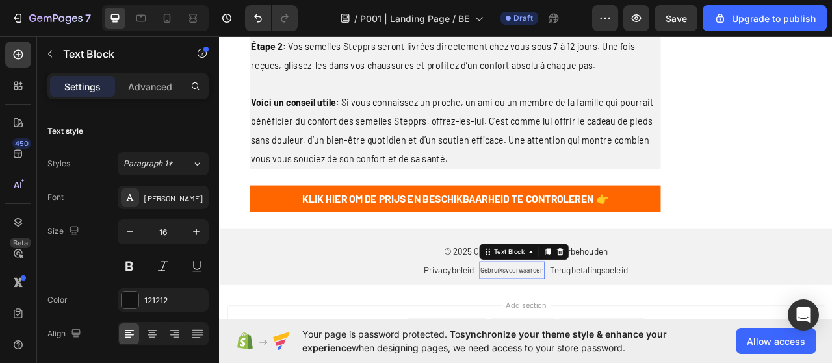
click at [595, 330] on span "Gebruiksvoorwaarden" at bounding box center [591, 335] width 81 height 10
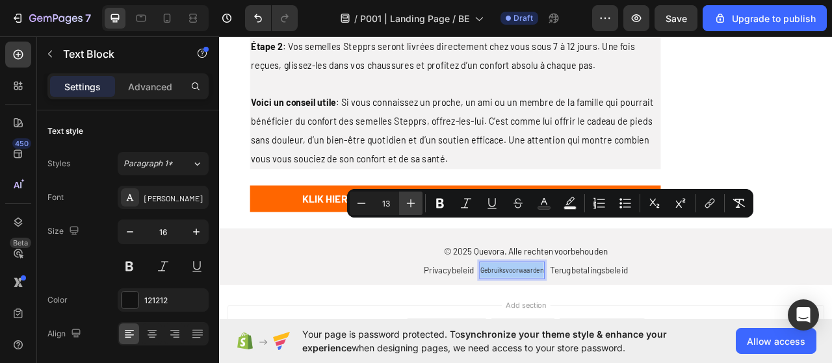
click at [414, 208] on icon "Editor contextual toolbar" at bounding box center [410, 203] width 13 height 13
type input "17"
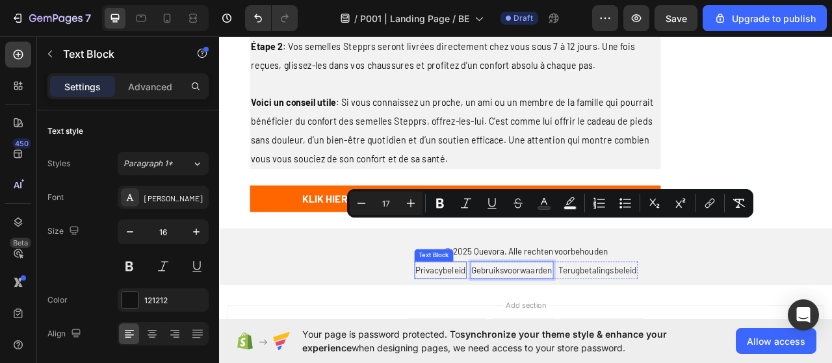
click at [481, 328] on span "Privacybeleid" at bounding box center [501, 334] width 64 height 13
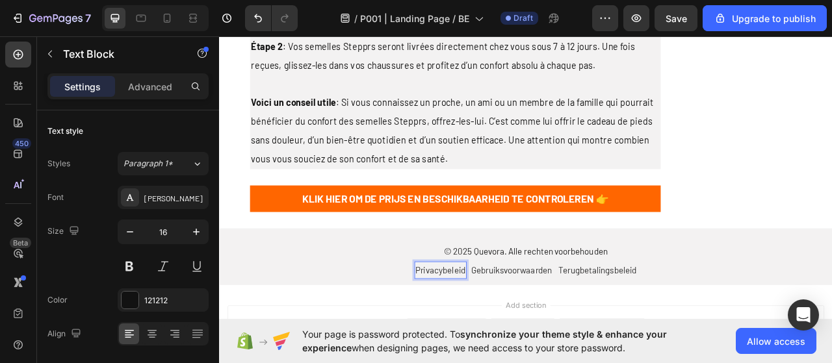
click at [481, 328] on span "Privacybeleid" at bounding box center [501, 334] width 64 height 13
click at [652, 328] on span "Terugbetalingsbeleid" at bounding box center [700, 334] width 99 height 13
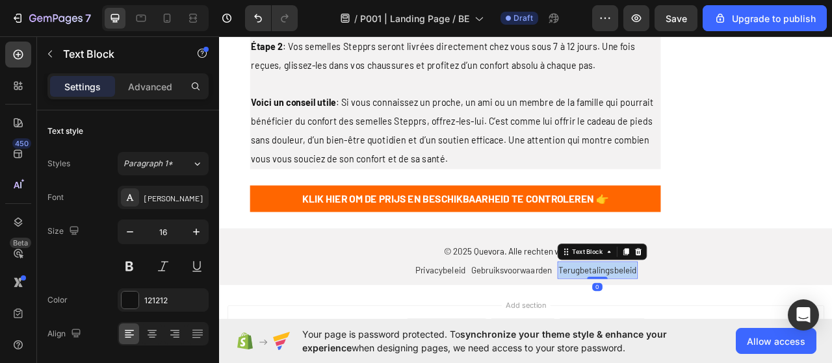
click at [652, 328] on span "Terugbetalingsbeleid" at bounding box center [700, 334] width 99 height 13
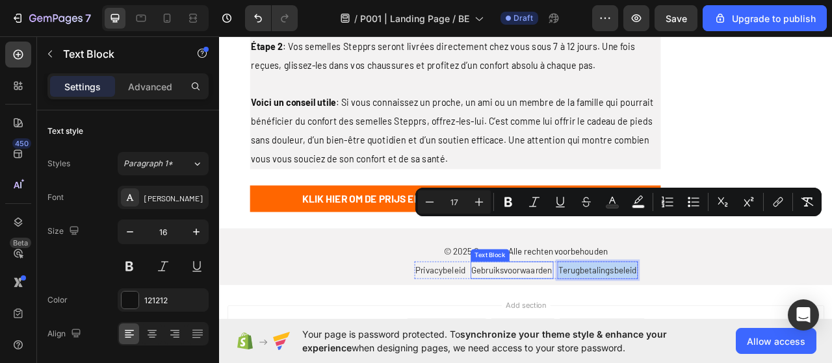
click at [560, 328] on span "Gebruiksvoorwaarden" at bounding box center [591, 334] width 103 height 13
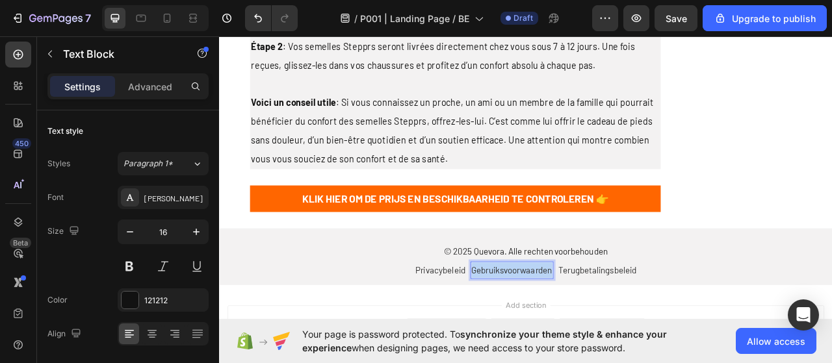
click at [560, 328] on span "Gebruiksvoorwaarden" at bounding box center [591, 334] width 103 height 13
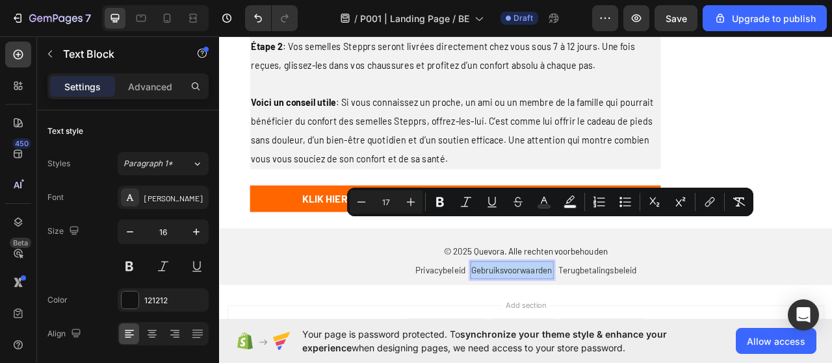
copy span "Gebruiksvoorwaarden"
click at [163, 19] on icon at bounding box center [167, 18] width 13 height 13
type input "14"
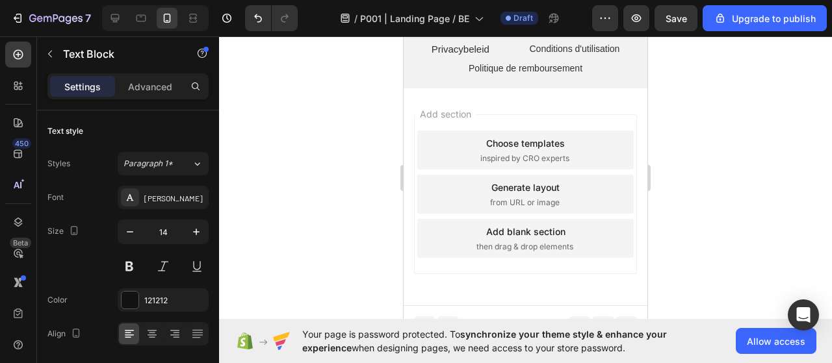
scroll to position [5585, 0]
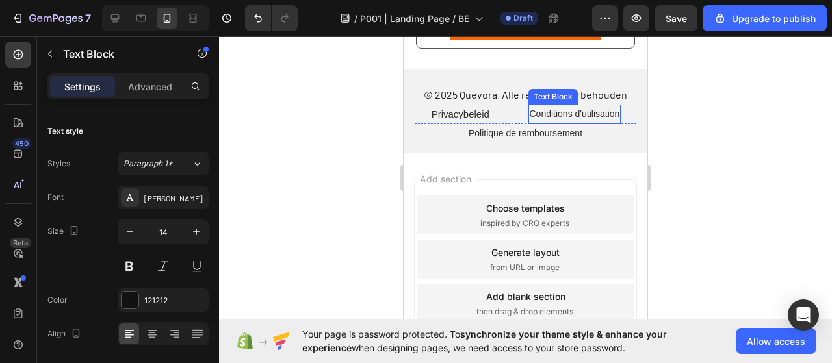
click at [537, 119] on span "Conditions d'utilisation" at bounding box center [575, 114] width 90 height 10
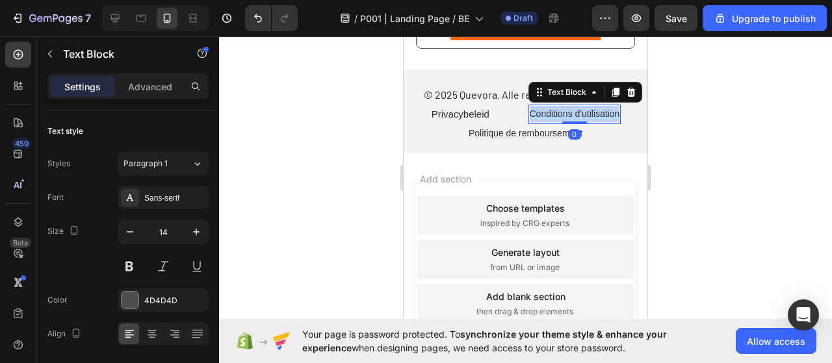
click at [537, 119] on span "Conditions d'utilisation" at bounding box center [575, 114] width 90 height 10
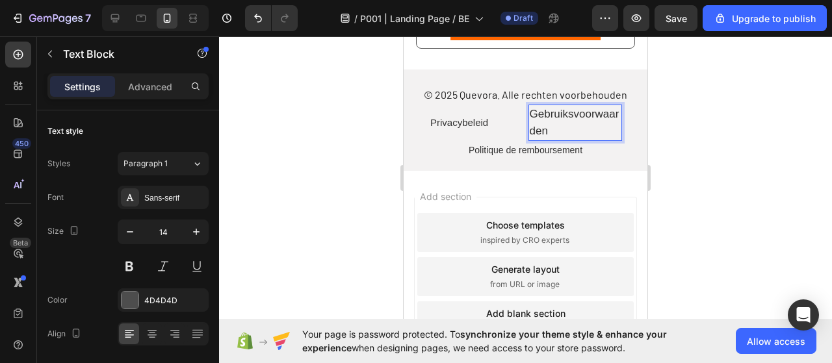
click at [537, 137] on span "Gebruiksvoorwaarden" at bounding box center [575, 122] width 90 height 29
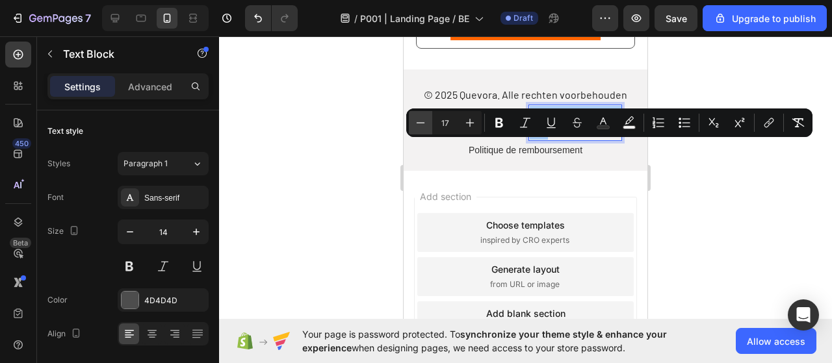
click at [419, 122] on icon "Editor contextual toolbar" at bounding box center [420, 122] width 13 height 13
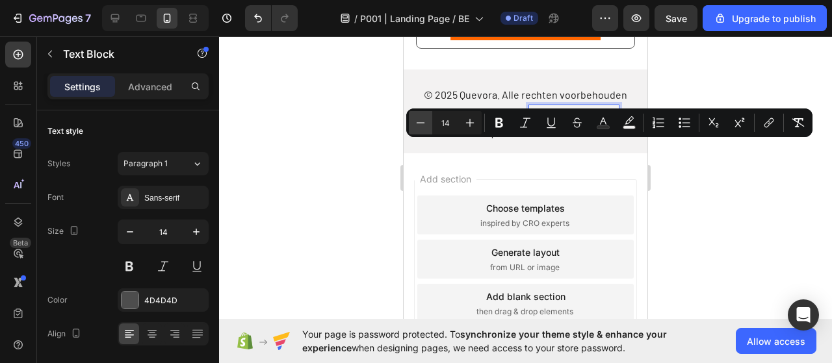
click at [419, 122] on icon "Editor contextual toolbar" at bounding box center [420, 122] width 13 height 13
type input "13"
click at [120, 21] on icon at bounding box center [115, 18] width 13 height 13
type input "16"
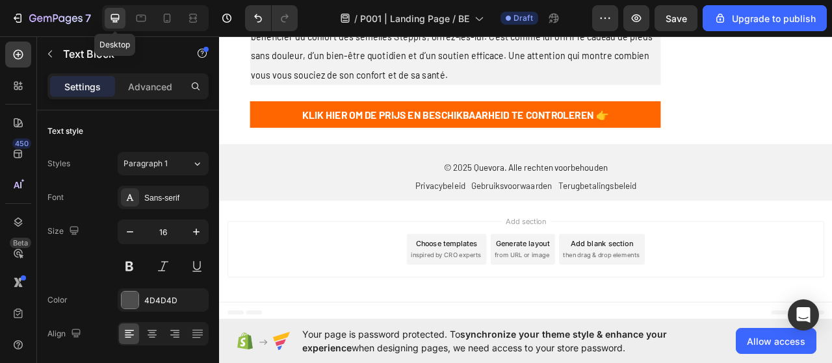
scroll to position [3061, 0]
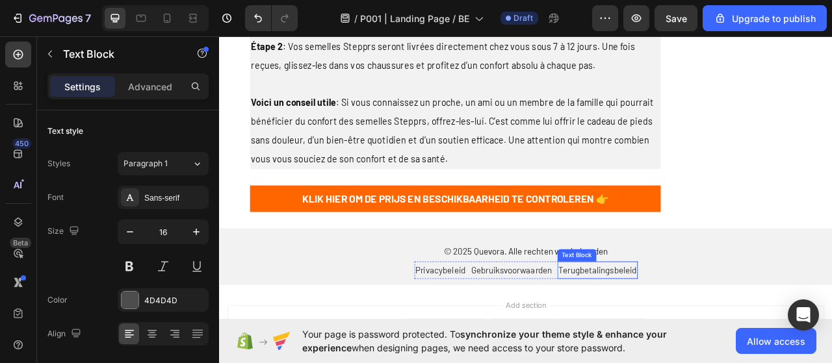
click at [676, 328] on span "Terugbetalingsbeleid" at bounding box center [700, 334] width 99 height 13
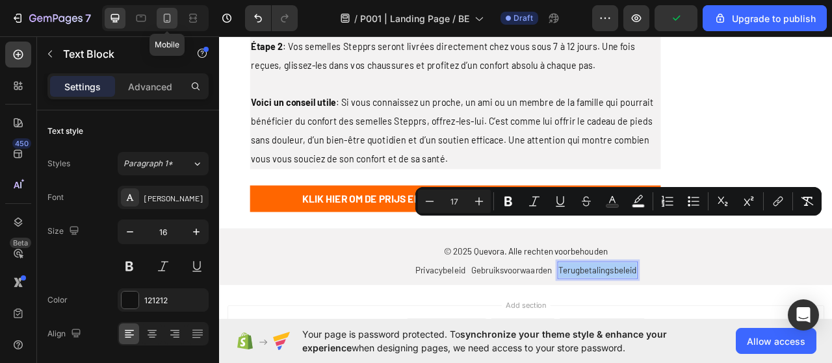
click at [166, 23] on icon at bounding box center [167, 18] width 13 height 13
type input "14"
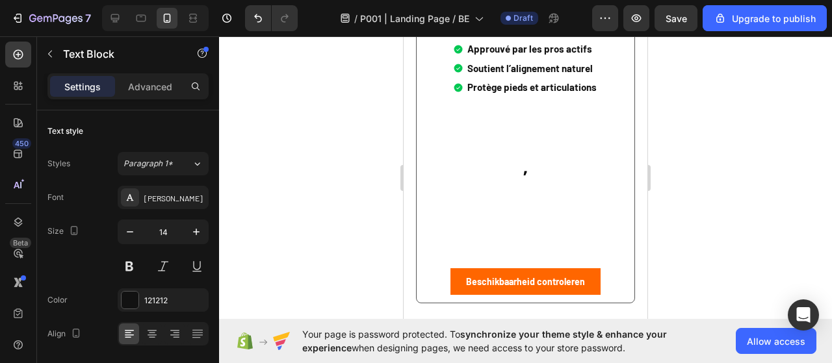
scroll to position [5634, 0]
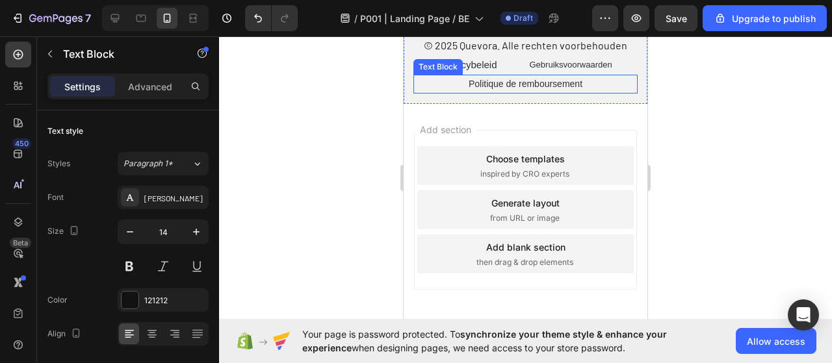
click at [516, 89] on span "Politique de remboursement" at bounding box center [526, 84] width 114 height 10
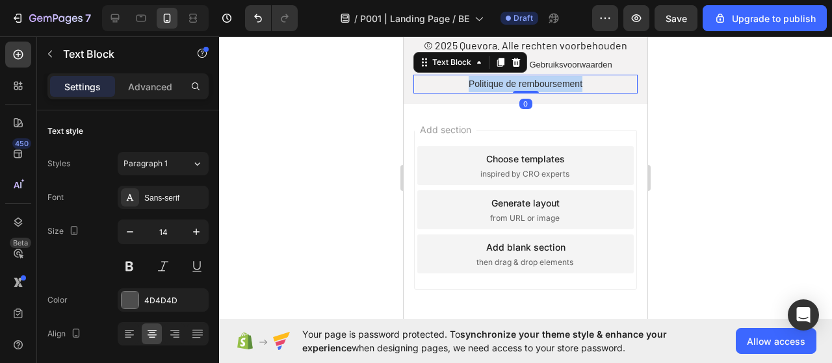
click at [516, 89] on span "Politique de remboursement" at bounding box center [526, 84] width 114 height 10
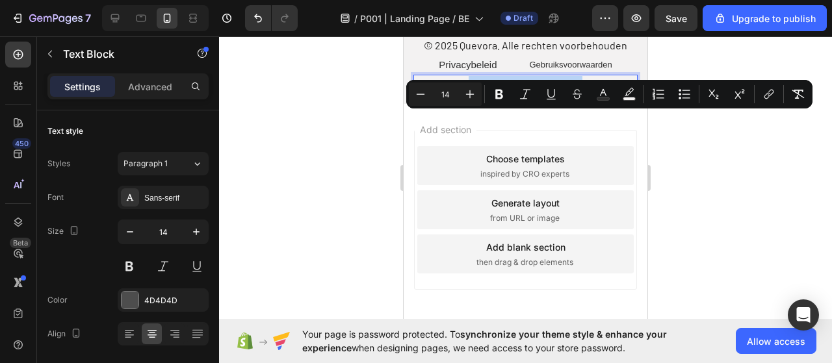
type input "17"
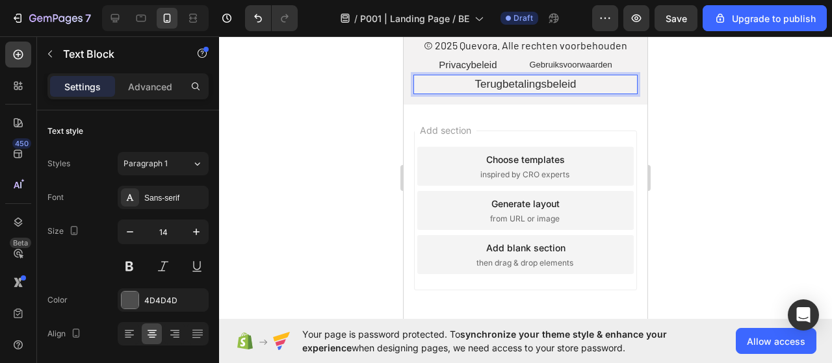
click at [516, 90] on span "Terugbetalingsbeleid" at bounding box center [525, 84] width 101 height 12
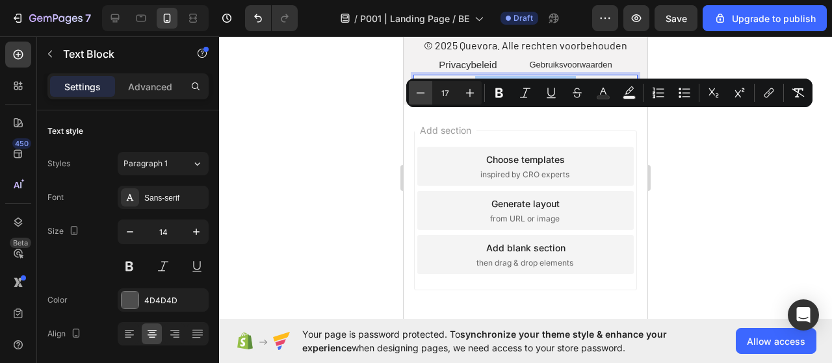
click at [427, 96] on icon "Editor contextual toolbar" at bounding box center [420, 92] width 13 height 13
type input "16"
click at [484, 90] on span "Terugbetalingsbeleid" at bounding box center [526, 84] width 96 height 11
click at [453, 146] on div "Add section Choose templates inspired by CRO experts Generate layout from URL o…" at bounding box center [526, 213] width 244 height 217
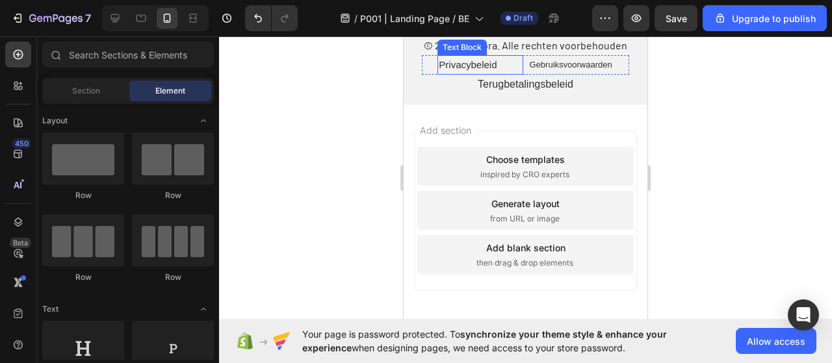
click at [485, 73] on p "Privacybeleid" at bounding box center [480, 65] width 83 height 17
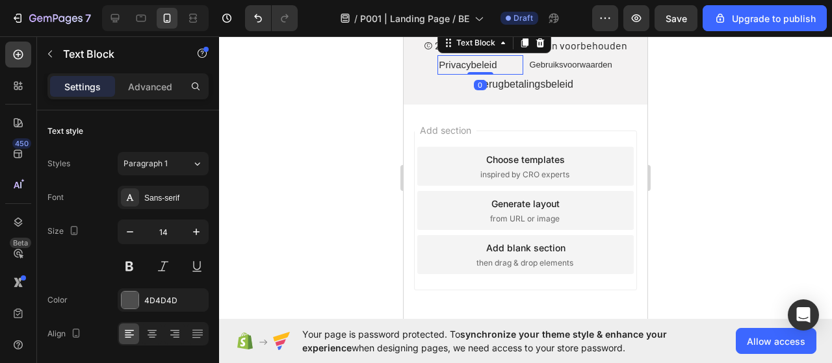
click at [485, 73] on p "Privacybeleid" at bounding box center [480, 65] width 83 height 17
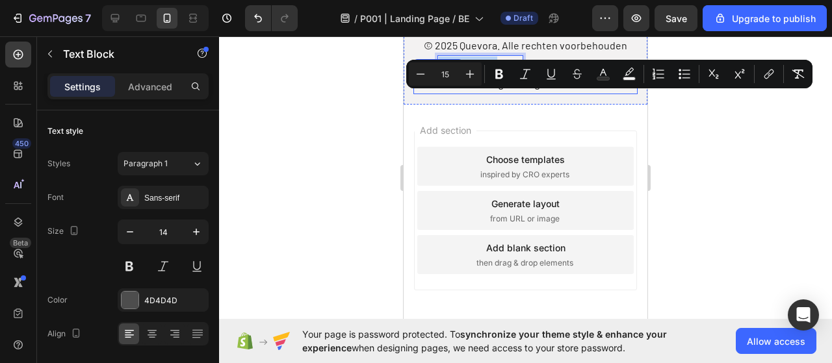
click at [497, 90] on span "Terugbetalingsbeleid" at bounding box center [526, 84] width 96 height 11
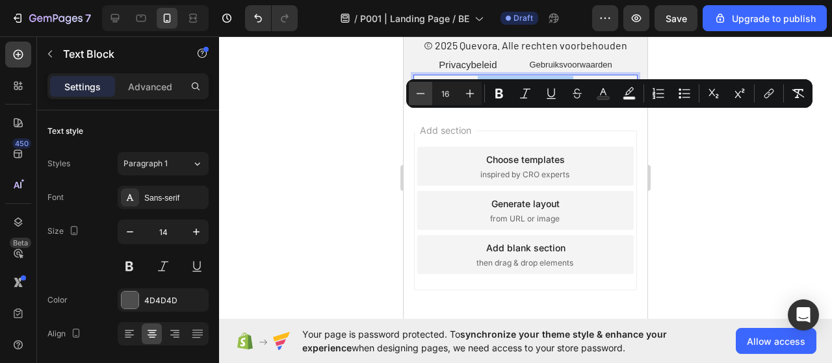
click at [423, 96] on icon "Editor contextual toolbar" at bounding box center [420, 93] width 13 height 13
type input "15"
click at [575, 93] on p "Terugbetalingsbeleid" at bounding box center [526, 84] width 222 height 17
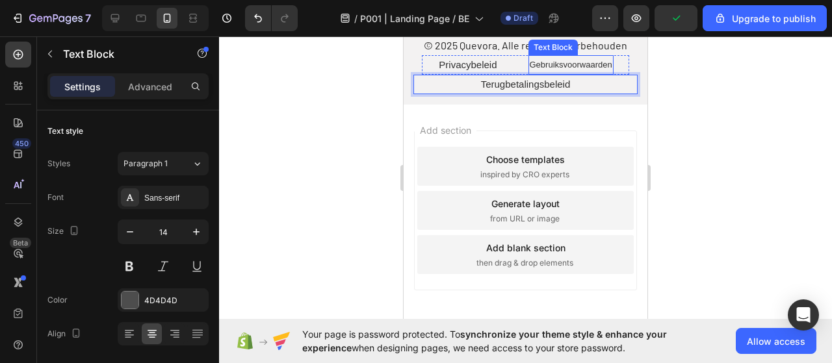
click at [577, 70] on span "Gebruiksvoorwaarden" at bounding box center [571, 65] width 83 height 10
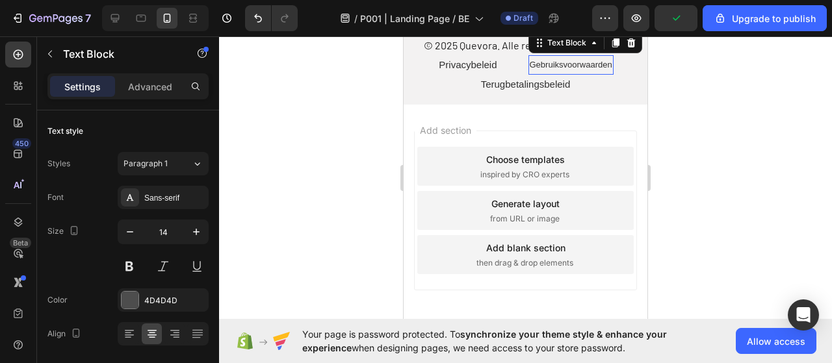
click at [577, 70] on span "Gebruiksvoorwaarden" at bounding box center [571, 65] width 83 height 10
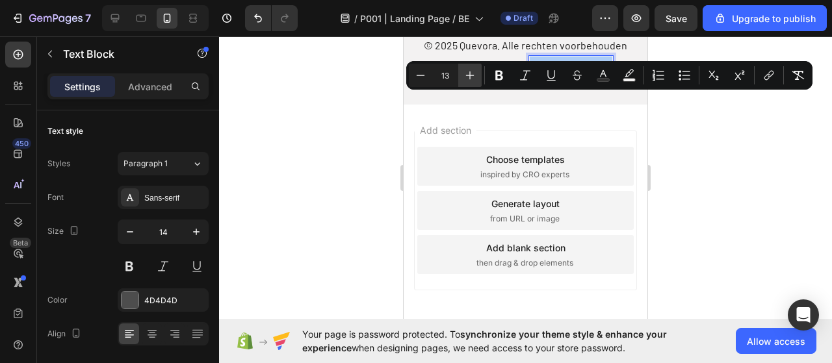
click at [465, 73] on icon "Editor contextual toolbar" at bounding box center [470, 75] width 13 height 13
type input "15"
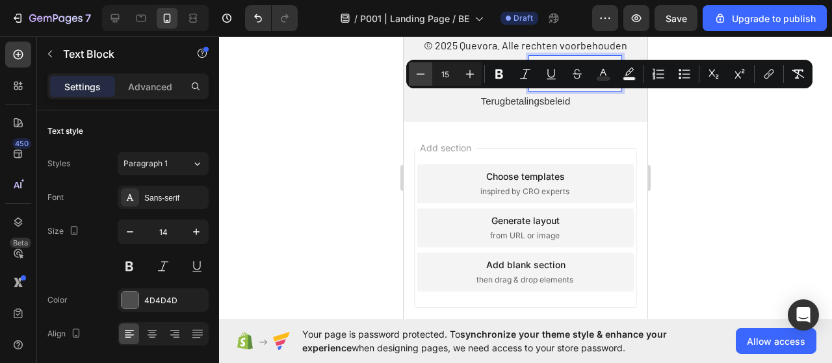
click at [419, 77] on icon "Editor contextual toolbar" at bounding box center [420, 74] width 13 height 13
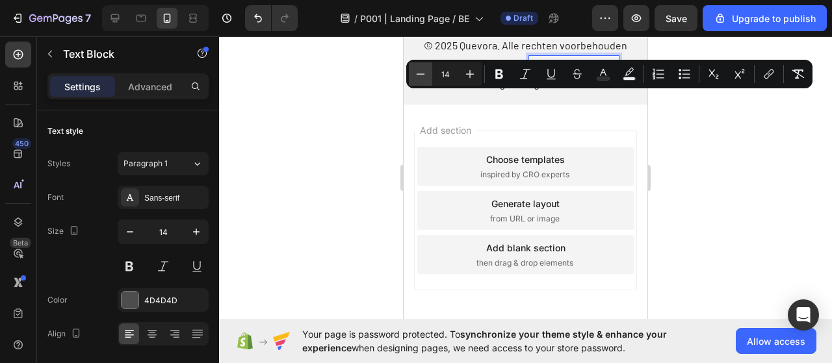
click at [419, 77] on icon "Editor contextual toolbar" at bounding box center [420, 74] width 13 height 13
type input "13"
click at [463, 70] on span "Privacybeleid" at bounding box center [468, 64] width 58 height 11
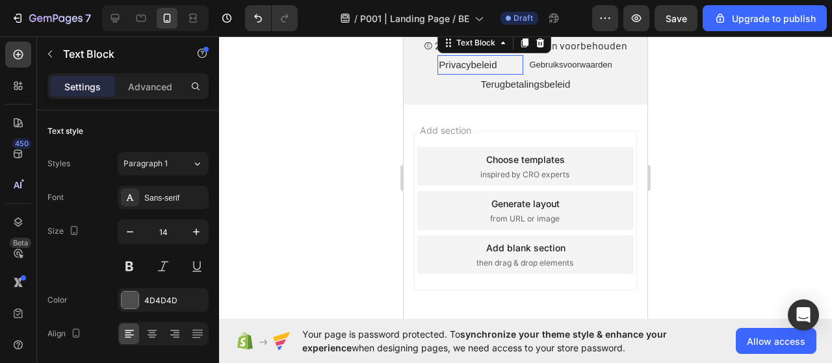
click at [463, 70] on span "Privacybeleid" at bounding box center [468, 64] width 58 height 11
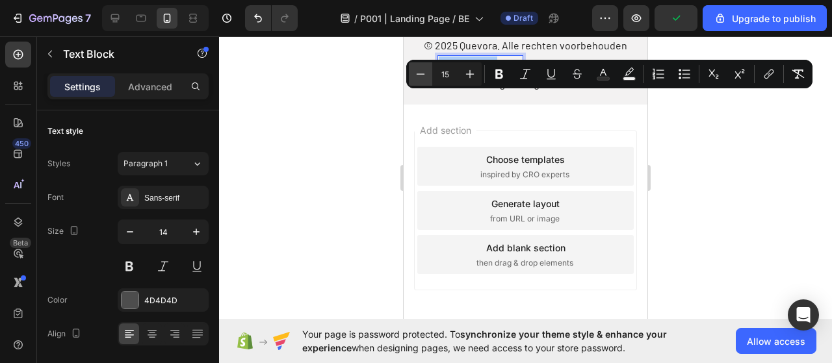
click at [425, 73] on icon "Editor contextual toolbar" at bounding box center [420, 74] width 13 height 13
type input "13"
click at [499, 89] on span "Terugbetalingsbeleid" at bounding box center [526, 83] width 90 height 11
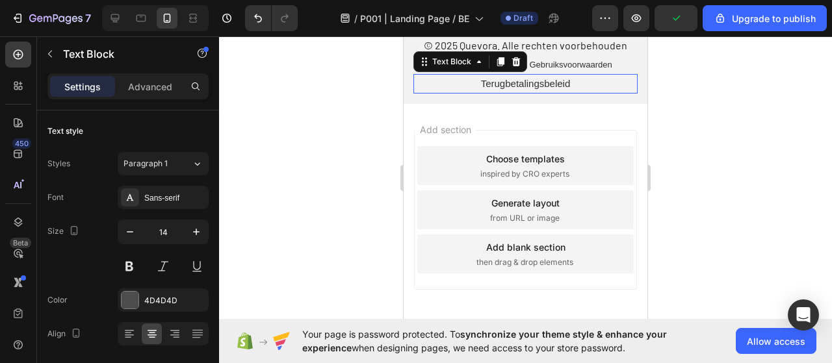
click at [500, 89] on span "Terugbetalingsbeleid" at bounding box center [526, 83] width 90 height 11
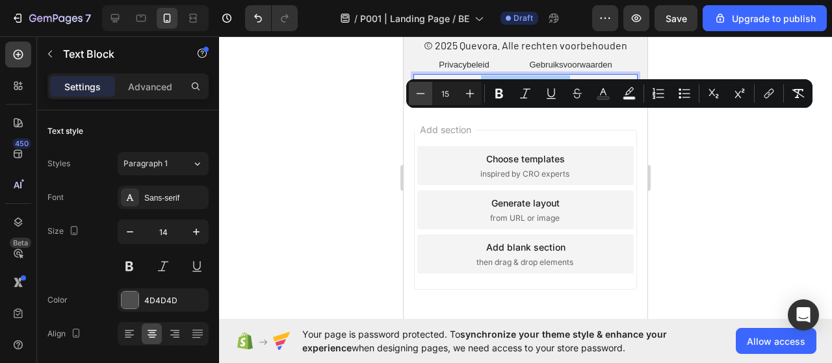
click at [416, 93] on icon "Editor contextual toolbar" at bounding box center [420, 93] width 13 height 13
type input "13"
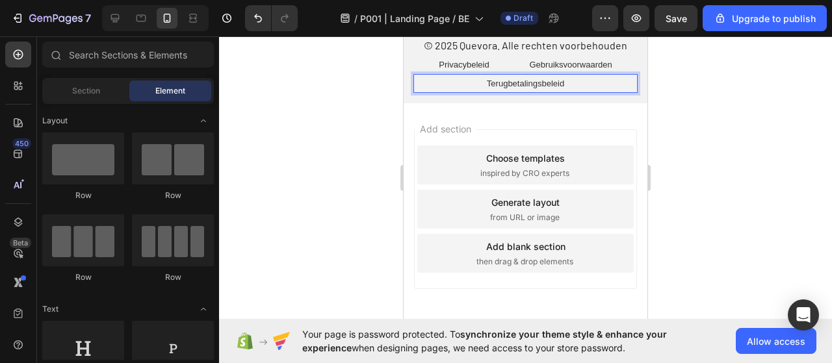
click at [441, 148] on div "Add section Choose templates inspired by CRO experts Generate layout from URL o…" at bounding box center [526, 211] width 244 height 217
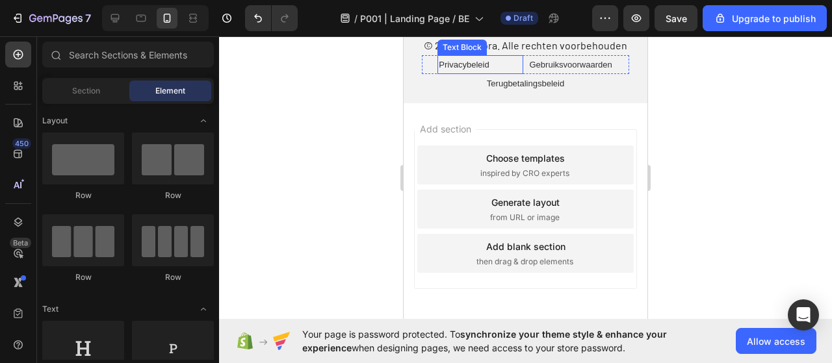
click at [469, 70] on span "Privacybeleid" at bounding box center [464, 65] width 50 height 10
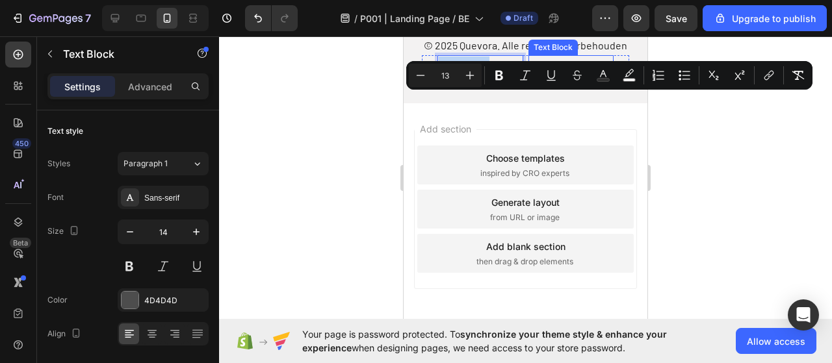
click at [584, 70] on span "Gebruiksvoorwaarden" at bounding box center [571, 65] width 83 height 10
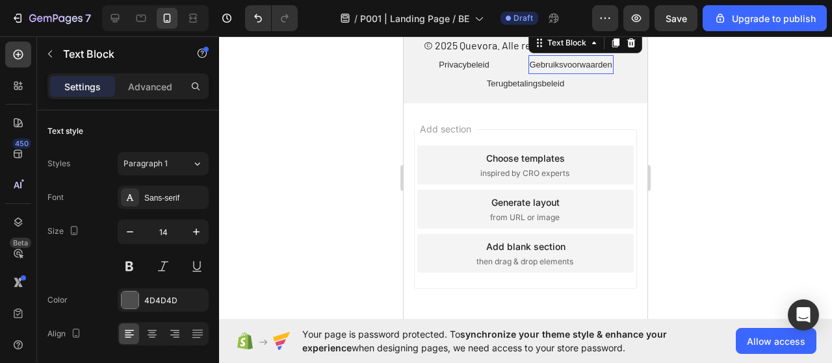
click at [584, 70] on span "Gebruiksvoorwaarden" at bounding box center [571, 65] width 83 height 10
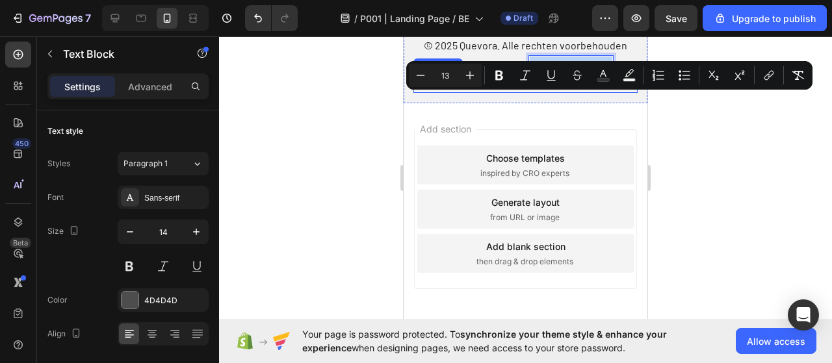
click at [546, 88] on span "Terugbetalingsbeleid" at bounding box center [525, 84] width 77 height 10
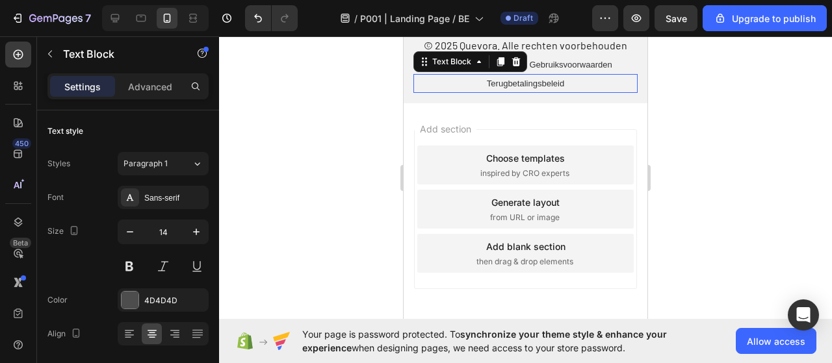
click at [546, 88] on span "Terugbetalingsbeleid" at bounding box center [525, 84] width 77 height 10
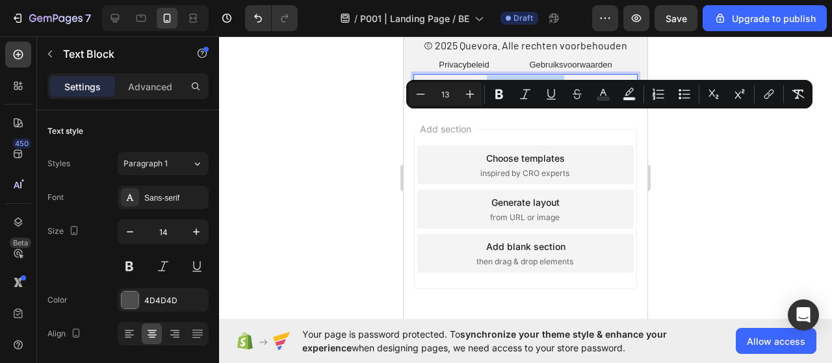
click at [477, 136] on span "Add section" at bounding box center [446, 129] width 62 height 14
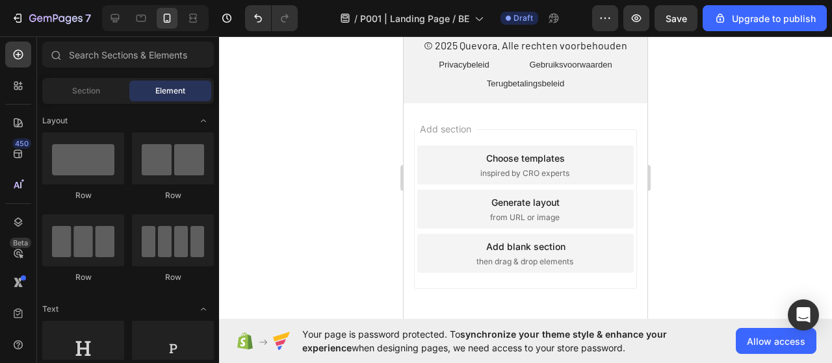
scroll to position [5504, 0]
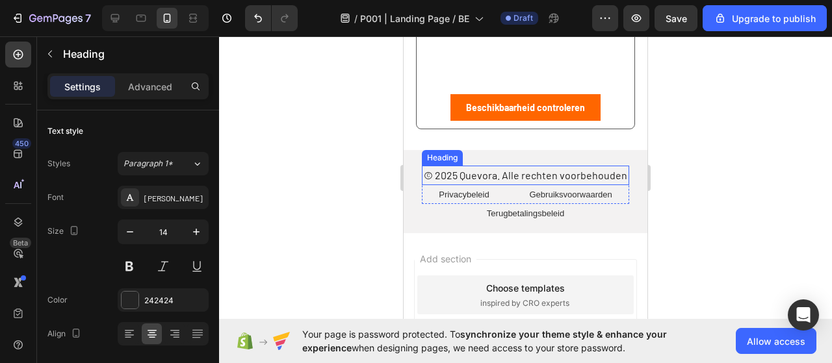
click at [494, 181] on span "© 2025 Quevora. Alle rechten voorbehouden" at bounding box center [526, 175] width 204 height 12
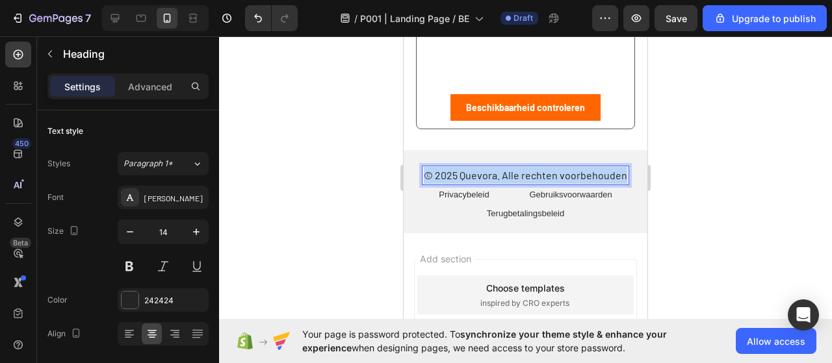
click at [494, 181] on span "© 2025 Quevora. Alle rechten voorbehouden" at bounding box center [526, 175] width 204 height 12
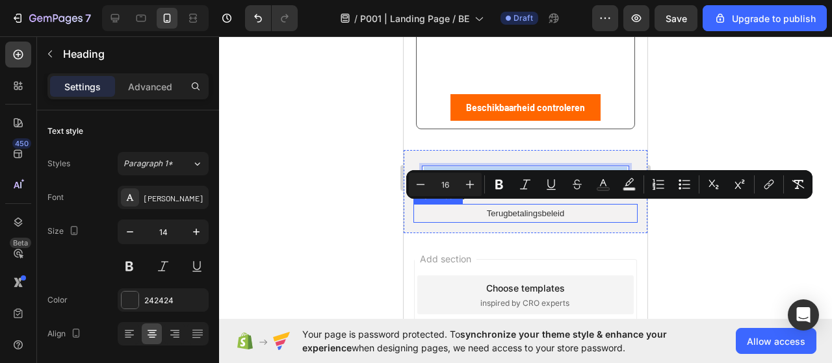
click at [469, 222] on p "Terugbetalingsbeleid" at bounding box center [526, 213] width 222 height 16
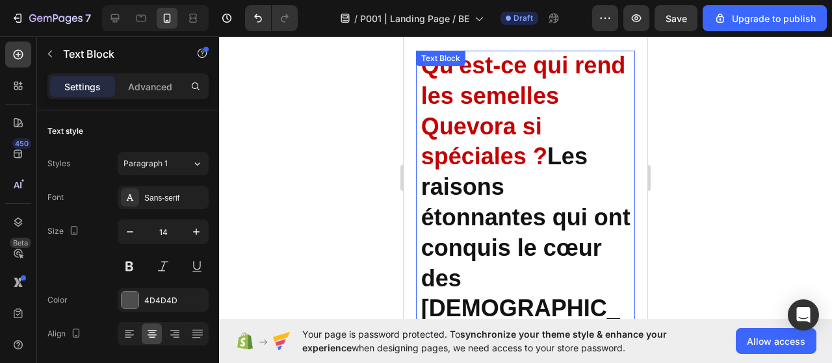
scroll to position [0, 0]
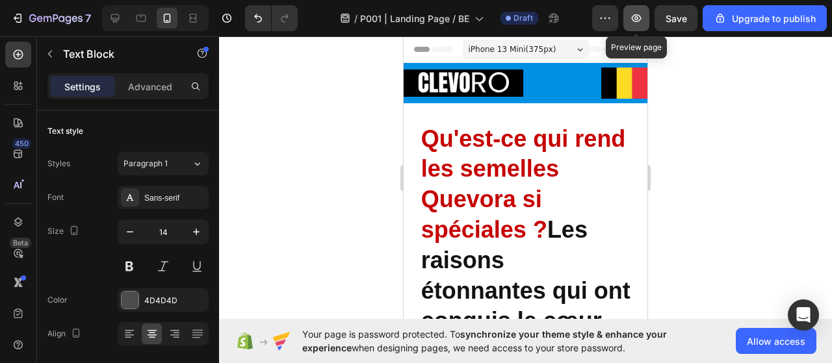
click at [645, 18] on button "button" at bounding box center [637, 18] width 26 height 26
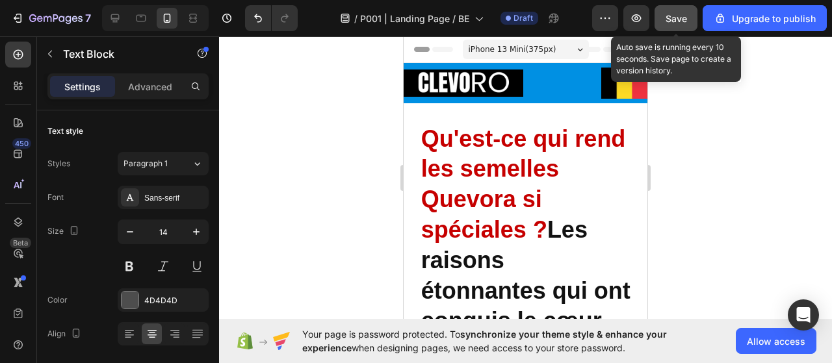
click at [668, 23] on span "Save" at bounding box center [676, 18] width 21 height 11
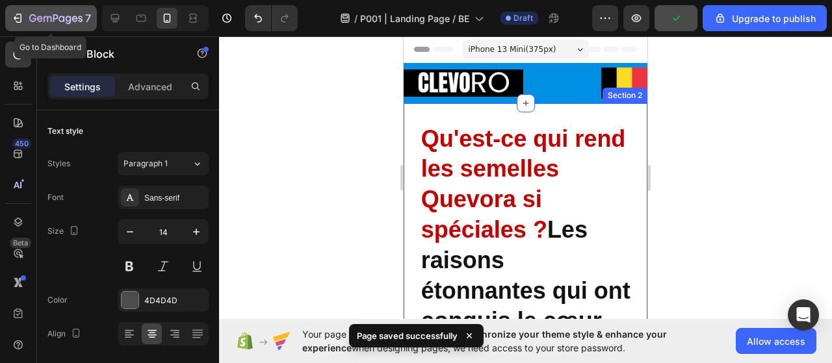
click at [23, 16] on div "7" at bounding box center [51, 18] width 80 height 16
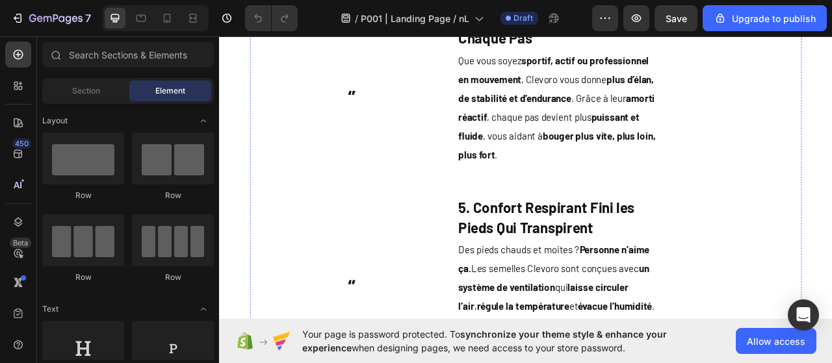
scroll to position [1431, 0]
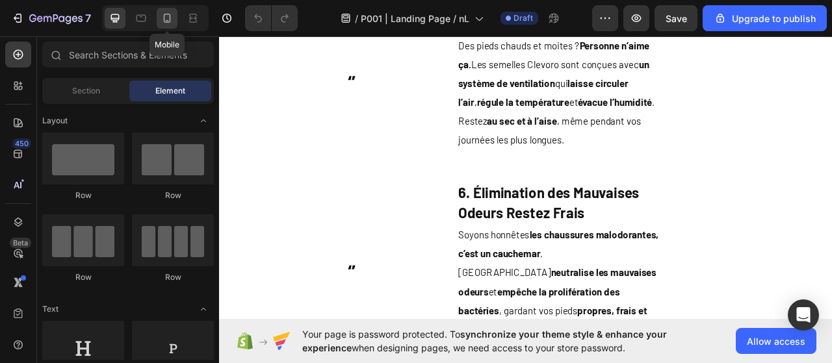
click at [168, 20] on icon at bounding box center [167, 18] width 13 height 13
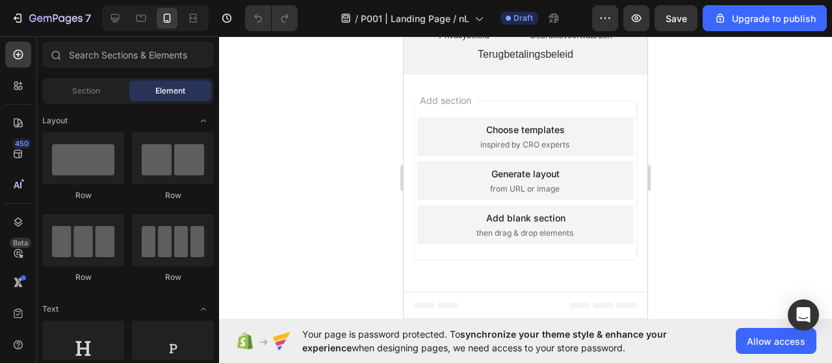
scroll to position [5570, 0]
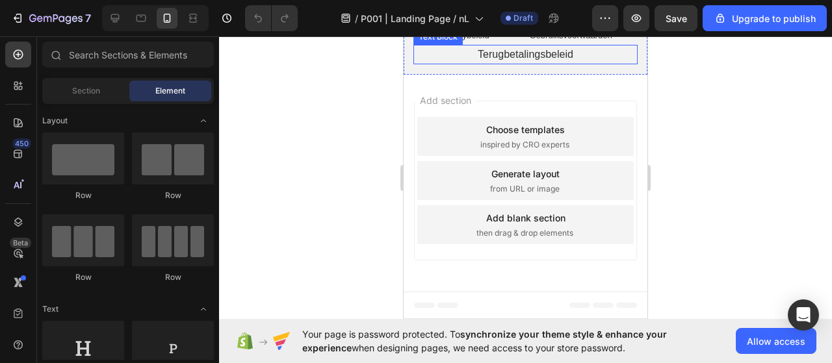
click at [523, 60] on span "Terugbetalingsbeleid" at bounding box center [526, 54] width 96 height 11
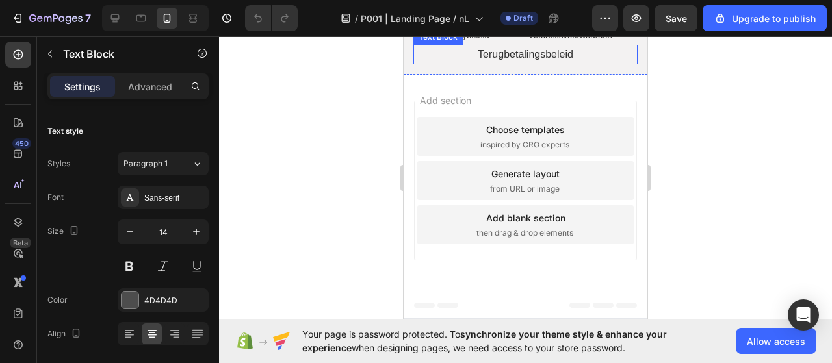
click at [523, 60] on span "Terugbetalingsbeleid" at bounding box center [526, 54] width 96 height 11
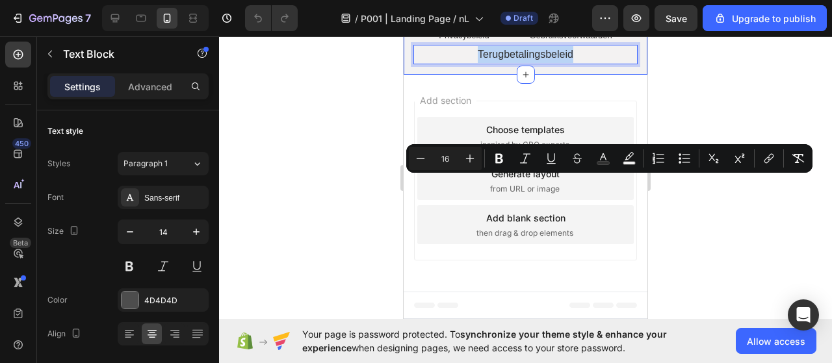
click at [476, 75] on div "© 2025 Quevora. Alle rechten voorbehouden Heading Privacybeleid Text Block Gebr…" at bounding box center [526, 33] width 244 height 85
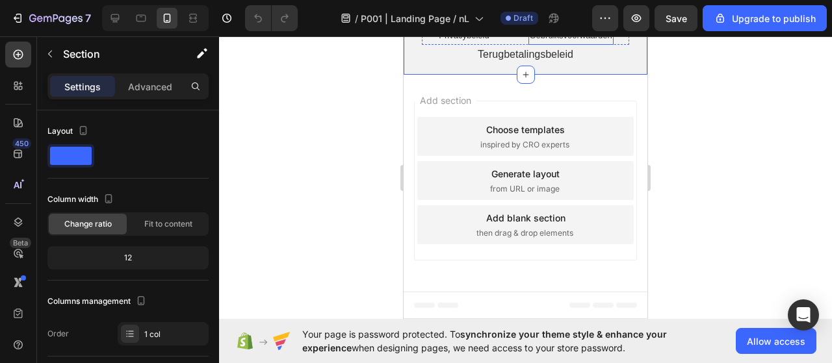
click at [561, 40] on span "Gebruiksvoorwaarden" at bounding box center [571, 36] width 83 height 10
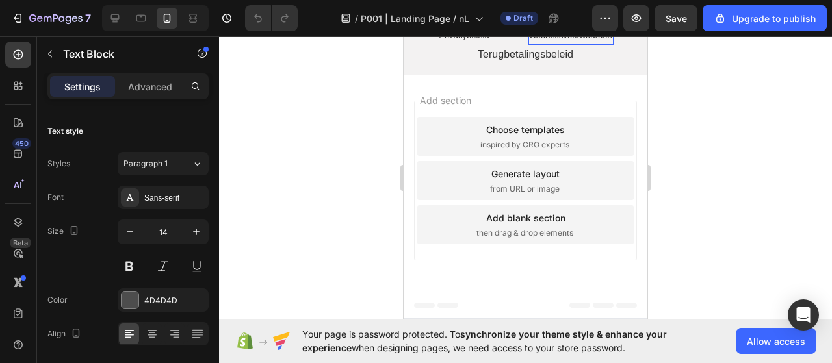
click at [561, 40] on span "Gebruiksvoorwaarden" at bounding box center [571, 36] width 83 height 10
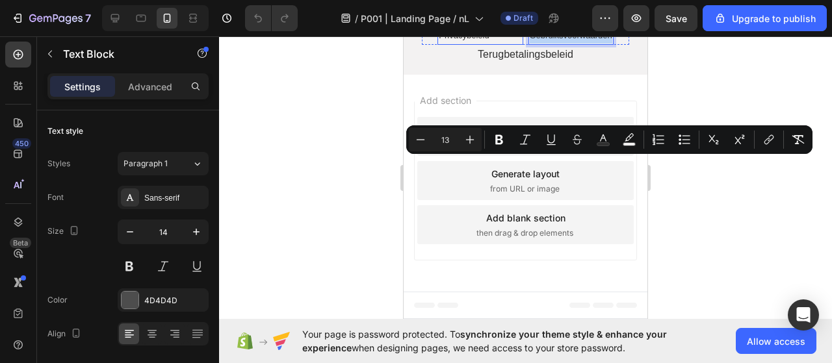
click at [453, 40] on span "Privacybeleid" at bounding box center [464, 36] width 50 height 10
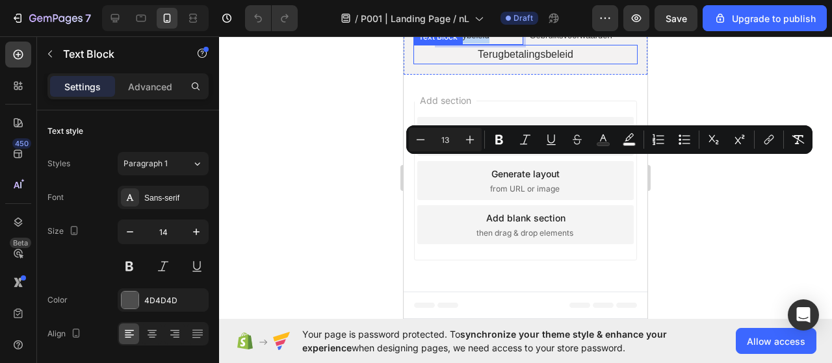
click at [503, 60] on span "Terugbetalingsbeleid" at bounding box center [526, 54] width 96 height 11
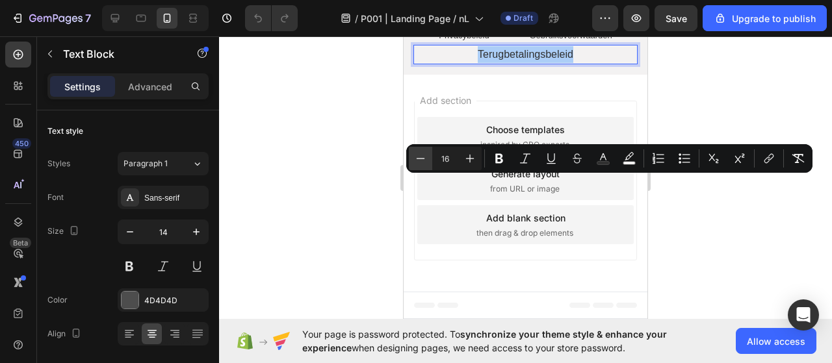
click at [420, 159] on icon "Editor contextual toolbar" at bounding box center [420, 158] width 13 height 13
type input "13"
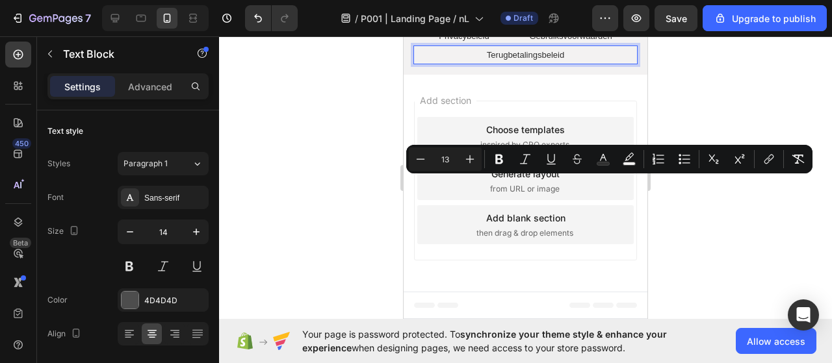
click at [477, 107] on span "Add section" at bounding box center [446, 101] width 62 height 14
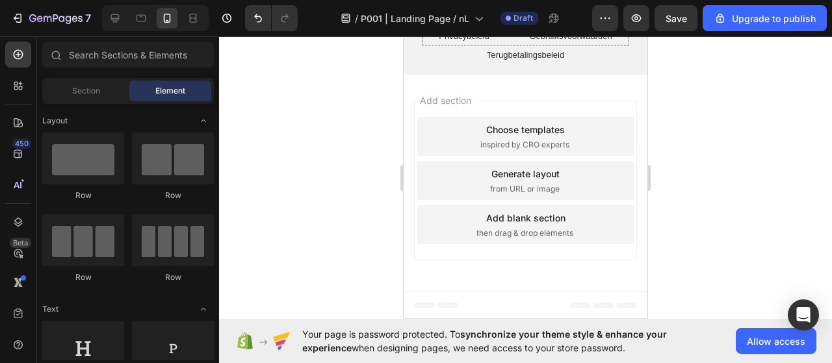
click at [479, 23] on span "© 2025 Quevora. Alle rechten voorbehouden" at bounding box center [526, 16] width 204 height 12
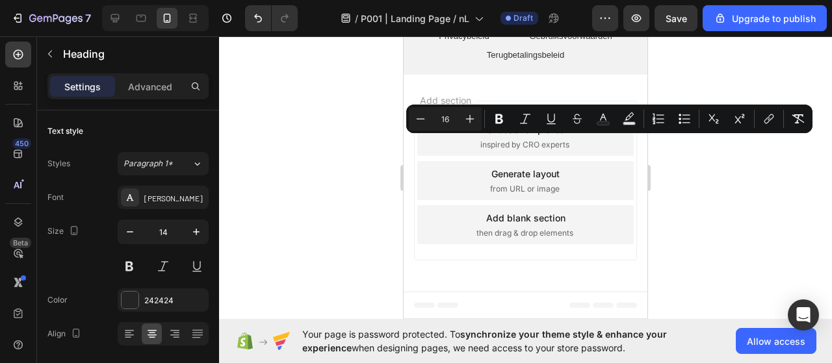
click at [474, 245] on div "Add section Choose templates inspired by CRO experts Generate layout from URL o…" at bounding box center [525, 181] width 223 height 160
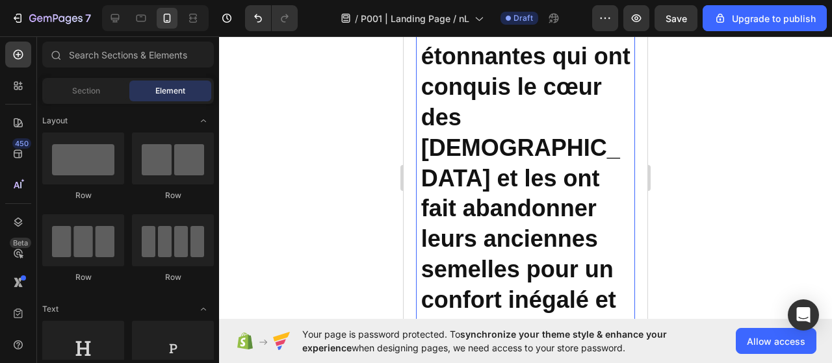
scroll to position [498, 0]
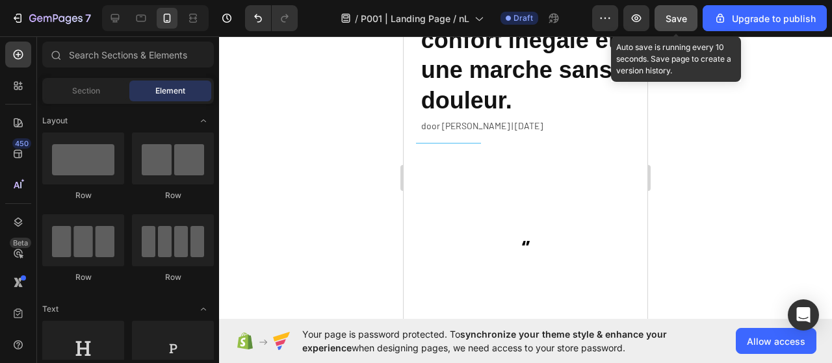
click at [668, 16] on span "Save" at bounding box center [676, 18] width 21 height 11
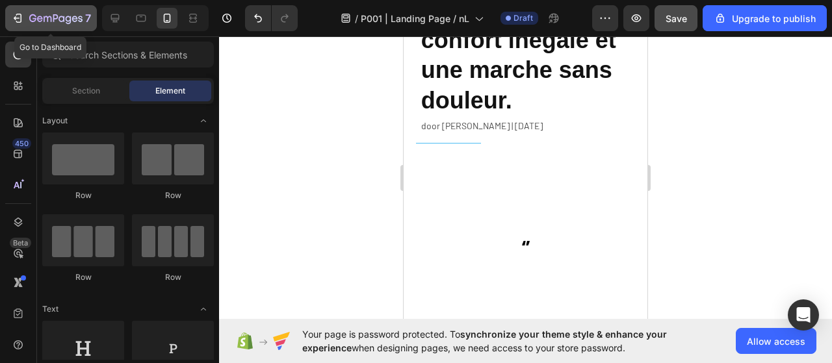
click at [20, 20] on icon "button" at bounding box center [17, 18] width 13 height 13
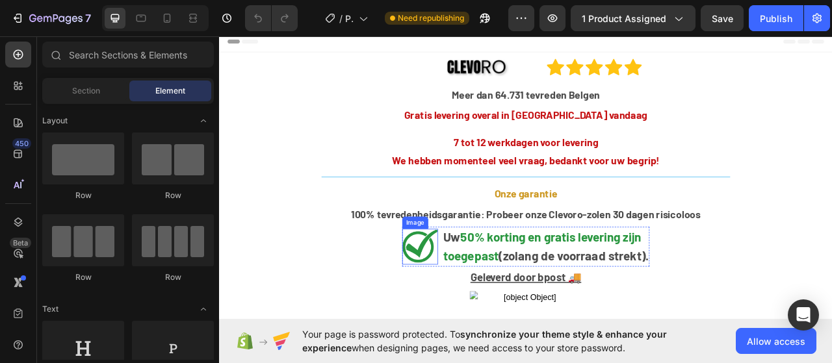
scroll to position [130, 0]
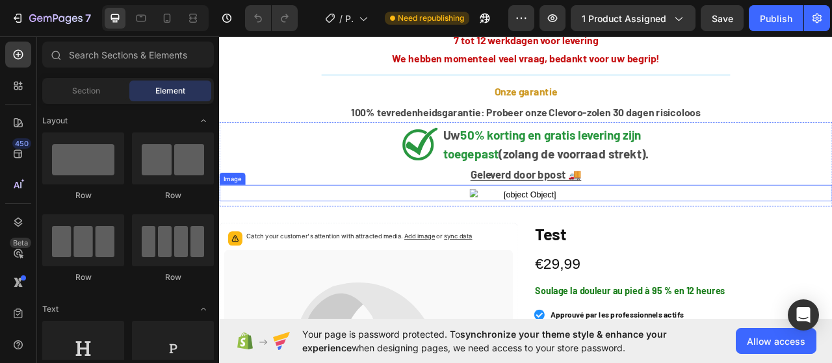
click at [610, 236] on img at bounding box center [609, 240] width 143 height 16
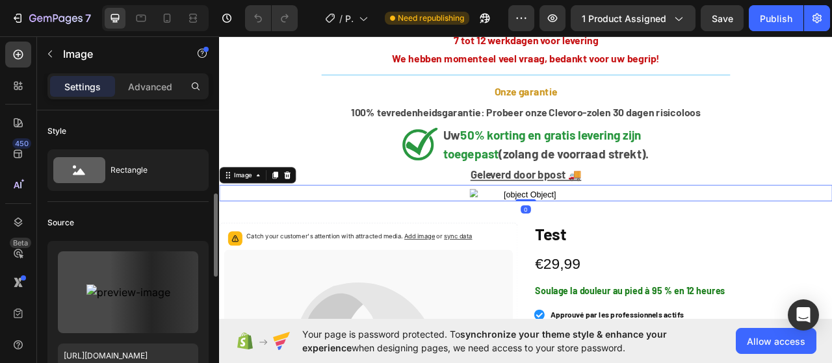
scroll to position [65, 0]
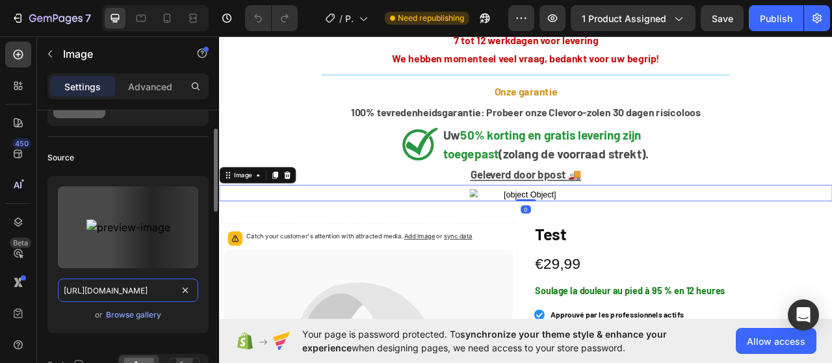
click at [125, 292] on input "[URL][DOMAIN_NAME]" at bounding box center [128, 290] width 140 height 23
paste input "cdn.shopify.com/s/files/1/0910/3648/3933/files/gempages_541310831204238266-08f4…"
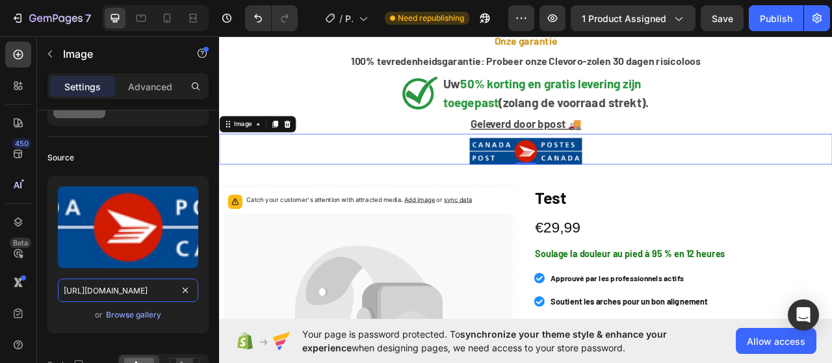
scroll to position [260, 0]
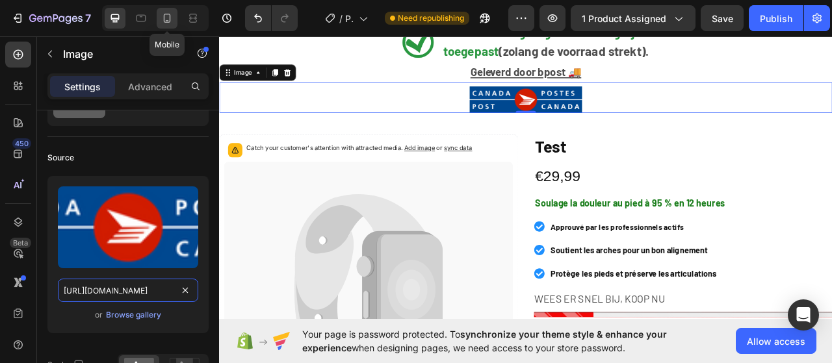
type input "[URL][DOMAIN_NAME]"
click at [165, 12] on icon at bounding box center [167, 18] width 13 height 13
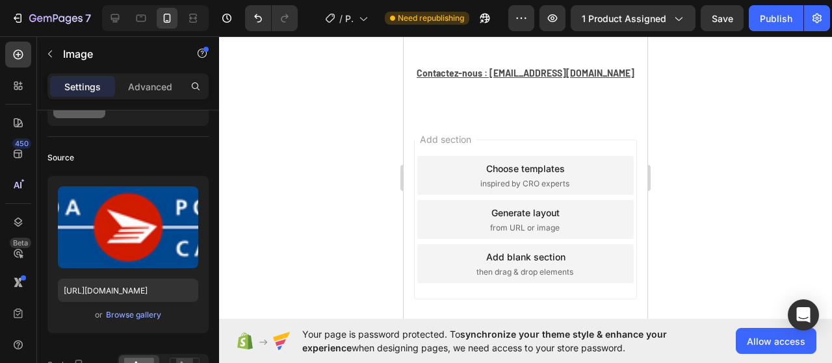
scroll to position [2693, 0]
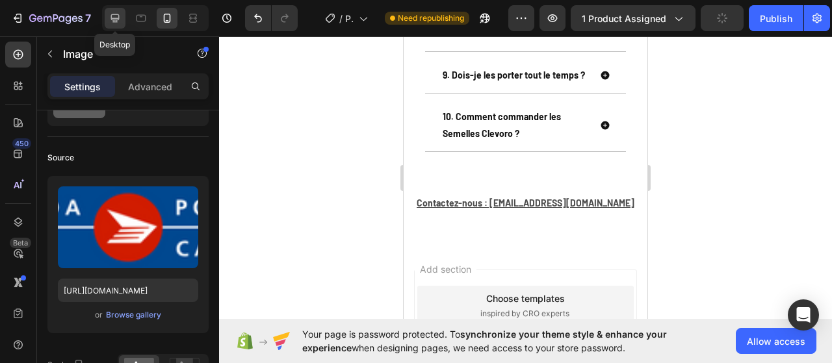
click at [112, 13] on icon at bounding box center [115, 18] width 13 height 13
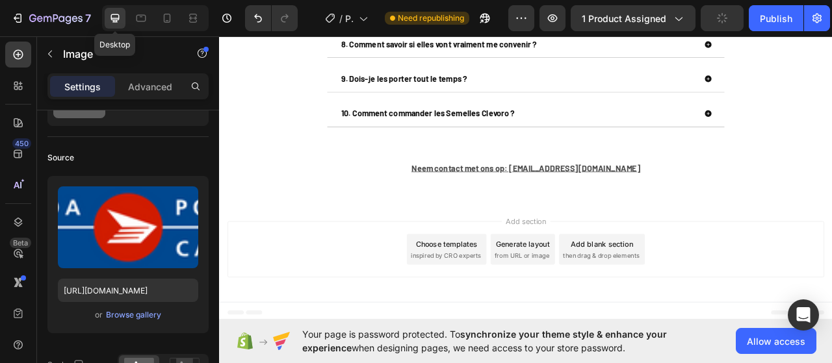
scroll to position [2505, 0]
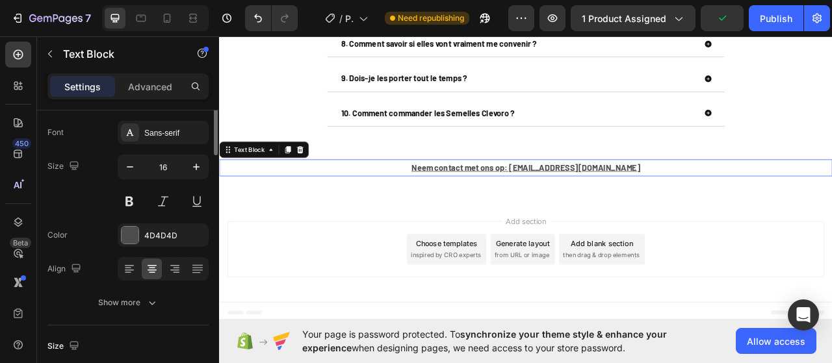
click at [604, 205] on u "Neem contact met ons op: [EMAIL_ADDRESS][DOMAIN_NAME]" at bounding box center [609, 204] width 291 height 12
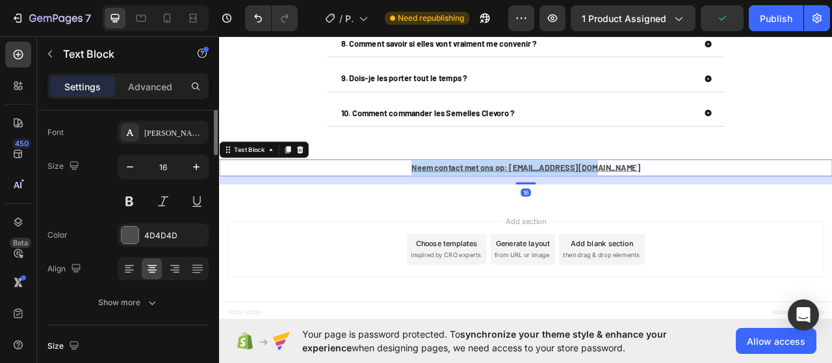
scroll to position [0, 0]
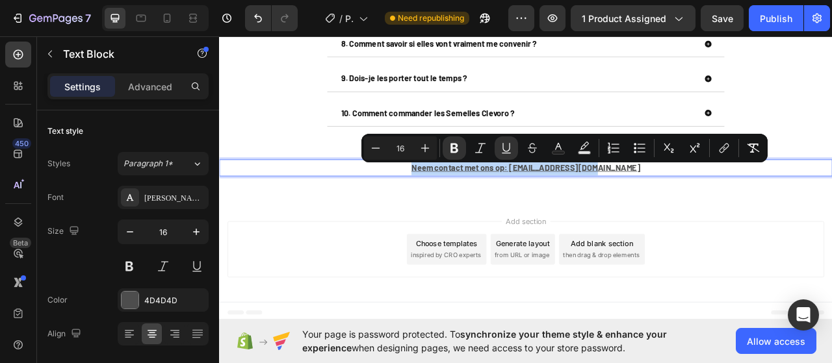
copy u "Neem contact met ons op: [EMAIL_ADDRESS][DOMAIN_NAME]"
click at [161, 17] on icon at bounding box center [167, 18] width 13 height 13
type input "14"
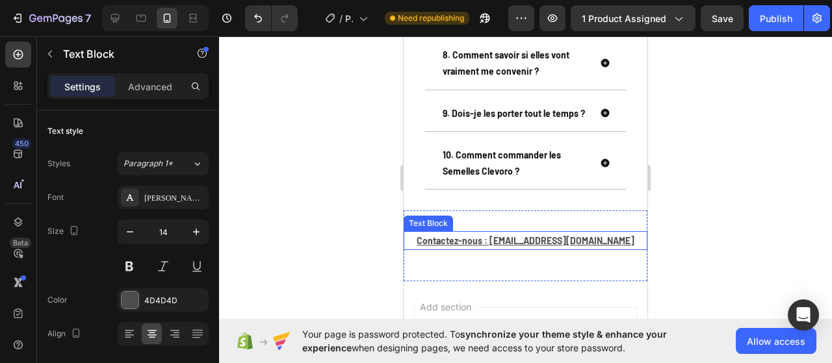
scroll to position [2737, 0]
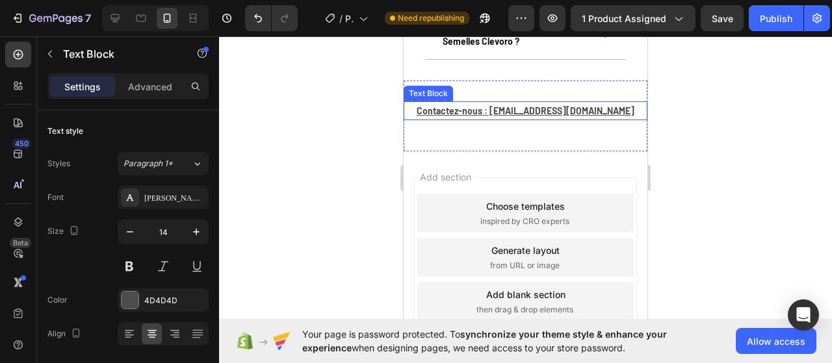
click at [469, 116] on u "Contactez-nous : [EMAIL_ADDRESS][DOMAIN_NAME]" at bounding box center [526, 110] width 218 height 11
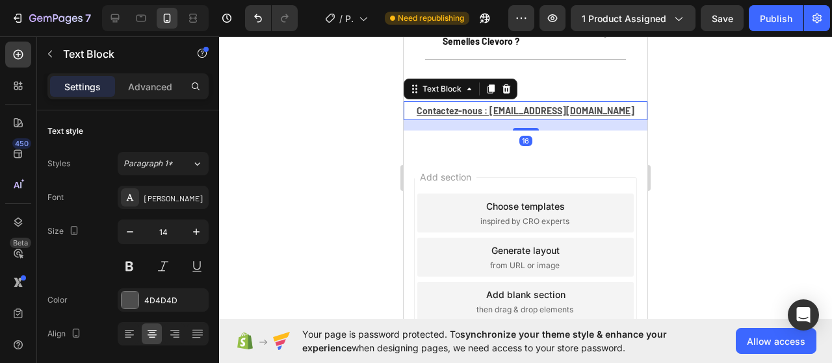
click at [469, 116] on u "Contactez-nous : [EMAIL_ADDRESS][DOMAIN_NAME]" at bounding box center [526, 110] width 218 height 11
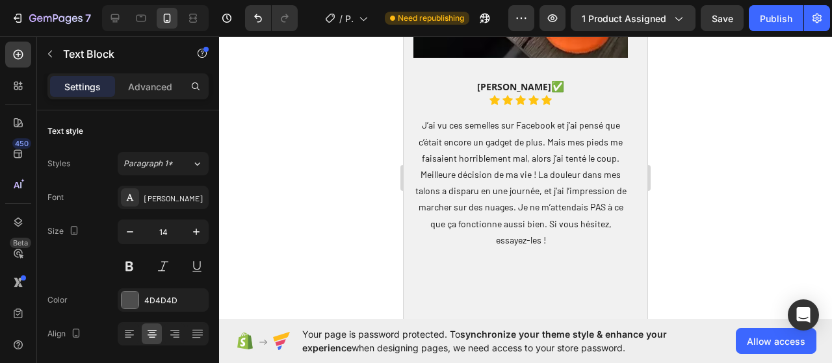
scroll to position [1827, 0]
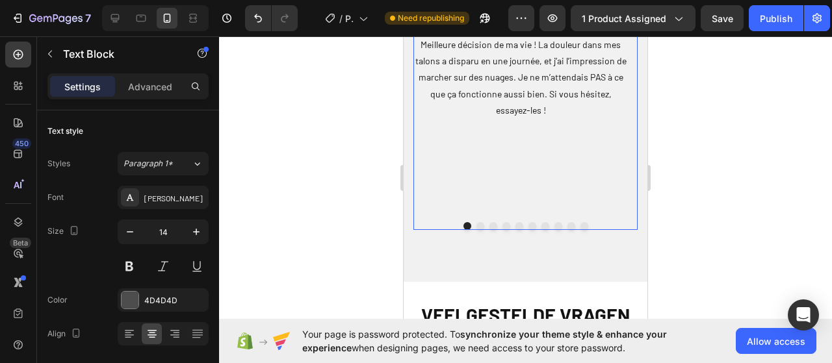
click at [477, 227] on button "Dot" at bounding box center [481, 226] width 8 height 8
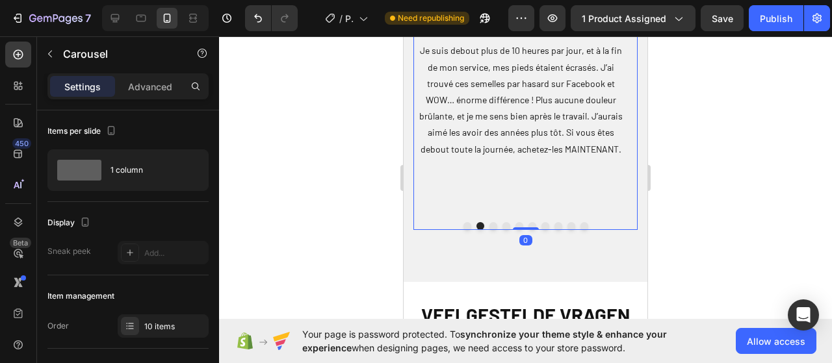
click at [490, 225] on button "Dot" at bounding box center [494, 226] width 8 height 8
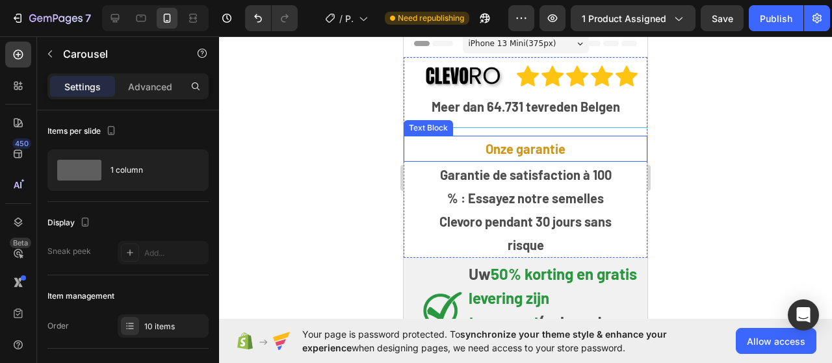
scroll to position [0, 0]
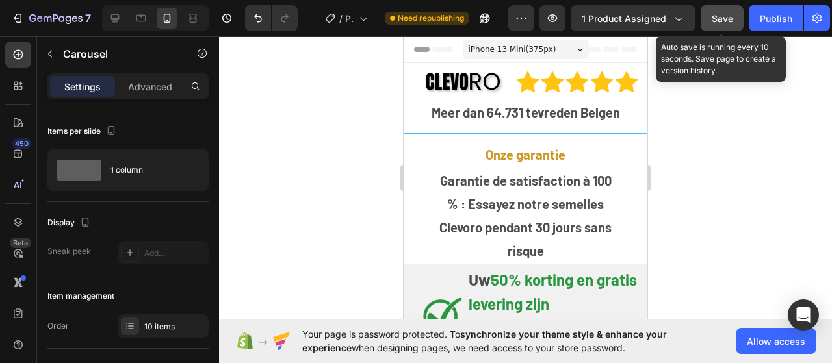
click at [727, 13] on span "Save" at bounding box center [722, 18] width 21 height 11
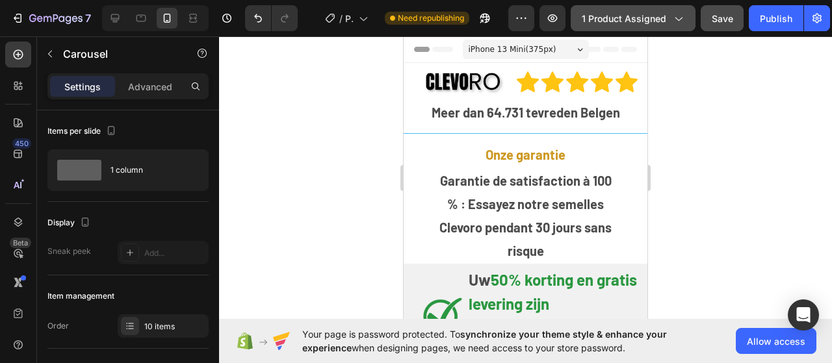
click at [585, 16] on span "1 product assigned" at bounding box center [624, 19] width 85 height 14
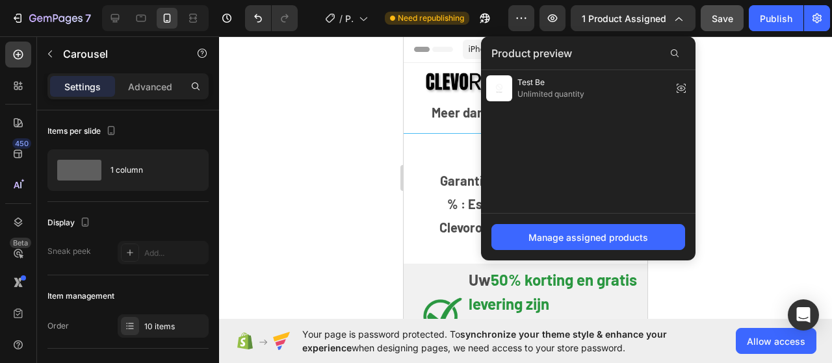
click at [321, 188] on div at bounding box center [525, 199] width 613 height 327
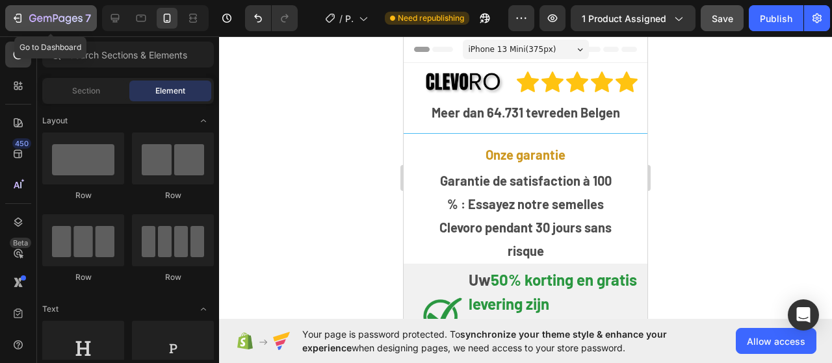
click at [10, 10] on button "7" at bounding box center [51, 18] width 92 height 26
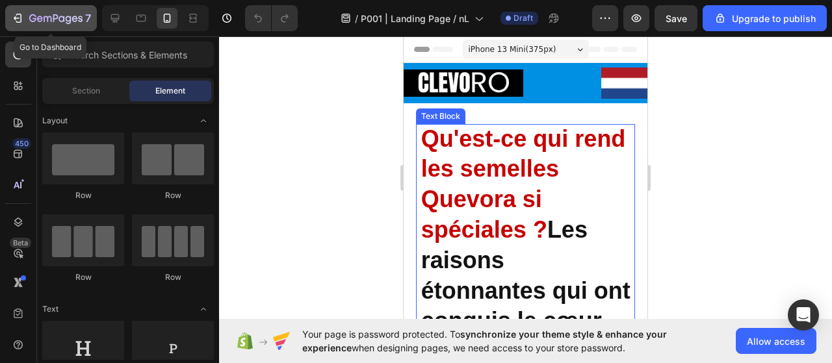
click at [10, 16] on button "7" at bounding box center [51, 18] width 92 height 26
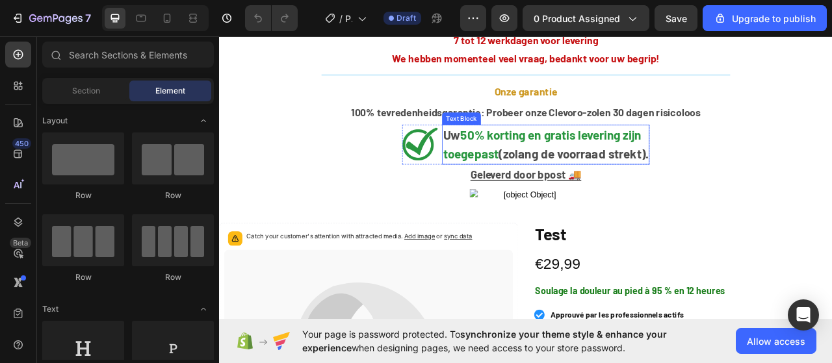
scroll to position [195, 0]
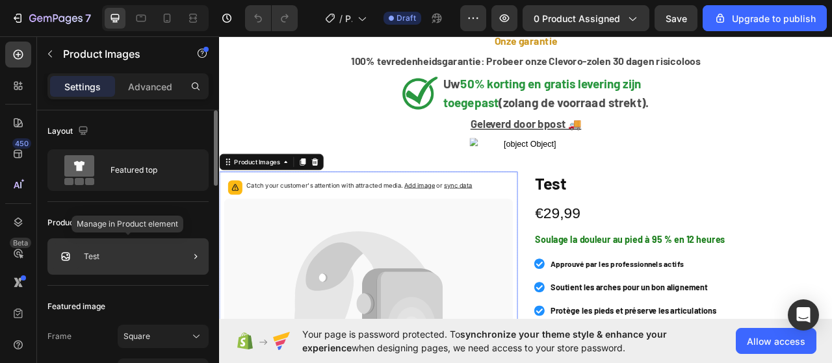
click at [143, 265] on div "Test" at bounding box center [127, 257] width 161 height 36
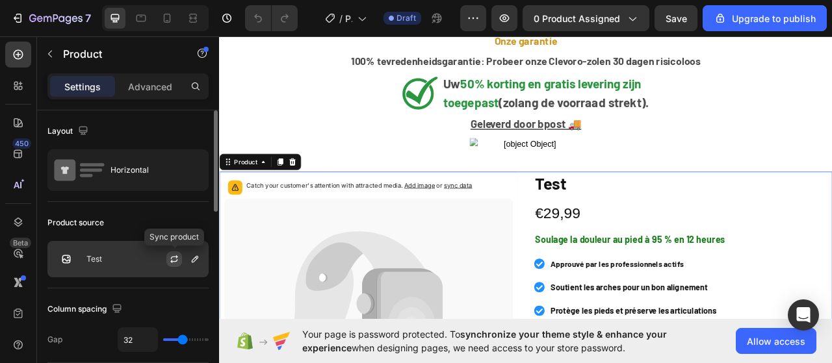
click at [174, 259] on icon "button" at bounding box center [174, 259] width 10 height 10
click at [196, 261] on icon "button" at bounding box center [195, 259] width 10 height 10
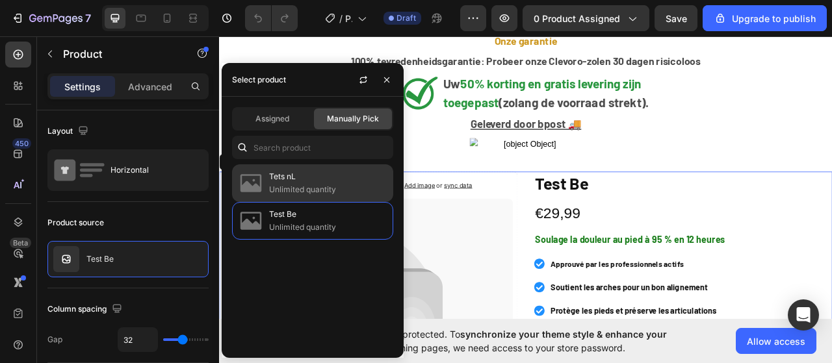
click at [319, 189] on p "Unlimited quantity" at bounding box center [328, 189] width 118 height 13
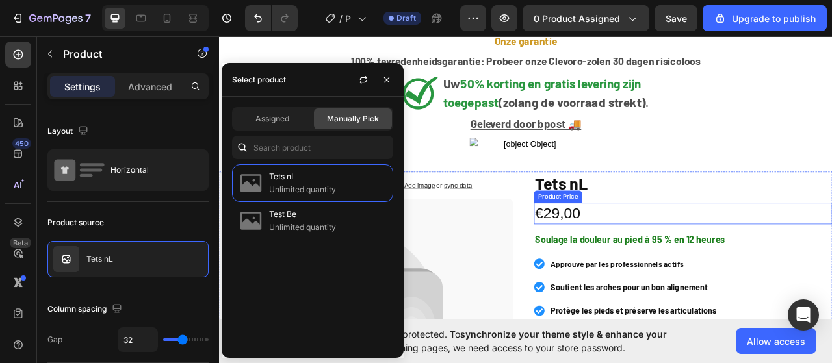
click at [826, 250] on div "€29,00" at bounding box center [810, 263] width 380 height 27
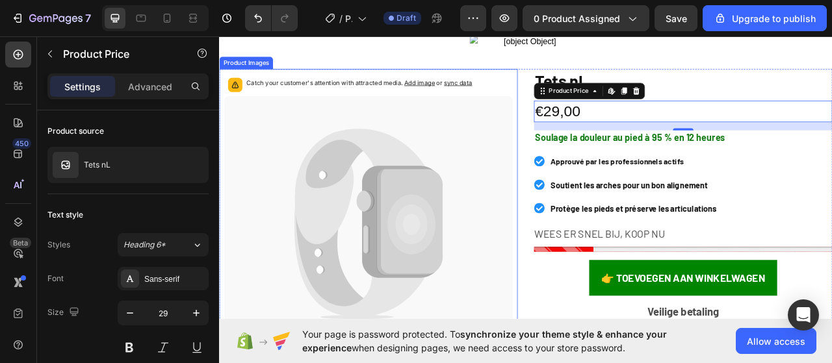
scroll to position [260, 0]
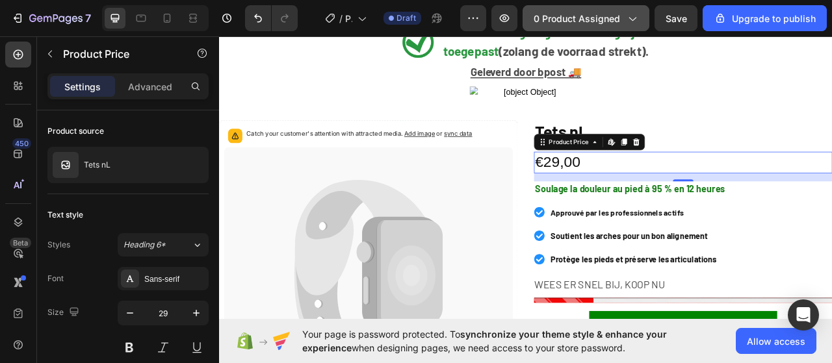
click at [612, 10] on button "0 product assigned" at bounding box center [586, 18] width 127 height 26
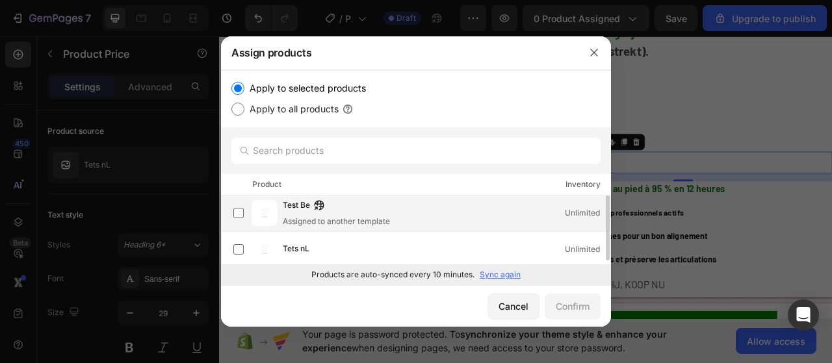
scroll to position [0, 0]
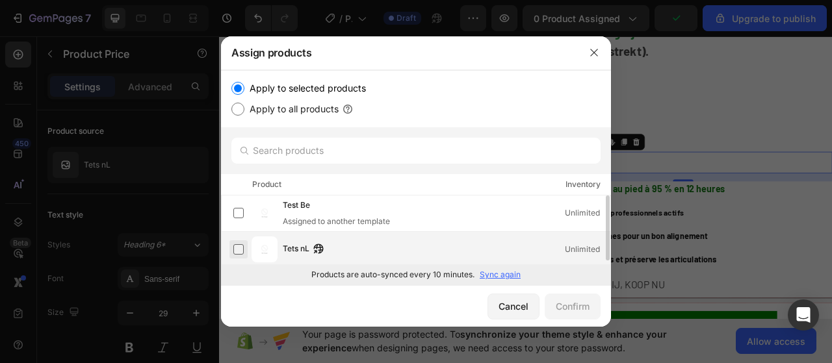
click at [243, 248] on label at bounding box center [238, 249] width 10 height 10
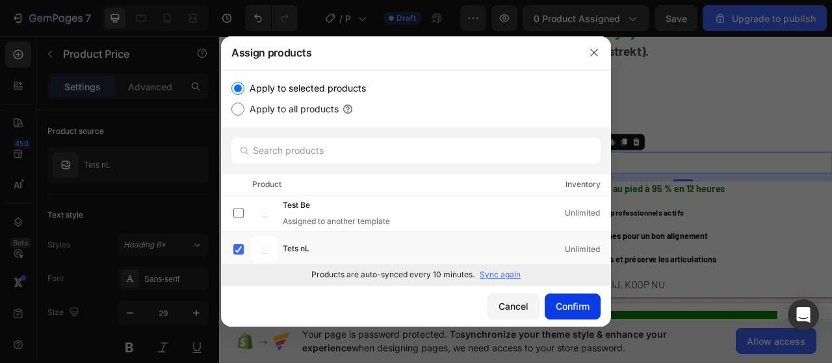
click at [567, 307] on div "Confirm" at bounding box center [573, 307] width 34 height 14
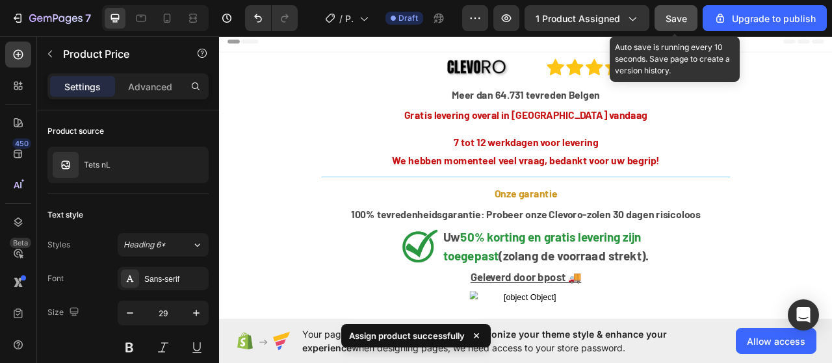
click at [683, 18] on span "Save" at bounding box center [676, 18] width 21 height 11
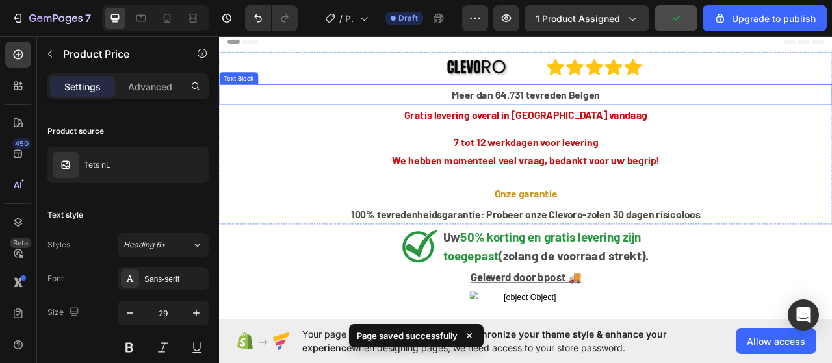
click at [607, 111] on strong "Meer dan 64.731 tevreden Belgen" at bounding box center [609, 112] width 189 height 16
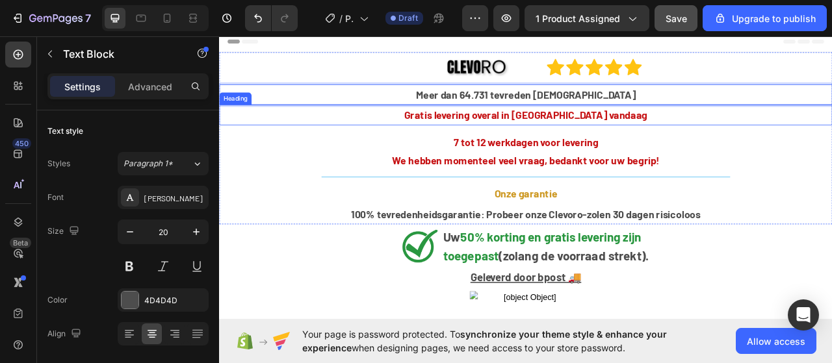
click at [546, 138] on strong "Gratis levering overal in [GEOGRAPHIC_DATA] vandaag" at bounding box center [610, 138] width 310 height 16
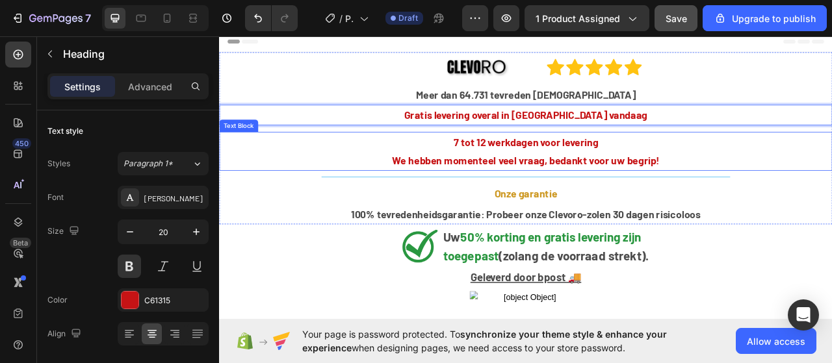
click at [591, 172] on strong "7 tot 12 werkdagen voor levering" at bounding box center [610, 173] width 184 height 16
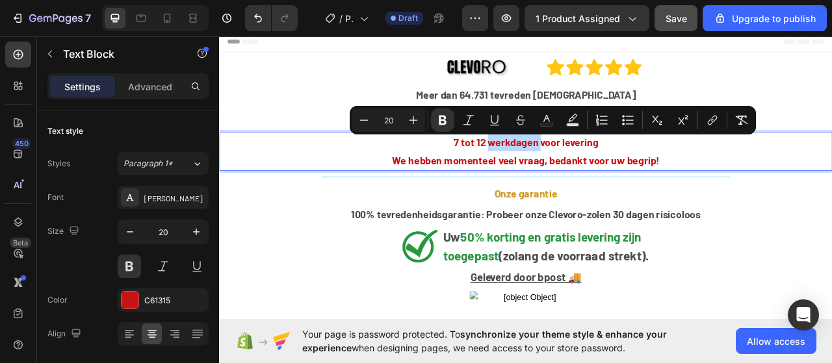
click at [591, 172] on strong "7 tot 12 werkdagen voor levering" at bounding box center [610, 173] width 184 height 16
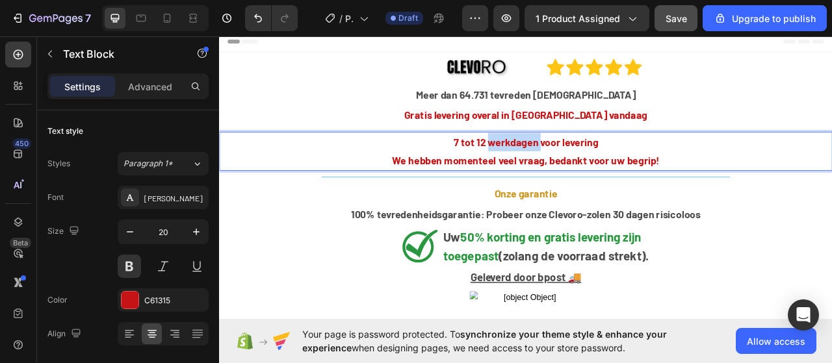
click at [591, 172] on strong "7 tot 12 werkdagen voor levering" at bounding box center [610, 173] width 184 height 16
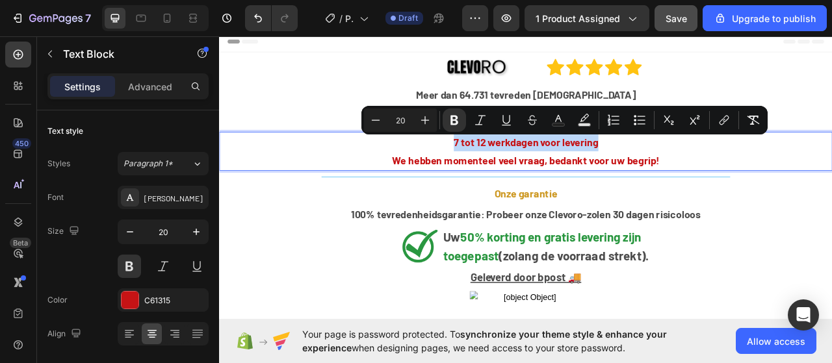
copy strong "7 tot 12 werkdagen voor levering"
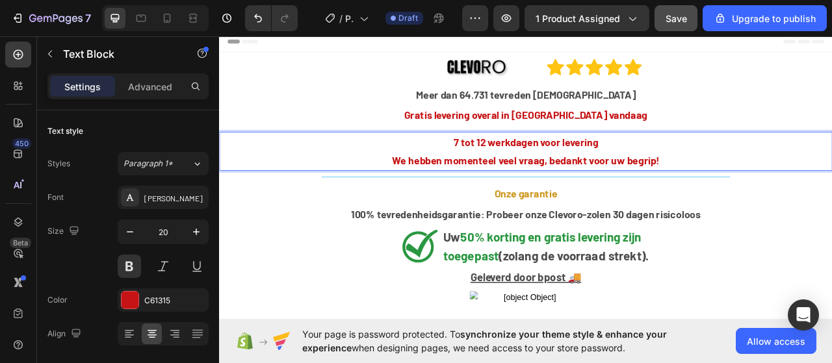
click at [540, 194] on strong "We hebben momenteel veel vraag, bedankt voor uw begrip!" at bounding box center [609, 196] width 341 height 16
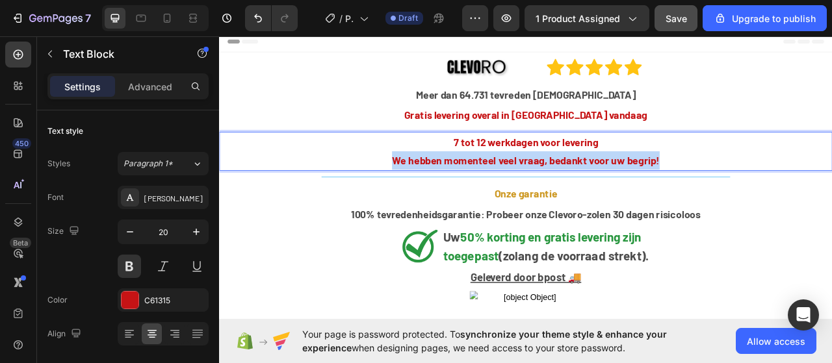
click at [540, 194] on strong "We hebben momenteel veel vraag, bedankt voor uw begrip!" at bounding box center [609, 196] width 341 height 16
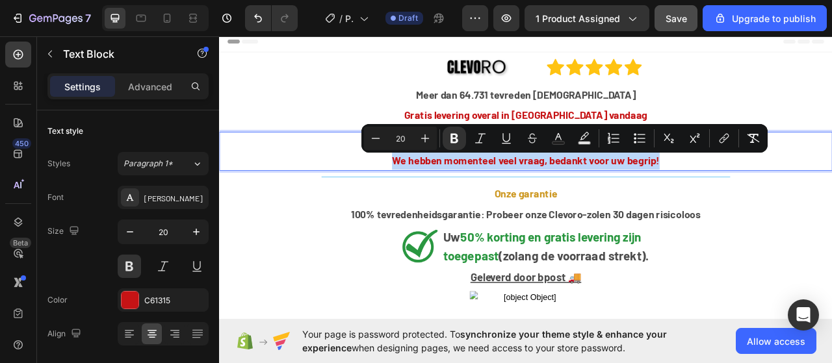
copy strong "We hebben momenteel veel vraag, bedankt voor uw begrip!"
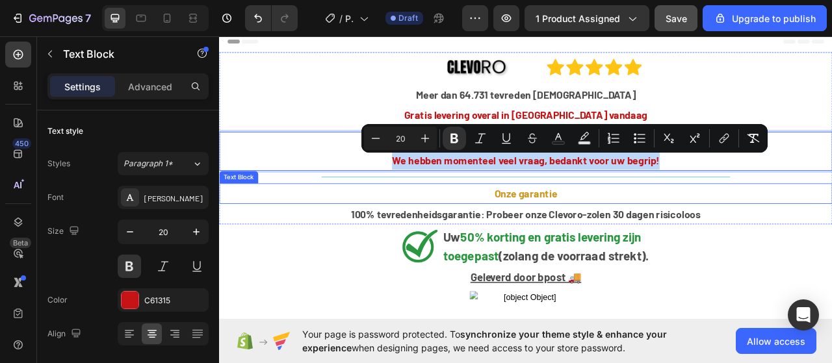
click at [591, 238] on strong "Onze garantie" at bounding box center [610, 238] width 80 height 16
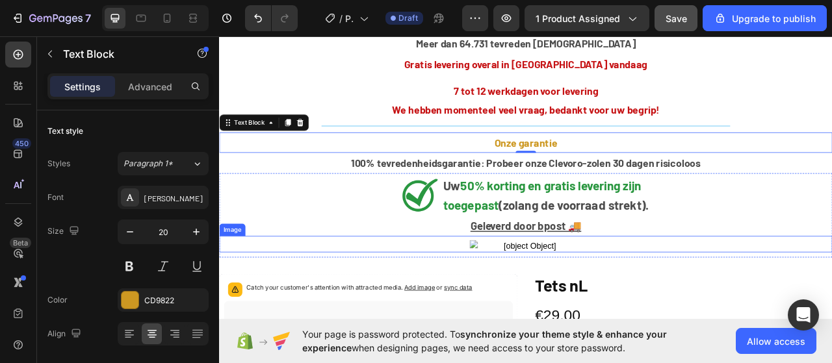
scroll to position [130, 0]
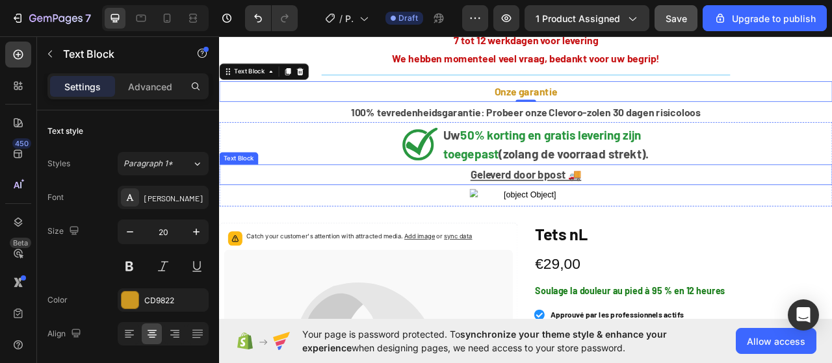
click at [603, 213] on u "Geleverd door bpost 🚚" at bounding box center [609, 213] width 141 height 16
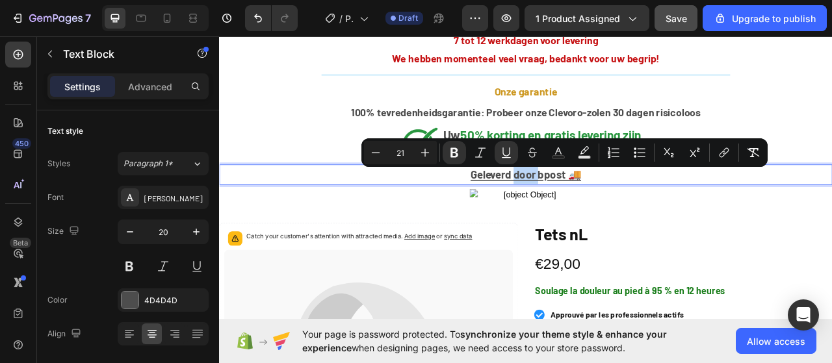
click at [603, 213] on u "Geleverd door bpost 🚚" at bounding box center [609, 213] width 141 height 16
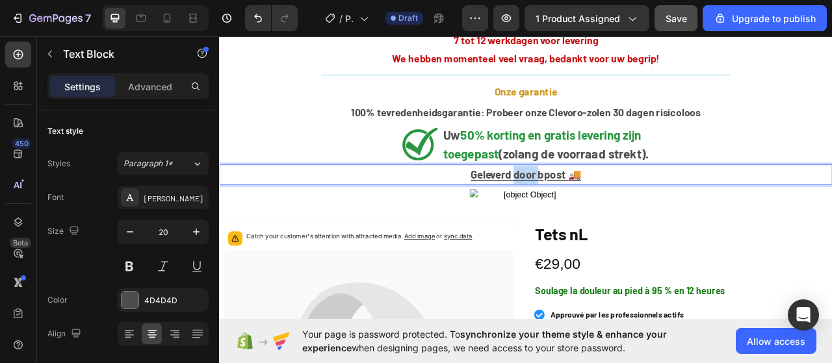
click at [603, 213] on u "Geleverd door bpost 🚚" at bounding box center [609, 213] width 141 height 16
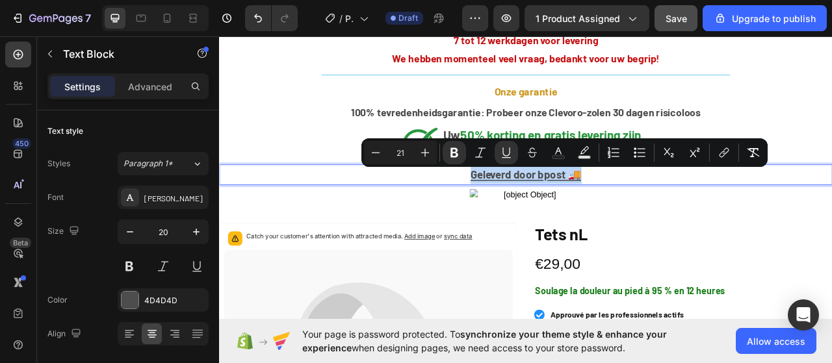
copy u "Geleverd door bpost 🚚"
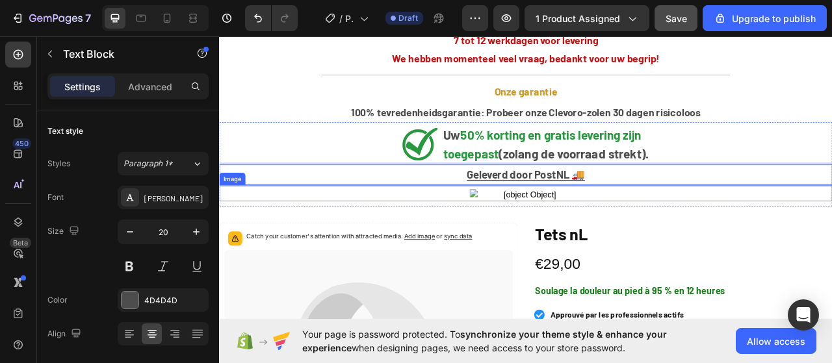
click at [572, 235] on img at bounding box center [609, 240] width 143 height 16
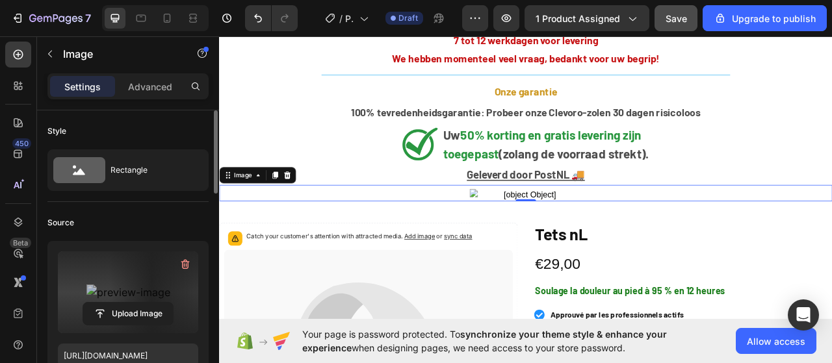
scroll to position [65, 0]
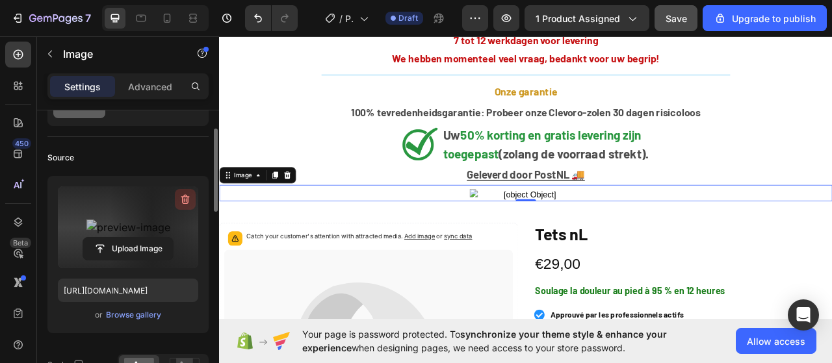
click at [189, 198] on icon "button" at bounding box center [185, 199] width 13 height 13
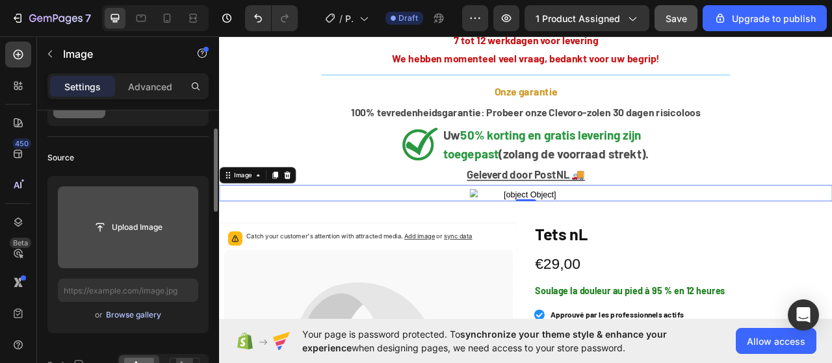
click at [147, 313] on div "Browse gallery" at bounding box center [133, 316] width 55 height 12
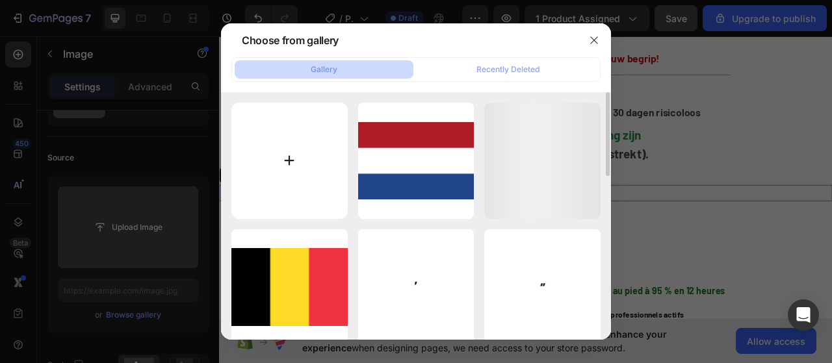
click at [280, 167] on input "file" at bounding box center [289, 161] width 116 height 116
click at [593, 42] on icon "button" at bounding box center [594, 40] width 10 height 10
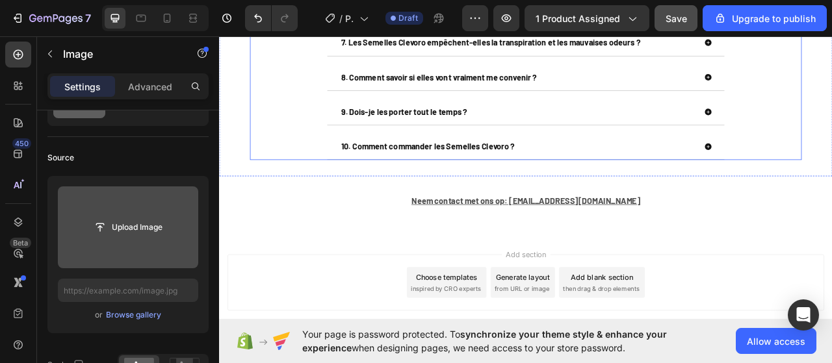
scroll to position [2329, 0]
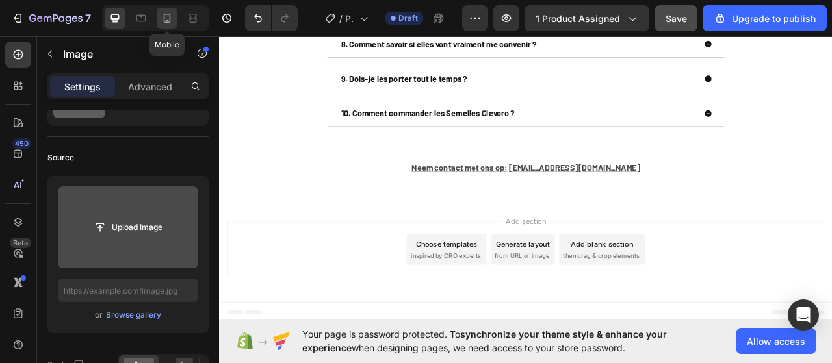
click at [164, 20] on icon at bounding box center [167, 18] width 7 height 9
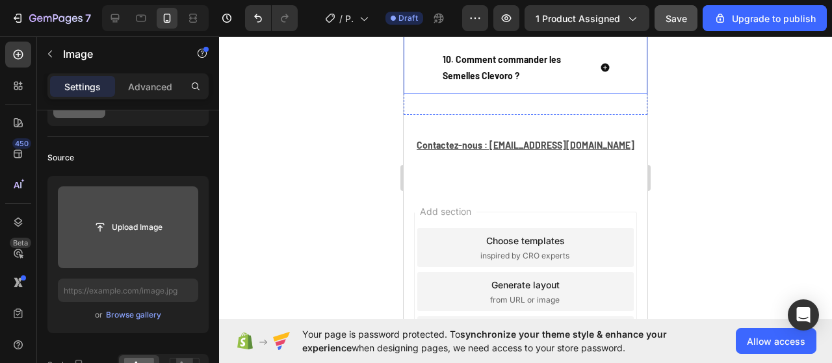
scroll to position [2665, 0]
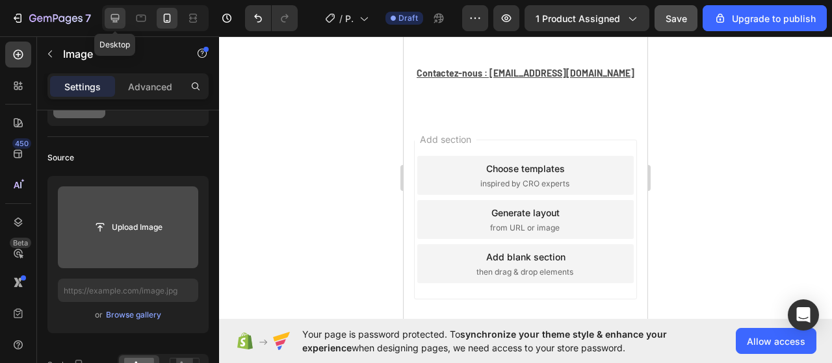
click at [115, 18] on icon at bounding box center [115, 18] width 8 height 8
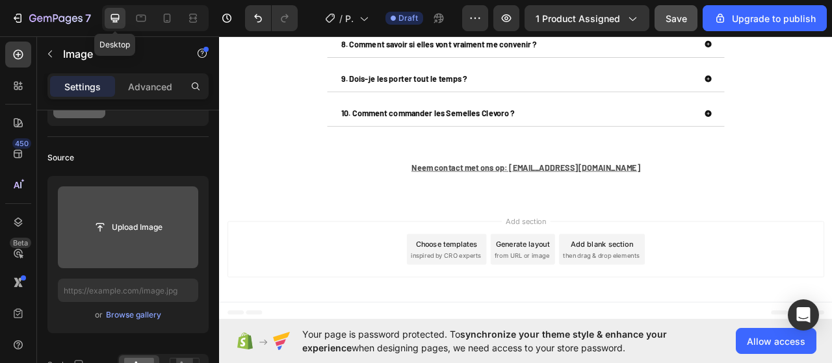
scroll to position [2329, 0]
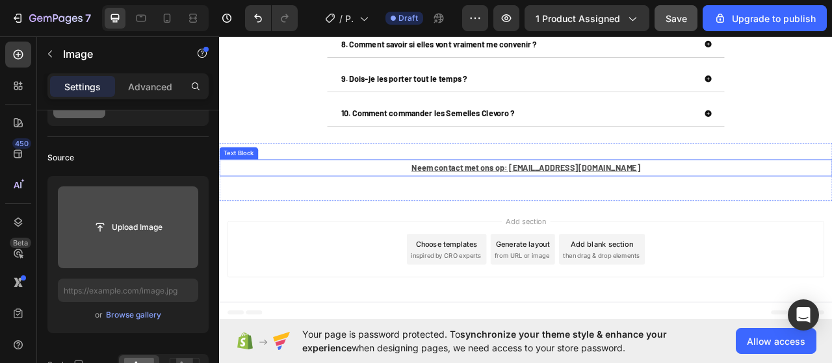
click at [583, 209] on u "Neem contact met ons op: [EMAIL_ADDRESS][DOMAIN_NAME]" at bounding box center [609, 204] width 291 height 12
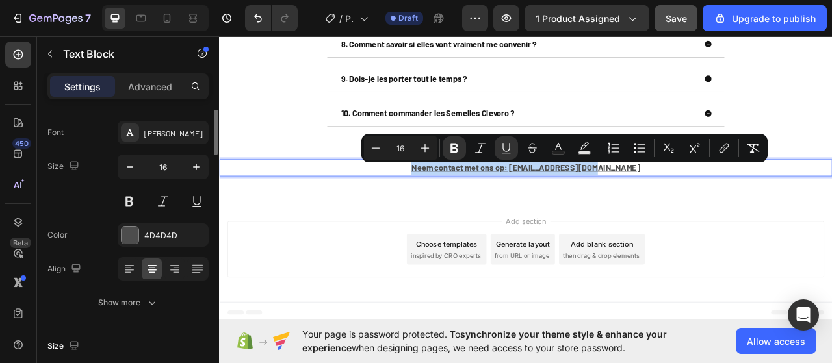
scroll to position [0, 0]
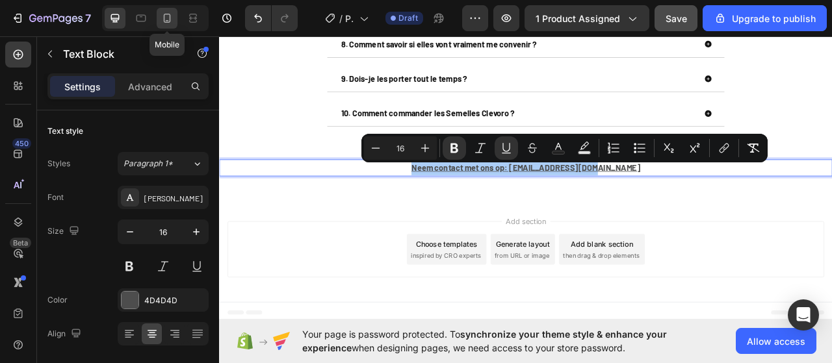
click at [170, 25] on div at bounding box center [167, 18] width 21 height 21
type input "14"
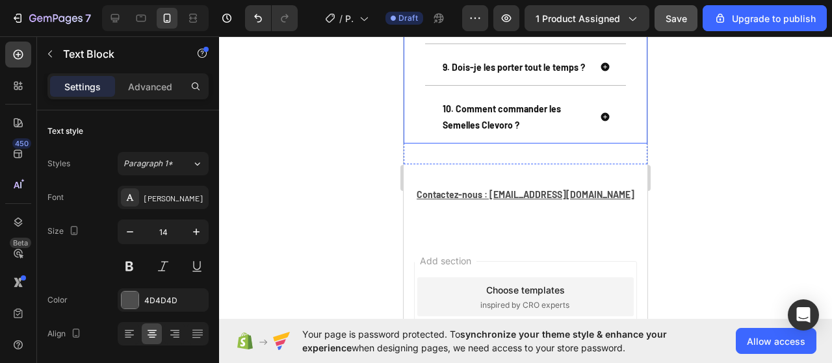
scroll to position [2665, 0]
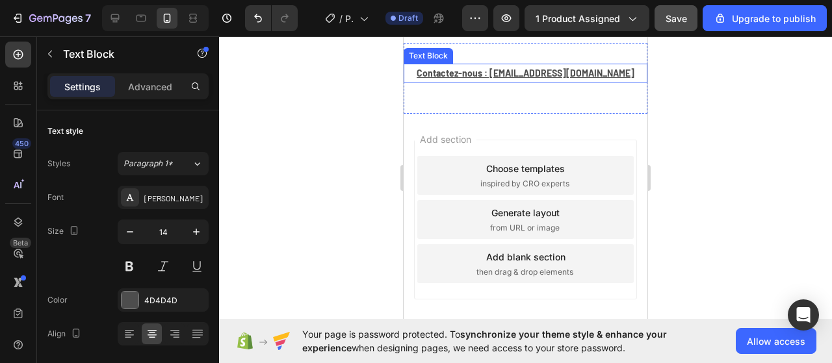
click at [522, 79] on u "Contactez-nous : [EMAIL_ADDRESS][DOMAIN_NAME]" at bounding box center [526, 73] width 218 height 11
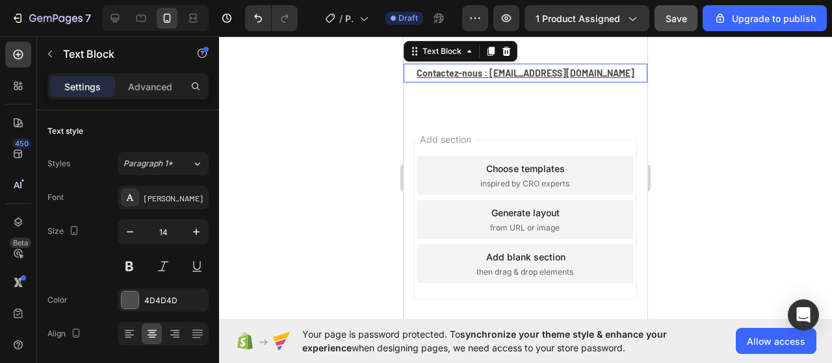
click at [522, 79] on u "Contactez-nous : [EMAIL_ADDRESS][DOMAIN_NAME]" at bounding box center [526, 73] width 218 height 11
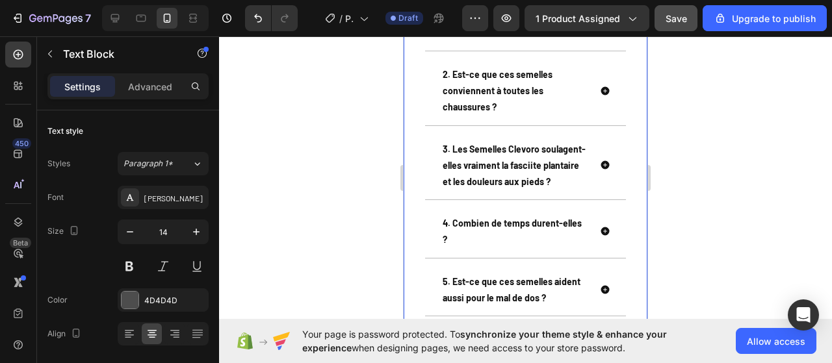
scroll to position [2015, 0]
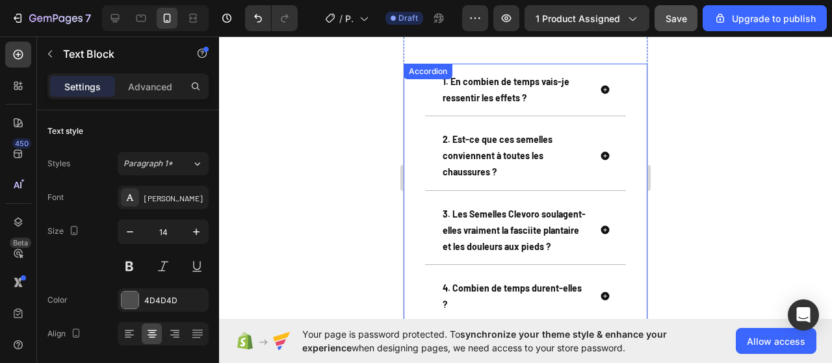
click at [601, 158] on icon at bounding box center [605, 156] width 8 height 8
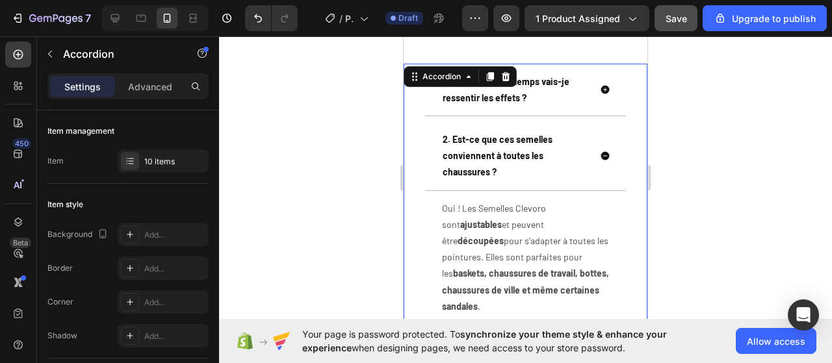
click at [601, 158] on icon at bounding box center [605, 156] width 8 height 8
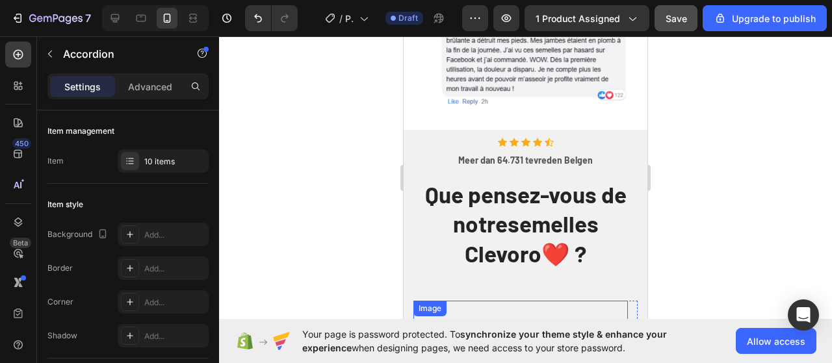
scroll to position [1170, 0]
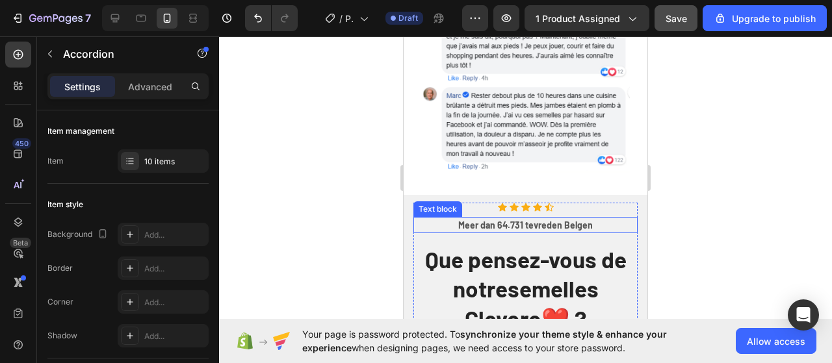
click at [542, 220] on strong "Meer dan 64.731 tevreden Belgen" at bounding box center [525, 225] width 135 height 11
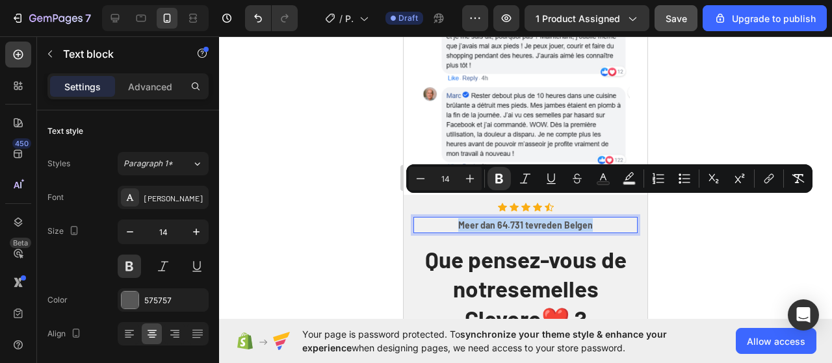
copy strong "Meer dan 64.731 tevreden Belgen"
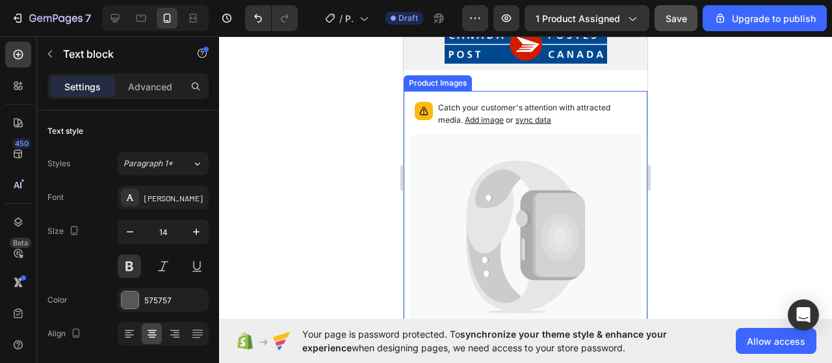
scroll to position [259, 0]
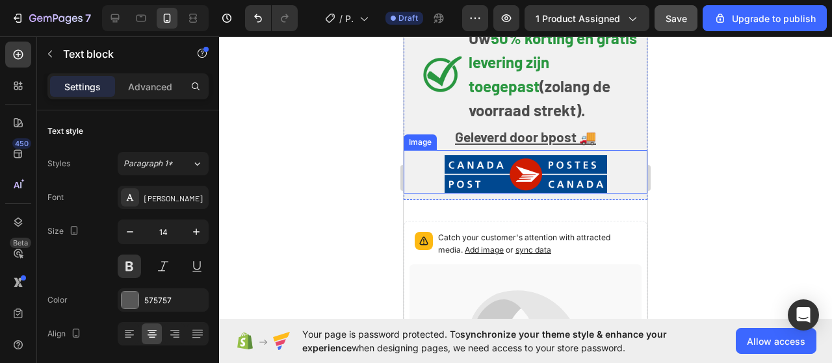
click at [482, 174] on img at bounding box center [526, 174] width 163 height 38
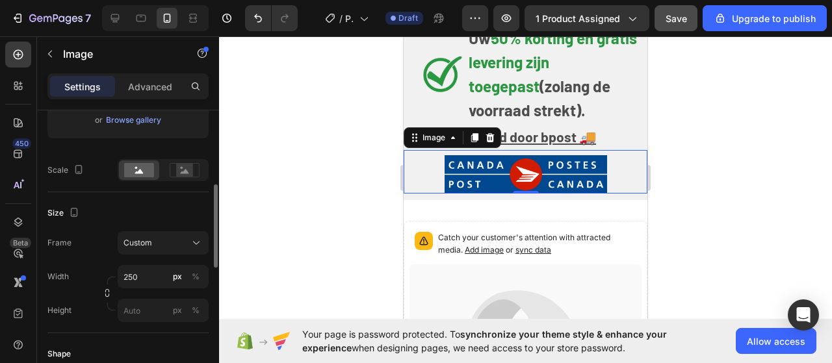
scroll to position [195, 0]
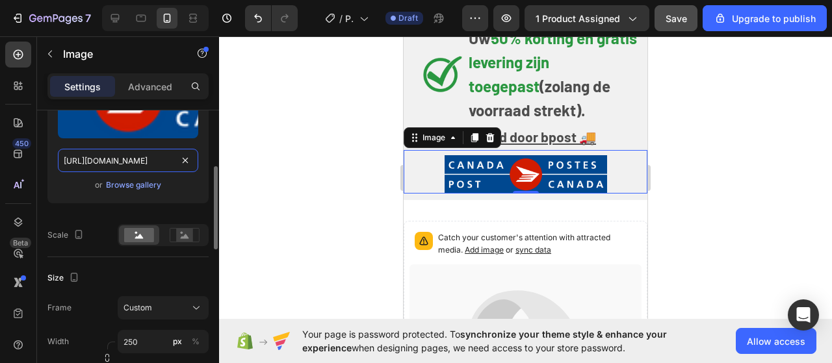
click at [148, 165] on input "[URL][DOMAIN_NAME]" at bounding box center [128, 160] width 140 height 23
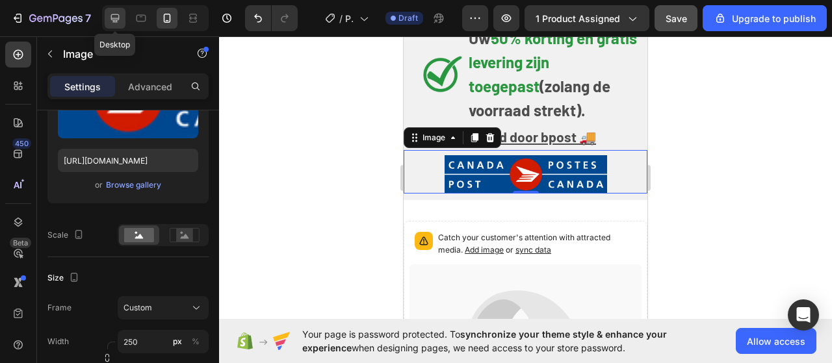
click at [122, 22] on div at bounding box center [115, 18] width 21 height 21
type input "220"
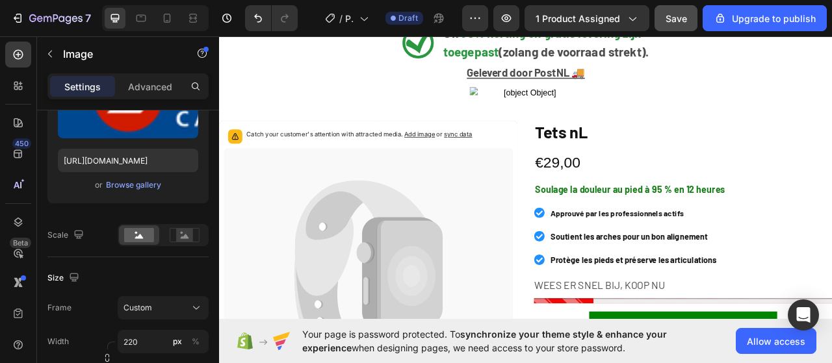
scroll to position [214, 0]
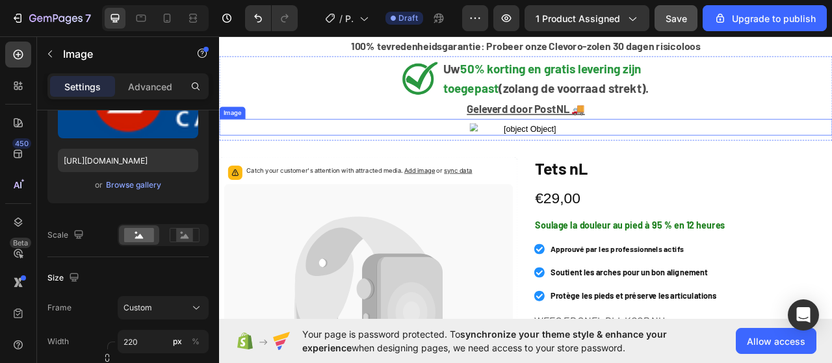
click at [546, 146] on div "Image" at bounding box center [609, 153] width 780 height 21
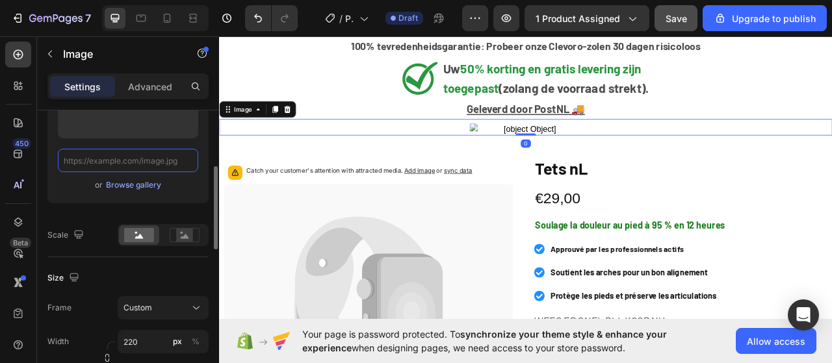
click at [79, 166] on input "text" at bounding box center [128, 160] width 140 height 23
paste input "[URL][DOMAIN_NAME]"
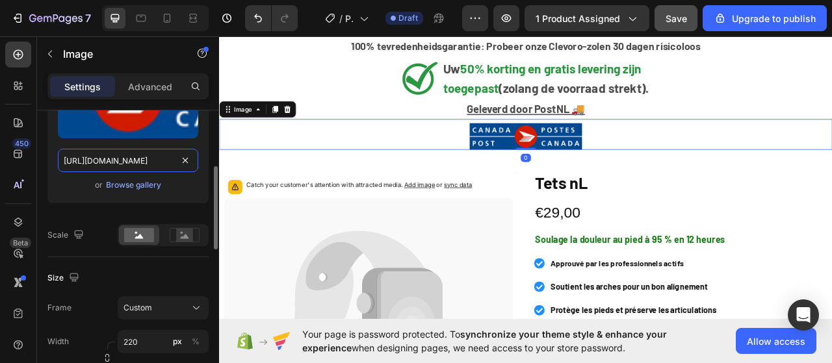
scroll to position [0, 393]
type input "[URL][DOMAIN_NAME]"
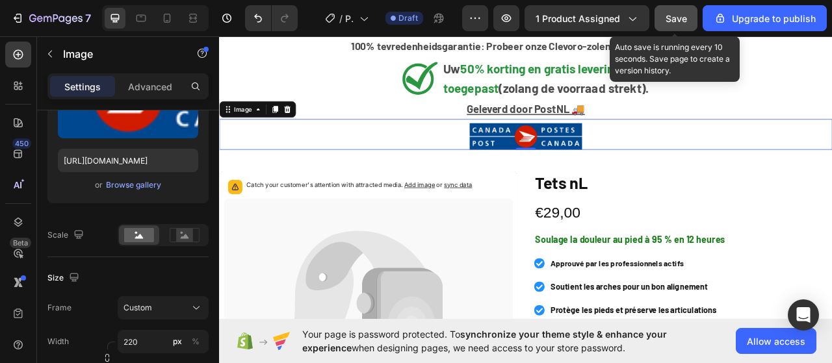
click at [680, 20] on span "Save" at bounding box center [676, 18] width 21 height 11
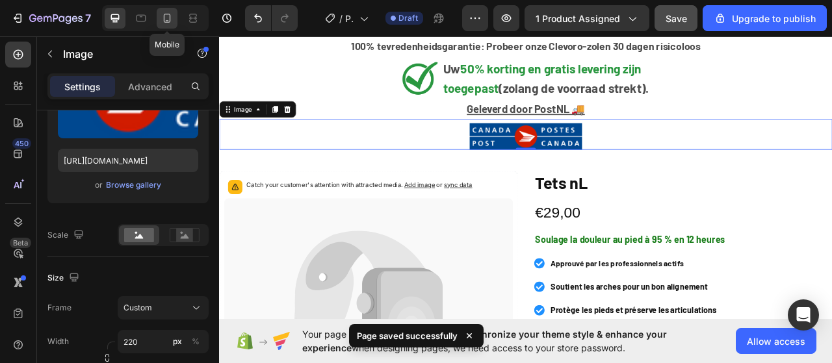
click at [162, 21] on icon at bounding box center [167, 18] width 13 height 13
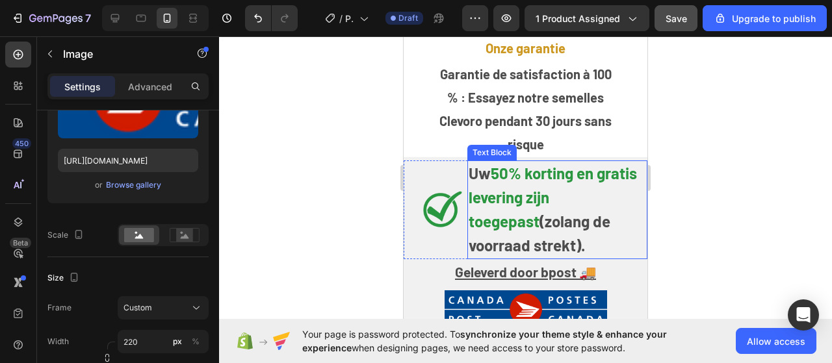
scroll to position [195, 0]
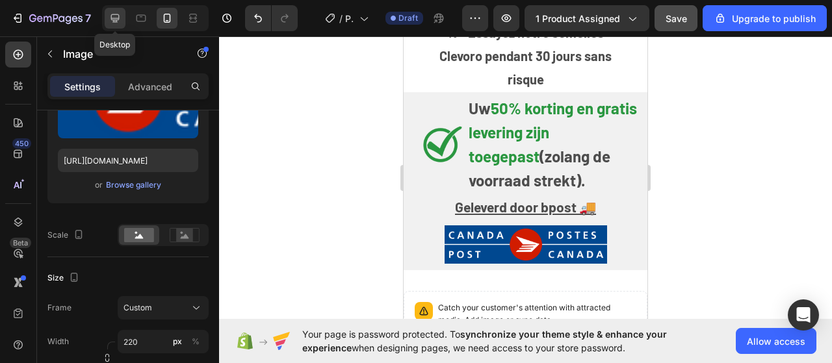
click at [112, 20] on icon at bounding box center [115, 18] width 8 height 8
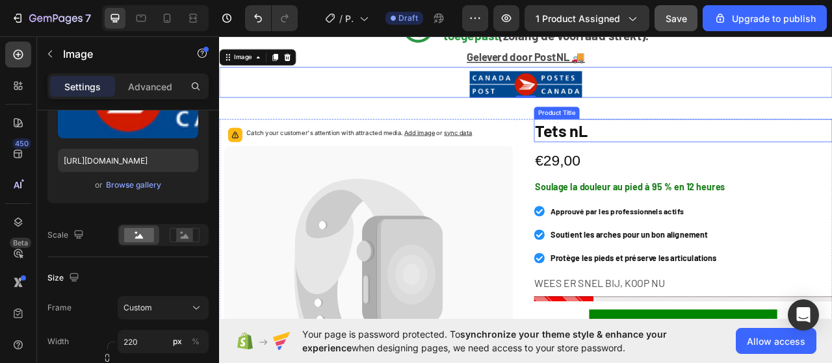
scroll to position [150, 0]
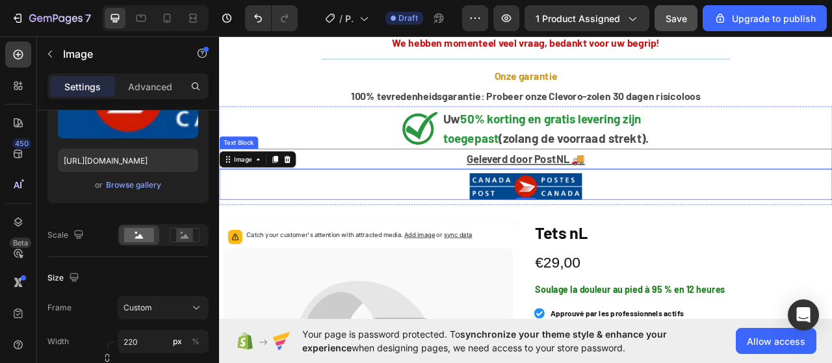
click at [594, 200] on u "Geleverd door PostNL 🚚" at bounding box center [610, 193] width 150 height 16
click at [595, 200] on u "Geleverd door PostNL 🚚" at bounding box center [610, 193] width 150 height 16
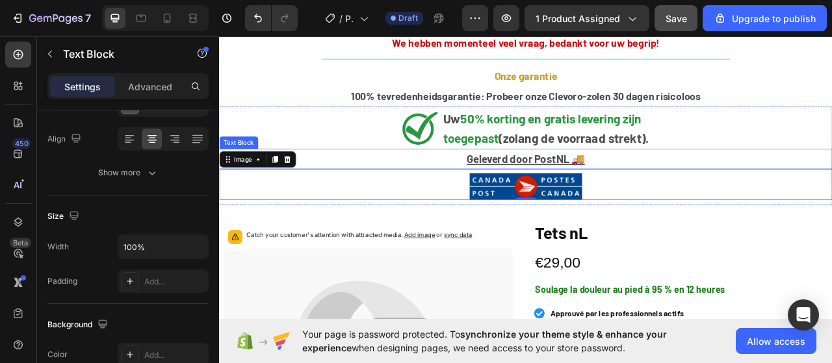
click at [595, 200] on u "Geleverd door PostNL 🚚" at bounding box center [610, 193] width 150 height 16
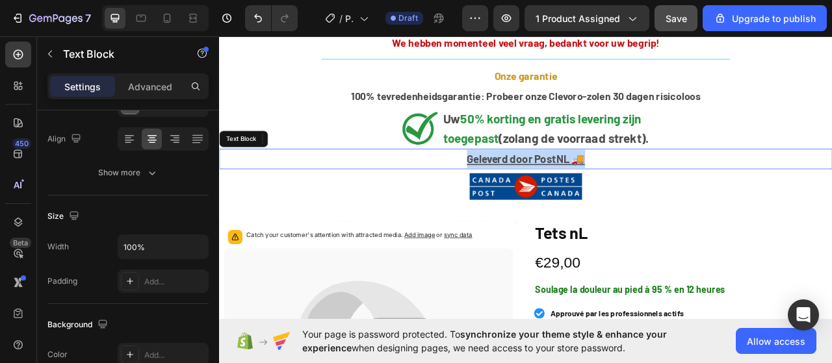
click at [595, 200] on u "Geleverd door PostNL 🚚" at bounding box center [610, 193] width 150 height 16
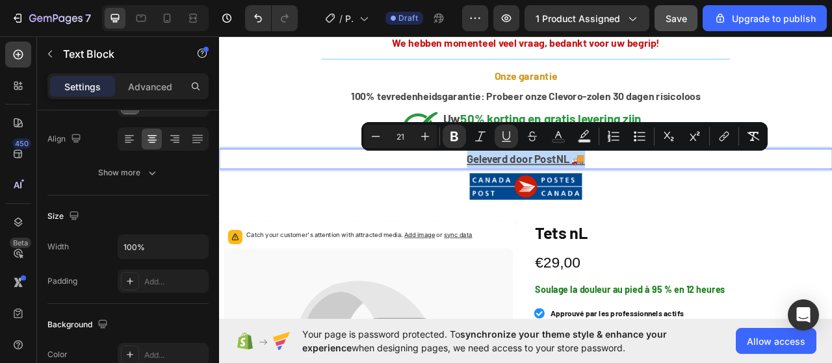
scroll to position [0, 0]
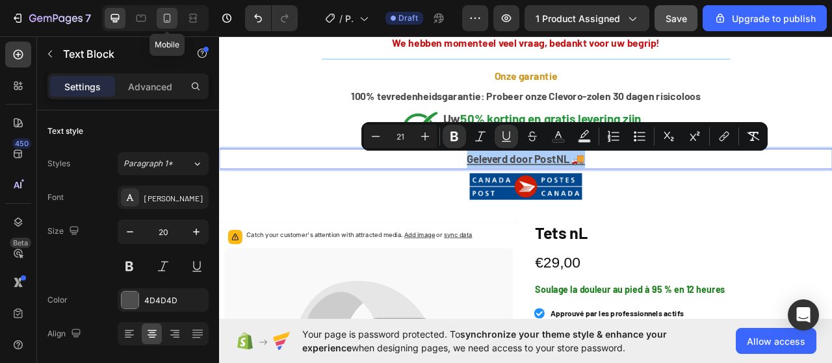
click at [162, 20] on icon at bounding box center [167, 18] width 13 height 13
type input "14"
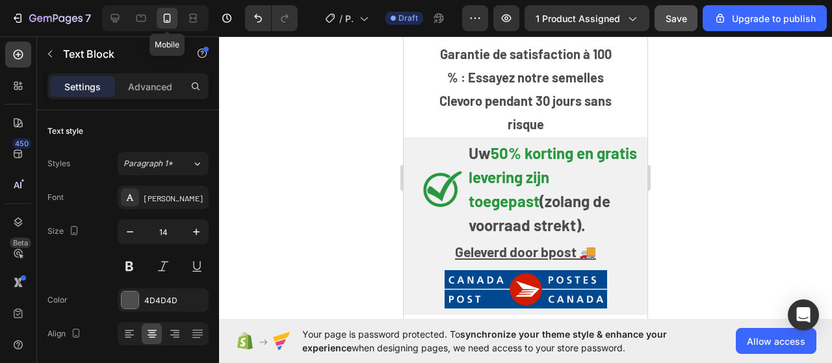
scroll to position [105, 0]
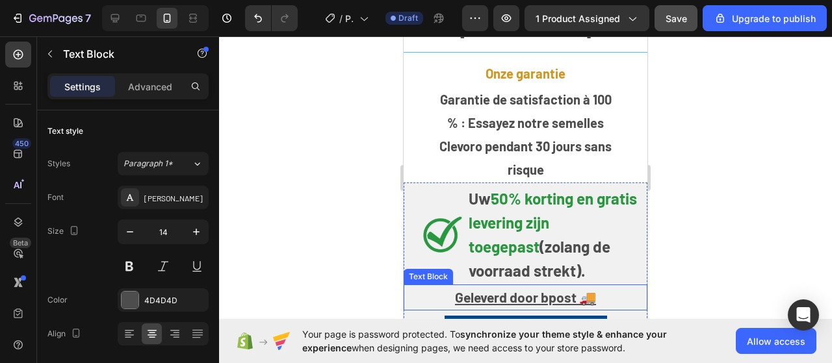
click at [518, 289] on u "Geleverd door bpost 🚚" at bounding box center [525, 297] width 141 height 16
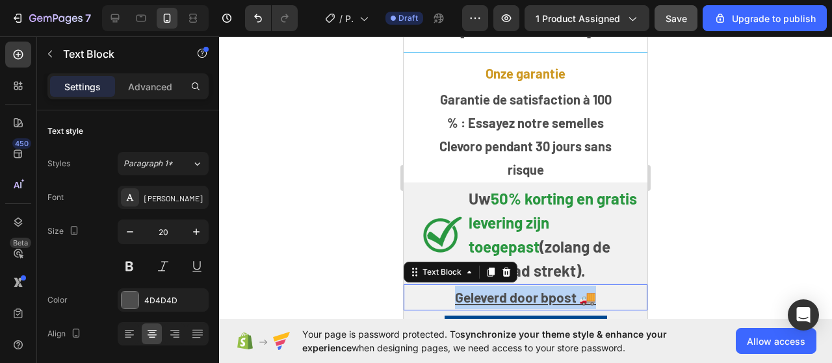
click at [518, 289] on u "Geleverd door bpost 🚚" at bounding box center [525, 297] width 141 height 16
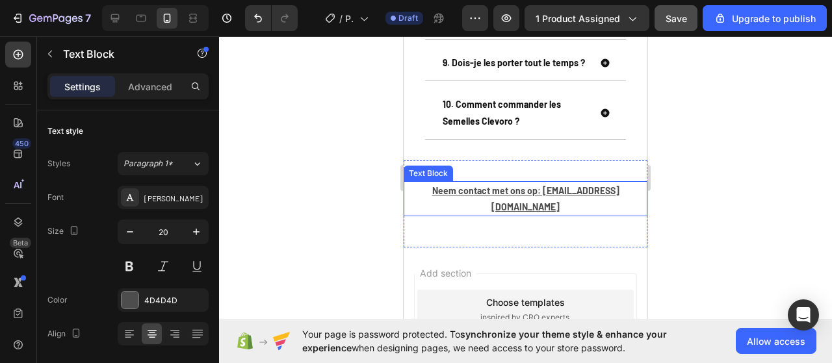
scroll to position [2446, 0]
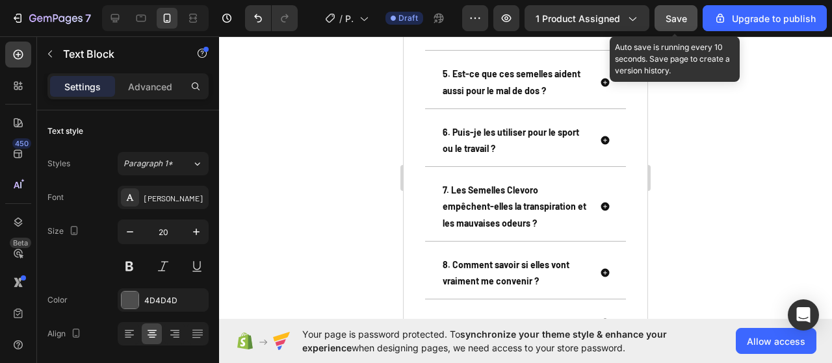
click at [672, 18] on span "Save" at bounding box center [676, 18] width 21 height 11
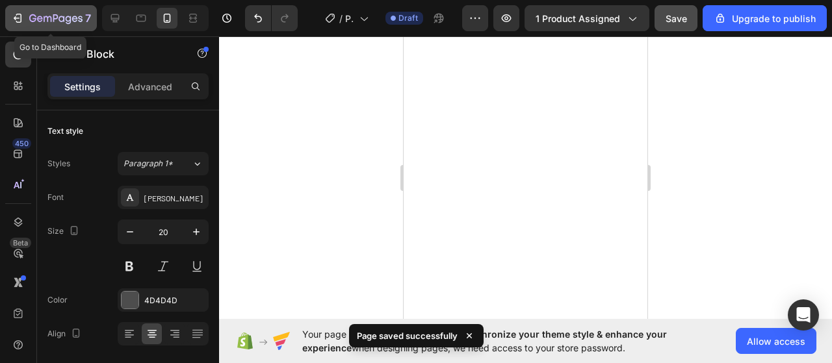
scroll to position [1145, 0]
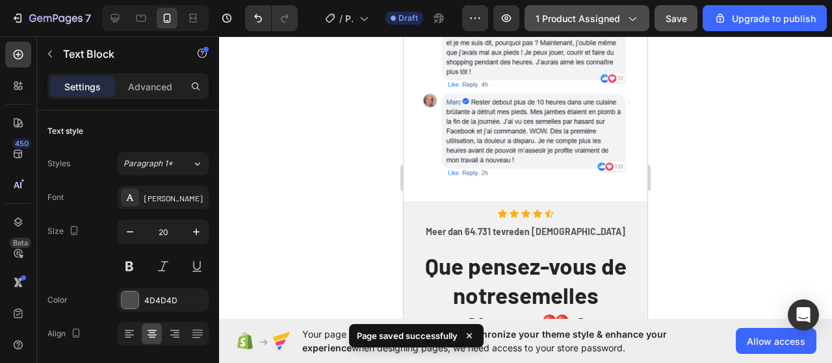
click at [609, 25] on span "1 product assigned" at bounding box center [578, 19] width 85 height 14
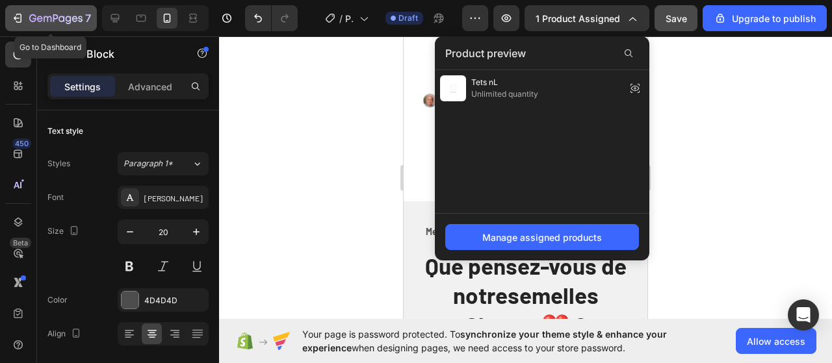
click at [21, 18] on icon "button" at bounding box center [19, 18] width 6 height 9
